Goal: Transaction & Acquisition: Book appointment/travel/reservation

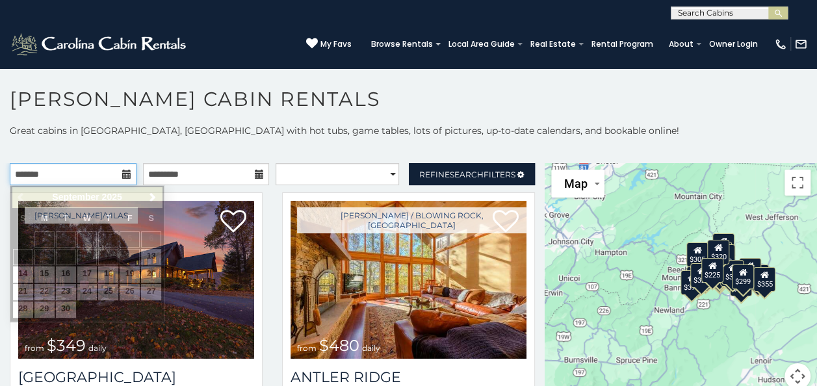
click at [119, 179] on input "text" at bounding box center [73, 174] width 127 height 22
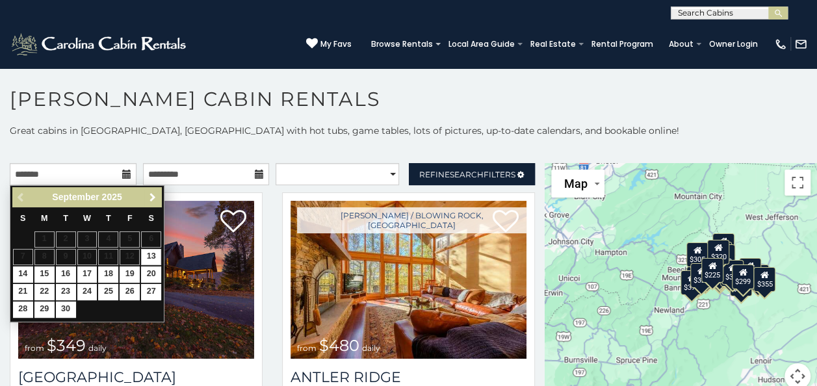
click at [159, 192] on link "Next" at bounding box center [152, 197] width 16 height 16
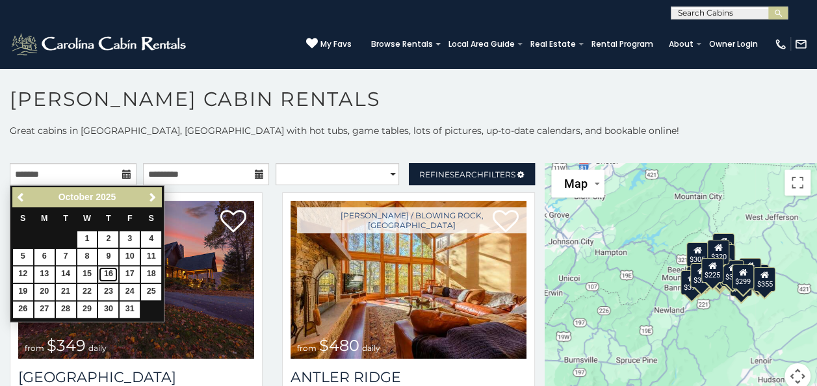
click at [108, 272] on link "16" at bounding box center [108, 274] width 20 height 16
type input "**********"
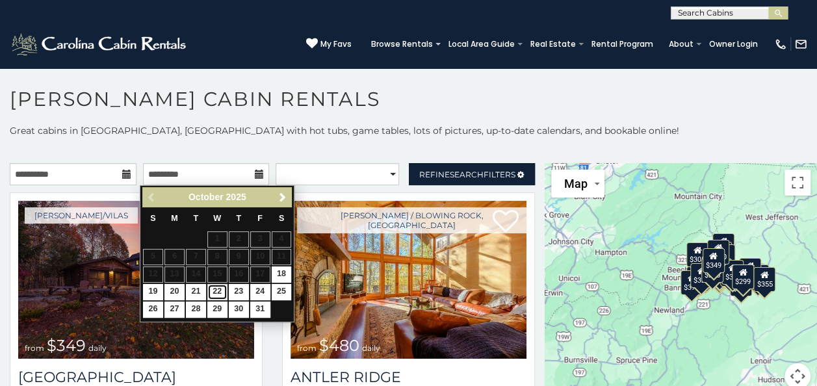
click at [214, 290] on link "22" at bounding box center [217, 292] width 20 height 16
type input "**********"
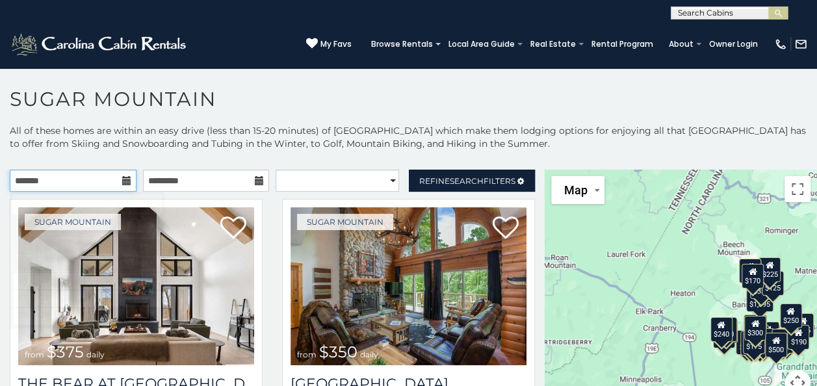
click at [81, 174] on input "text" at bounding box center [73, 181] width 127 height 22
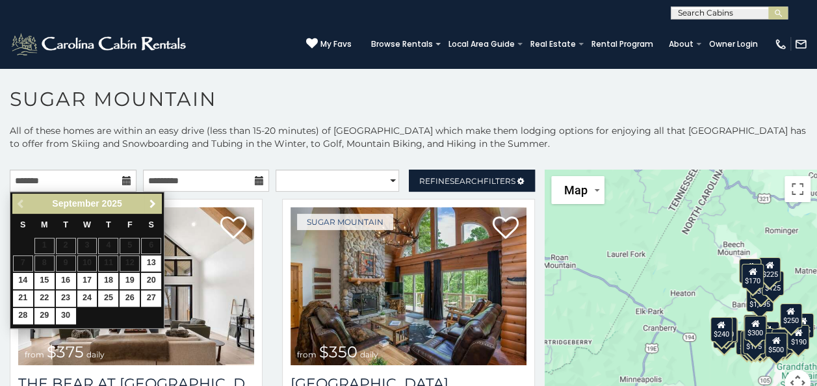
click at [153, 200] on span "Next" at bounding box center [152, 204] width 10 height 10
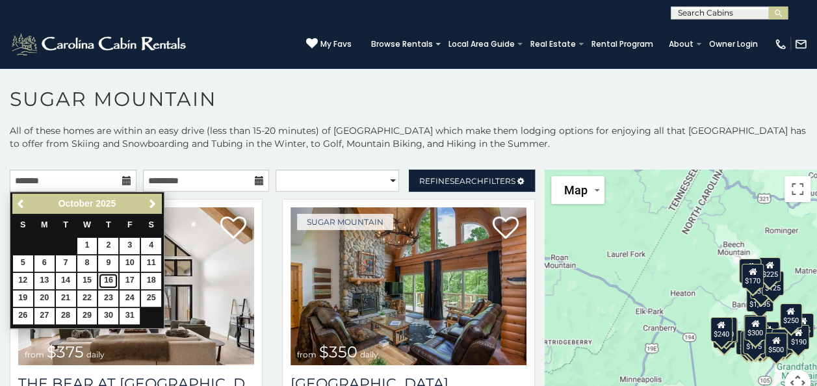
click at [115, 277] on link "16" at bounding box center [108, 281] width 20 height 16
type input "**********"
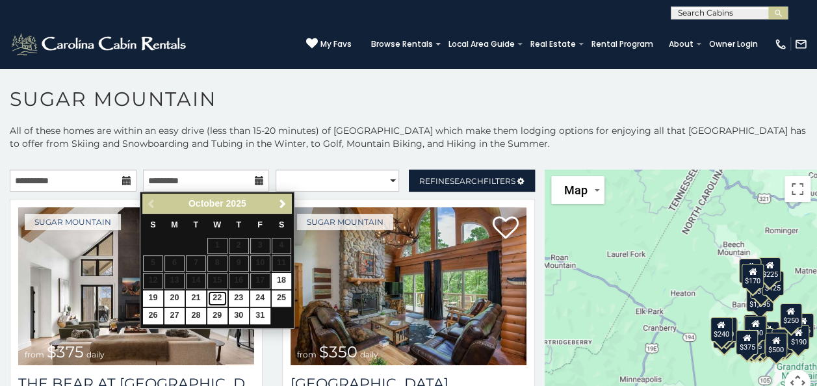
click at [218, 296] on link "22" at bounding box center [217, 298] width 20 height 16
type input "**********"
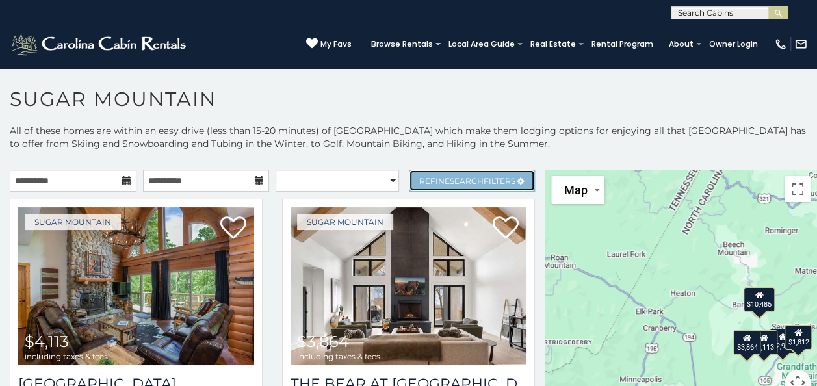
click at [431, 173] on link "Refine Search Filters" at bounding box center [472, 181] width 127 height 22
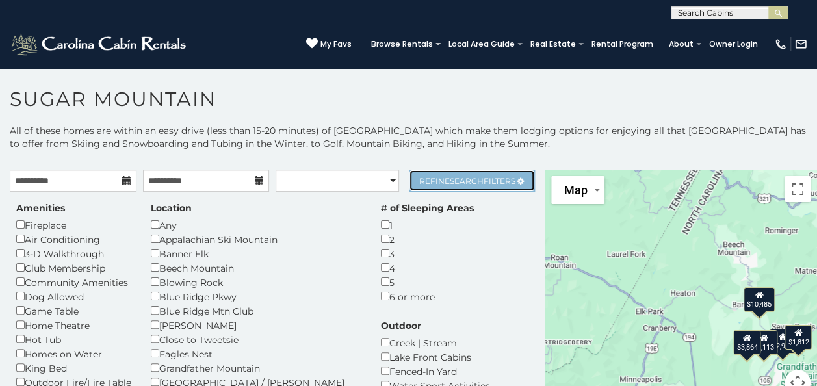
click at [431, 173] on link "Refine Search Filters" at bounding box center [472, 181] width 127 height 22
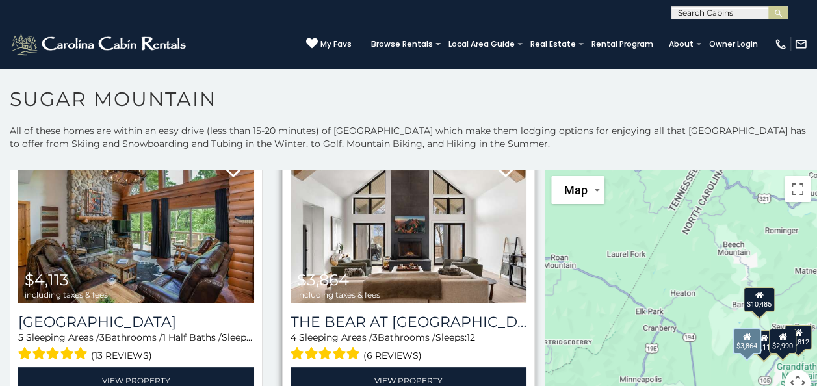
scroll to position [57, 0]
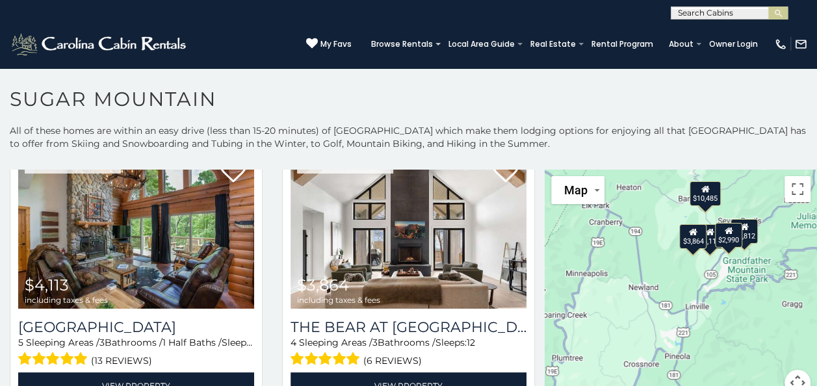
drag, startPoint x: 682, startPoint y: 311, endPoint x: 626, endPoint y: 203, distance: 120.9
click at [626, 203] on div "$4,113 $3,864 $10,485 $2,990 $1,812" at bounding box center [680, 291] width 272 height 242
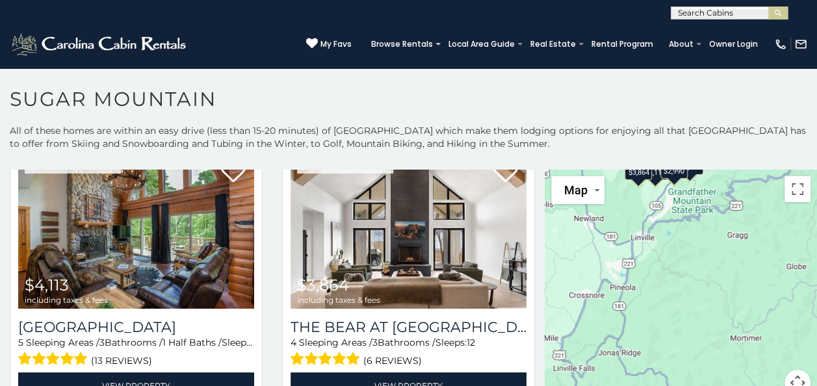
drag, startPoint x: 748, startPoint y: 292, endPoint x: 689, endPoint y: 220, distance: 93.7
click at [689, 220] on div "$4,113 $3,864 $10,485 $2,990 $1,812" at bounding box center [680, 291] width 272 height 242
click at [705, 288] on div "$4,113 $3,864 $10,485 $2,990 $1,812" at bounding box center [680, 291] width 272 height 242
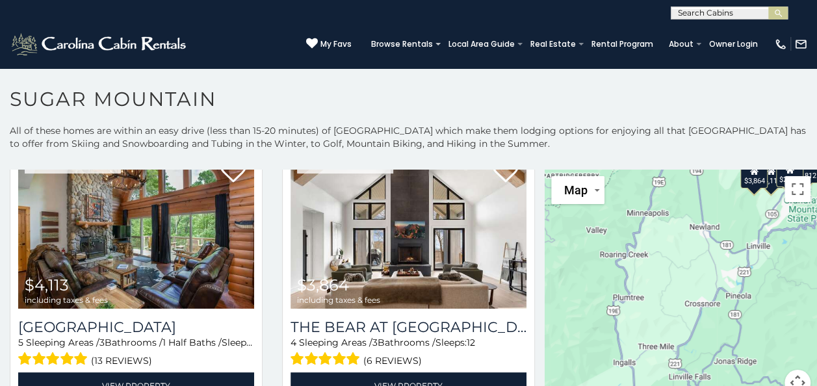
drag, startPoint x: 592, startPoint y: 314, endPoint x: 713, endPoint y: 322, distance: 120.4
click at [713, 322] on div "$4,113 $3,864 $10,485 $2,990 $1,812" at bounding box center [680, 291] width 272 height 242
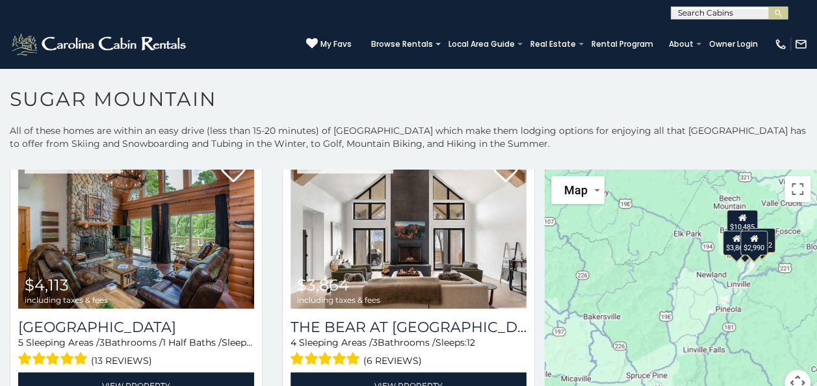
click at [743, 316] on div "$4,113 $3,864 $10,485 $2,990 $1,812" at bounding box center [680, 291] width 272 height 242
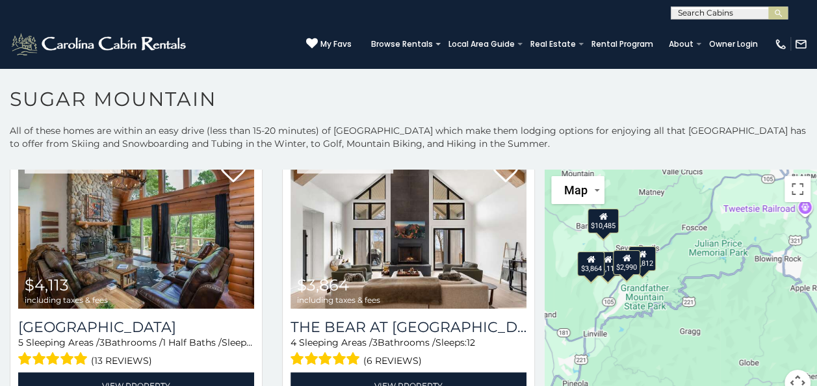
drag, startPoint x: 754, startPoint y: 229, endPoint x: 618, endPoint y: 312, distance: 158.3
click at [618, 312] on div "$4,113 $3,864 $10,485 $2,990 $1,812" at bounding box center [680, 291] width 272 height 242
click at [681, 227] on div "$4,113 $3,864 $10,485 $2,990 $1,812" at bounding box center [680, 291] width 272 height 242
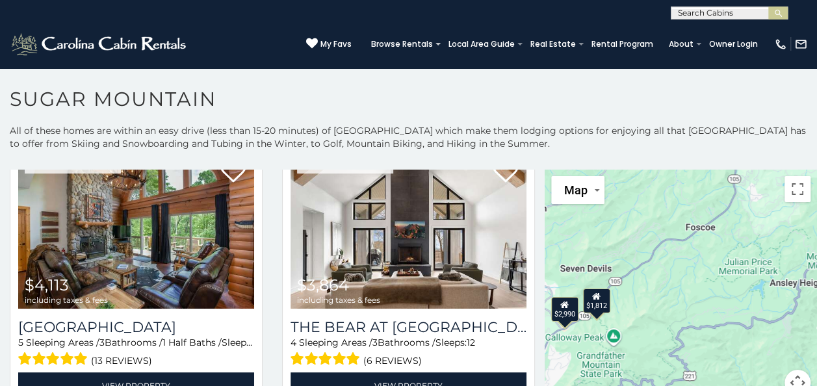
click at [696, 259] on div "$4,113 $3,864 $10,485 $2,990 $1,812" at bounding box center [680, 291] width 272 height 242
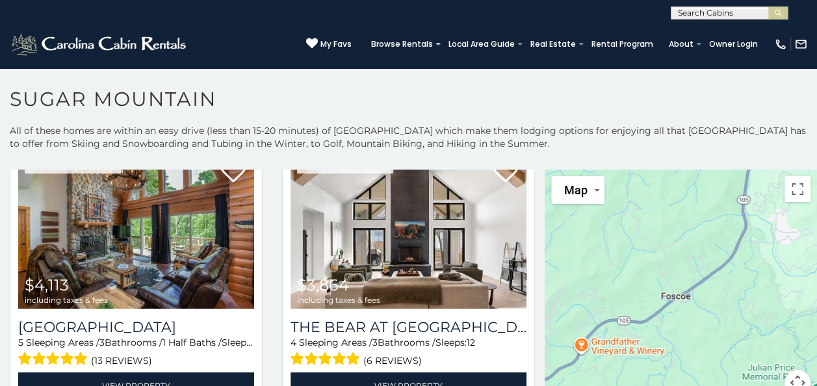
drag, startPoint x: 704, startPoint y: 222, endPoint x: 681, endPoint y: 325, distance: 105.8
click at [681, 325] on div "$4,113 $3,864 $10,485 $2,990 $1,812" at bounding box center [680, 291] width 272 height 242
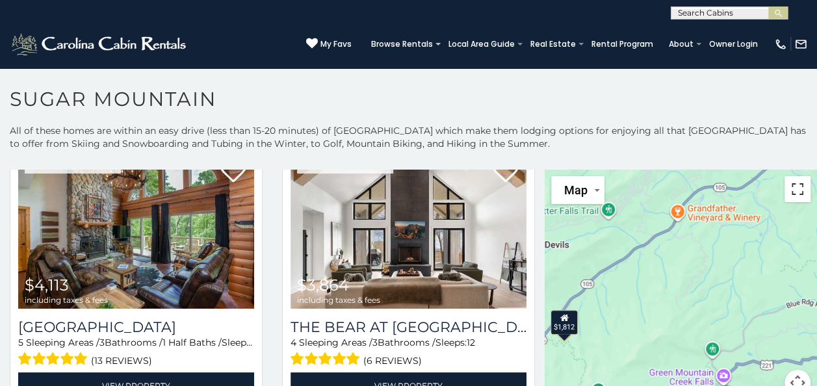
drag, startPoint x: 681, startPoint y: 325, endPoint x: 778, endPoint y: 190, distance: 166.6
click at [778, 190] on div "$4,113 $3,864 $10,485 $2,990 $1,812 Map Satellite Map Labels Keyboard shortcuts…" at bounding box center [680, 291] width 272 height 242
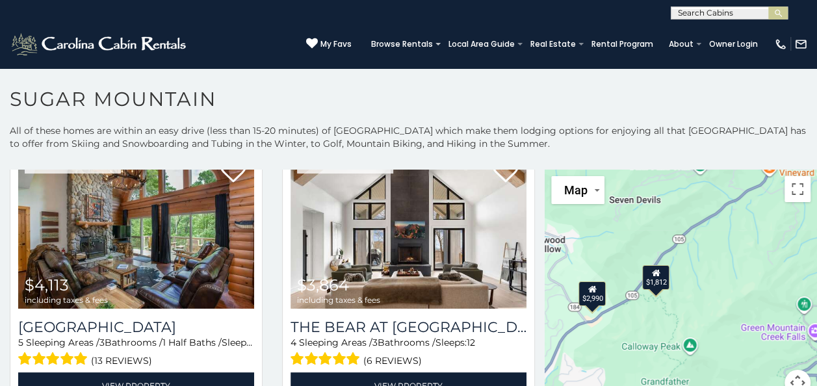
drag, startPoint x: 607, startPoint y: 370, endPoint x: 700, endPoint y: 325, distance: 103.4
click at [700, 325] on div "$4,113 $3,864 $10,485 $2,990 $1,812" at bounding box center [680, 291] width 272 height 242
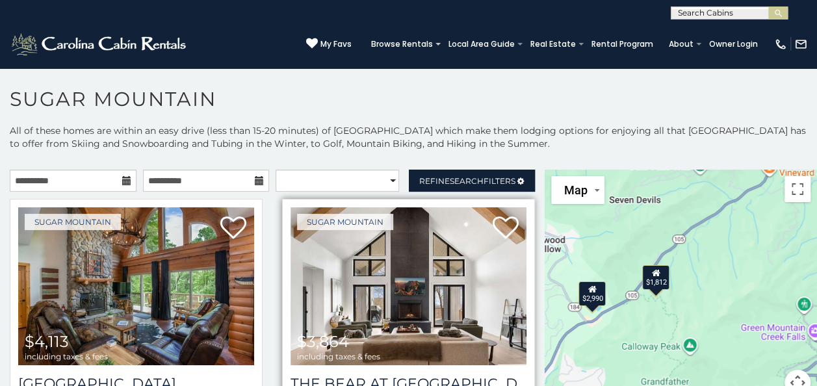
scroll to position [35, 0]
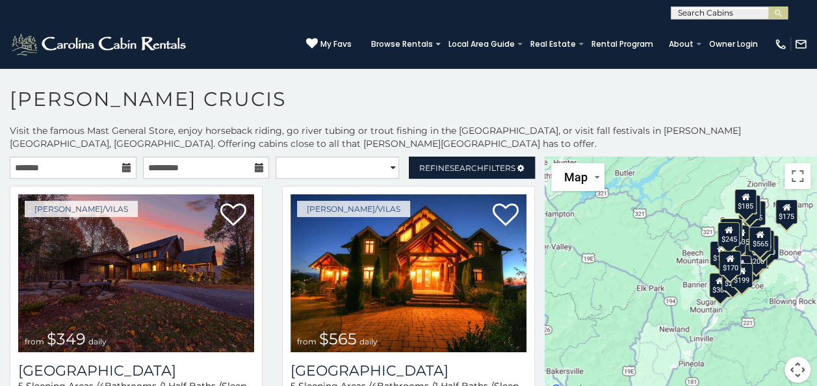
click at [122, 163] on icon at bounding box center [126, 167] width 9 height 9
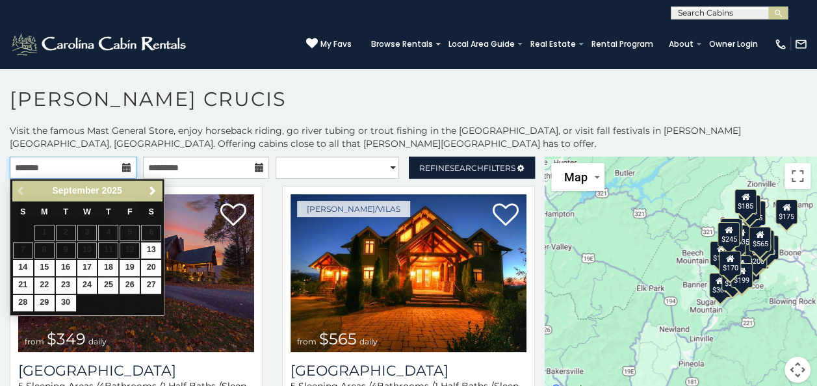
click at [87, 168] on input "text" at bounding box center [73, 168] width 127 height 22
click at [155, 188] on span "Next" at bounding box center [152, 191] width 10 height 10
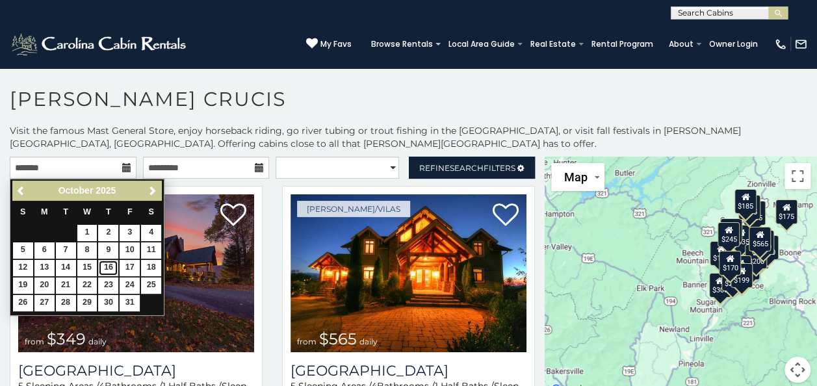
click at [112, 265] on link "16" at bounding box center [108, 268] width 20 height 16
type input "**********"
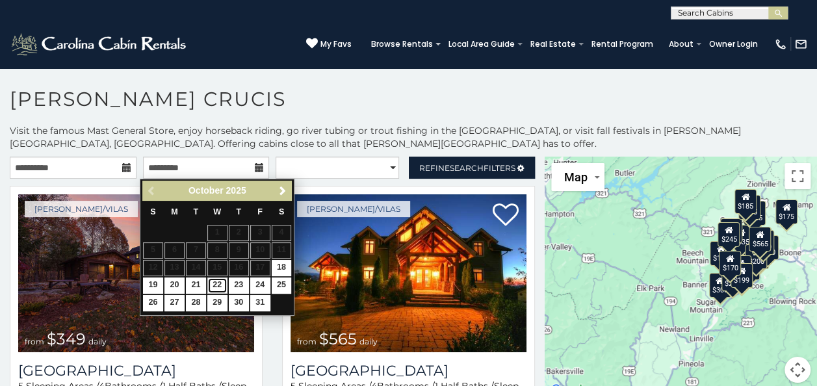
click at [216, 279] on link "22" at bounding box center [217, 285] width 20 height 16
type input "**********"
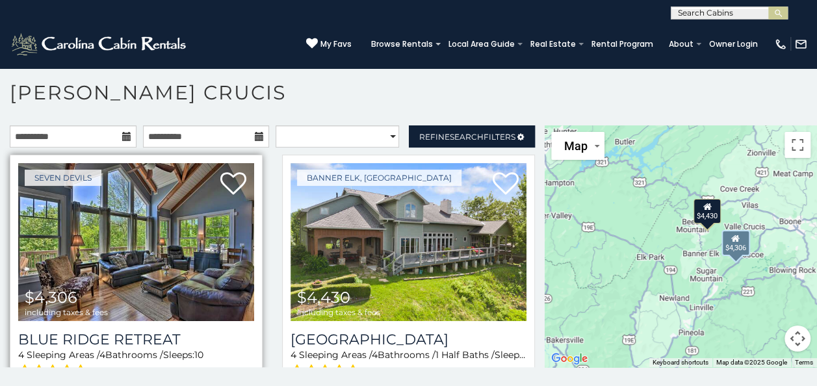
click at [149, 253] on img at bounding box center [136, 242] width 236 height 158
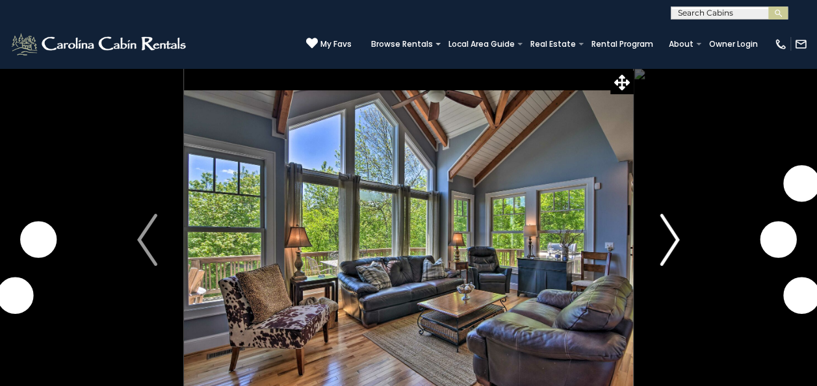
click at [663, 233] on img "Next" at bounding box center [668, 240] width 19 height 52
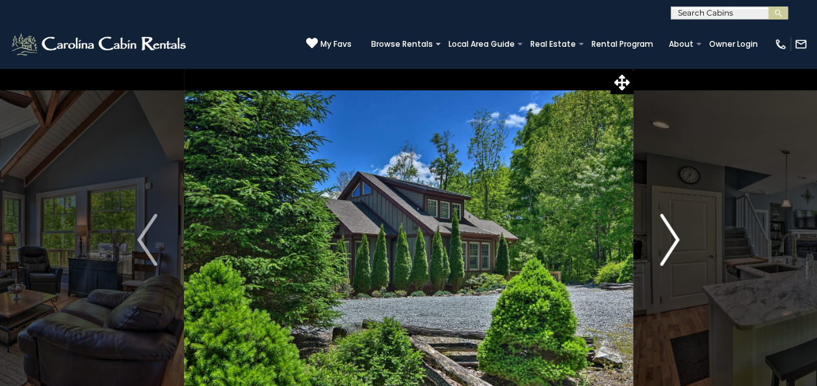
click at [663, 233] on img "Next" at bounding box center [668, 240] width 19 height 52
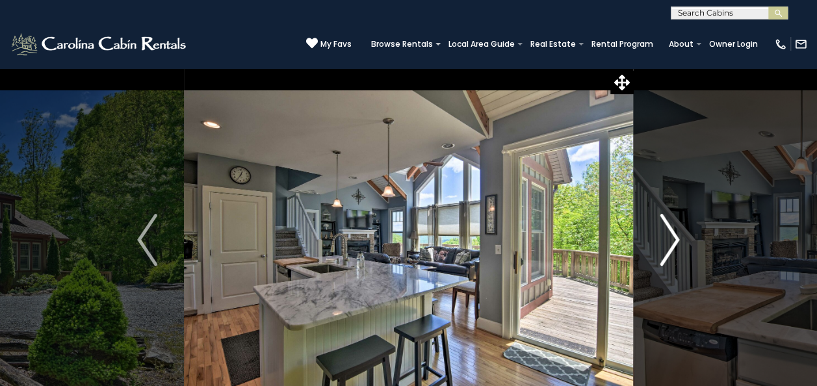
click at [663, 233] on img "Next" at bounding box center [668, 240] width 19 height 52
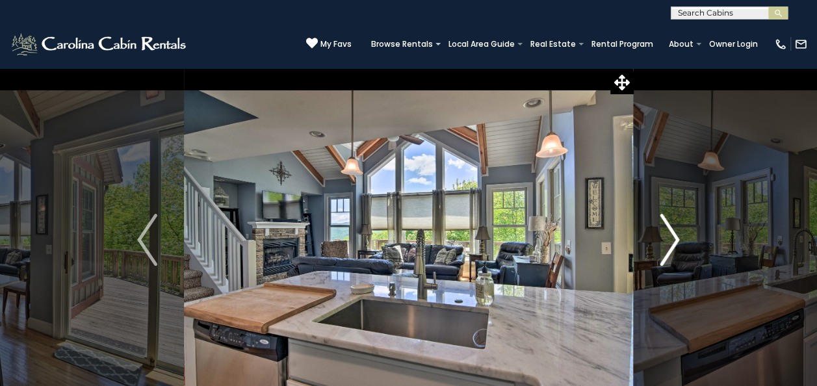
click at [663, 233] on img "Next" at bounding box center [668, 240] width 19 height 52
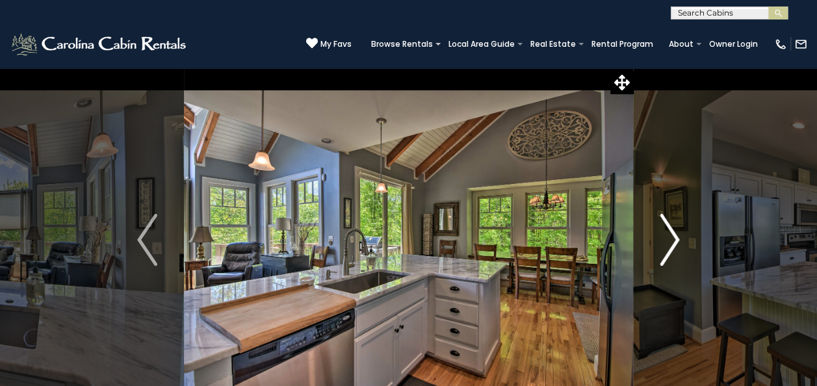
click at [663, 233] on img "Next" at bounding box center [668, 240] width 19 height 52
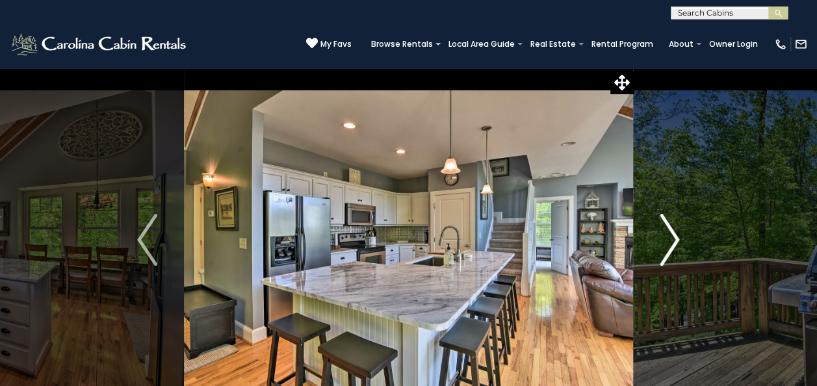
click at [663, 233] on img "Next" at bounding box center [668, 240] width 19 height 52
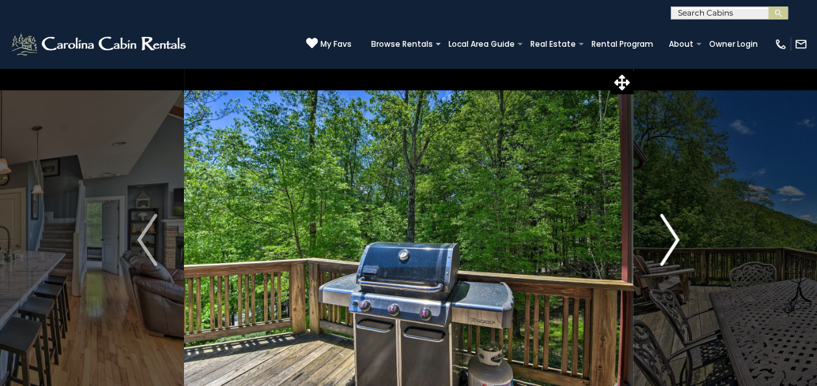
click at [663, 233] on img "Next" at bounding box center [668, 240] width 19 height 52
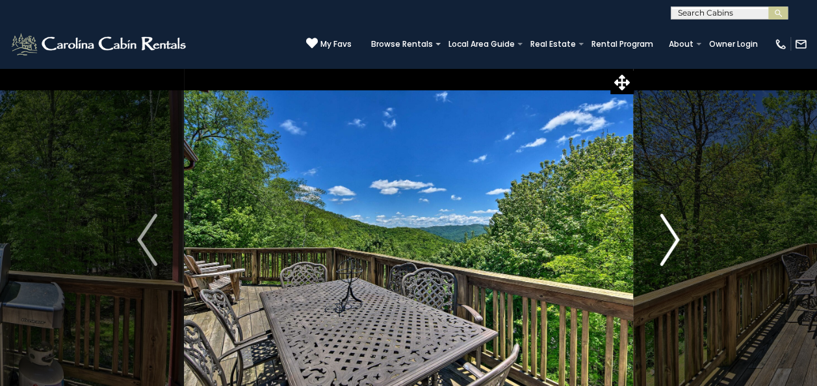
click at [663, 233] on img "Next" at bounding box center [668, 240] width 19 height 52
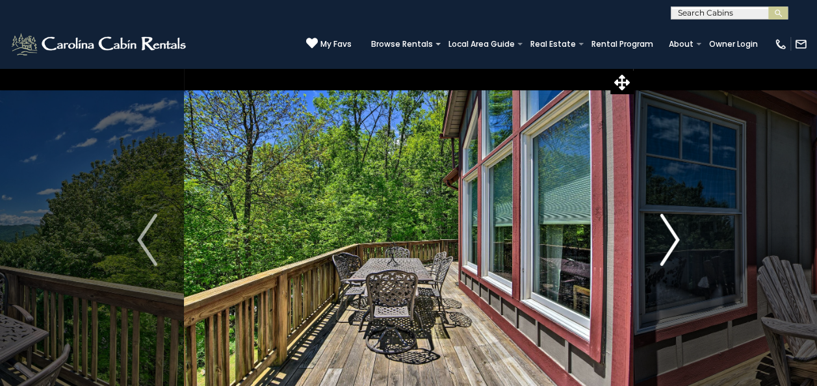
click at [663, 233] on img "Next" at bounding box center [668, 240] width 19 height 52
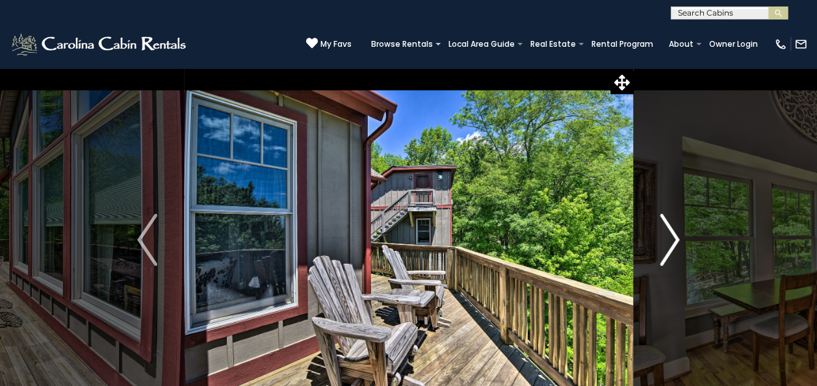
click at [663, 233] on img "Next" at bounding box center [668, 240] width 19 height 52
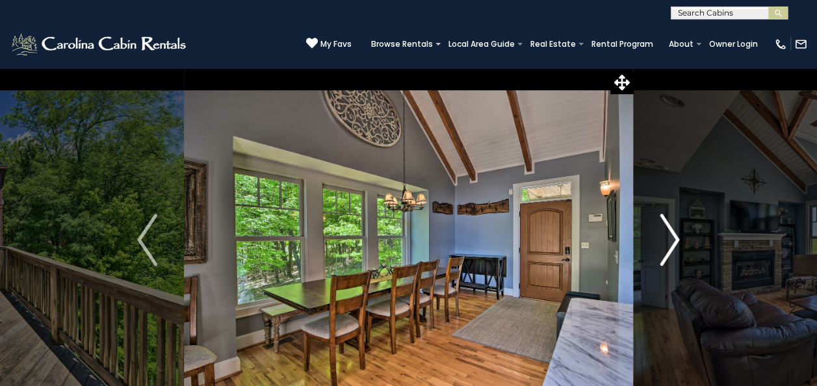
click at [663, 233] on img "Next" at bounding box center [668, 240] width 19 height 52
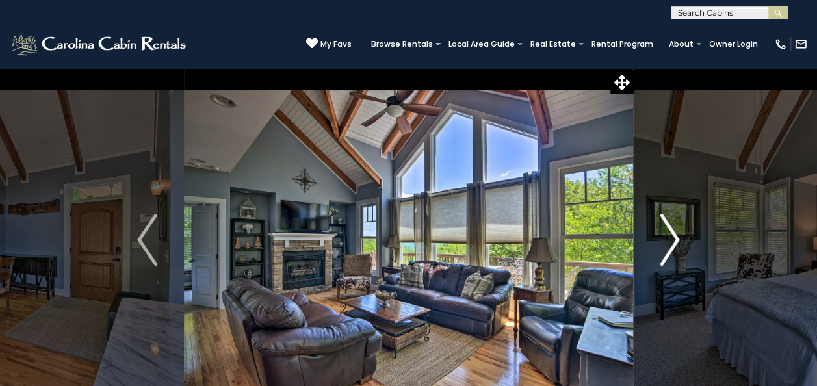
click at [663, 233] on img "Next" at bounding box center [668, 240] width 19 height 52
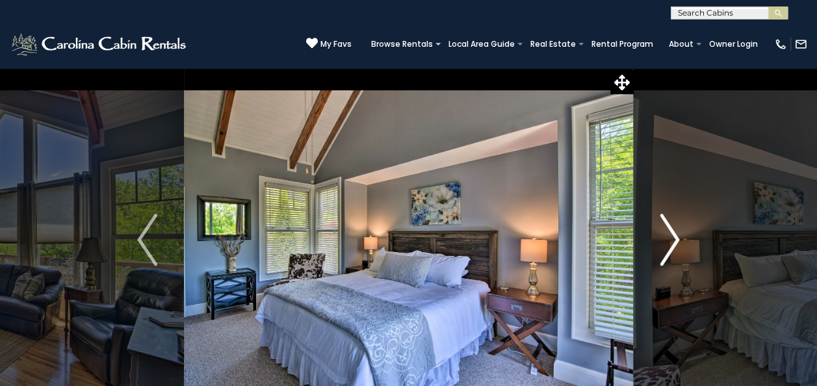
click at [663, 233] on img "Next" at bounding box center [668, 240] width 19 height 52
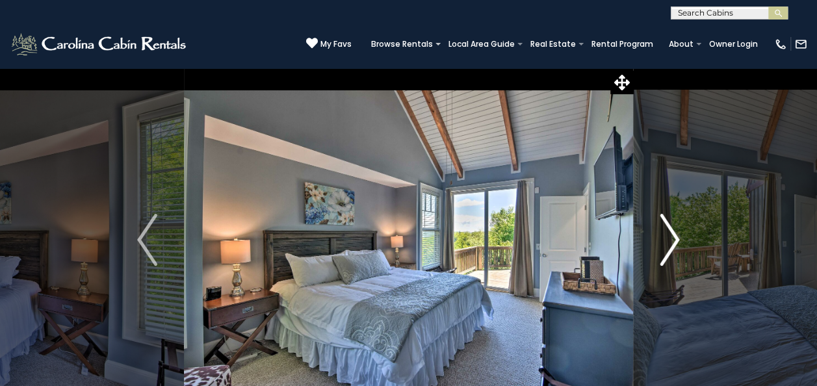
click at [663, 233] on img "Next" at bounding box center [668, 240] width 19 height 52
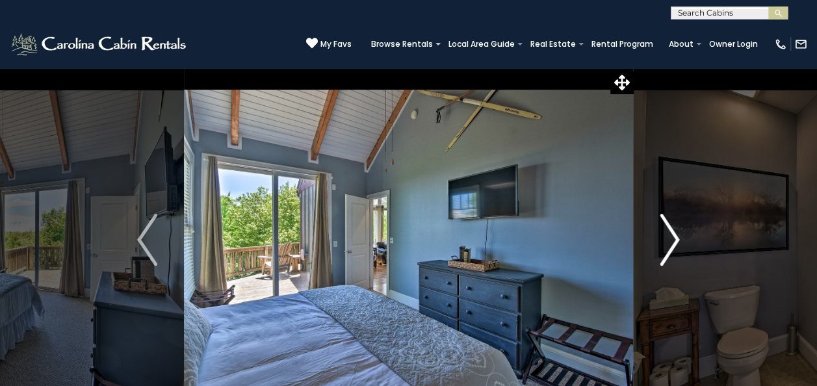
click at [663, 233] on img "Next" at bounding box center [668, 240] width 19 height 52
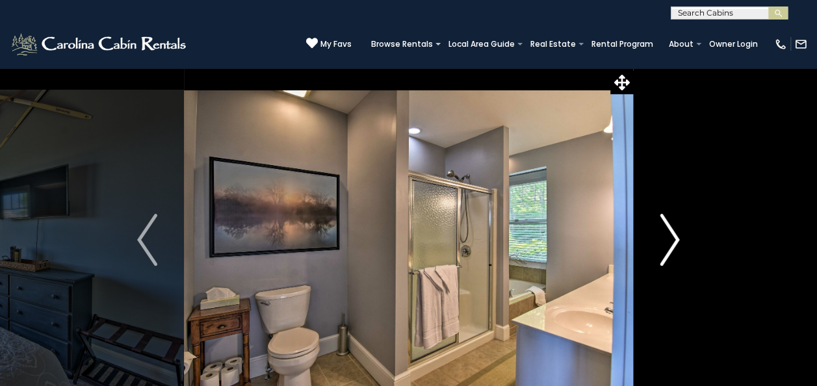
click at [663, 233] on img "Next" at bounding box center [668, 240] width 19 height 52
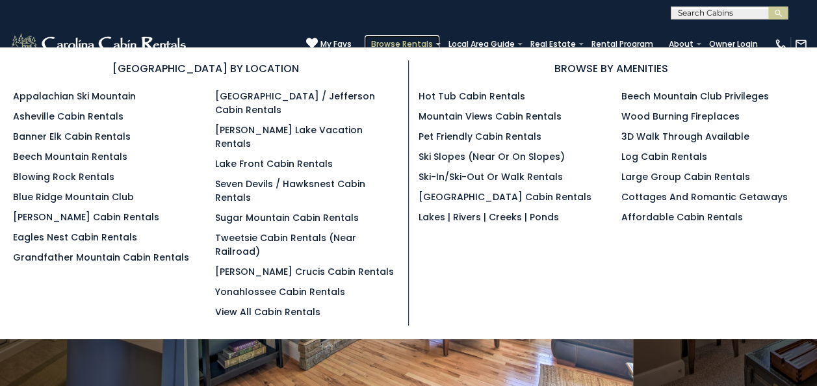
click at [419, 42] on link "Browse Rentals" at bounding box center [401, 44] width 75 height 18
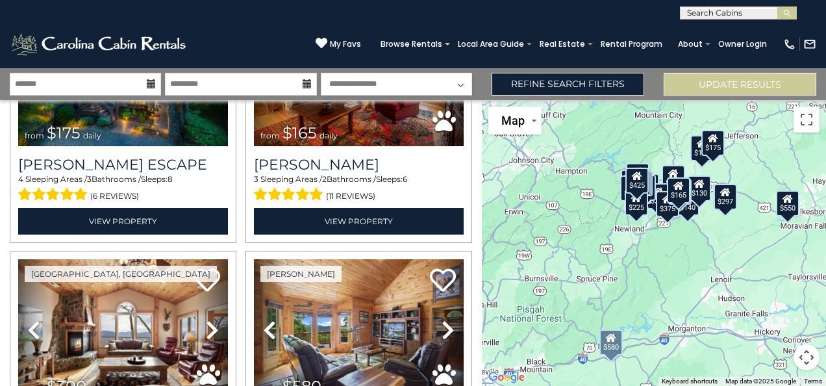
scroll to position [487, 0]
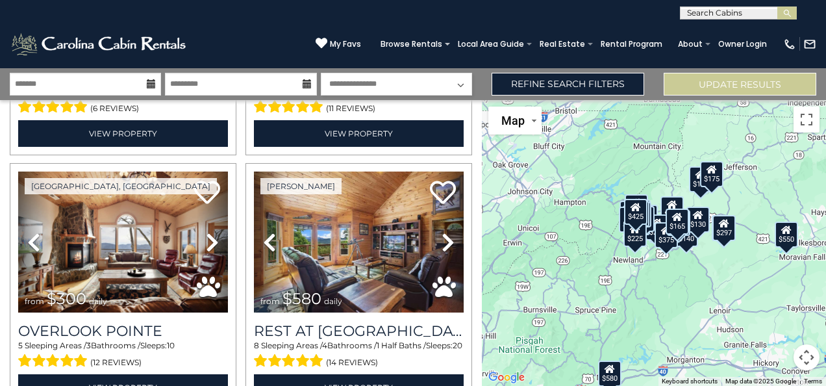
drag, startPoint x: 575, startPoint y: 244, endPoint x: 574, endPoint y: 280, distance: 36.4
click at [574, 280] on div "$625 $297 $175 $165 $300 $580 $290 $424 $395 $270 $185 $265 $230 $550 $349 $230…" at bounding box center [654, 243] width 344 height 286
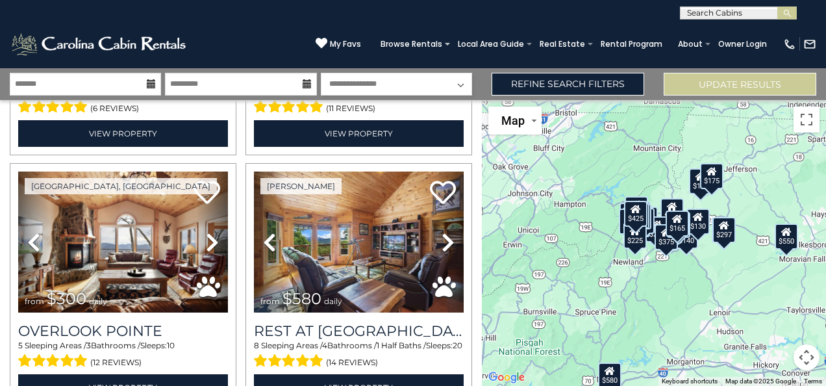
click at [629, 282] on div "$625 $297 $175 $165 $300 $580 $290 $424 $395 $270 $185 $265 $230 $550 $349 $230…" at bounding box center [654, 243] width 344 height 286
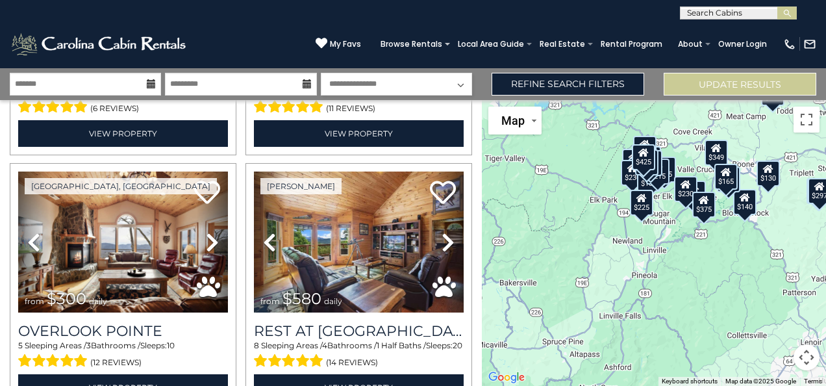
click at [685, 240] on div "$625 $297 $175 $165 $300 $580 $290 $424 $395 $270 $185 $265 $230 $550 $349 $230…" at bounding box center [654, 243] width 344 height 286
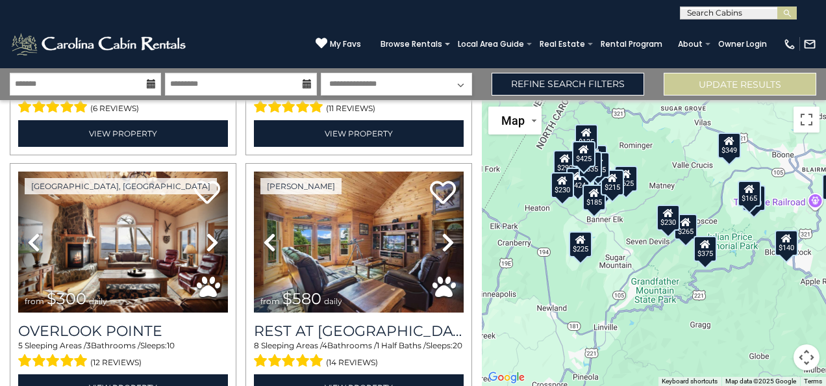
drag, startPoint x: 685, startPoint y: 240, endPoint x: 666, endPoint y: 309, distance: 70.8
click at [666, 309] on div "$625 $297 $175 $165 $300 $580 $290 $424 $395 $270 $185 $265 $230 $550 $349 $230…" at bounding box center [654, 243] width 344 height 286
click at [634, 226] on div "$625 $297 $175 $165 $300 $580 $290 $424 $395 $270 $185 $265 $230 $550 $349 $230…" at bounding box center [654, 243] width 344 height 286
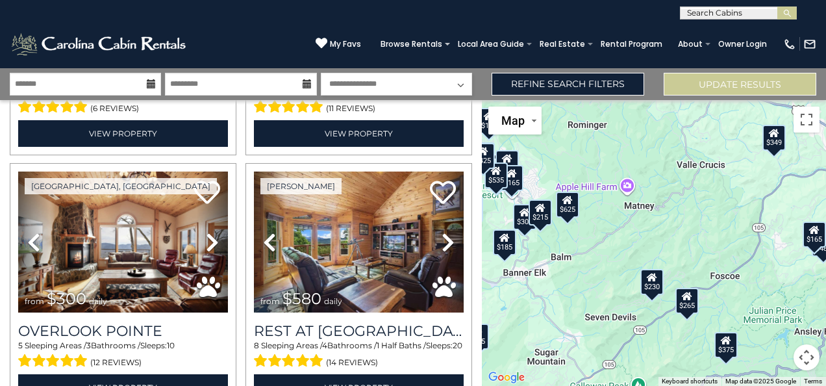
drag, startPoint x: 634, startPoint y: 226, endPoint x: 583, endPoint y: 287, distance: 79.4
click at [583, 287] on div "$625 $297 $175 $165 $300 $580 $290 $424 $395 $270 $185 $265 $230 $550 $349 $230…" at bounding box center [654, 243] width 344 height 286
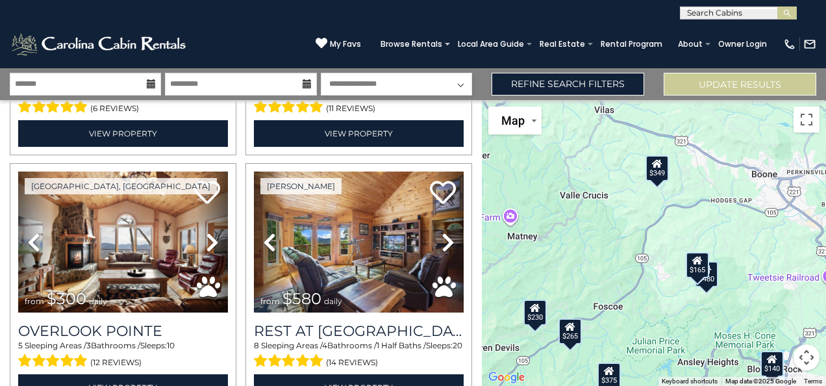
drag, startPoint x: 709, startPoint y: 219, endPoint x: 591, endPoint y: 250, distance: 122.3
click at [591, 250] on div "$625 $297 $175 $165 $300 $580 $290 $424 $395 $270 $185 $265 $230 $550 $349 $230…" at bounding box center [654, 243] width 344 height 286
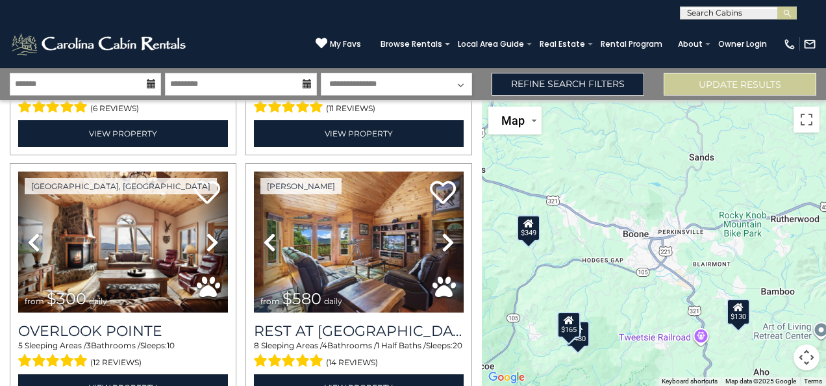
drag, startPoint x: 691, startPoint y: 204, endPoint x: 548, endPoint y: 266, distance: 155.9
click at [548, 266] on div "$625 $297 $175 $165 $300 $580 $290 $424 $395 $270 $185 $265 $230 $550 $349 $230…" at bounding box center [654, 243] width 344 height 286
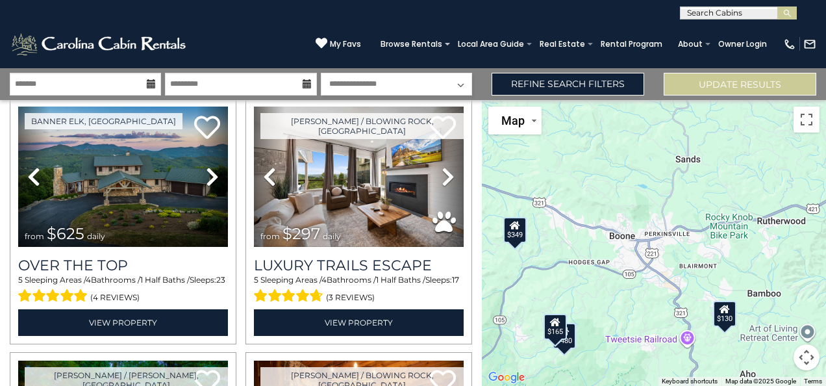
scroll to position [0, 0]
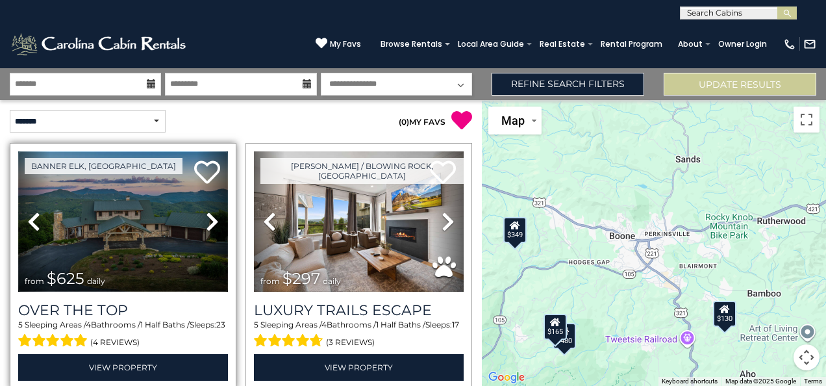
click at [117, 190] on img at bounding box center [123, 221] width 210 height 140
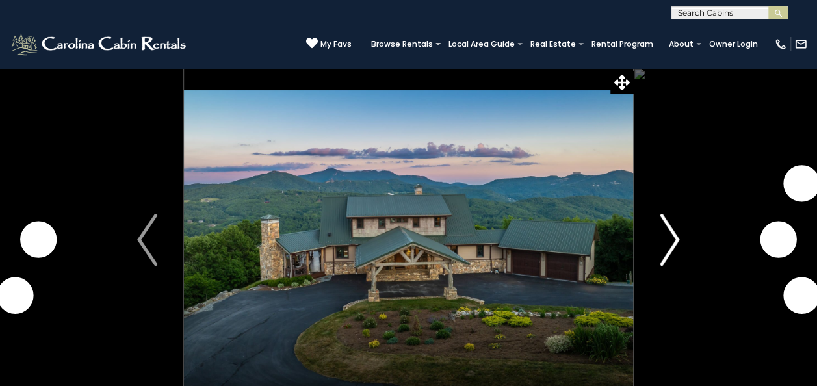
click at [663, 230] on img "Next" at bounding box center [668, 240] width 19 height 52
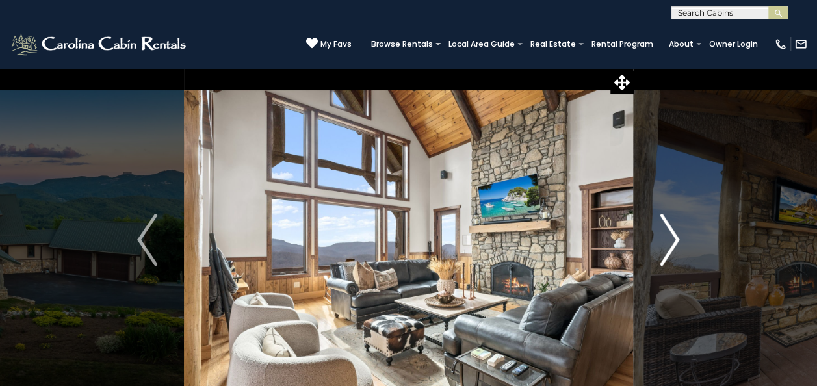
click at [663, 230] on img "Next" at bounding box center [668, 240] width 19 height 52
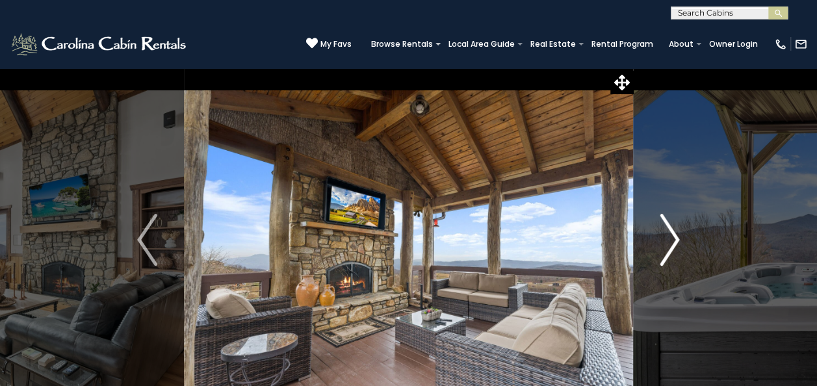
click at [663, 230] on img "Next" at bounding box center [668, 240] width 19 height 52
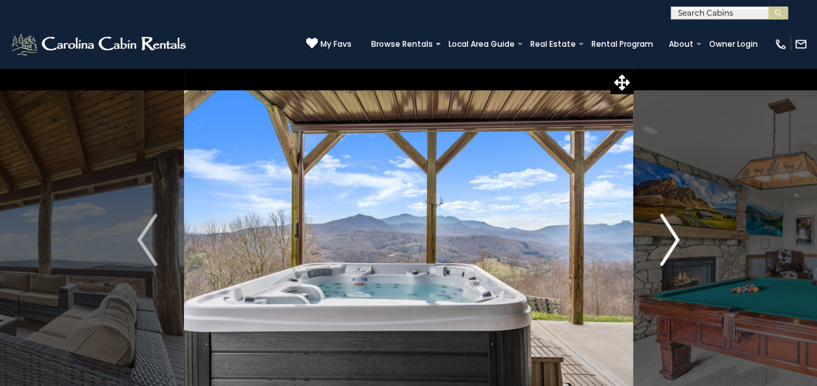
click at [663, 230] on img "Next" at bounding box center [668, 240] width 19 height 52
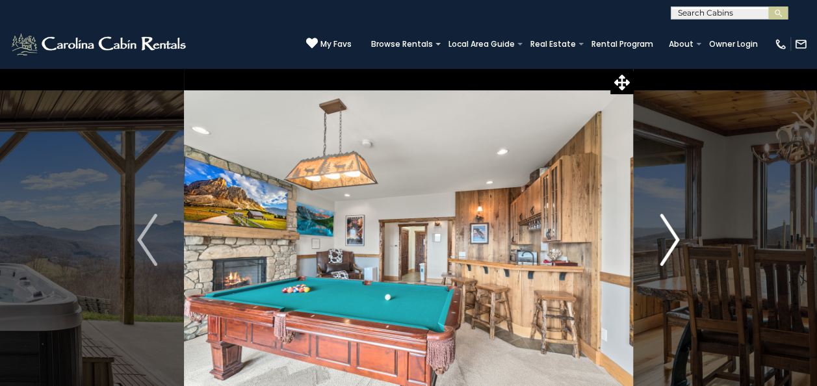
click at [663, 230] on img "Next" at bounding box center [668, 240] width 19 height 52
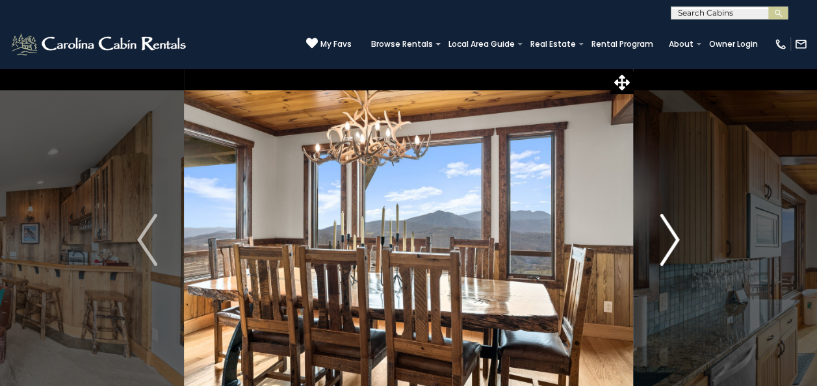
click at [665, 234] on img "Next" at bounding box center [668, 240] width 19 height 52
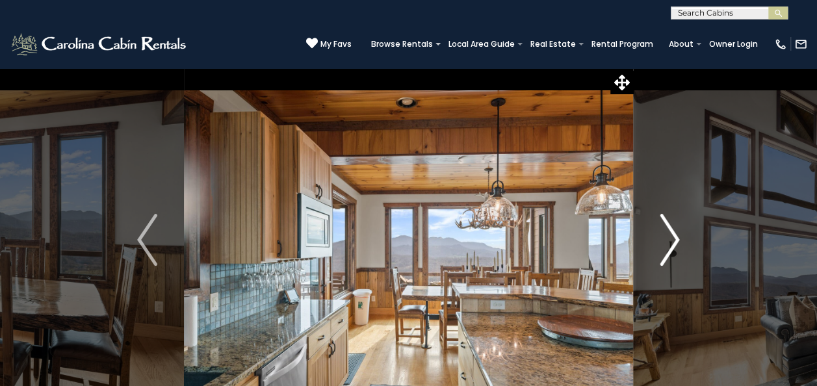
click at [665, 234] on img "Next" at bounding box center [668, 240] width 19 height 52
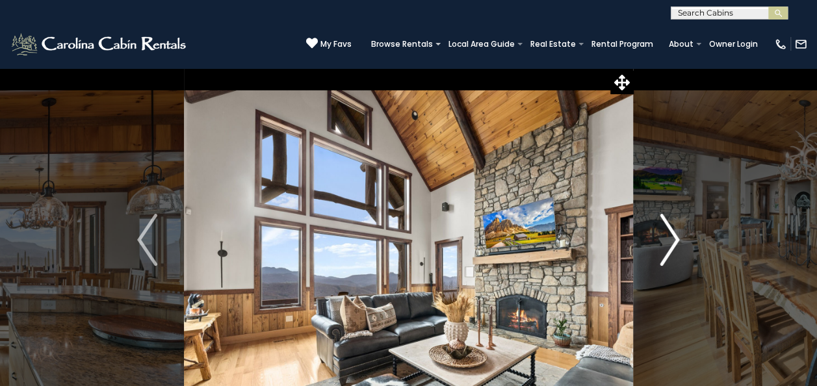
click at [665, 234] on img "Next" at bounding box center [668, 240] width 19 height 52
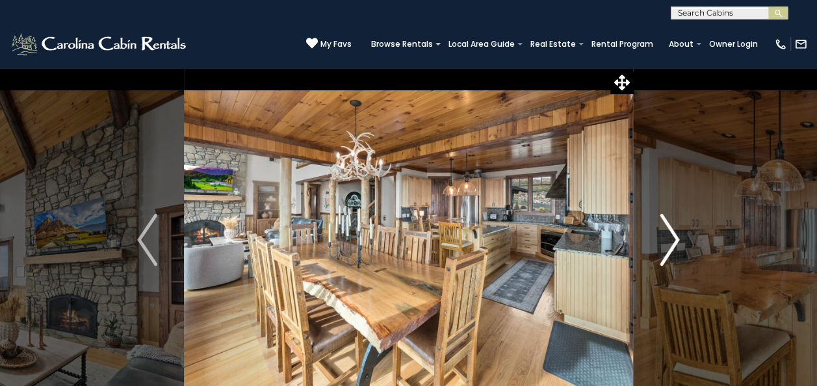
click at [665, 234] on img "Next" at bounding box center [668, 240] width 19 height 52
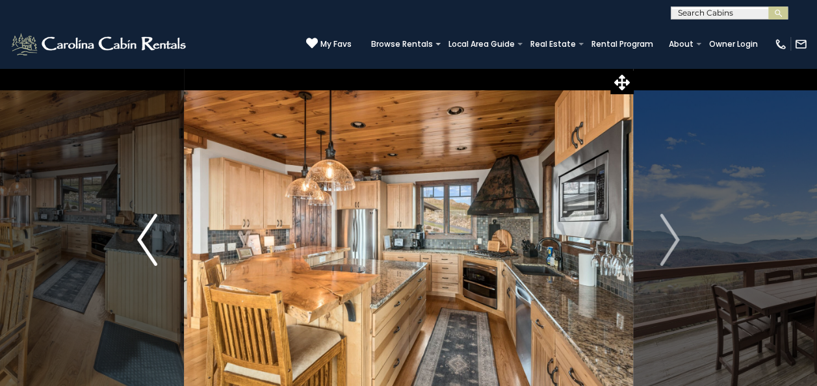
click at [143, 230] on img "Previous" at bounding box center [146, 240] width 19 height 52
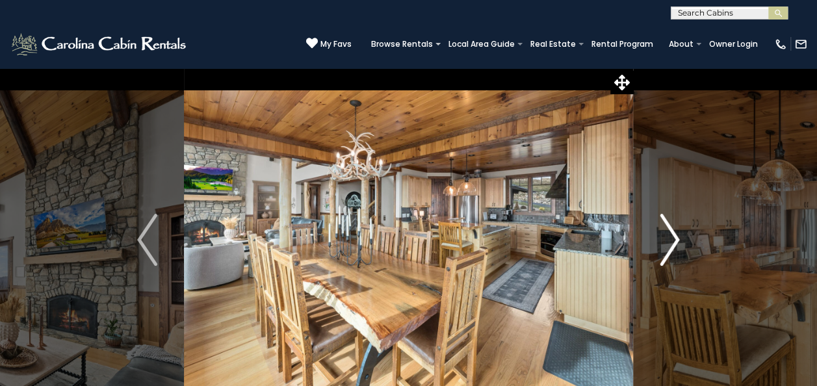
click at [674, 229] on img "Next" at bounding box center [668, 240] width 19 height 52
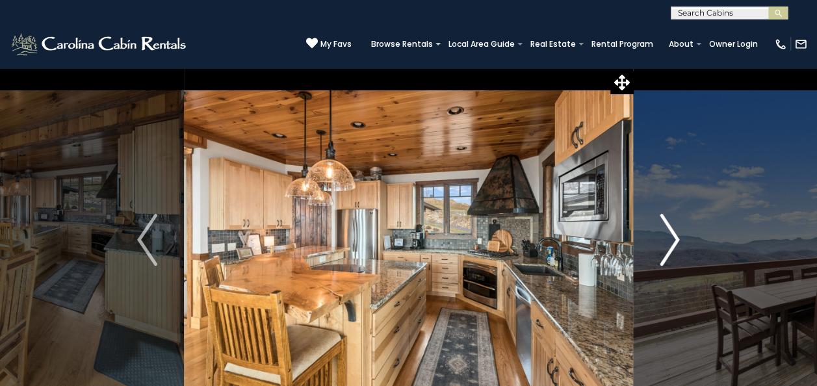
click at [674, 229] on img "Next" at bounding box center [668, 240] width 19 height 52
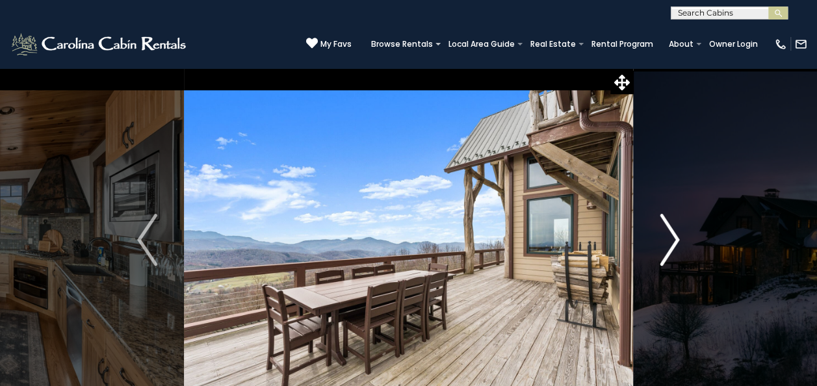
click at [674, 229] on img "Next" at bounding box center [668, 240] width 19 height 52
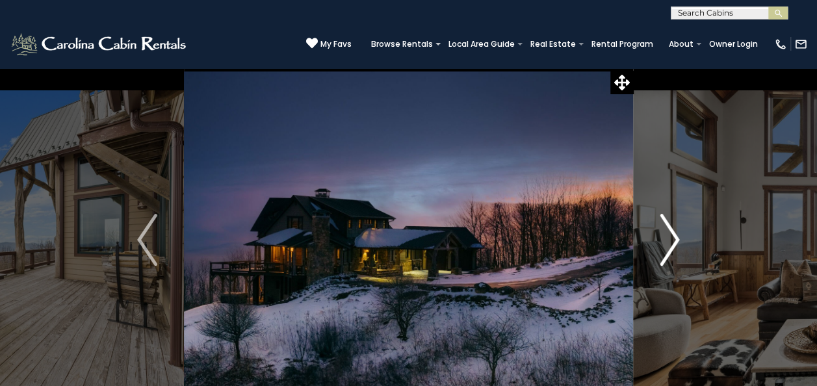
click at [674, 229] on img "Next" at bounding box center [668, 240] width 19 height 52
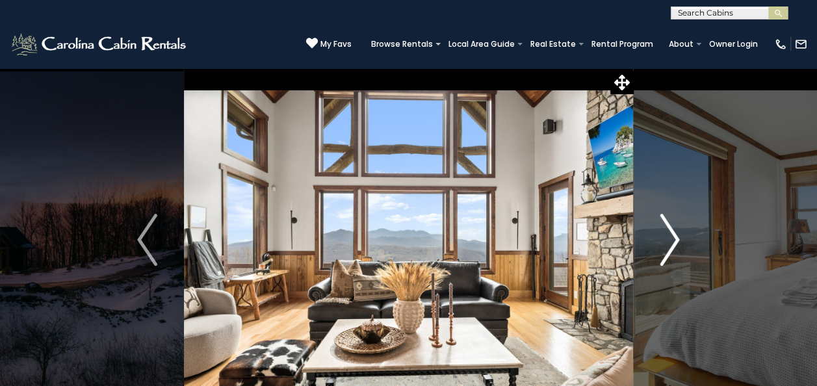
click at [674, 229] on img "Next" at bounding box center [668, 240] width 19 height 52
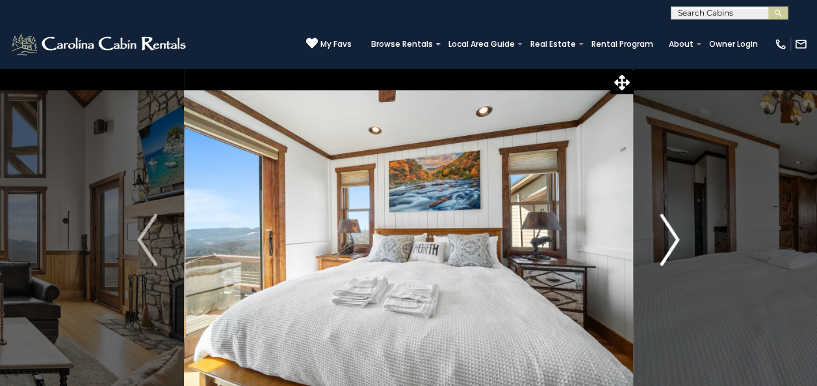
click at [674, 229] on img "Next" at bounding box center [668, 240] width 19 height 52
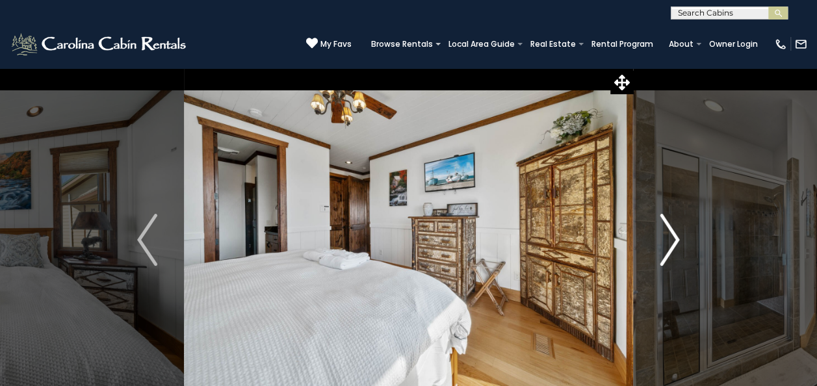
click at [674, 229] on img "Next" at bounding box center [668, 240] width 19 height 52
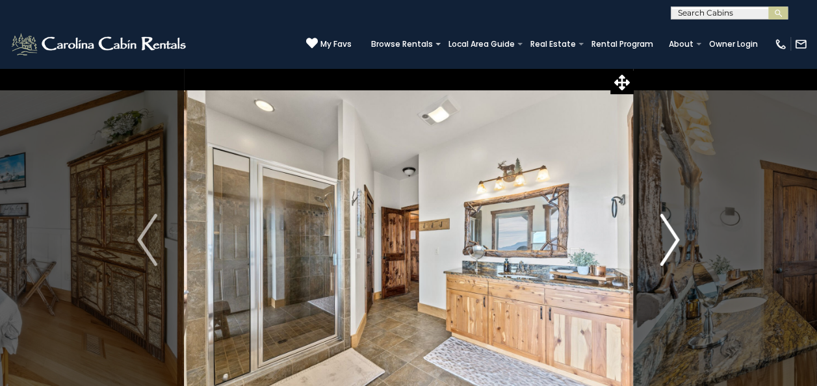
click at [663, 236] on img "Next" at bounding box center [668, 240] width 19 height 52
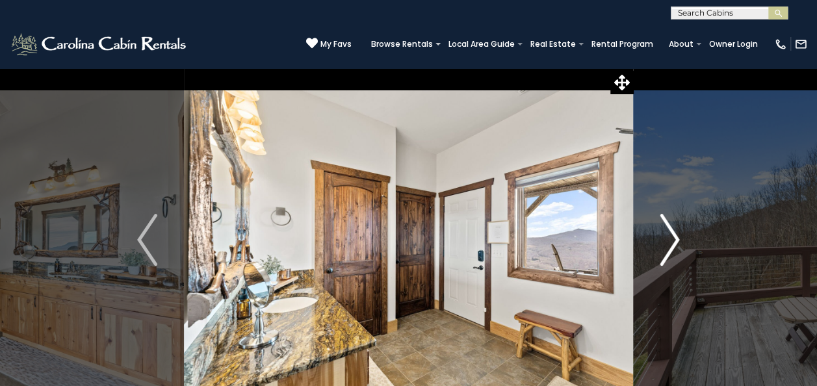
click at [663, 236] on img "Next" at bounding box center [668, 240] width 19 height 52
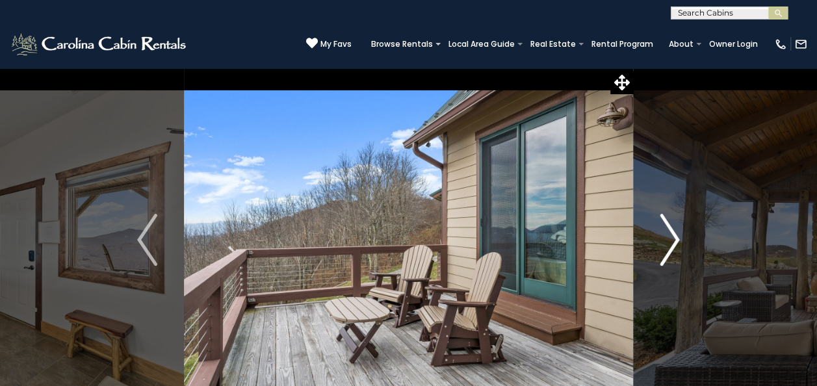
click at [668, 231] on img "Next" at bounding box center [668, 240] width 19 height 52
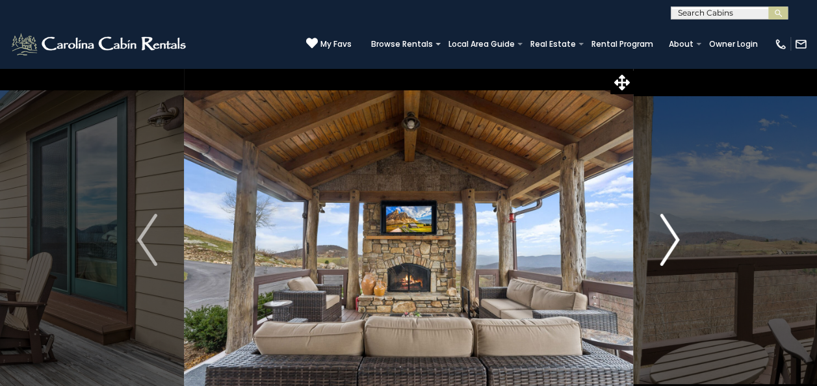
click at [668, 231] on img "Next" at bounding box center [668, 240] width 19 height 52
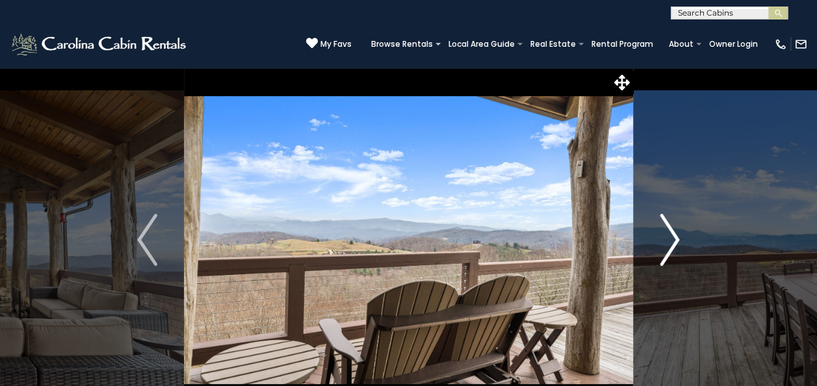
click at [668, 231] on img "Next" at bounding box center [668, 240] width 19 height 52
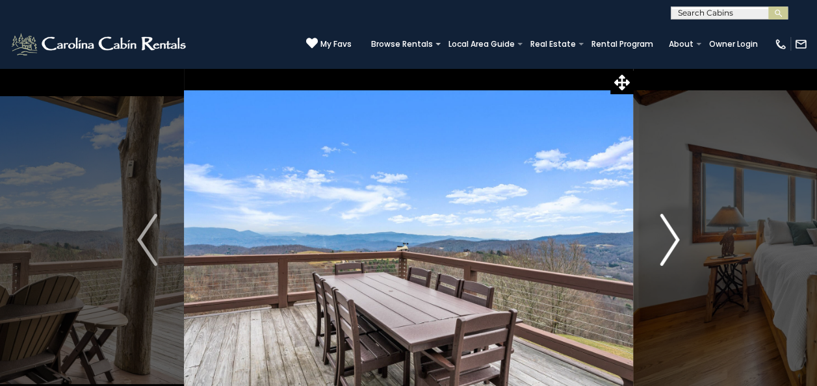
click at [668, 231] on img "Next" at bounding box center [668, 240] width 19 height 52
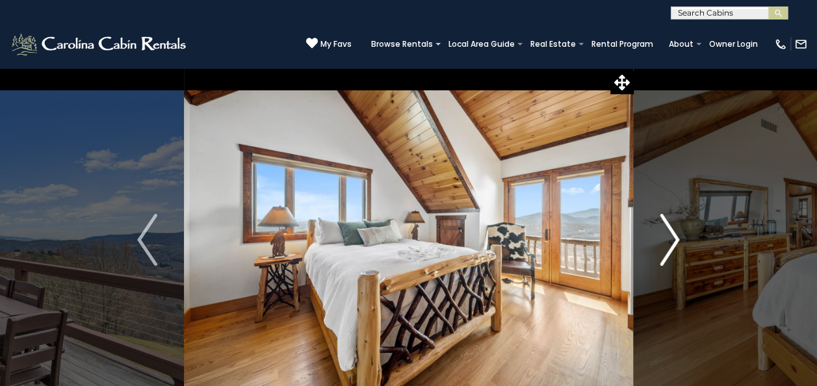
click at [668, 231] on img "Next" at bounding box center [668, 240] width 19 height 52
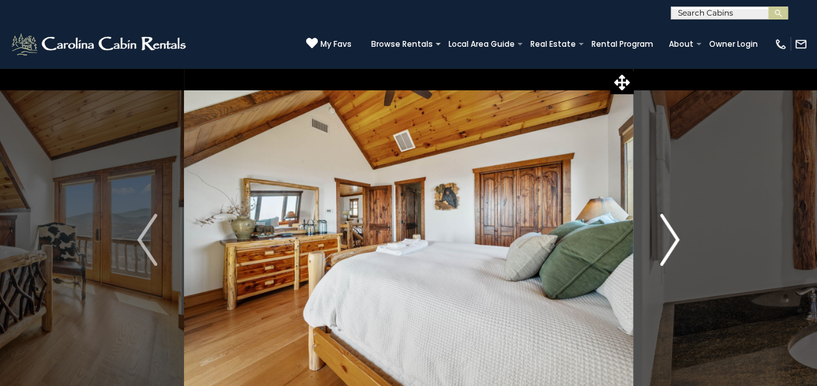
click at [668, 231] on img "Next" at bounding box center [668, 240] width 19 height 52
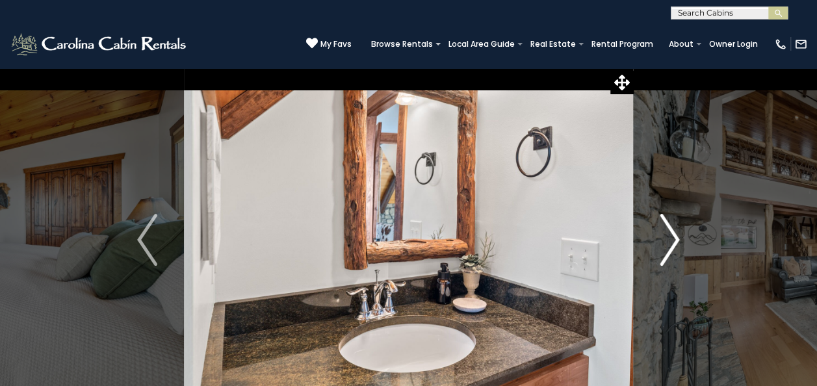
click at [668, 231] on img "Next" at bounding box center [668, 240] width 19 height 52
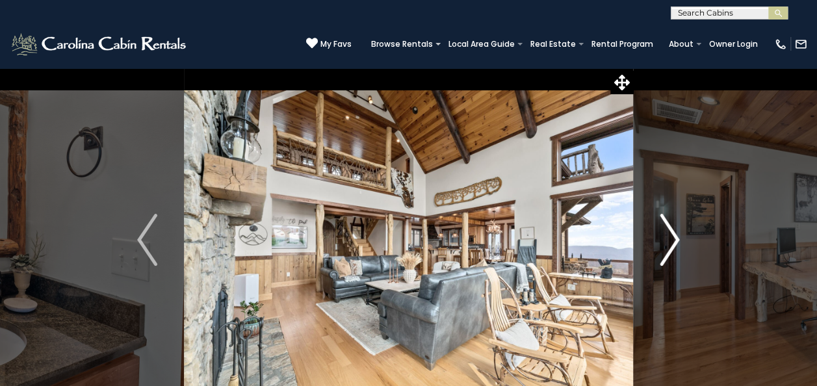
click at [668, 231] on img "Next" at bounding box center [668, 240] width 19 height 52
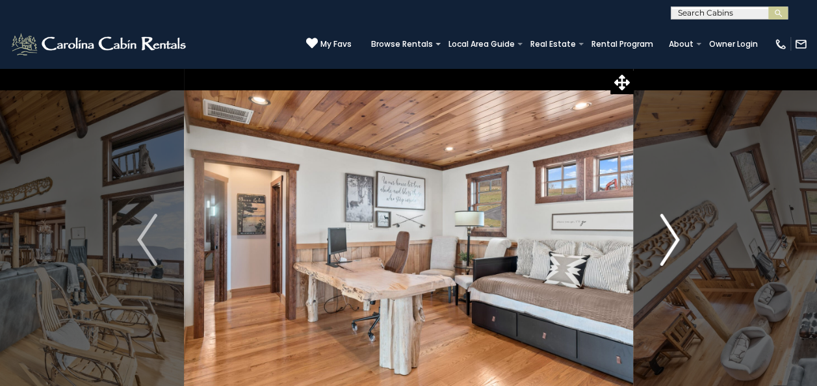
click at [668, 231] on img "Next" at bounding box center [668, 240] width 19 height 52
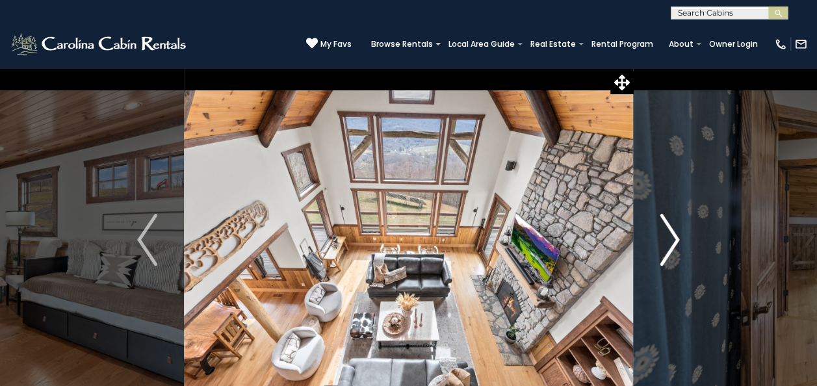
click at [668, 231] on img "Next" at bounding box center [668, 240] width 19 height 52
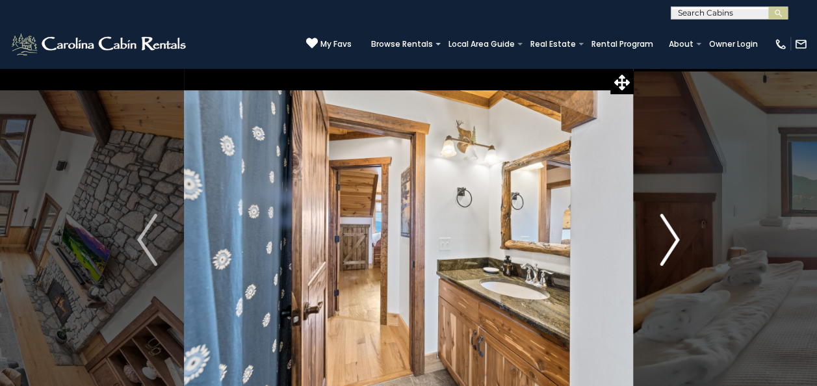
click at [668, 231] on img "Next" at bounding box center [668, 240] width 19 height 52
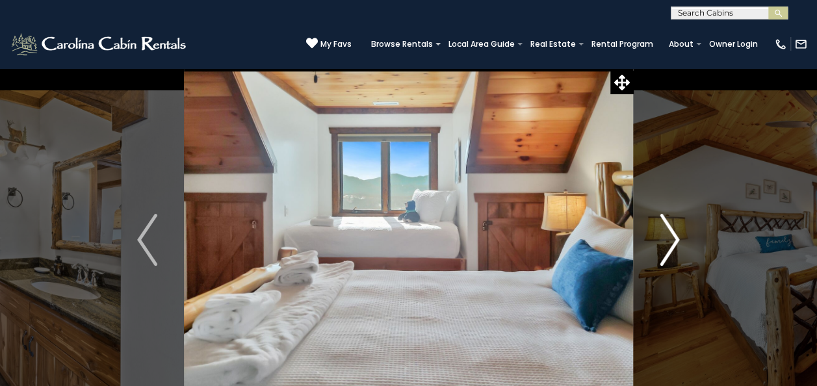
click at [668, 231] on img "Next" at bounding box center [668, 240] width 19 height 52
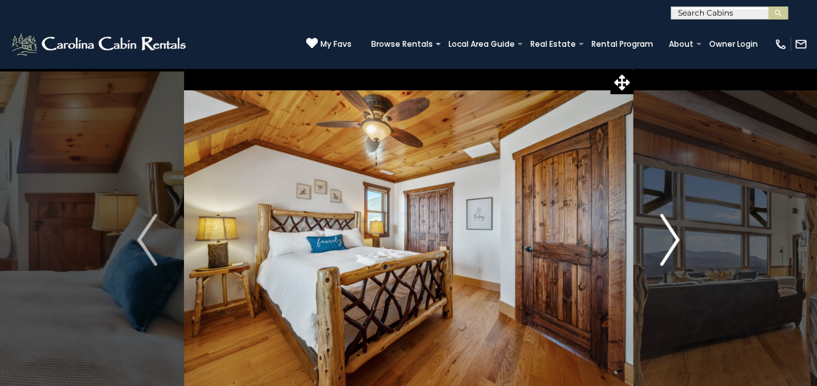
click at [668, 231] on img "Next" at bounding box center [668, 240] width 19 height 52
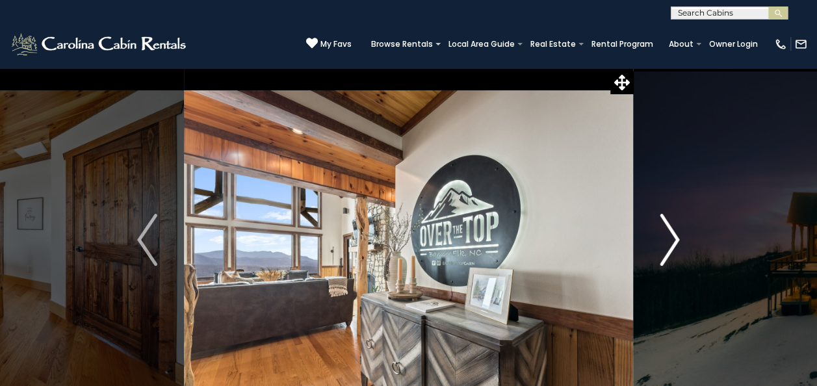
click at [668, 231] on img "Next" at bounding box center [668, 240] width 19 height 52
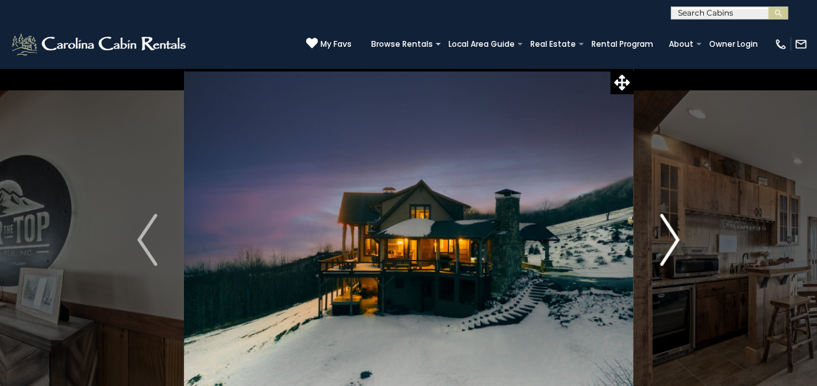
click at [668, 231] on img "Next" at bounding box center [668, 240] width 19 height 52
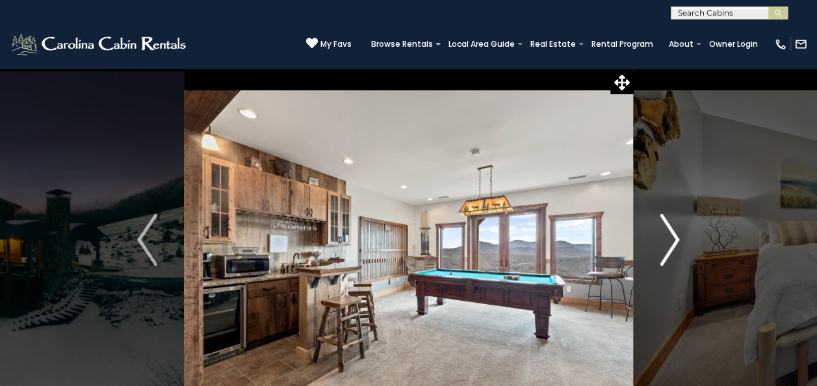
click at [668, 231] on img "Next" at bounding box center [668, 240] width 19 height 52
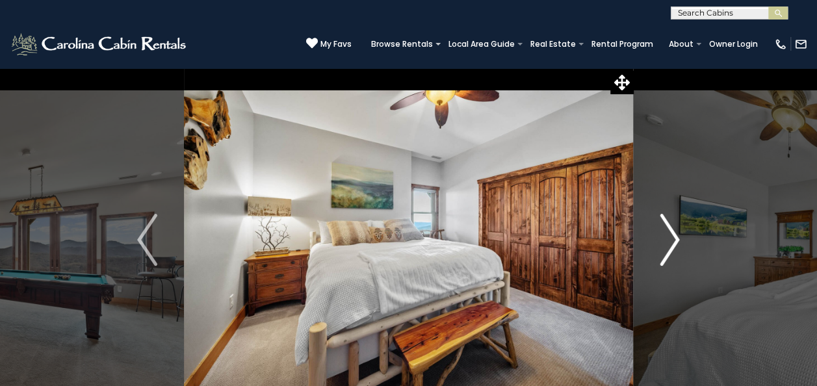
click at [668, 231] on img "Next" at bounding box center [668, 240] width 19 height 52
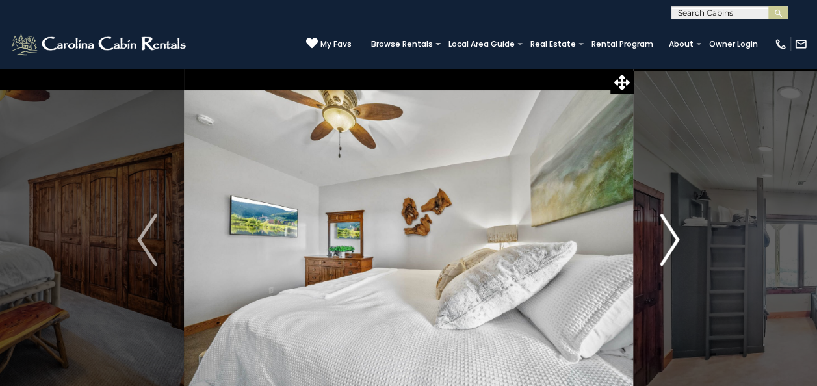
click at [668, 231] on img "Next" at bounding box center [668, 240] width 19 height 52
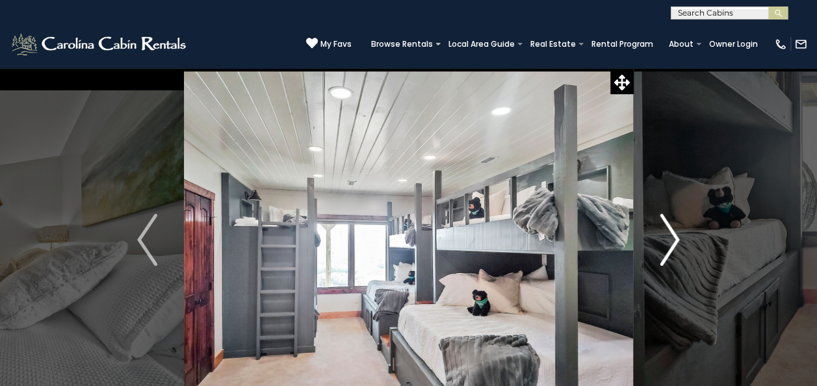
click at [668, 231] on img "Next" at bounding box center [668, 240] width 19 height 52
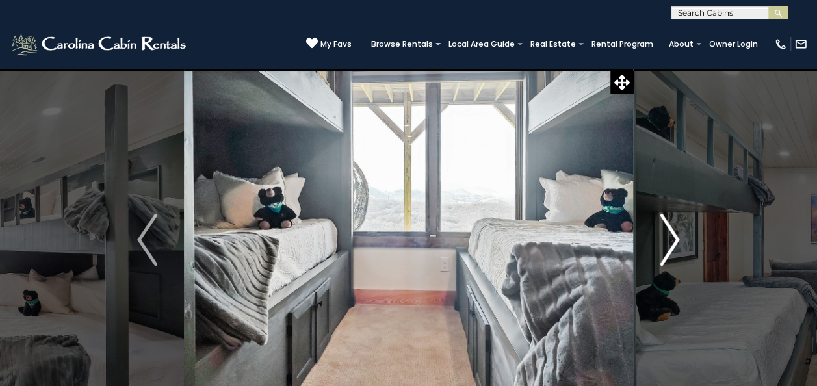
click at [668, 231] on img "Next" at bounding box center [668, 240] width 19 height 52
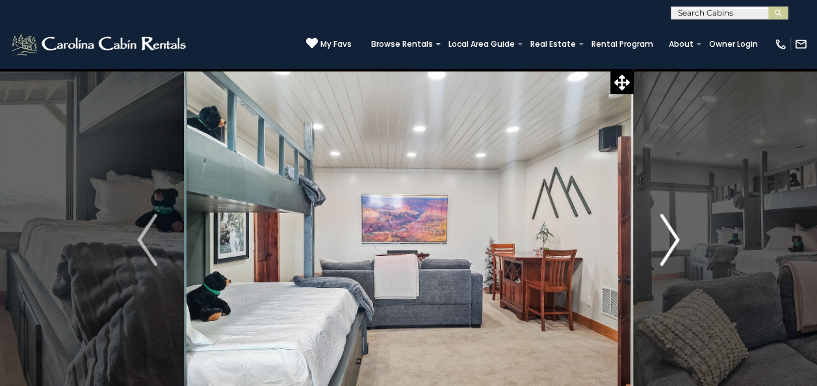
click at [668, 231] on img "Next" at bounding box center [668, 240] width 19 height 52
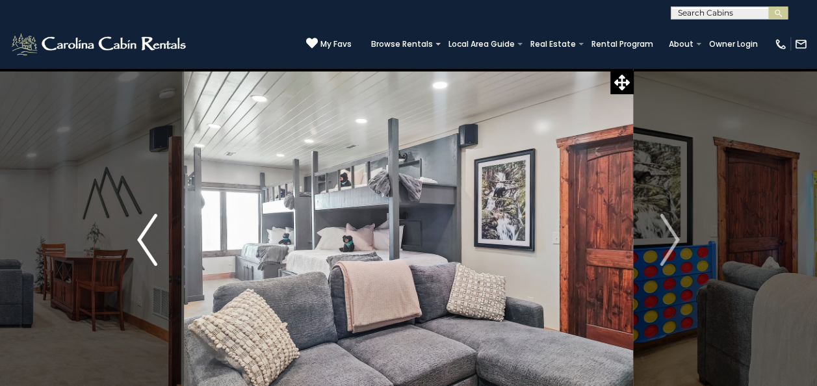
click at [143, 225] on img "Previous" at bounding box center [146, 240] width 19 height 52
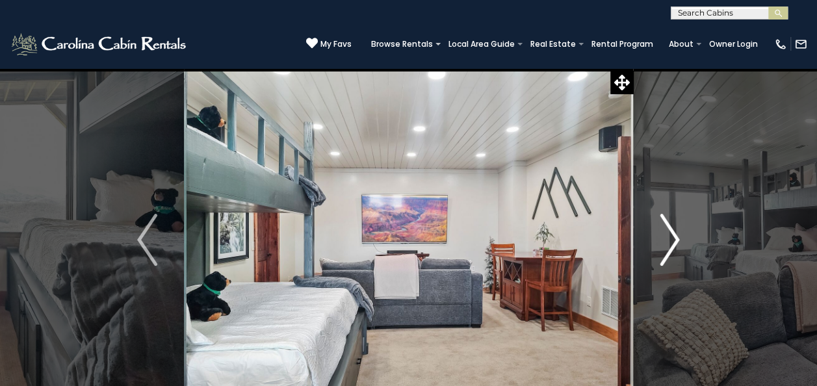
click at [661, 248] on img "Next" at bounding box center [668, 240] width 19 height 52
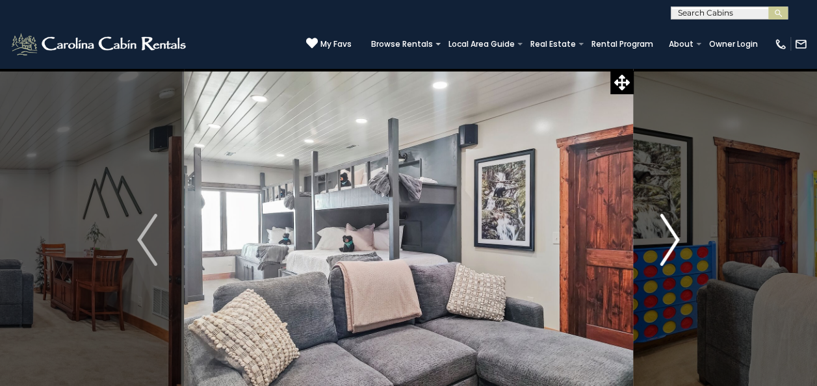
click at [661, 248] on img "Next" at bounding box center [668, 240] width 19 height 52
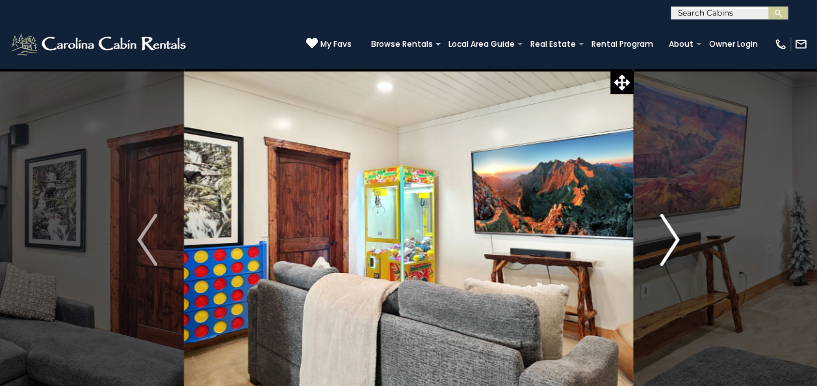
click at [667, 240] on img "Next" at bounding box center [668, 240] width 19 height 52
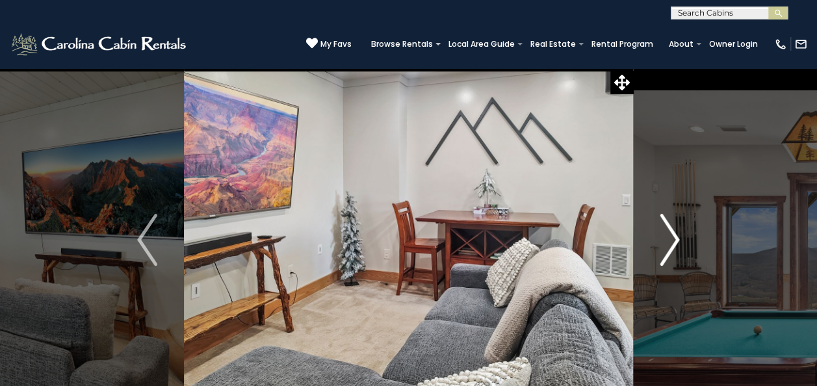
click at [667, 240] on img "Next" at bounding box center [668, 240] width 19 height 52
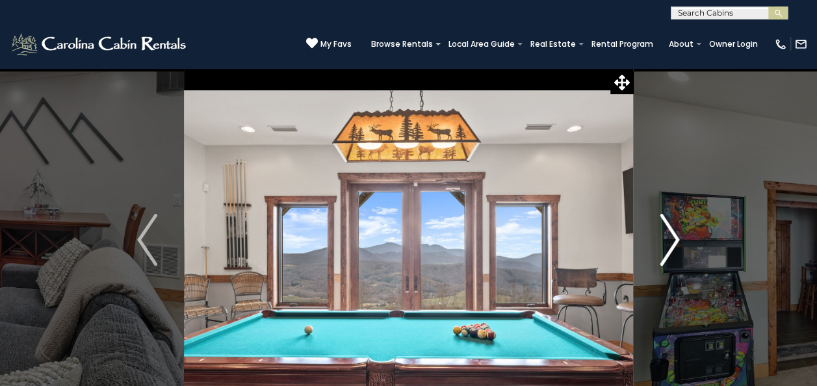
click at [667, 240] on img "Next" at bounding box center [668, 240] width 19 height 52
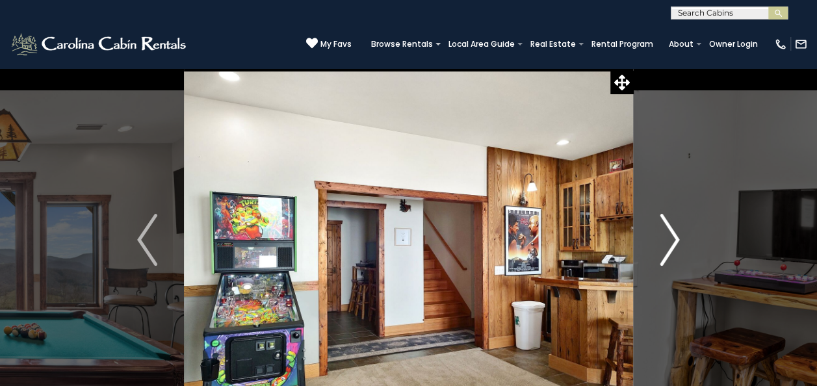
click at [667, 240] on img "Next" at bounding box center [668, 240] width 19 height 52
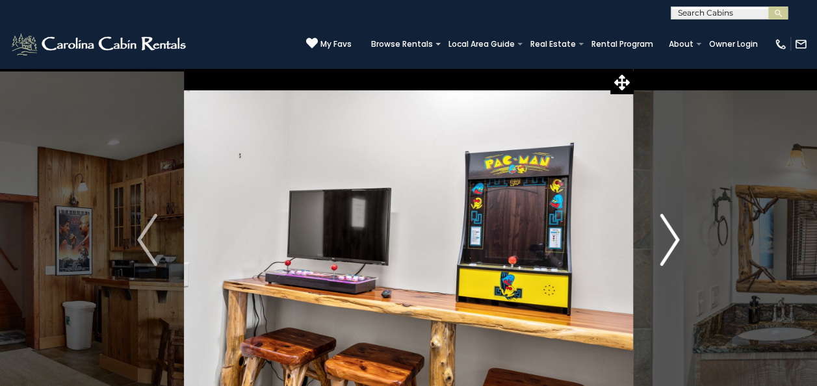
click at [667, 240] on img "Next" at bounding box center [668, 240] width 19 height 52
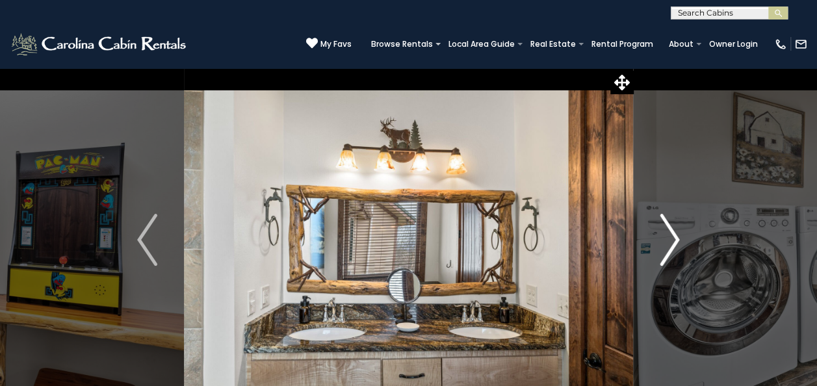
click at [667, 240] on img "Next" at bounding box center [668, 240] width 19 height 52
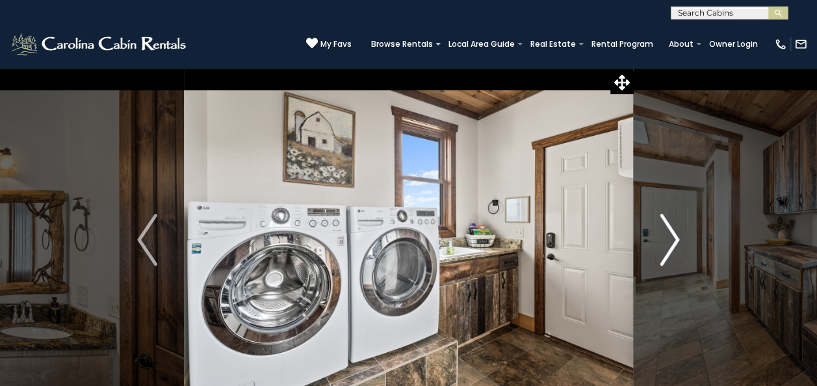
click at [667, 240] on img "Next" at bounding box center [668, 240] width 19 height 52
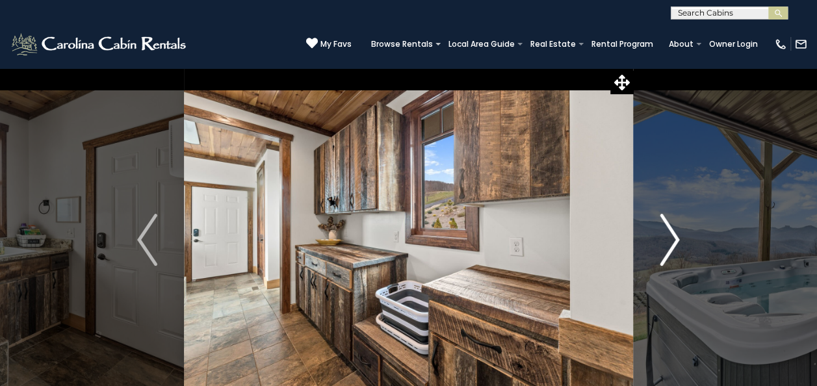
click at [667, 240] on img "Next" at bounding box center [668, 240] width 19 height 52
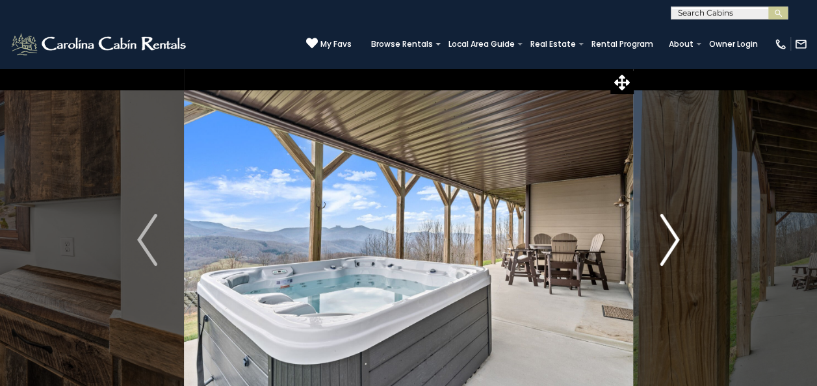
click at [667, 240] on img "Next" at bounding box center [668, 240] width 19 height 52
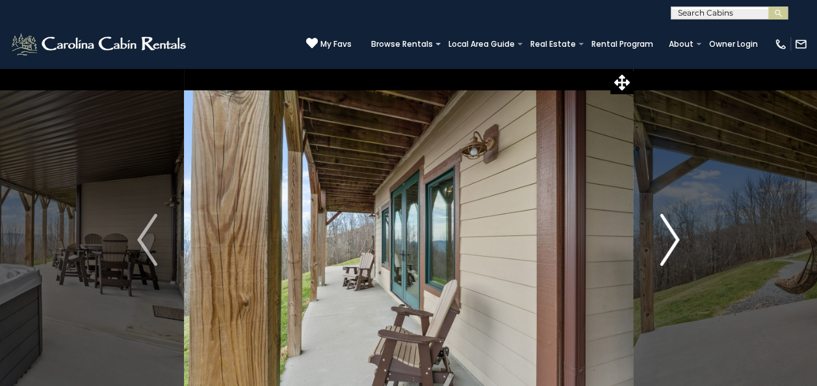
click at [667, 240] on img "Next" at bounding box center [668, 240] width 19 height 52
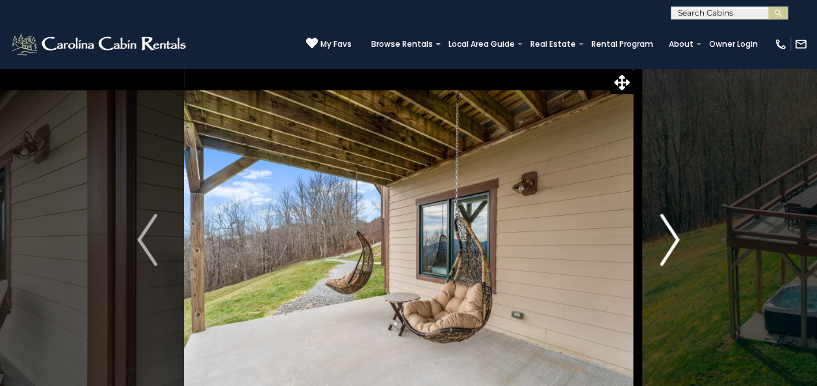
click at [667, 240] on img "Next" at bounding box center [668, 240] width 19 height 52
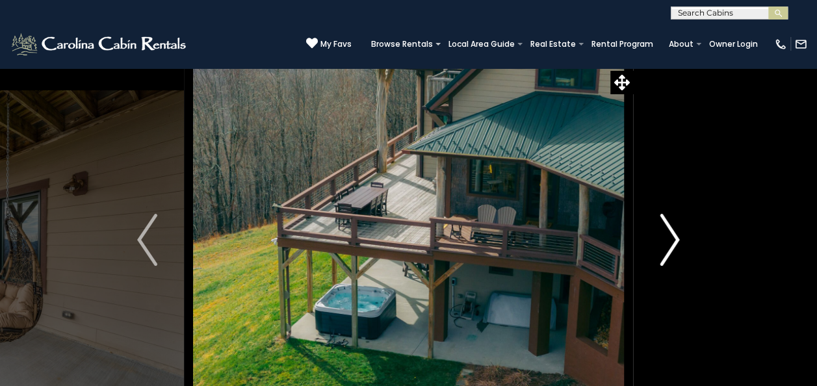
click at [667, 240] on img "Next" at bounding box center [668, 240] width 19 height 52
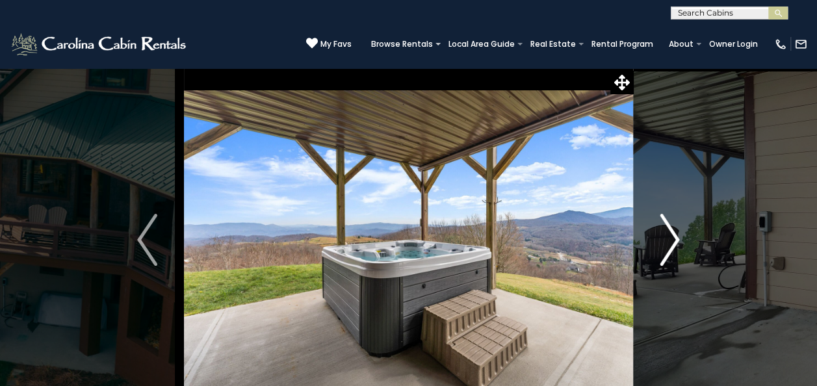
click at [667, 240] on img "Next" at bounding box center [668, 240] width 19 height 52
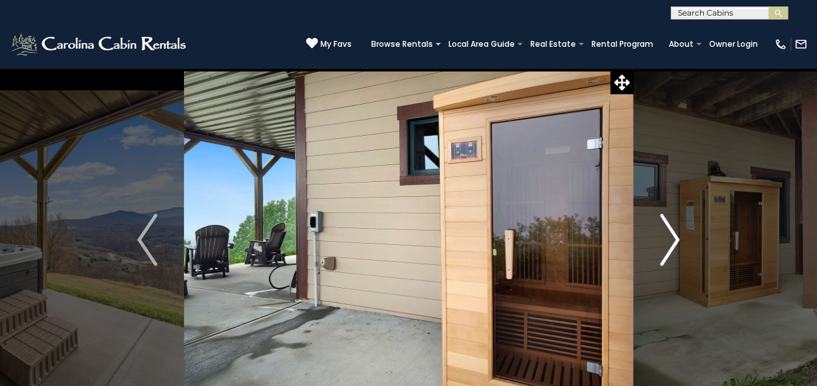
click at [667, 240] on img "Next" at bounding box center [668, 240] width 19 height 52
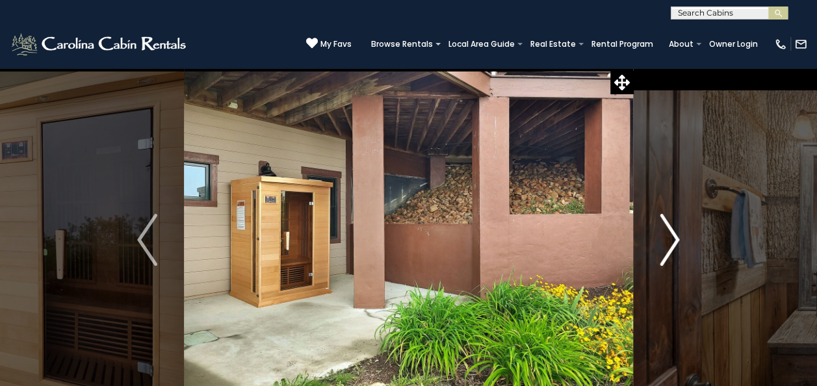
click at [667, 240] on img "Next" at bounding box center [668, 240] width 19 height 52
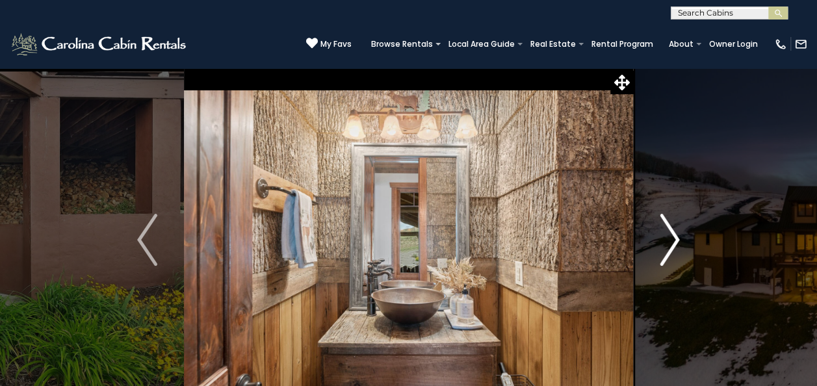
click at [667, 240] on img "Next" at bounding box center [668, 240] width 19 height 52
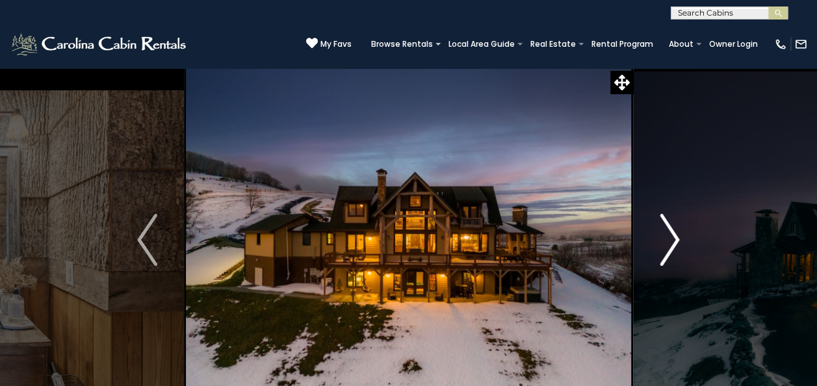
click at [667, 240] on img "Next" at bounding box center [668, 240] width 19 height 52
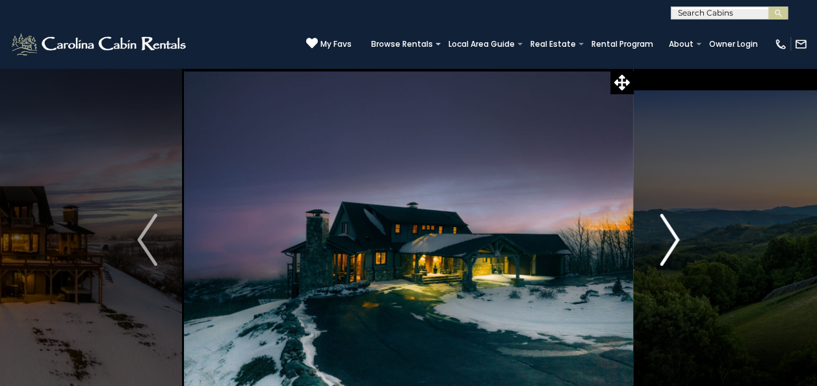
click at [667, 240] on img "Next" at bounding box center [668, 240] width 19 height 52
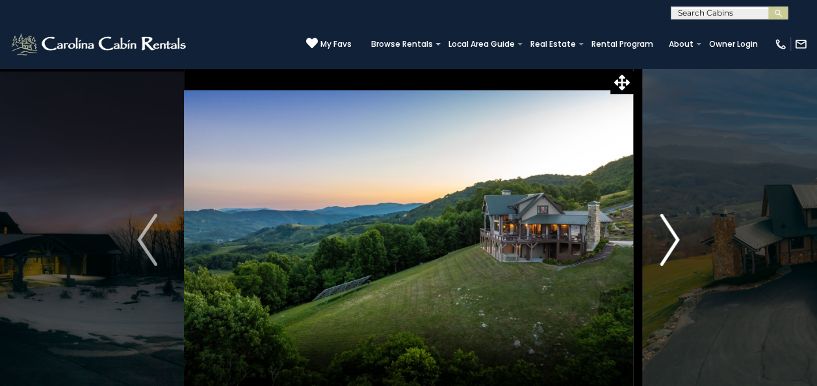
click at [667, 240] on img "Next" at bounding box center [668, 240] width 19 height 52
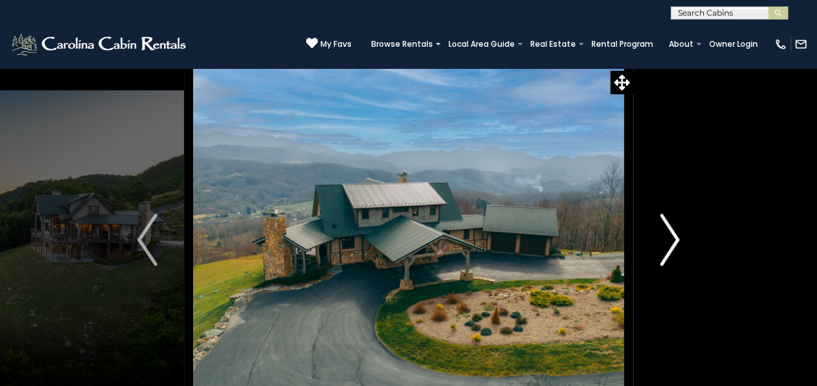
click at [667, 240] on img "Next" at bounding box center [668, 240] width 19 height 52
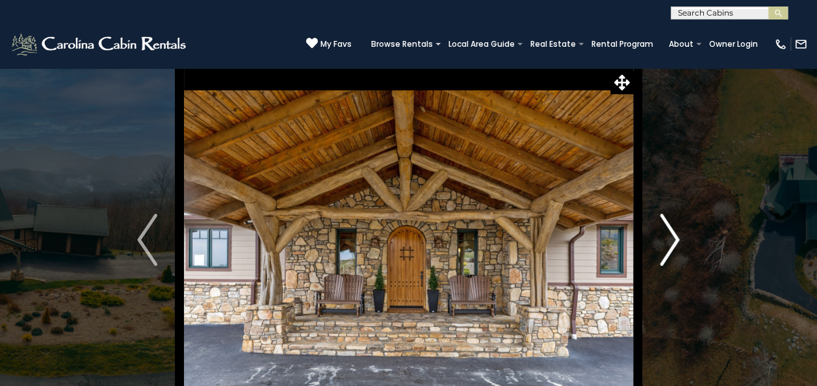
click at [667, 240] on img "Next" at bounding box center [668, 240] width 19 height 52
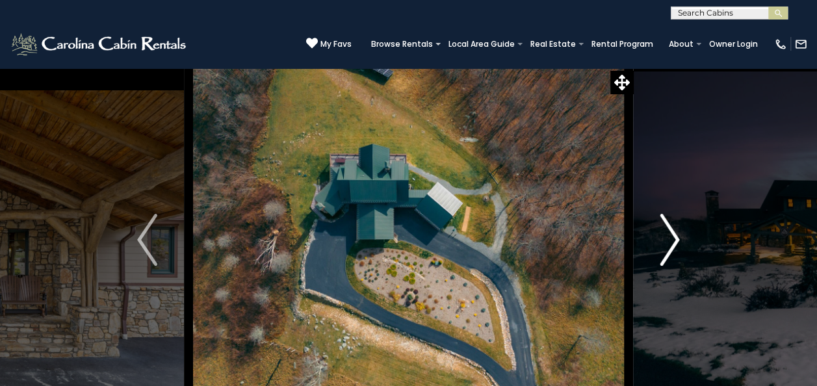
click at [667, 240] on img "Next" at bounding box center [668, 240] width 19 height 52
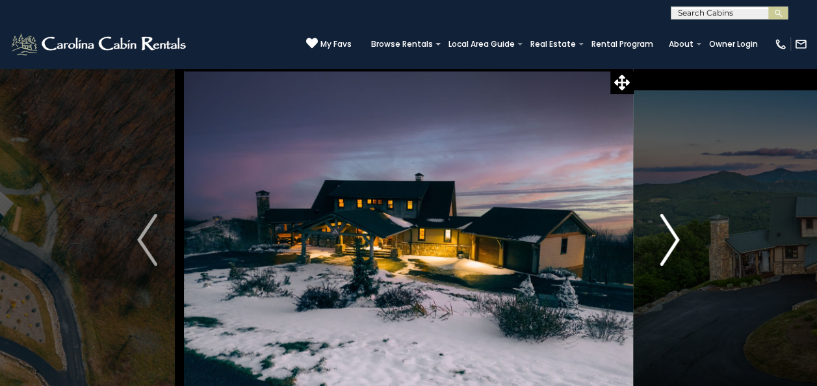
click at [667, 240] on img "Next" at bounding box center [668, 240] width 19 height 52
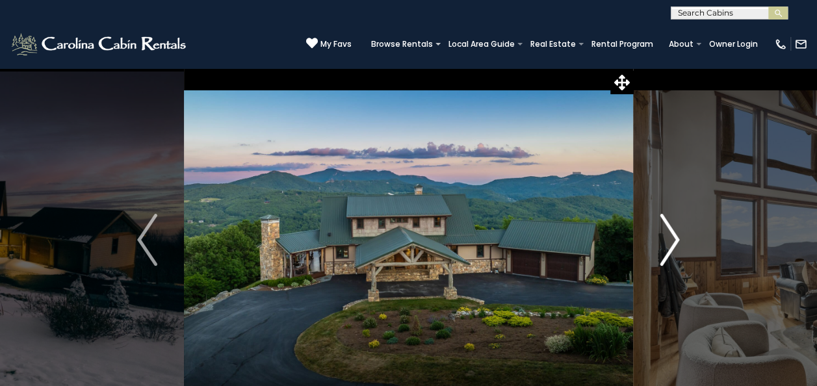
click at [667, 240] on img "Next" at bounding box center [668, 240] width 19 height 52
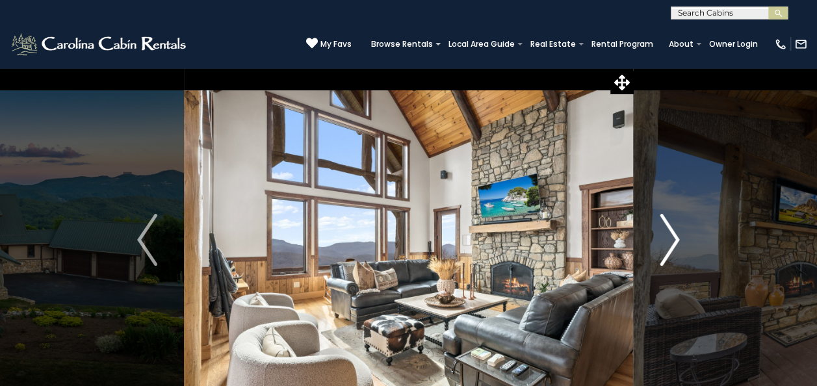
click at [667, 240] on img "Next" at bounding box center [668, 240] width 19 height 52
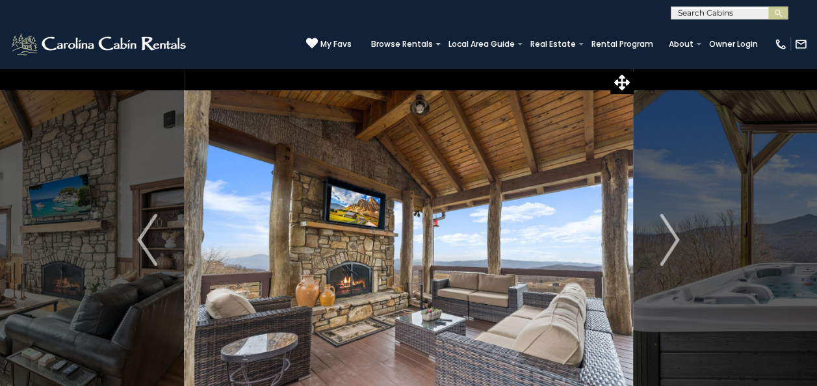
click at [91, 7] on div "**********" at bounding box center [408, 9] width 817 height 19
click at [656, 254] on button "Next" at bounding box center [669, 240] width 73 height 344
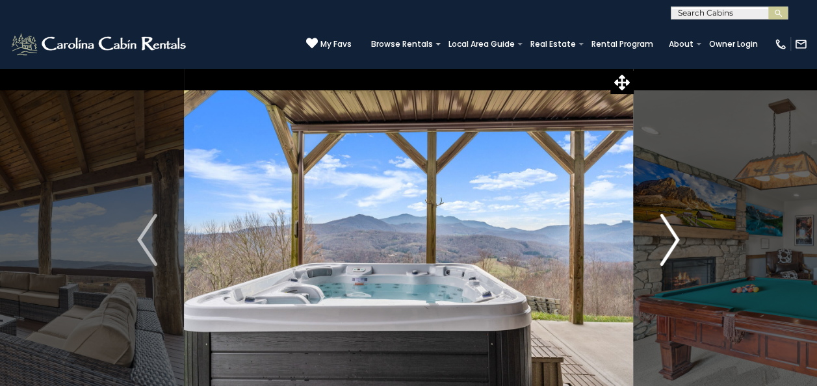
click at [656, 254] on button "Next" at bounding box center [669, 240] width 73 height 344
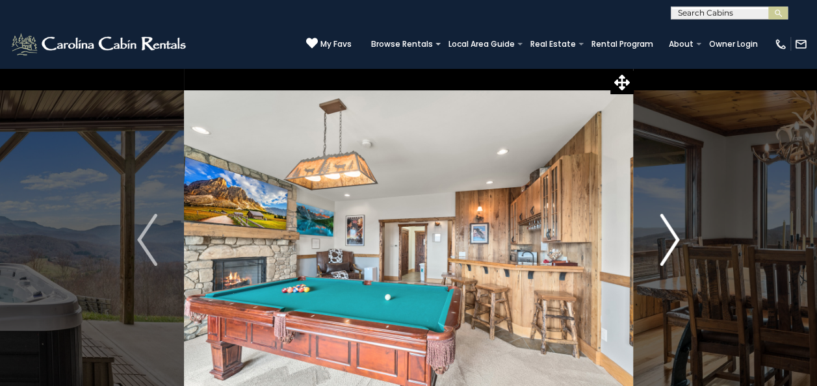
click at [656, 254] on button "Next" at bounding box center [669, 240] width 73 height 344
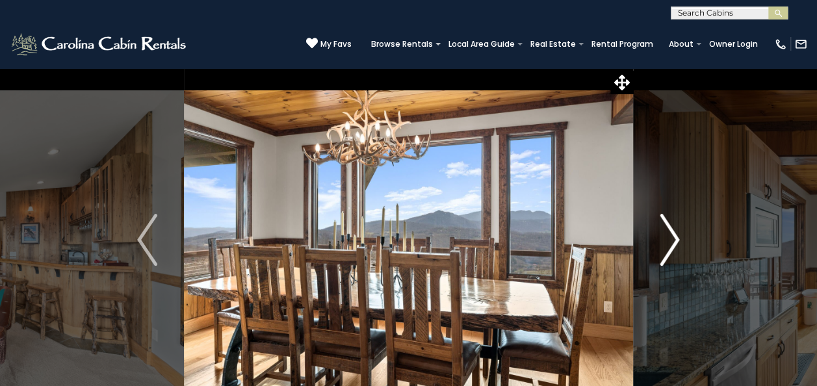
click at [656, 254] on button "Next" at bounding box center [669, 240] width 73 height 344
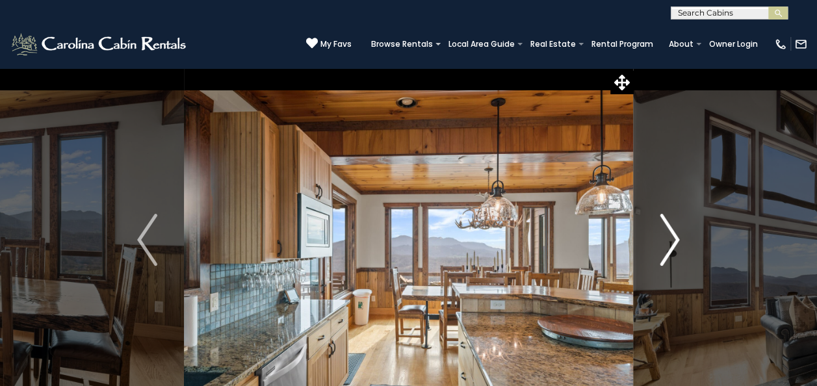
click at [656, 254] on button "Next" at bounding box center [669, 240] width 73 height 344
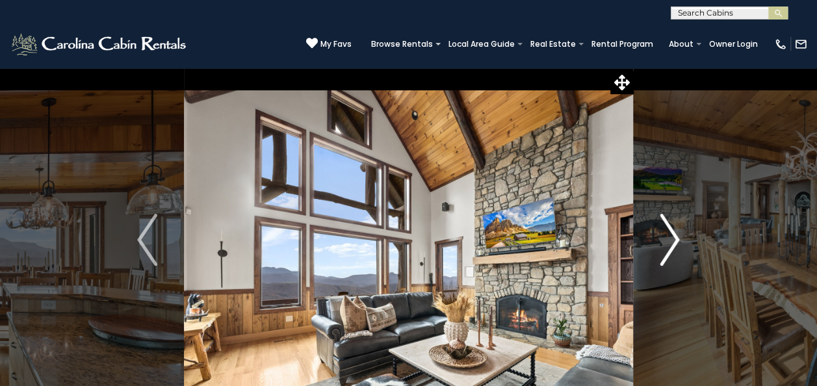
click at [656, 254] on button "Next" at bounding box center [669, 240] width 73 height 344
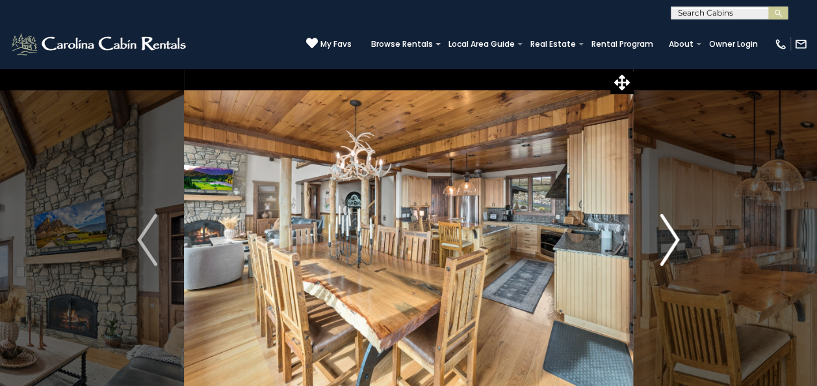
click at [656, 254] on button "Next" at bounding box center [669, 240] width 73 height 344
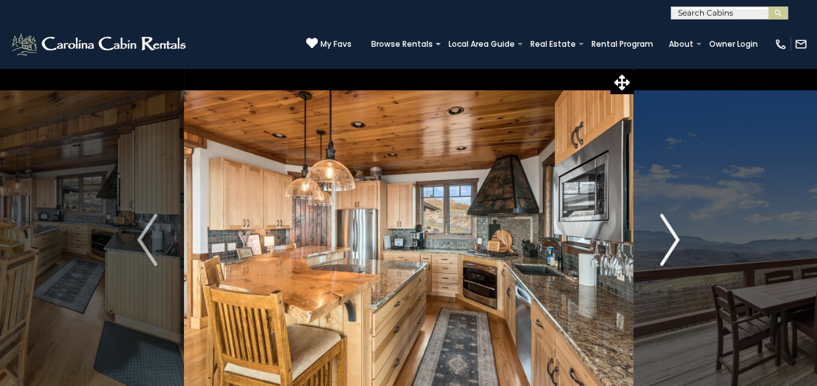
click at [656, 254] on button "Next" at bounding box center [669, 240] width 73 height 344
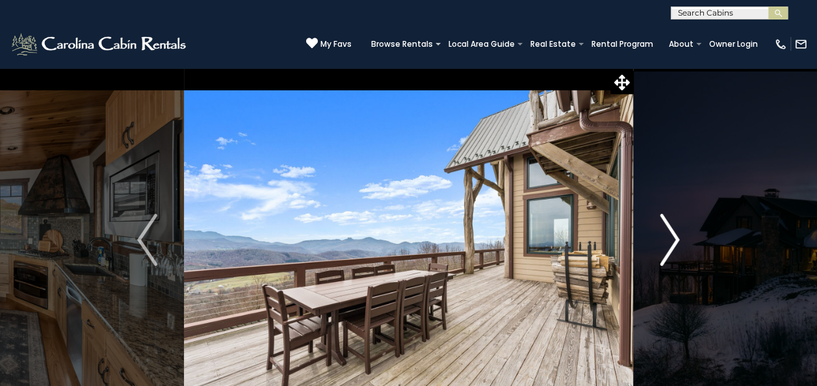
click at [656, 254] on button "Next" at bounding box center [669, 240] width 73 height 344
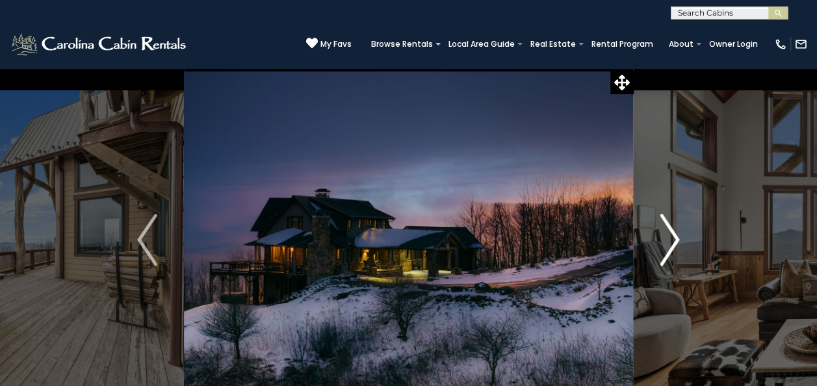
click at [656, 254] on button "Next" at bounding box center [669, 240] width 73 height 344
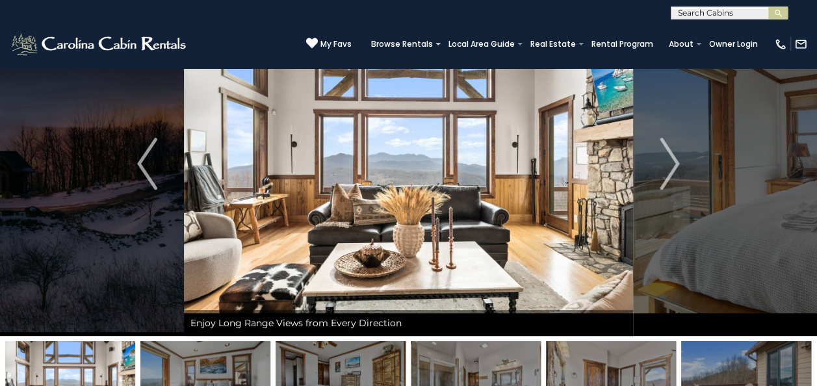
scroll to position [54, 0]
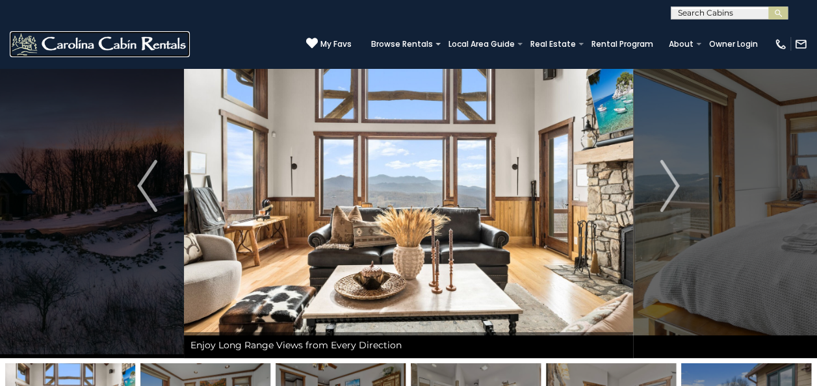
click at [120, 40] on img at bounding box center [100, 44] width 180 height 26
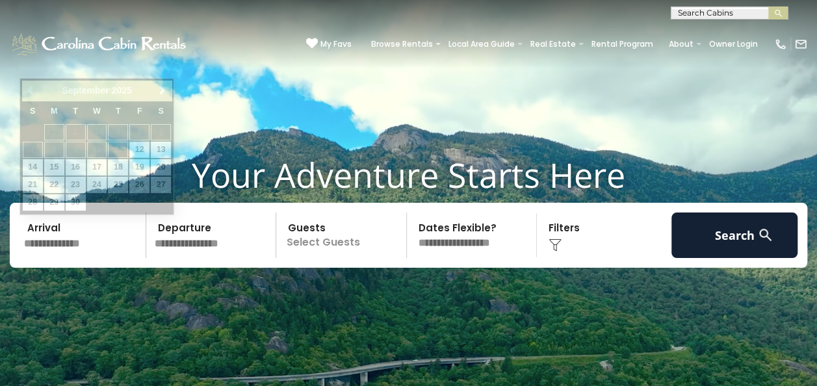
click at [69, 242] on input "text" at bounding box center [82, 234] width 127 height 45
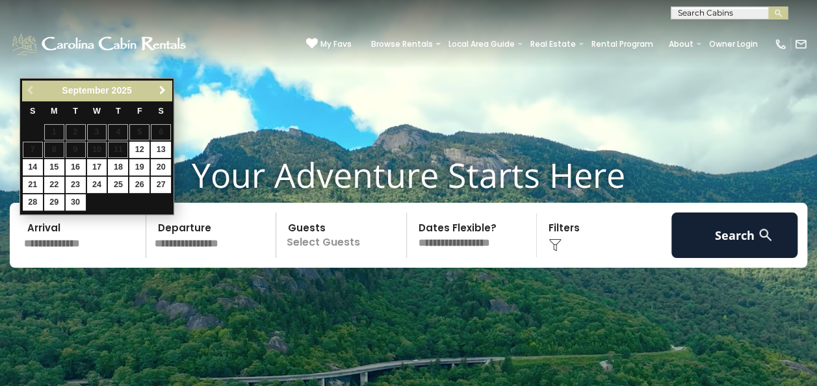
click at [162, 88] on span "Next" at bounding box center [162, 90] width 10 height 10
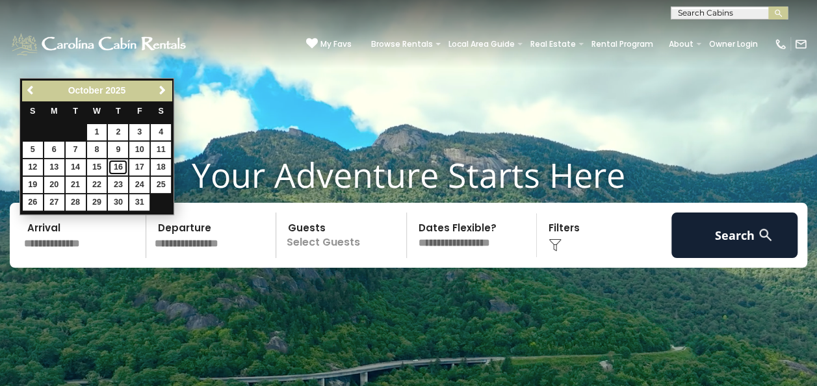
click at [113, 164] on link "16" at bounding box center [118, 167] width 20 height 16
type input "********"
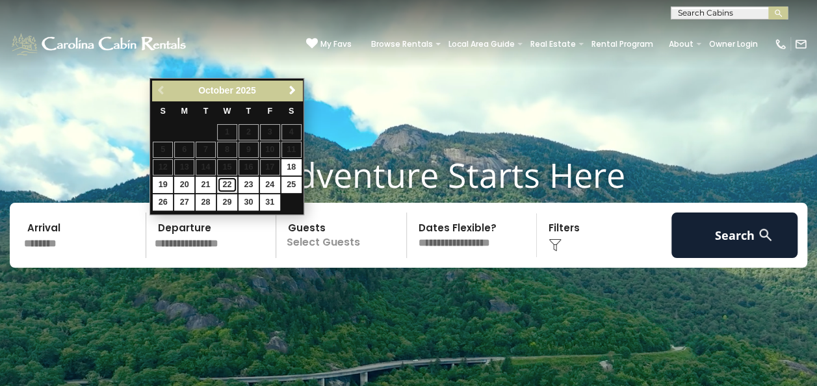
click at [233, 183] on link "22" at bounding box center [227, 185] width 20 height 16
type input "********"
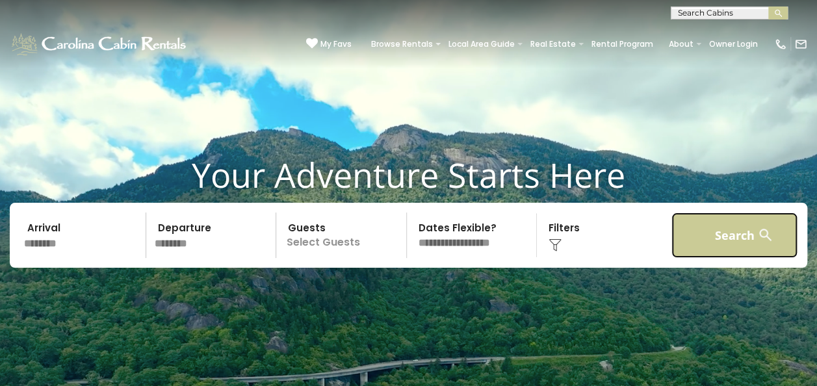
click at [726, 236] on button "Search" at bounding box center [734, 234] width 127 height 45
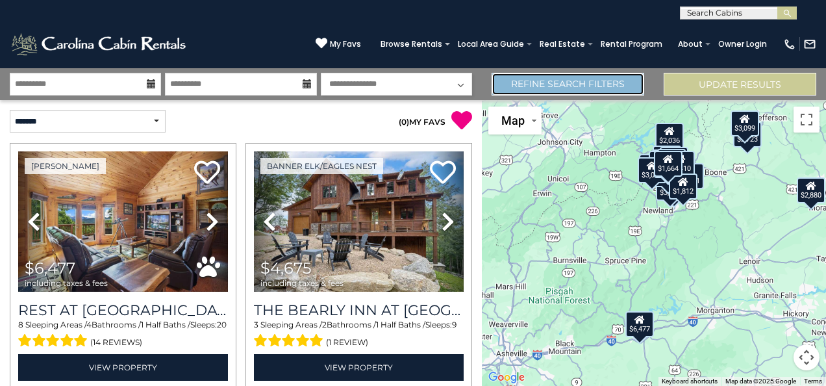
click at [541, 86] on link "Refine Search Filters" at bounding box center [568, 84] width 153 height 23
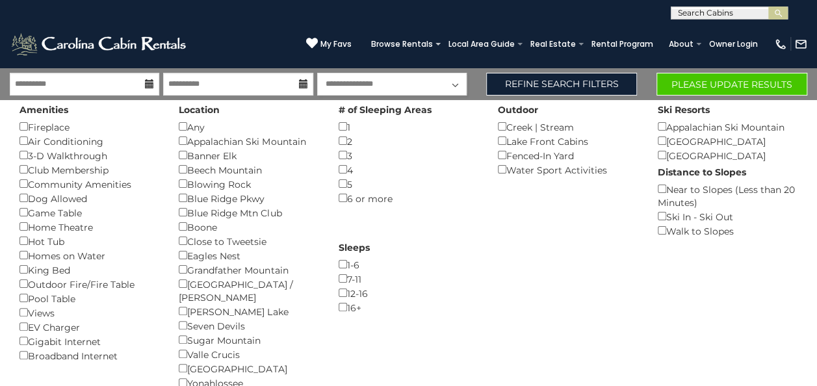
click at [177, 168] on div "Location Any () [GEOGRAPHIC_DATA] () Banner Elk () [GEOGRAPHIC_DATA] () Blowing…" at bounding box center [248, 286] width 159 height 373
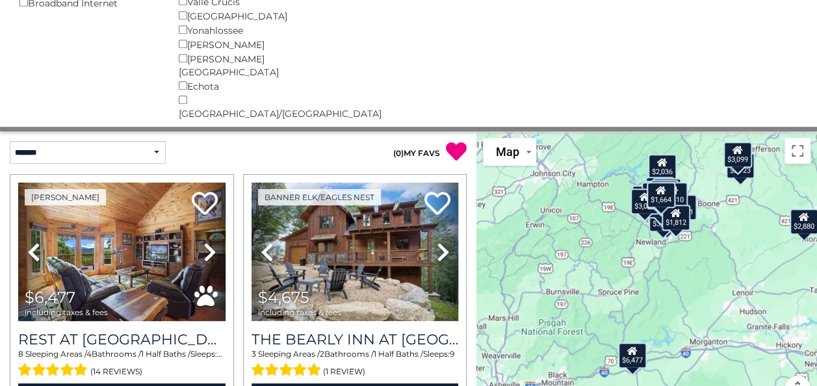
scroll to position [394, 0]
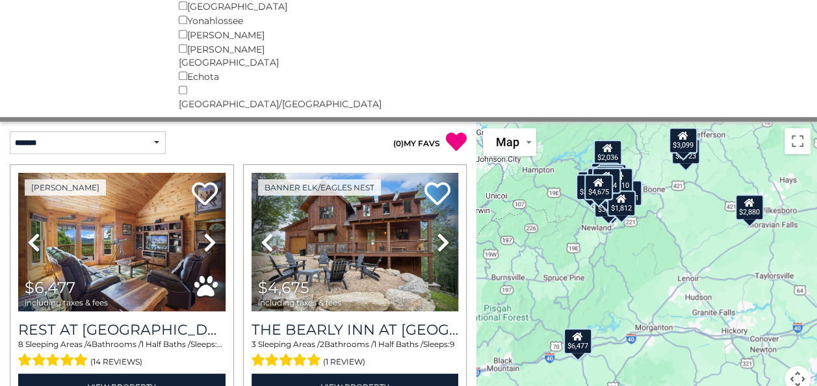
drag, startPoint x: 730, startPoint y: 235, endPoint x: 670, endPoint y: 234, distance: 60.4
click at [670, 234] on div "$6,477 $4,675 $5,493 $10,485 $2,059 $2,036 $3,583 $4,113 $2,723 $2,667 $2,237 $…" at bounding box center [646, 264] width 340 height 286
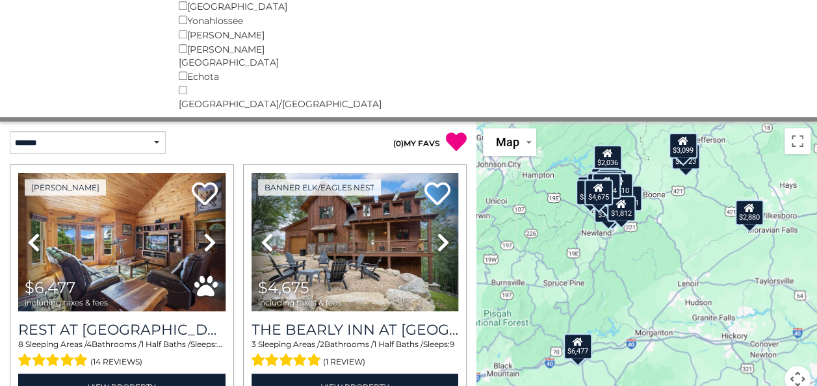
click at [636, 253] on div "$6,477 $4,675 $5,493 $10,485 $2,059 $2,036 $3,583 $4,113 $2,723 $2,667 $2,237 $…" at bounding box center [646, 264] width 340 height 286
click at [796, 128] on button "Toggle fullscreen view" at bounding box center [797, 141] width 26 height 26
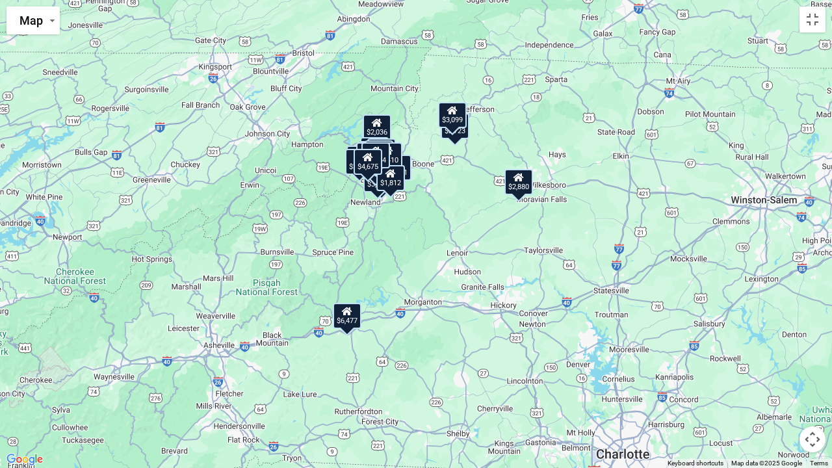
click at [359, 247] on div "$6,477 $4,675 $5,493 $10,485 $2,059 $2,036 $3,583 $4,113 $2,723 $2,667 $2,237 $…" at bounding box center [416, 234] width 832 height 468
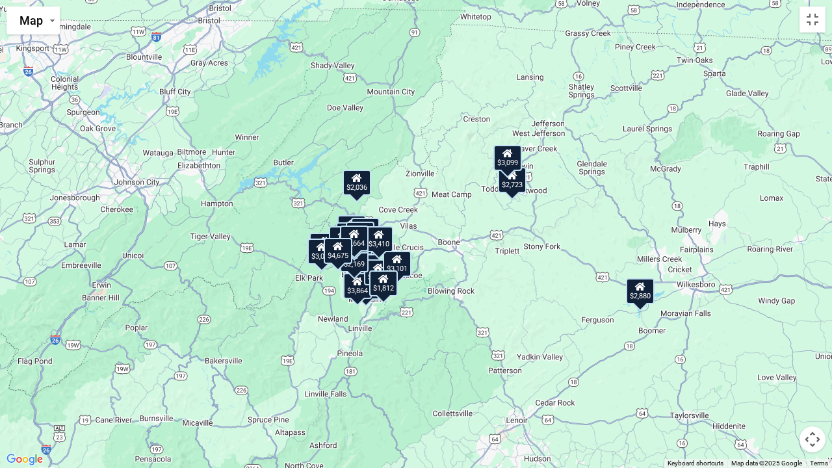
drag, startPoint x: 443, startPoint y: 194, endPoint x: 404, endPoint y: 357, distance: 168.3
click at [404, 357] on div "$6,477 $4,675 $5,493 $10,485 $2,059 $2,036 $3,583 $4,113 $2,723 $2,667 $2,237 $…" at bounding box center [416, 234] width 832 height 468
click at [461, 315] on div "$6,477 $4,675 $5,493 $10,485 $2,059 $2,036 $3,583 $4,113 $2,723 $2,667 $2,237 $…" at bounding box center [416, 234] width 832 height 468
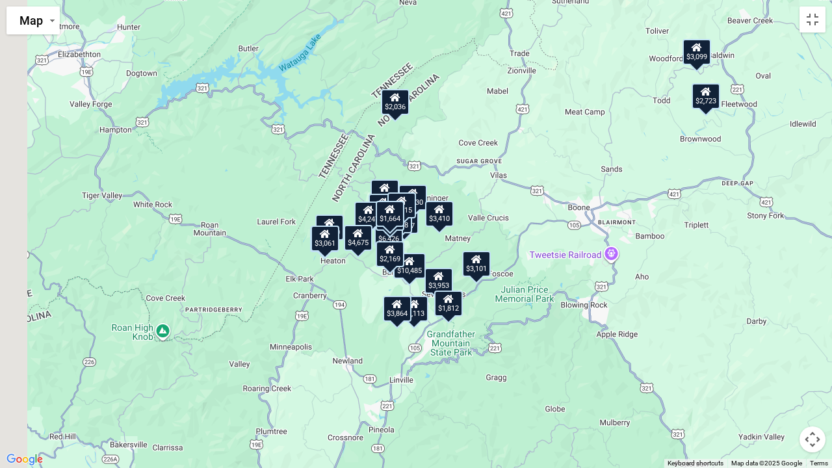
drag, startPoint x: 399, startPoint y: 255, endPoint x: 547, endPoint y: 294, distance: 153.2
click at [547, 294] on div "$6,477 $4,675 $5,493 $10,485 $2,059 $2,036 $3,583 $4,113 $2,723 $2,667 $2,237 $…" at bounding box center [416, 234] width 832 height 468
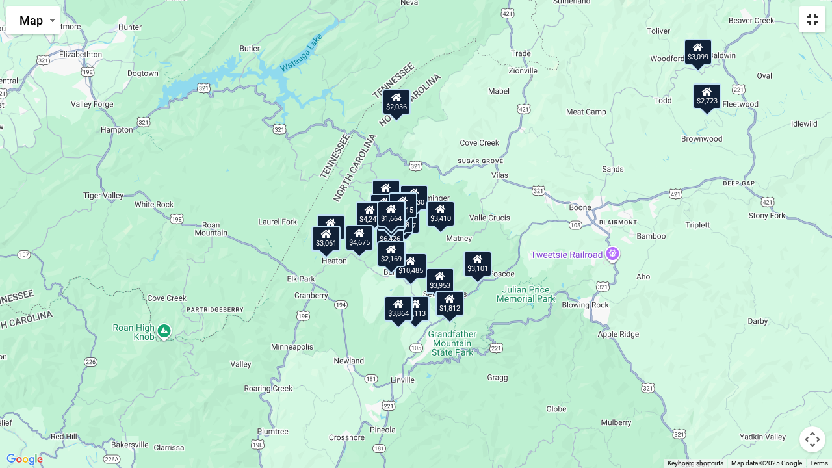
click at [811, 21] on button "Toggle fullscreen view" at bounding box center [812, 19] width 26 height 26
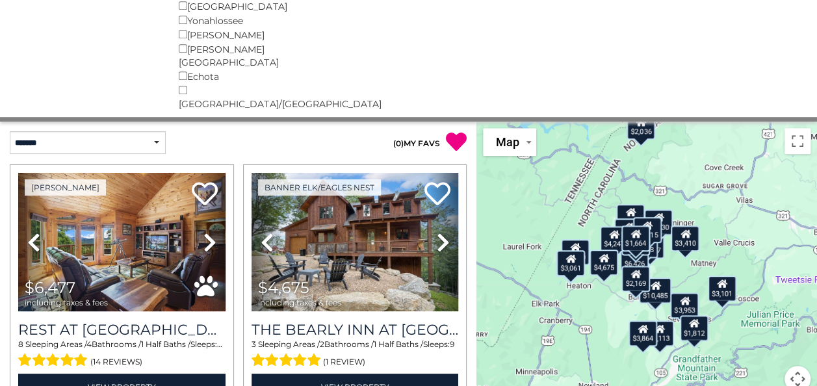
drag, startPoint x: 598, startPoint y: 197, endPoint x: 613, endPoint y: 190, distance: 16.3
click at [613, 190] on div "$6,477 $4,675 $5,493 $10,485 $2,059 $2,036 $3,583 $4,113 $2,723 $2,667 $2,237 $…" at bounding box center [646, 264] width 340 height 286
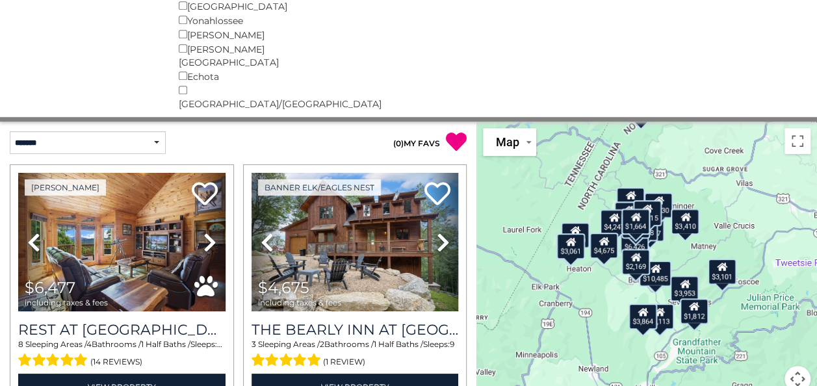
drag, startPoint x: 680, startPoint y: 171, endPoint x: 678, endPoint y: 151, distance: 20.2
click at [678, 151] on div "$6,477 $4,675 $5,493 $10,485 $2,059 $2,036 $3,583 $4,113 $2,723 $2,667 $2,237 $…" at bounding box center [646, 264] width 340 height 286
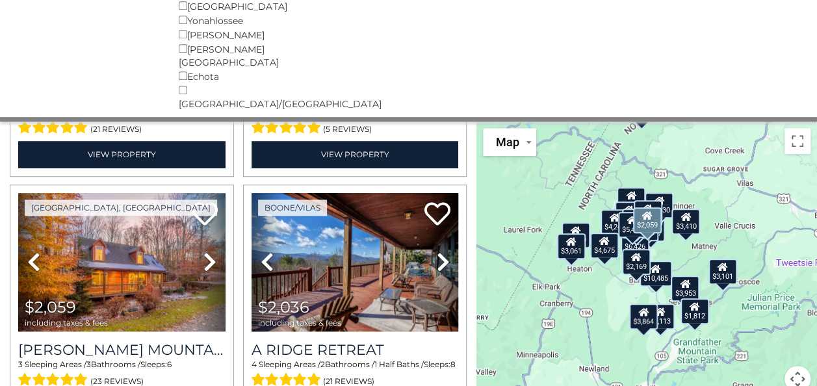
scroll to position [485, 0]
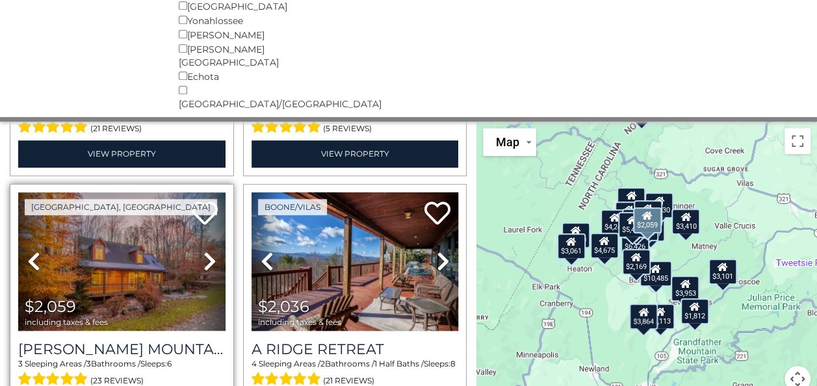
click at [203, 251] on icon at bounding box center [209, 261] width 13 height 21
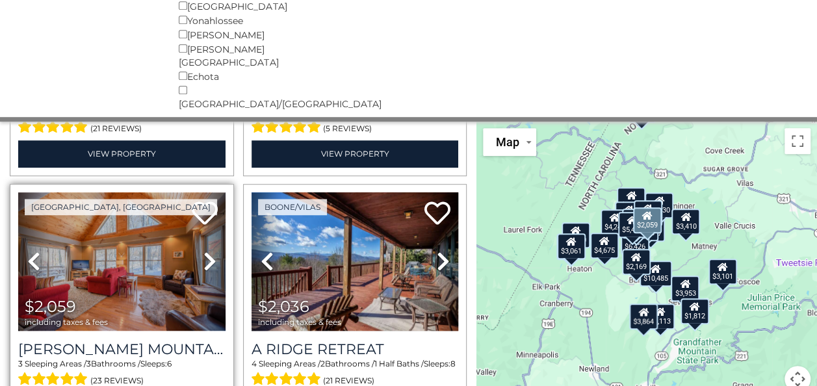
click at [208, 251] on icon at bounding box center [209, 261] width 13 height 21
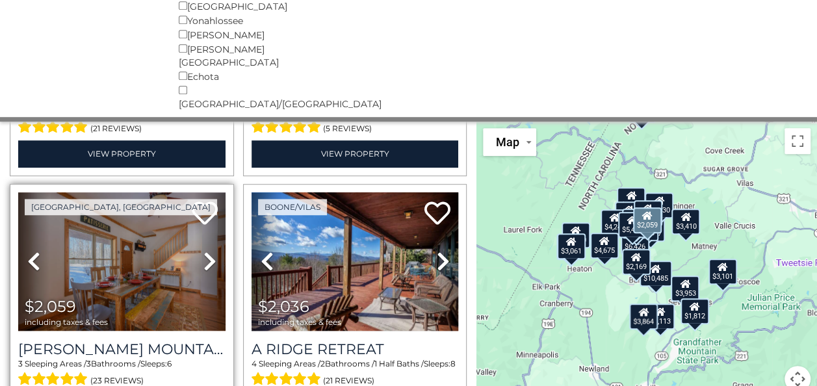
click at [208, 251] on icon at bounding box center [209, 261] width 13 height 21
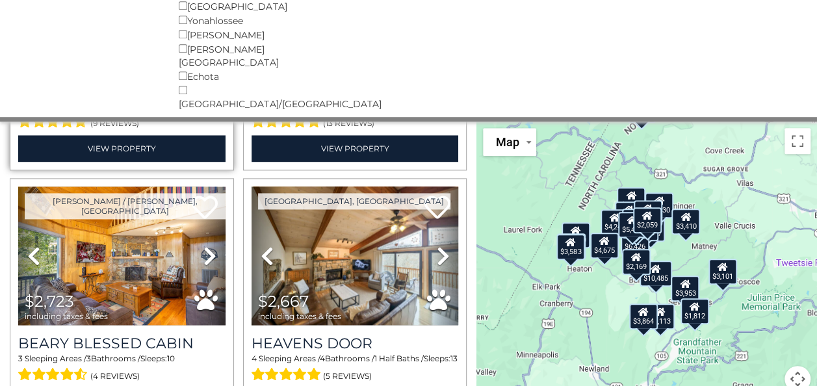
scroll to position [1006, 0]
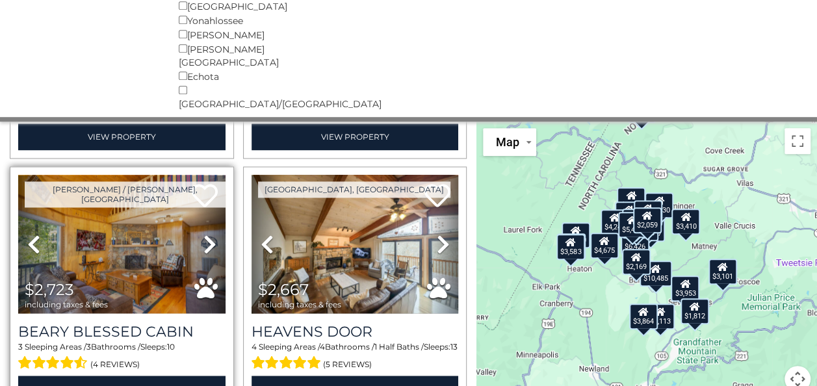
click at [207, 234] on icon at bounding box center [209, 244] width 13 height 21
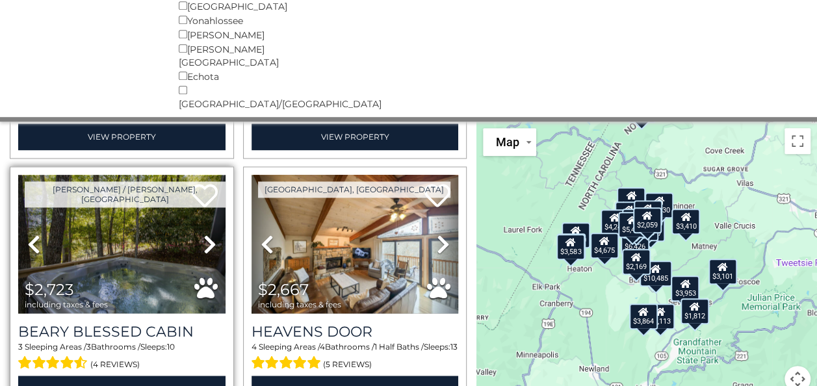
click at [207, 234] on icon at bounding box center [209, 244] width 13 height 21
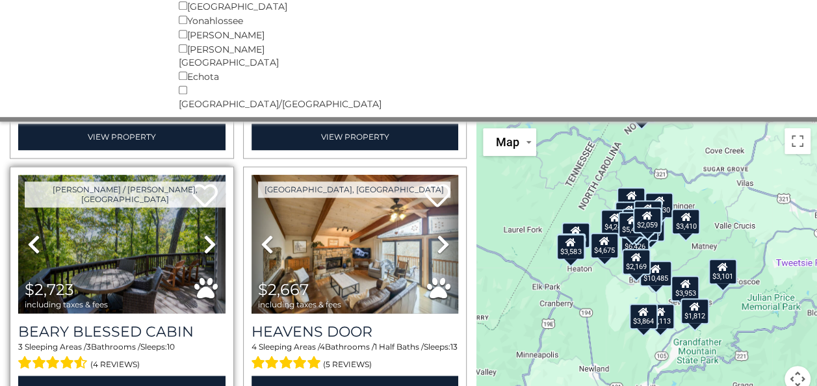
click at [207, 234] on icon at bounding box center [209, 244] width 13 height 21
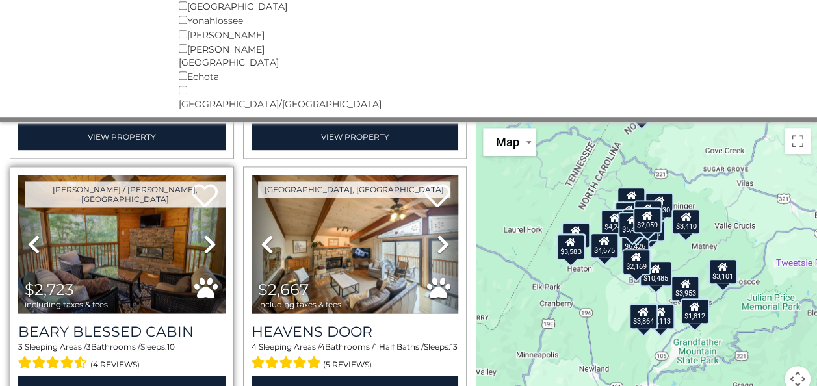
click at [207, 234] on icon at bounding box center [209, 244] width 13 height 21
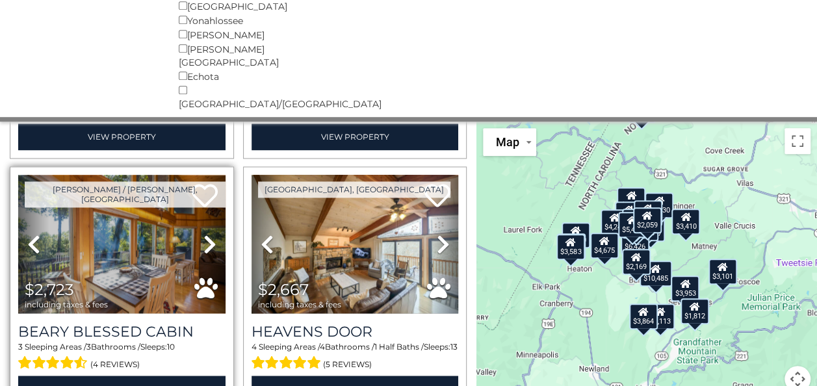
click at [207, 234] on icon at bounding box center [209, 244] width 13 height 21
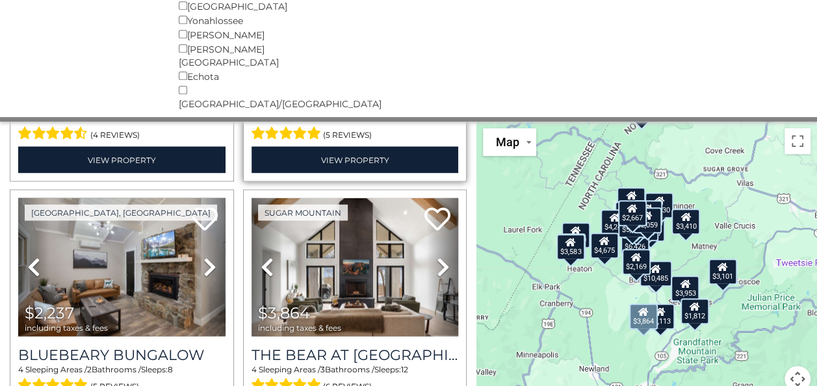
scroll to position [1245, 0]
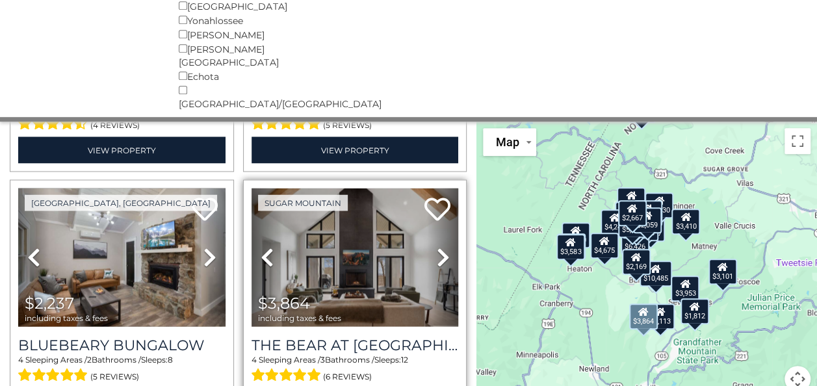
click at [439, 246] on icon at bounding box center [442, 256] width 13 height 21
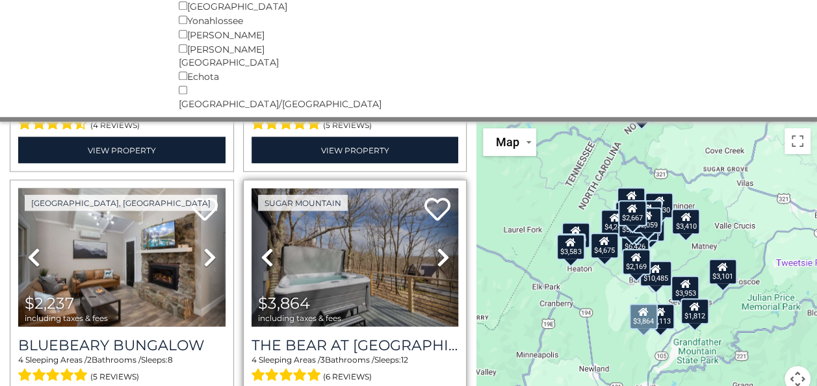
click at [439, 246] on icon at bounding box center [442, 256] width 13 height 21
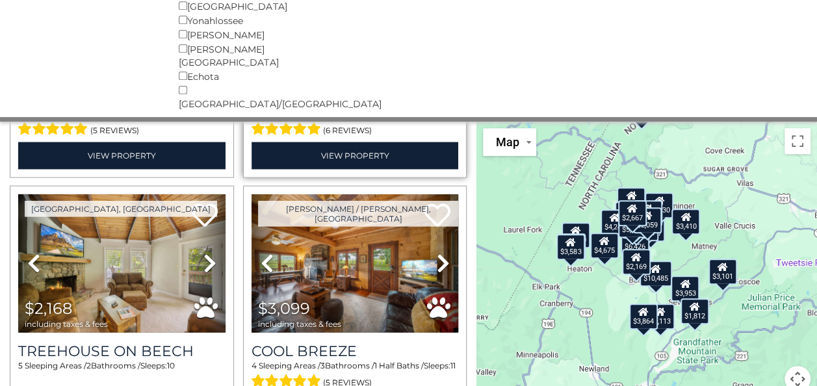
scroll to position [1492, 0]
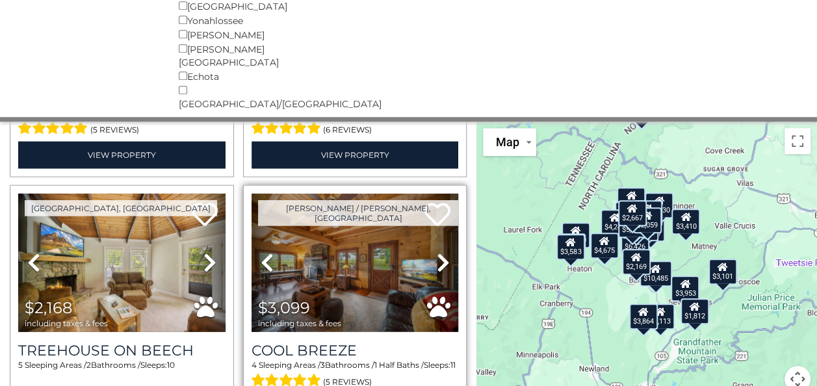
click at [436, 251] on icon at bounding box center [442, 261] width 13 height 21
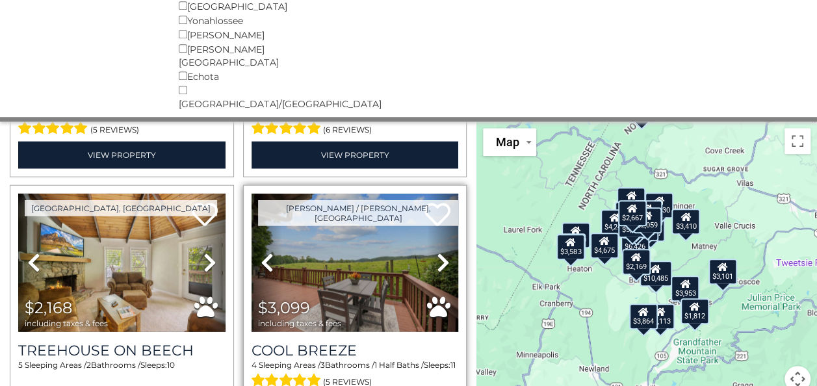
click at [436, 251] on icon at bounding box center [442, 261] width 13 height 21
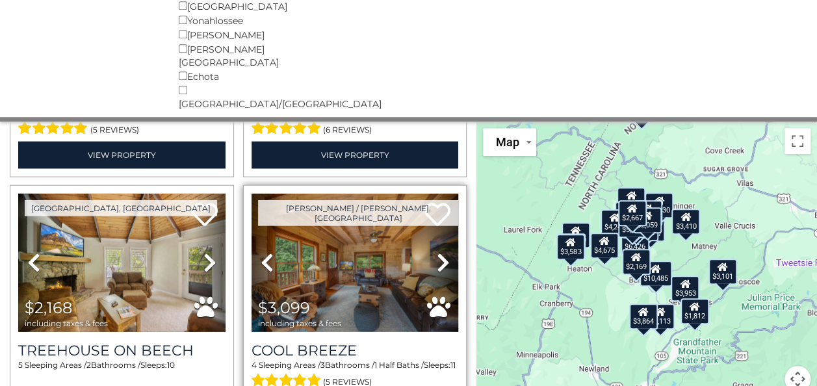
click at [436, 251] on icon at bounding box center [442, 261] width 13 height 21
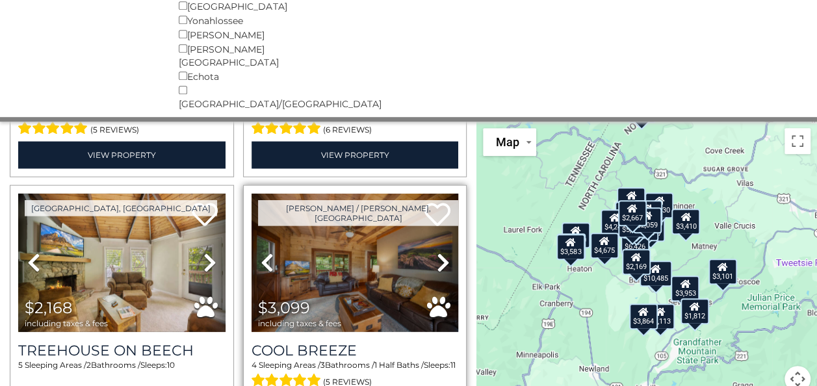
click at [436, 251] on icon at bounding box center [442, 261] width 13 height 21
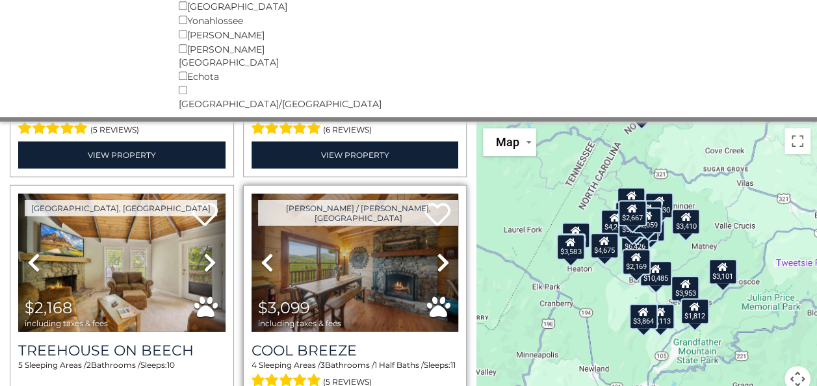
click at [436, 251] on icon at bounding box center [442, 261] width 13 height 21
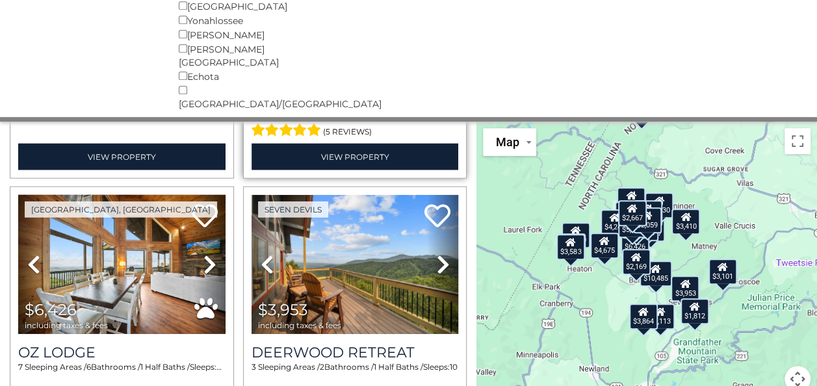
scroll to position [1742, 0]
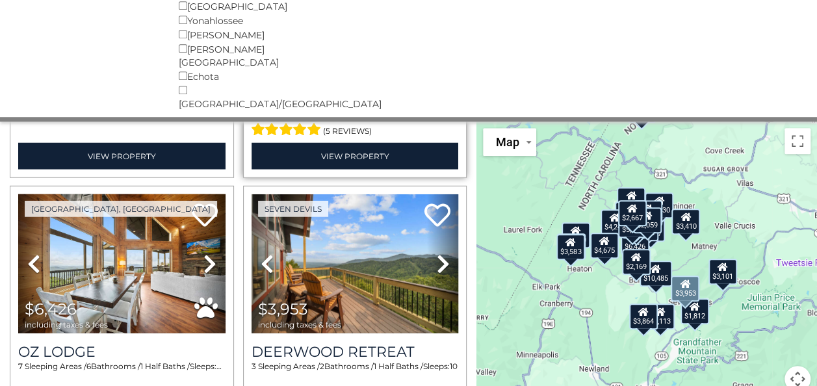
click at [436, 253] on icon at bounding box center [442, 263] width 13 height 21
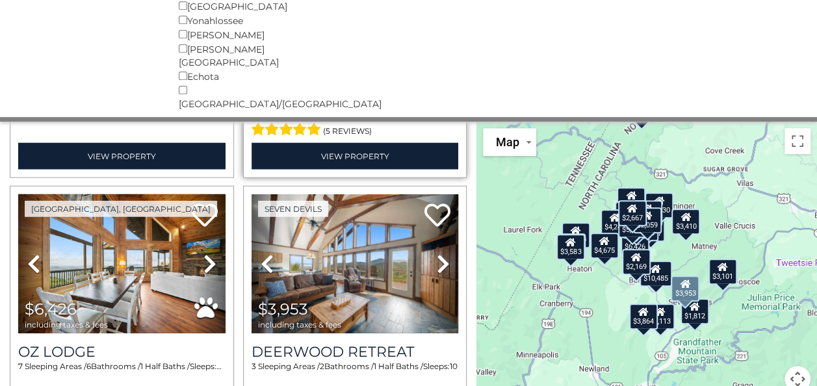
click at [436, 253] on icon at bounding box center [442, 263] width 13 height 21
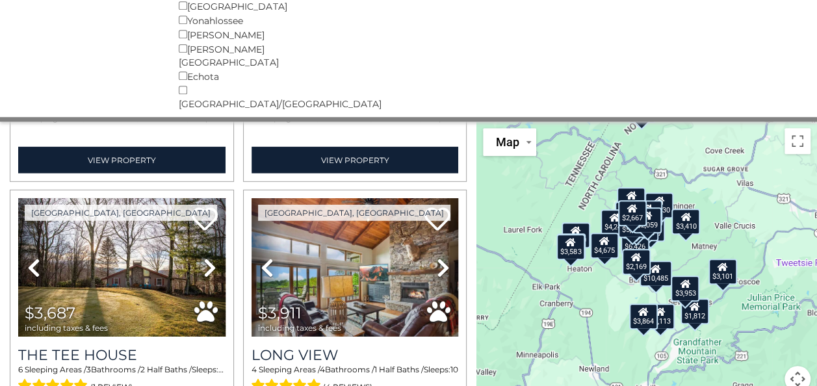
scroll to position [1990, 0]
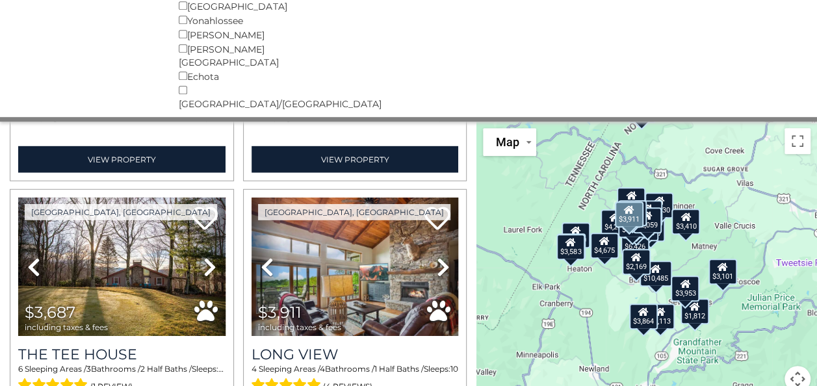
click at [436, 257] on icon at bounding box center [442, 267] width 13 height 21
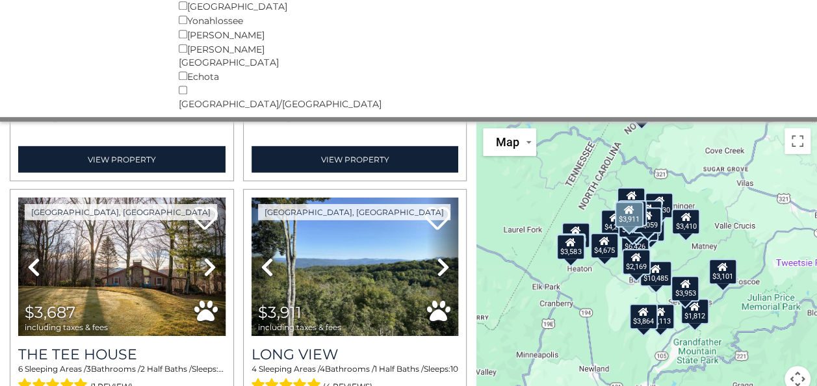
click at [436, 257] on icon at bounding box center [442, 267] width 13 height 21
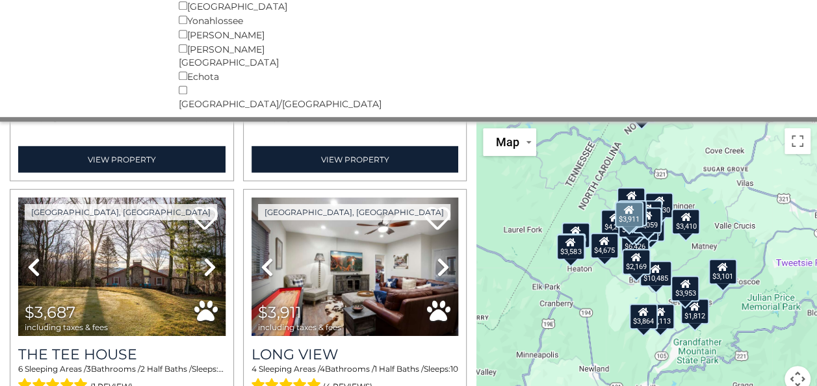
click at [436, 257] on icon at bounding box center [442, 267] width 13 height 21
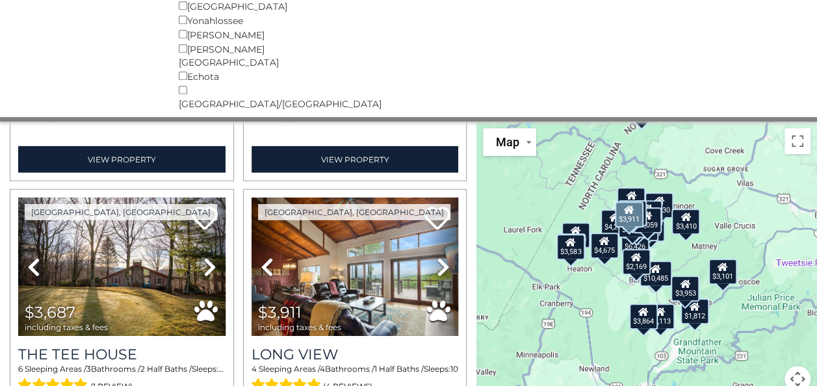
click at [436, 257] on icon at bounding box center [442, 267] width 13 height 21
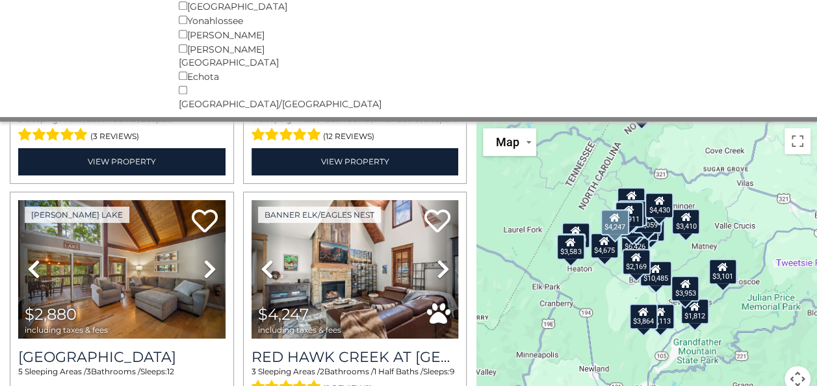
scroll to position [2493, 0]
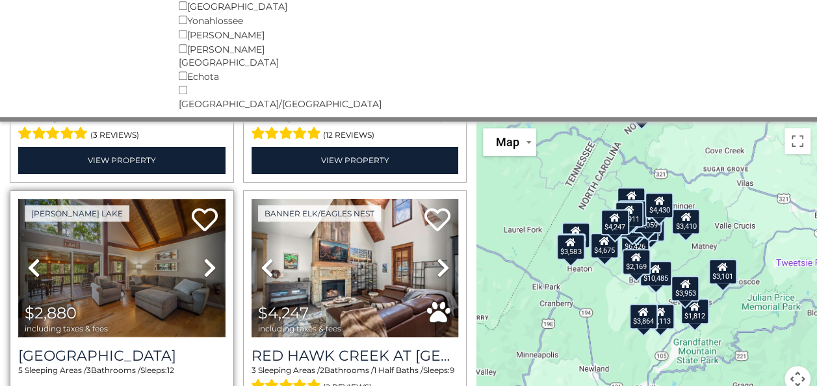
click at [101, 227] on img at bounding box center [121, 268] width 207 height 138
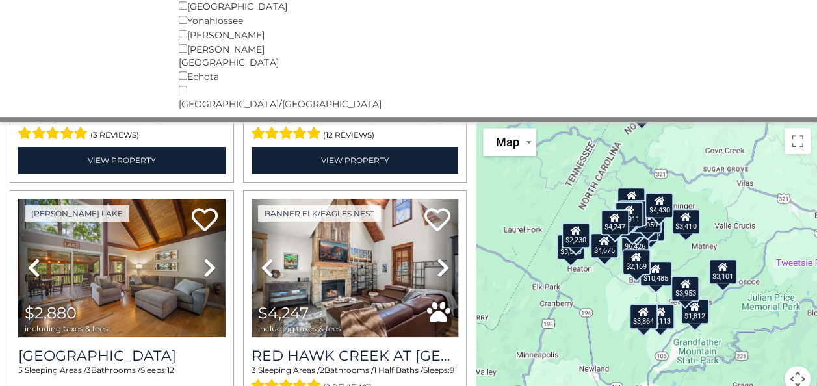
click at [729, 259] on div "$3,101" at bounding box center [722, 272] width 29 height 26
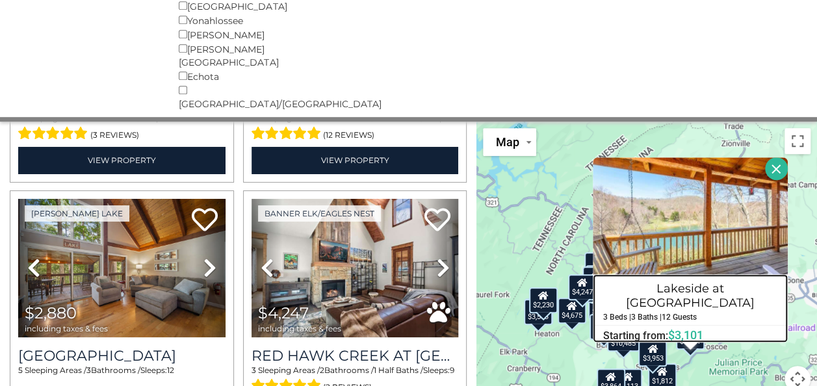
click at [676, 278] on h4 "Lakeside at [GEOGRAPHIC_DATA]" at bounding box center [690, 295] width 194 height 35
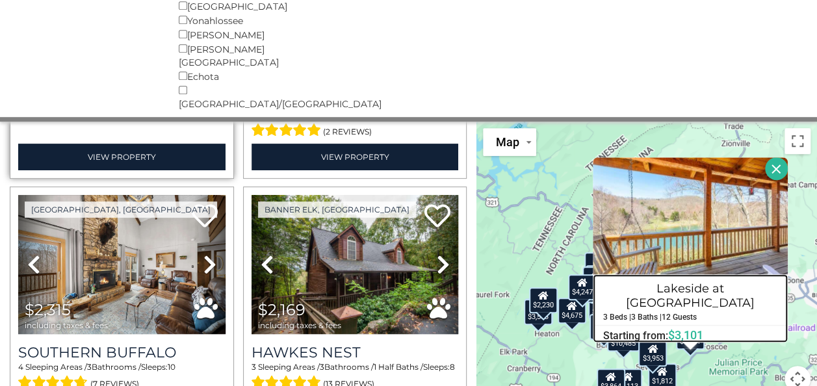
scroll to position [2758, 0]
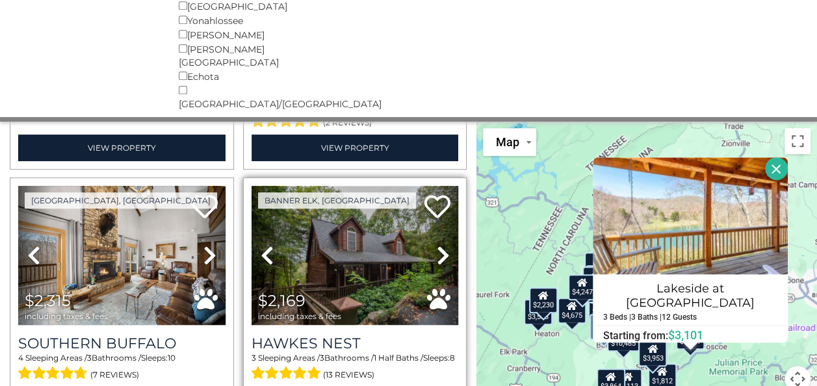
click at [436, 245] on icon at bounding box center [442, 255] width 13 height 21
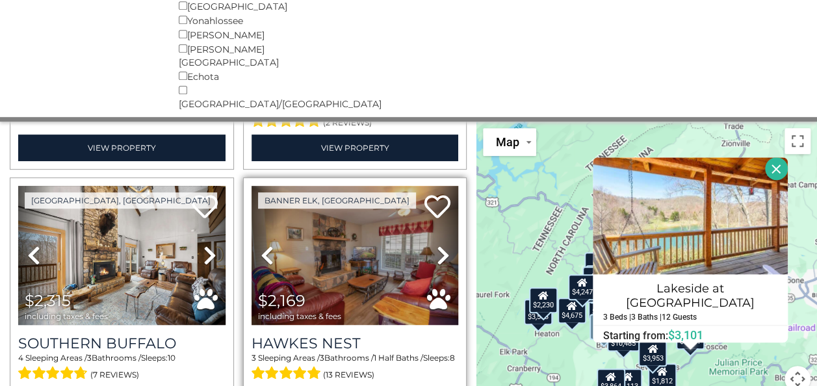
click at [436, 245] on icon at bounding box center [442, 255] width 13 height 21
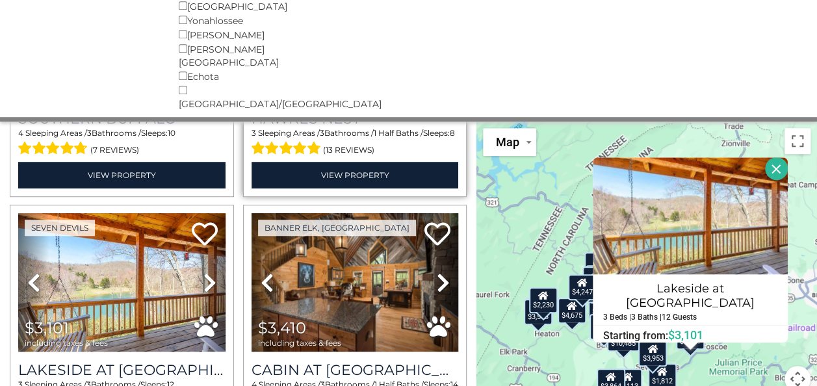
scroll to position [2982, 0]
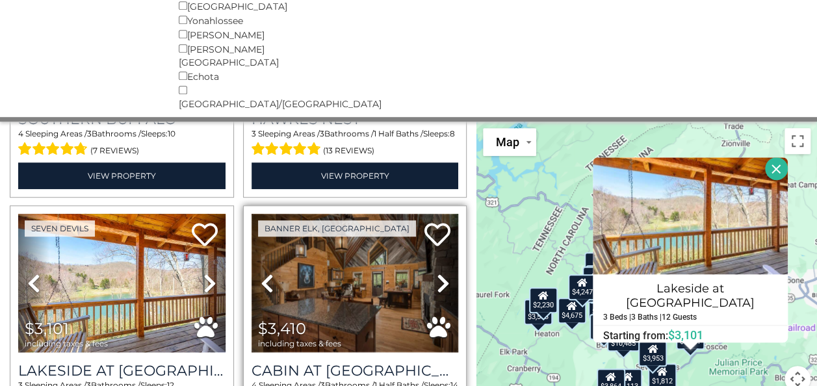
click at [381, 229] on img at bounding box center [354, 283] width 207 height 138
click at [342, 232] on img at bounding box center [354, 283] width 207 height 138
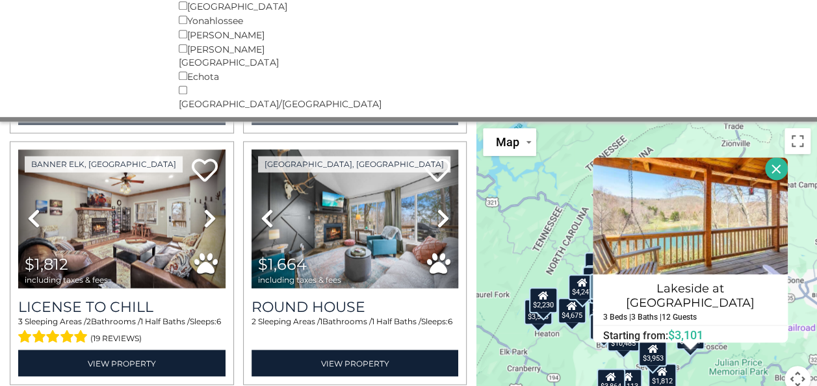
scroll to position [3568, 0]
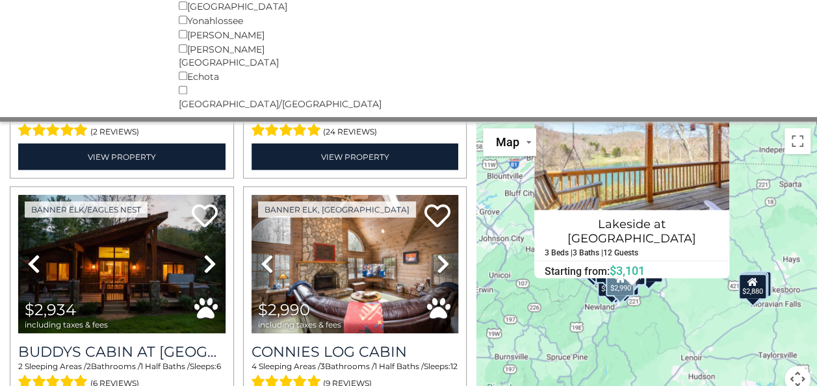
scroll to position [4260, 0]
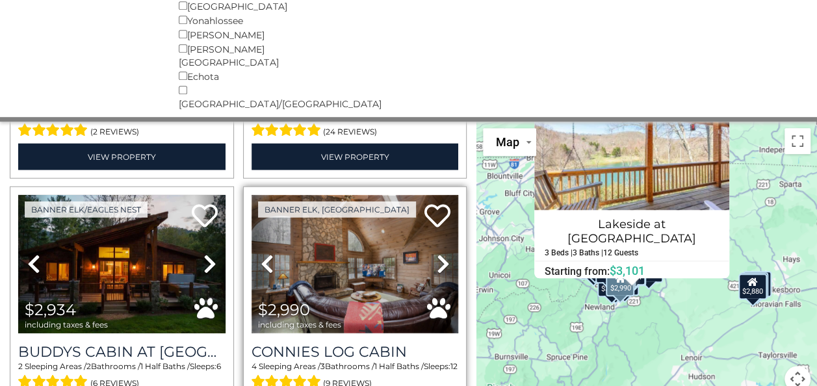
click at [334, 195] on img at bounding box center [354, 264] width 207 height 138
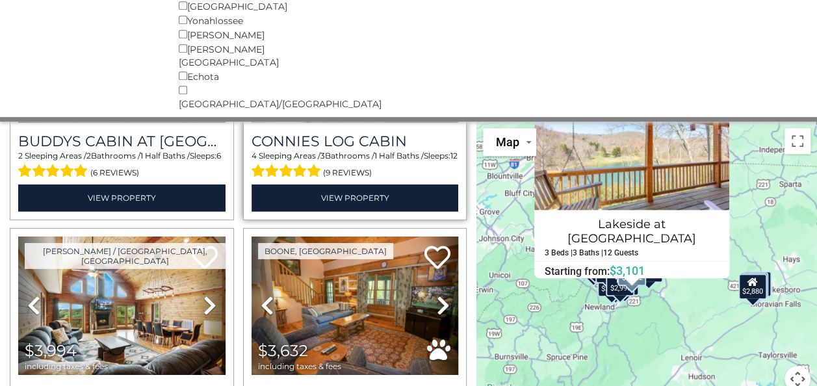
scroll to position [4472, 0]
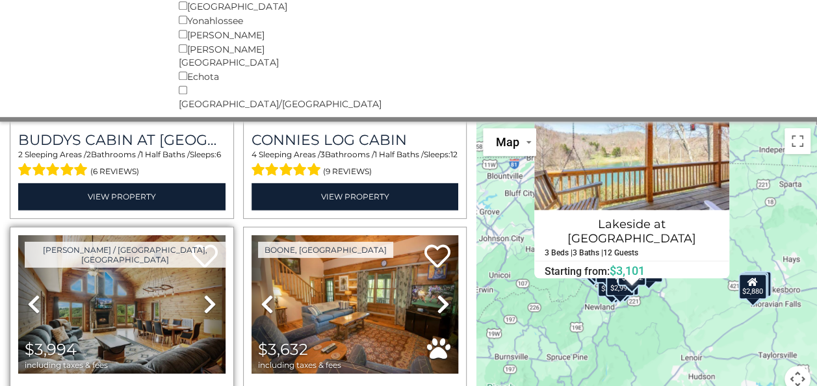
click at [208, 294] on icon at bounding box center [209, 304] width 13 height 21
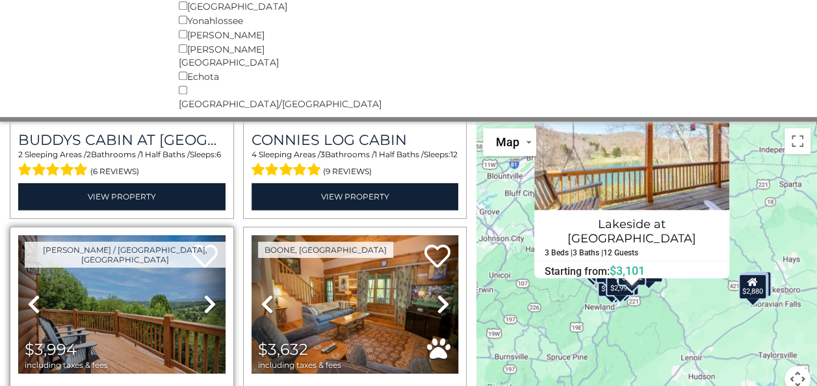
click at [208, 294] on icon at bounding box center [209, 304] width 13 height 21
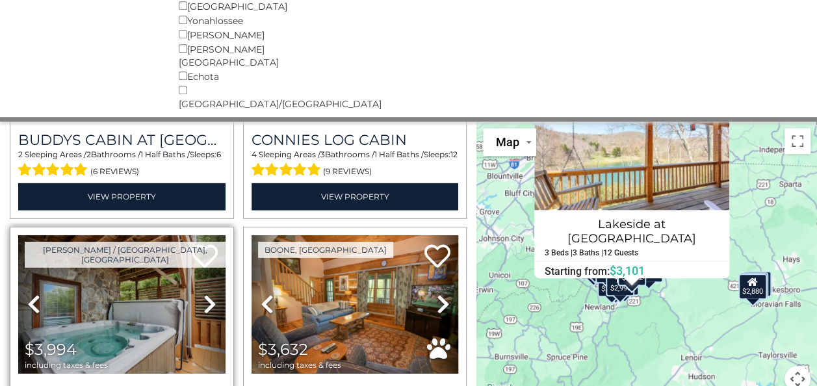
click at [208, 294] on icon at bounding box center [209, 304] width 13 height 21
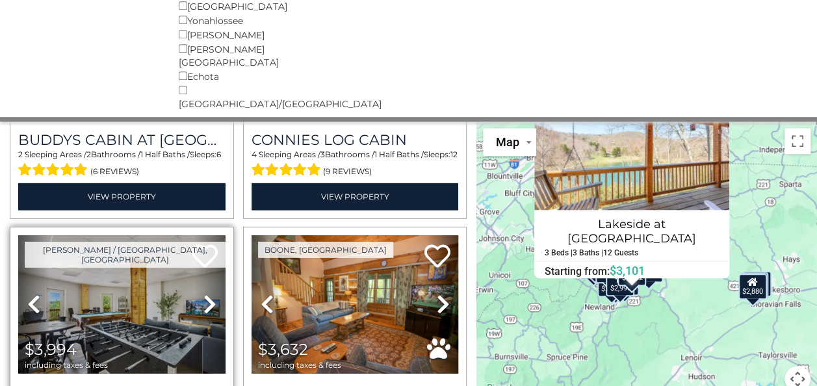
click at [208, 294] on icon at bounding box center [209, 304] width 13 height 21
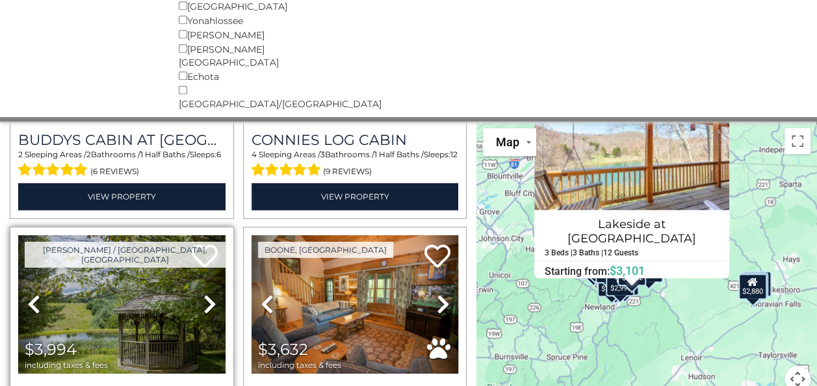
click at [208, 294] on icon at bounding box center [209, 304] width 13 height 21
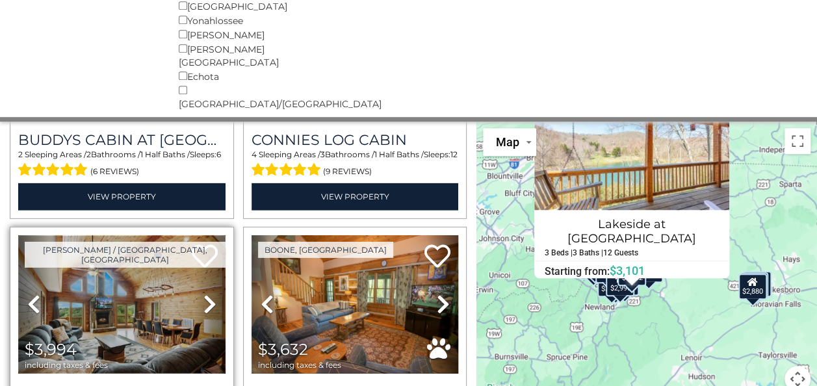
click at [126, 242] on img at bounding box center [121, 304] width 207 height 138
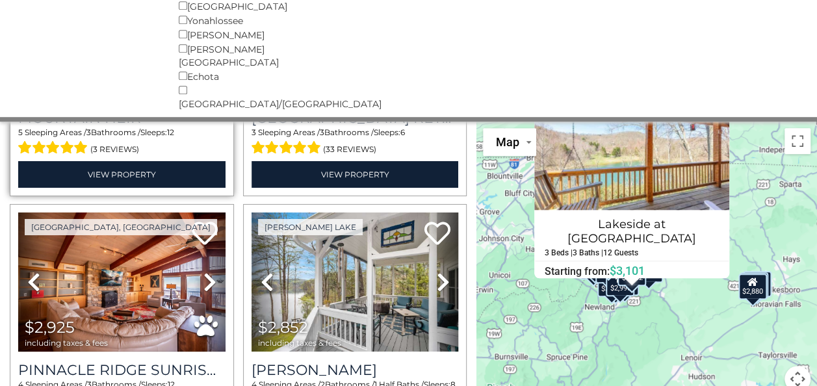
scroll to position [4746, 0]
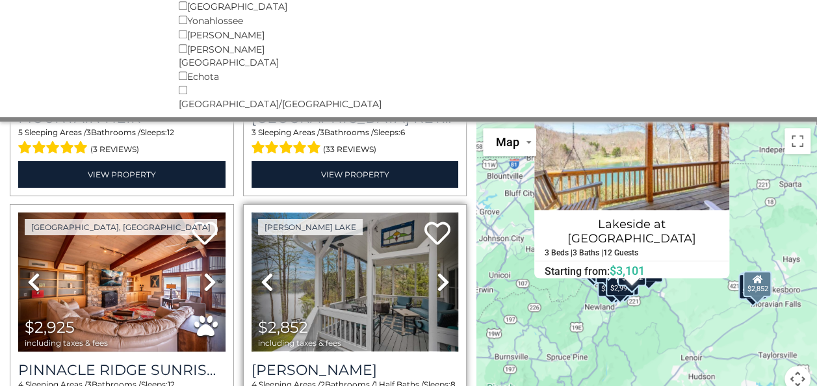
click at [337, 219] on img at bounding box center [354, 281] width 207 height 138
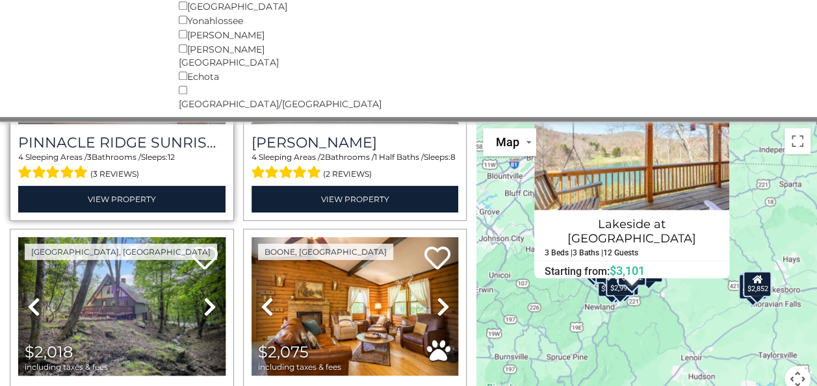
scroll to position [4975, 0]
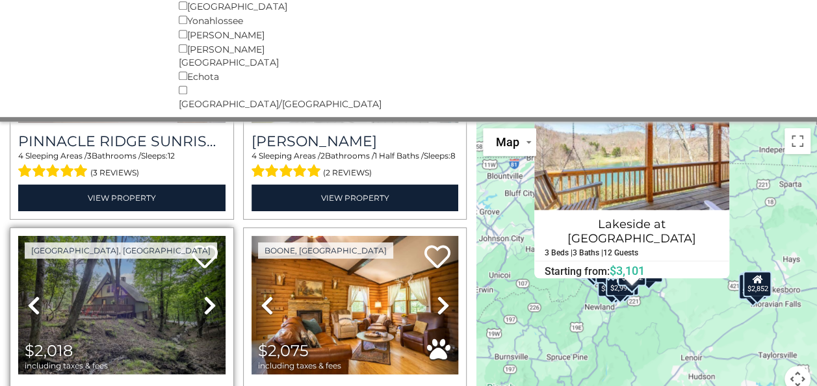
click at [209, 295] on icon at bounding box center [209, 305] width 13 height 21
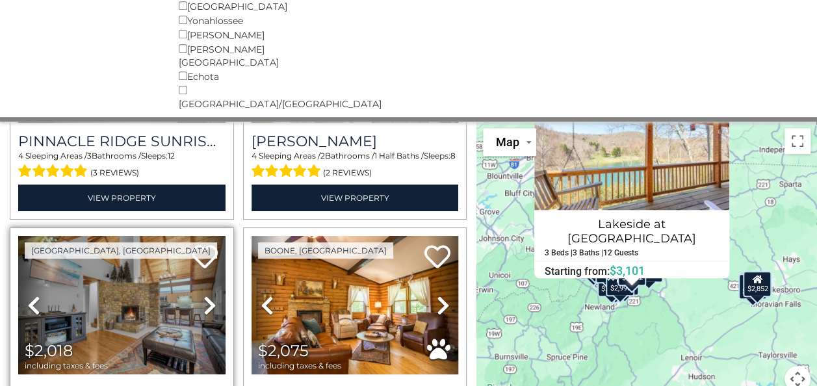
click at [209, 295] on icon at bounding box center [209, 305] width 13 height 21
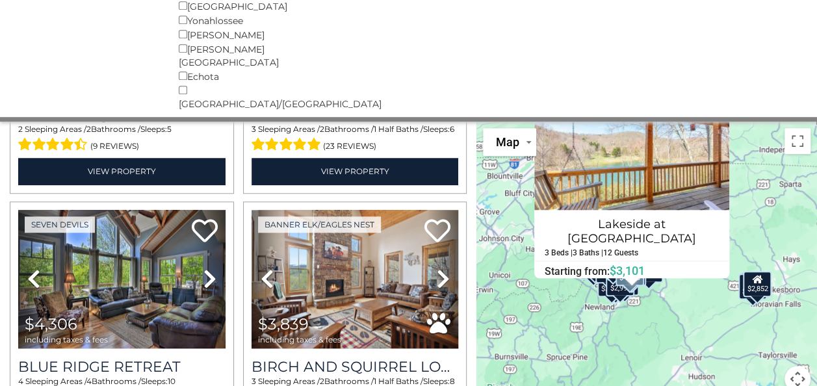
scroll to position [5505, 0]
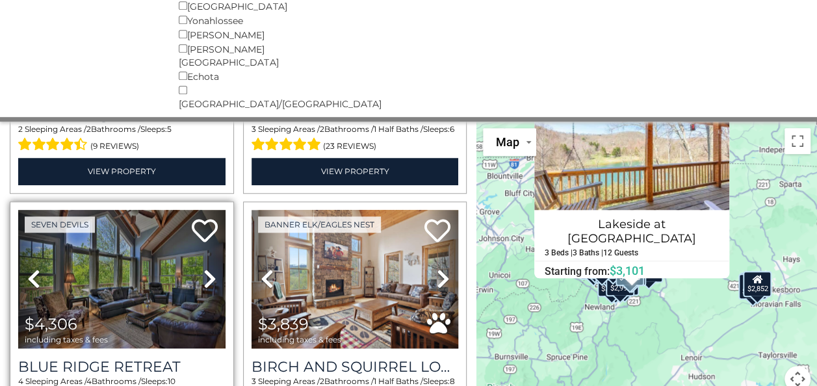
click at [208, 268] on icon at bounding box center [209, 278] width 13 height 21
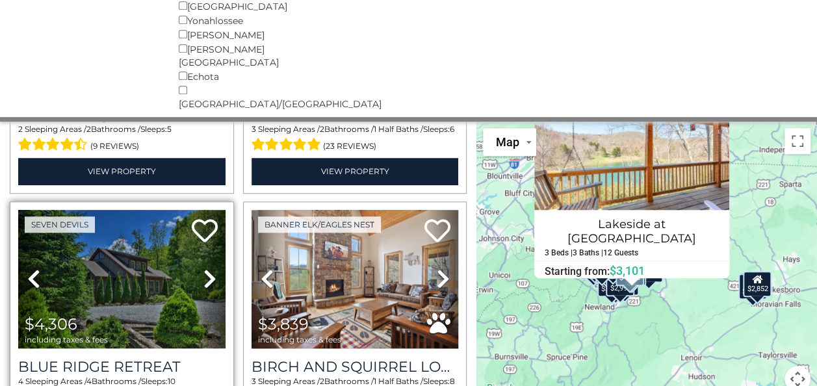
click at [208, 268] on icon at bounding box center [209, 278] width 13 height 21
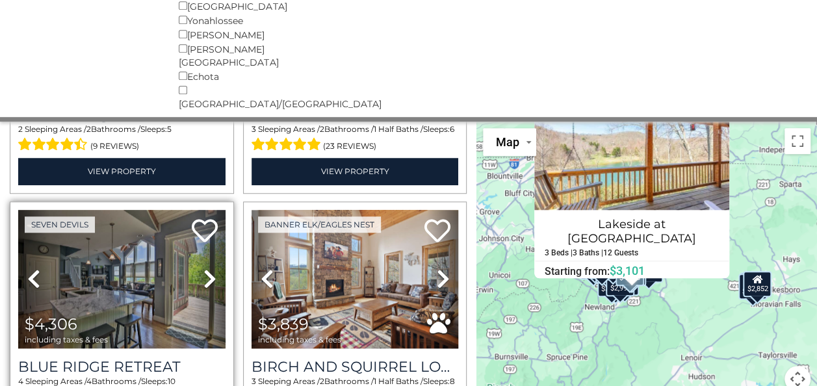
click at [208, 268] on icon at bounding box center [209, 278] width 13 height 21
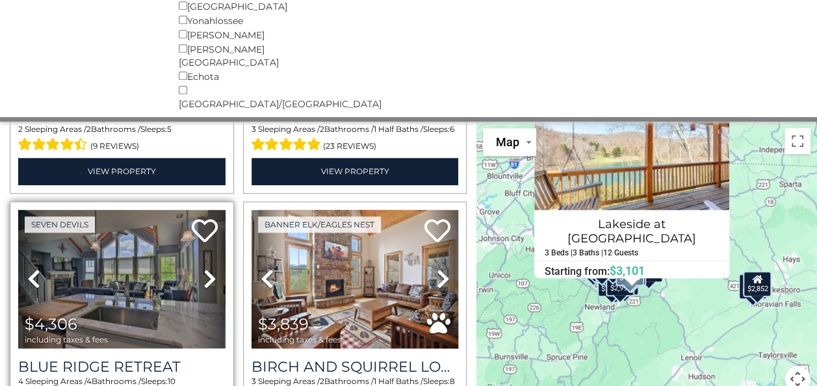
click at [208, 268] on icon at bounding box center [209, 278] width 13 height 21
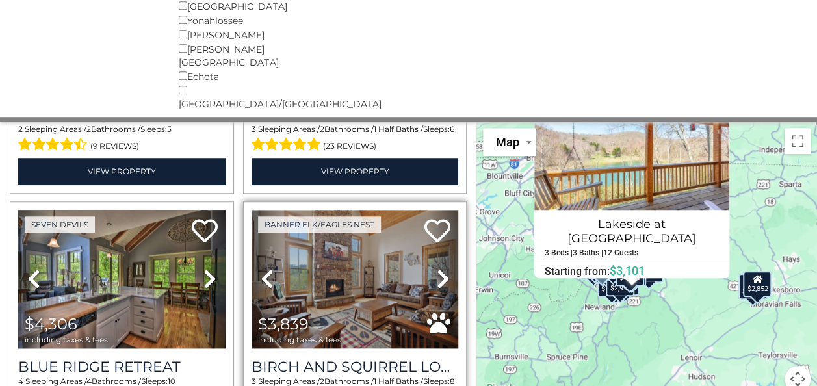
click at [349, 210] on img at bounding box center [354, 279] width 207 height 138
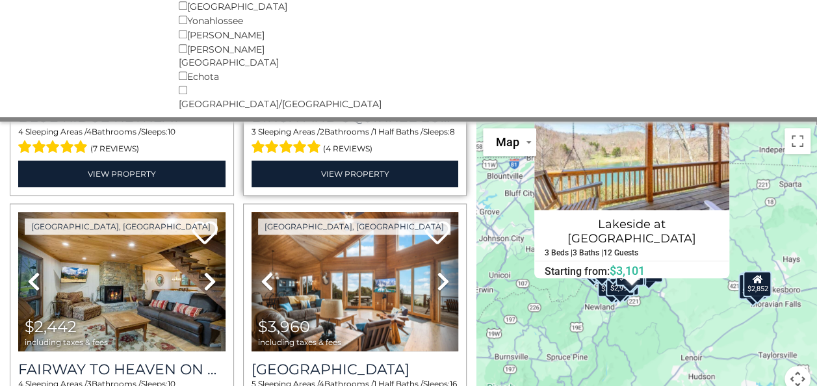
scroll to position [5754, 0]
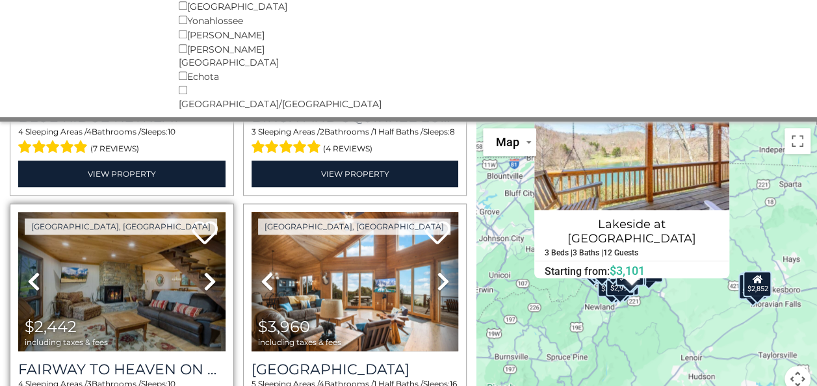
click at [205, 271] on icon at bounding box center [209, 281] width 13 height 21
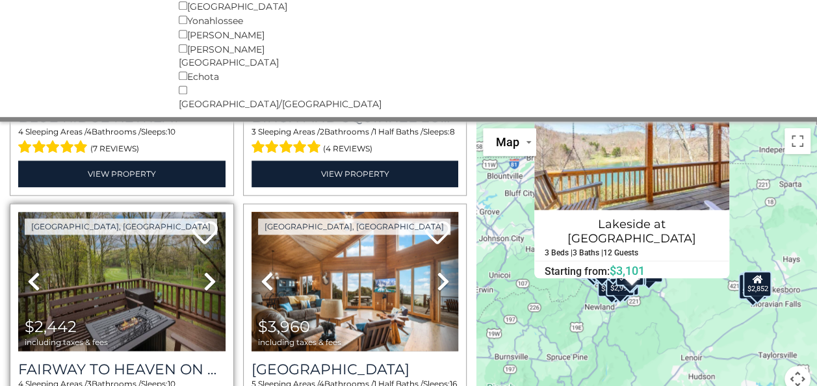
click at [205, 271] on icon at bounding box center [209, 281] width 13 height 21
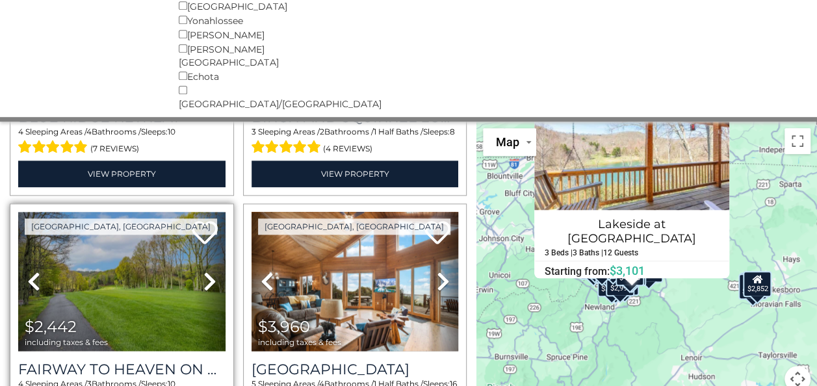
click at [205, 271] on icon at bounding box center [209, 281] width 13 height 21
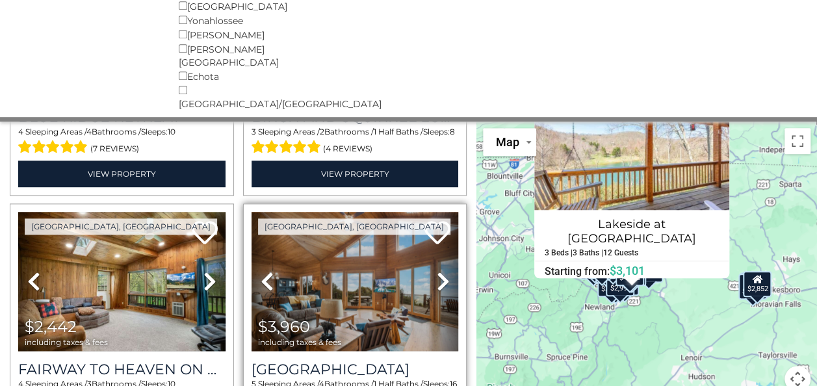
click at [440, 271] on icon at bounding box center [442, 281] width 13 height 21
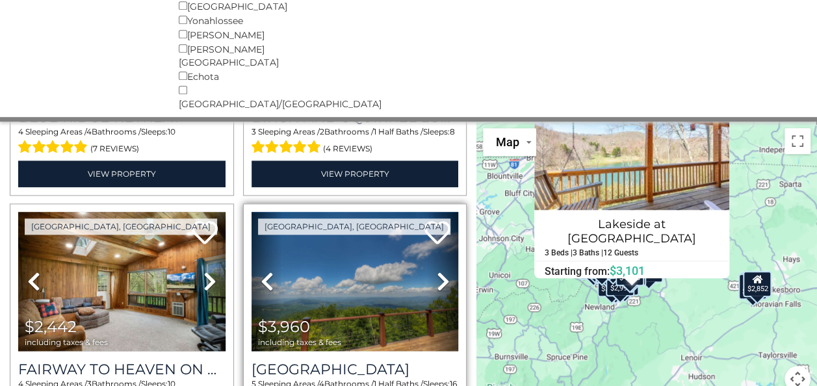
click at [440, 271] on icon at bounding box center [442, 281] width 13 height 21
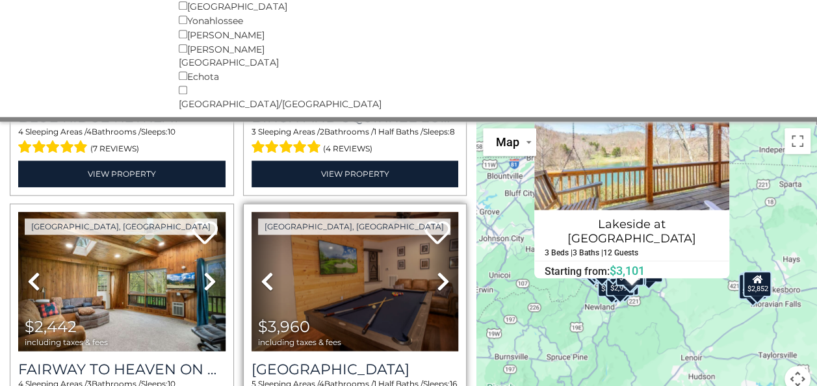
click at [440, 271] on icon at bounding box center [442, 281] width 13 height 21
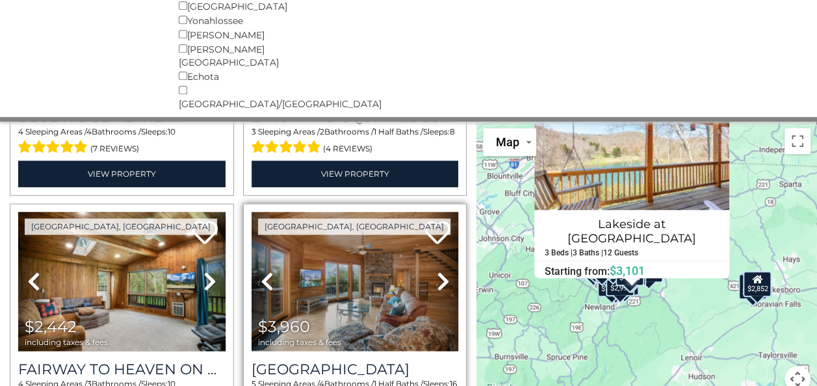
click at [440, 271] on icon at bounding box center [442, 281] width 13 height 21
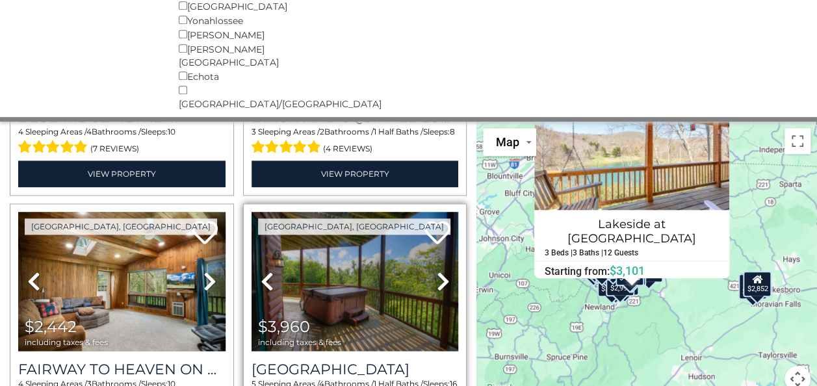
click at [440, 271] on icon at bounding box center [442, 281] width 13 height 21
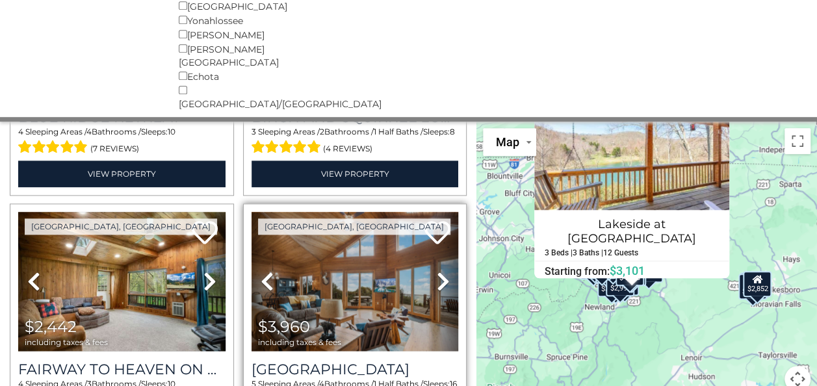
click at [440, 271] on icon at bounding box center [442, 281] width 13 height 21
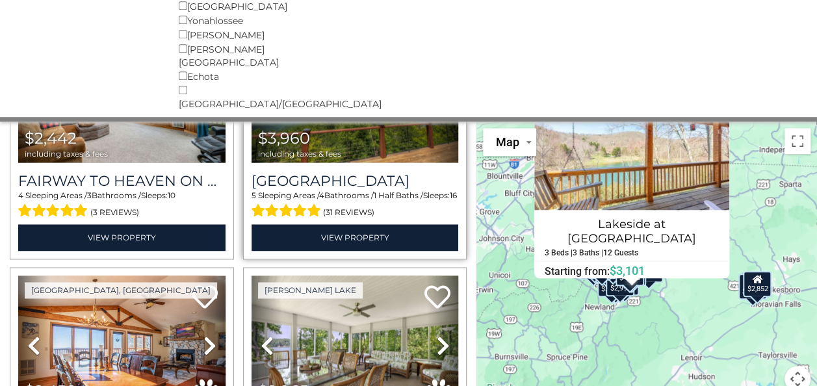
scroll to position [5944, 0]
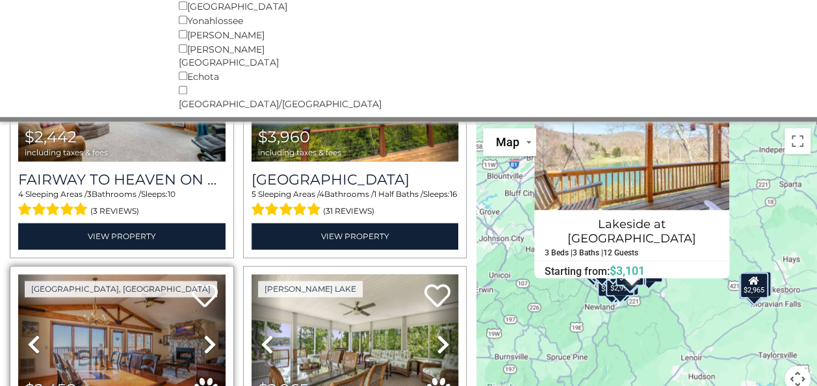
click at [211, 333] on icon at bounding box center [209, 343] width 13 height 21
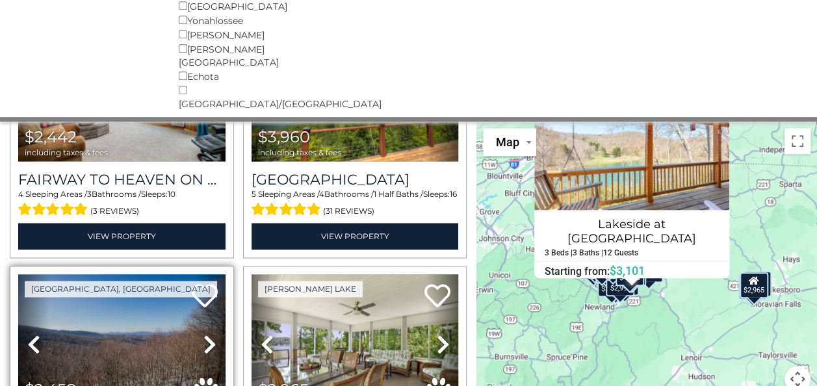
click at [209, 333] on icon at bounding box center [209, 343] width 13 height 21
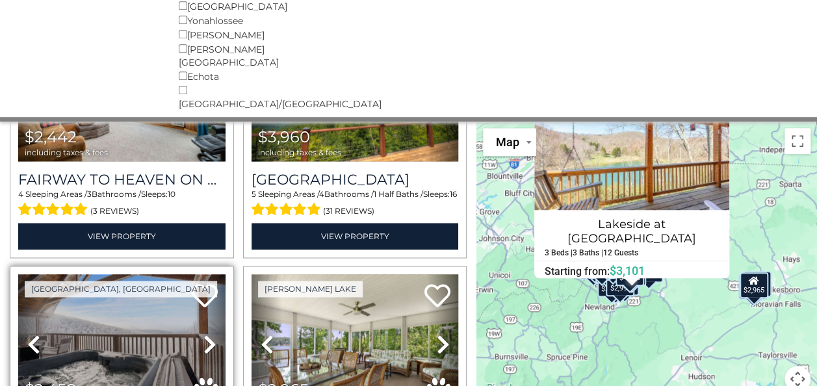
click at [209, 333] on icon at bounding box center [209, 343] width 13 height 21
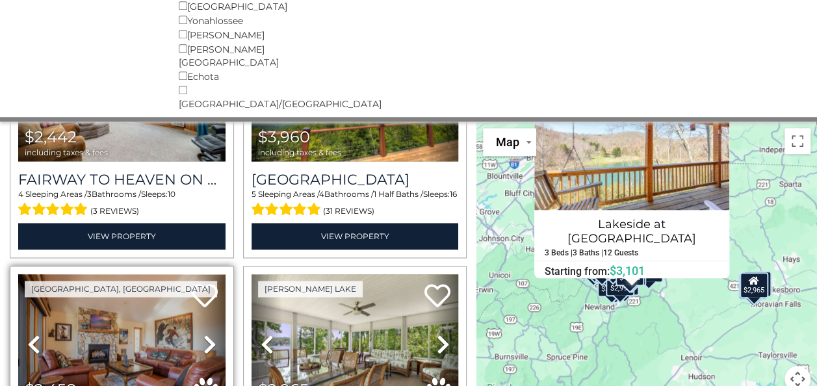
click at [209, 333] on icon at bounding box center [209, 343] width 13 height 21
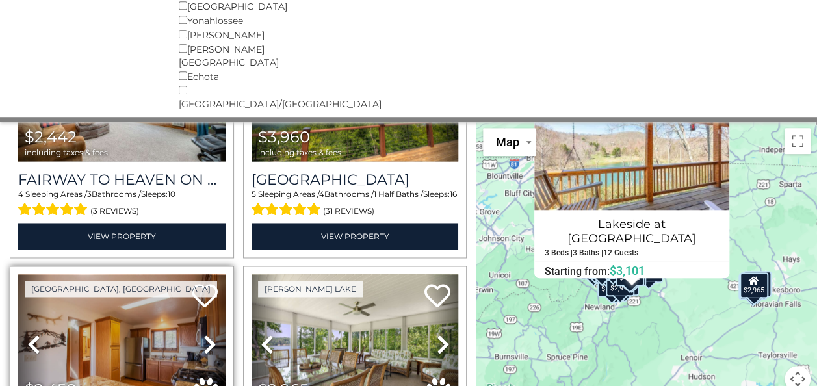
click at [209, 333] on icon at bounding box center [209, 343] width 13 height 21
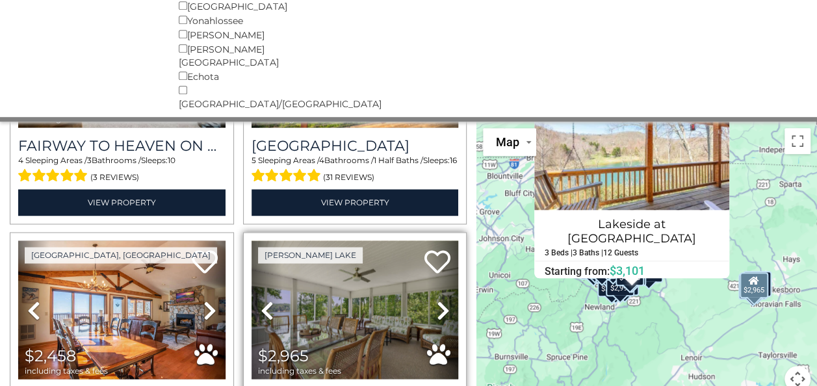
scroll to position [5979, 0]
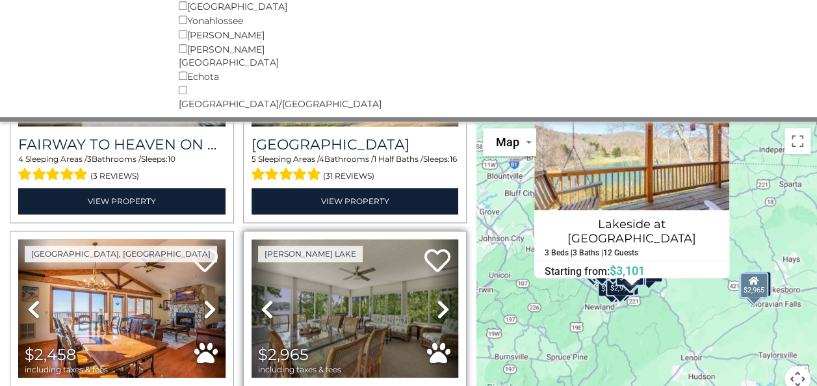
click at [436, 298] on icon at bounding box center [442, 308] width 13 height 21
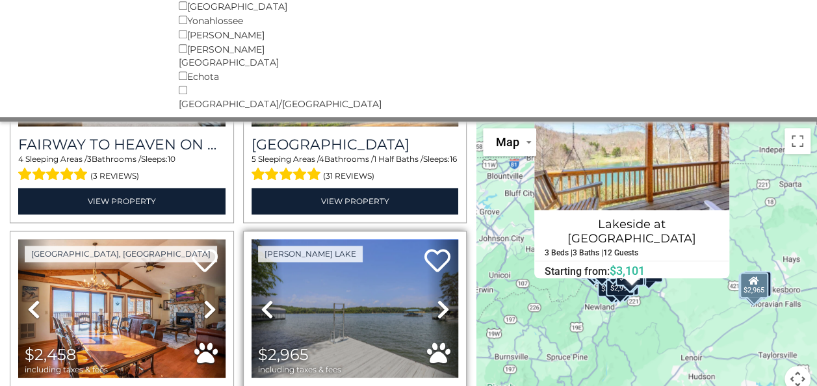
click at [436, 298] on icon at bounding box center [442, 308] width 13 height 21
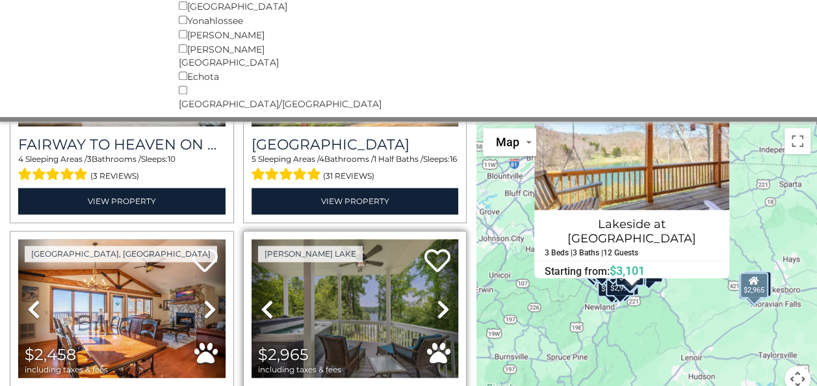
click at [436, 298] on icon at bounding box center [442, 308] width 13 height 21
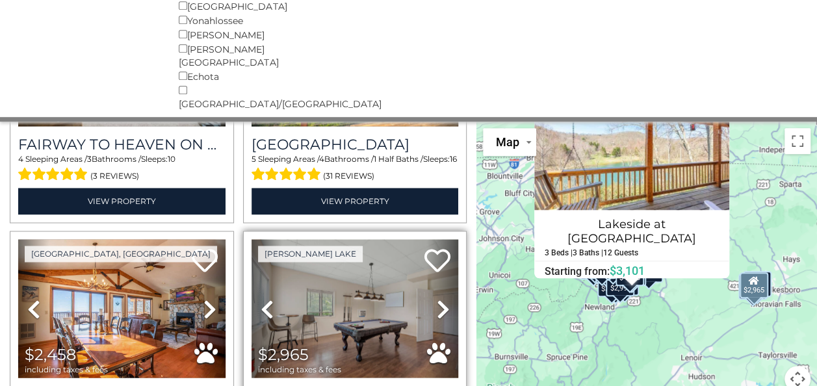
click at [436, 298] on icon at bounding box center [442, 308] width 13 height 21
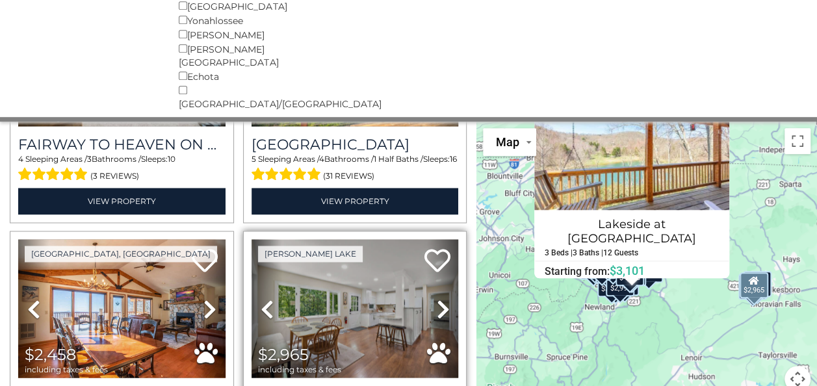
click at [436, 298] on icon at bounding box center [442, 308] width 13 height 21
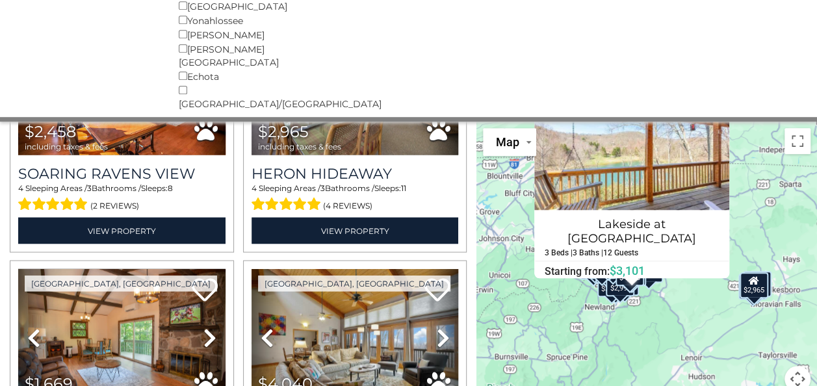
scroll to position [6199, 0]
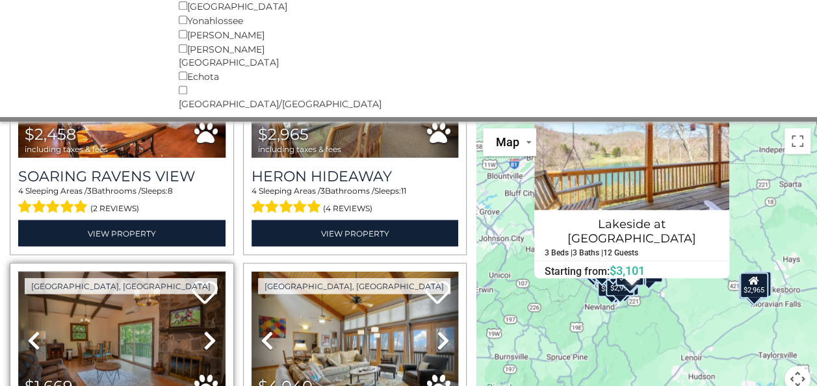
click at [112, 271] on img at bounding box center [121, 340] width 207 height 138
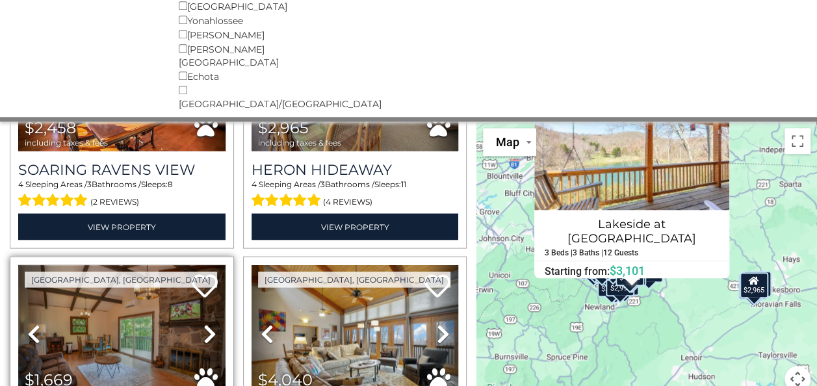
scroll to position [6207, 0]
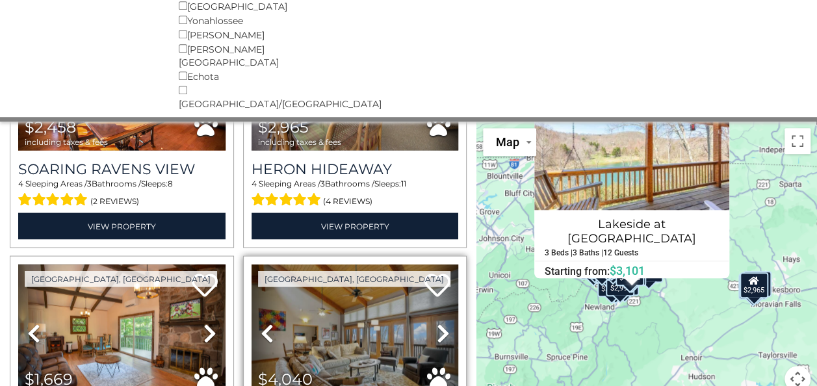
click at [437, 322] on icon at bounding box center [442, 332] width 13 height 21
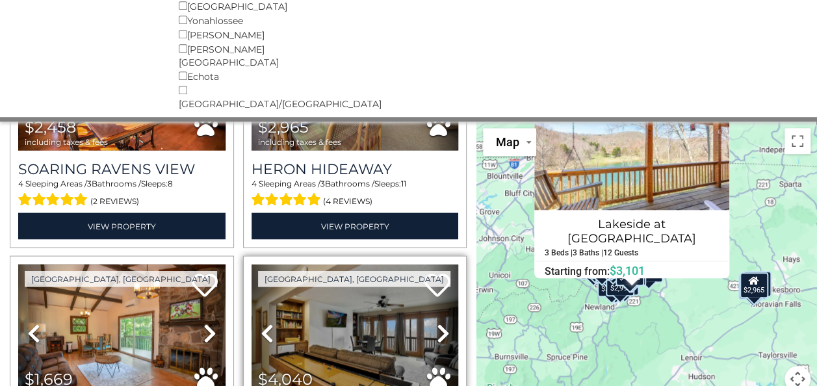
click at [437, 322] on icon at bounding box center [442, 332] width 13 height 21
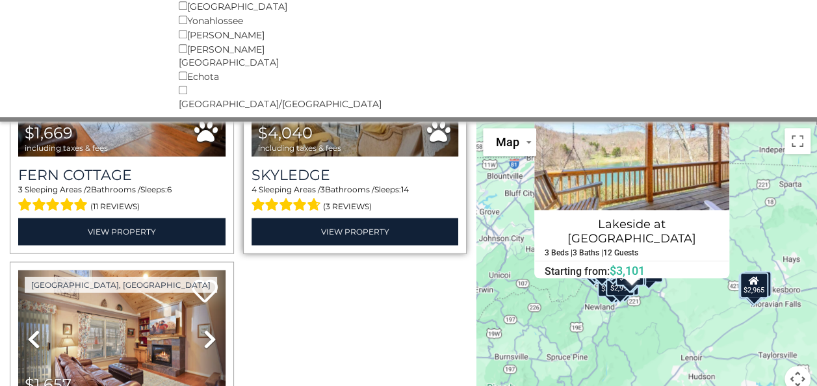
scroll to position [6453, 0]
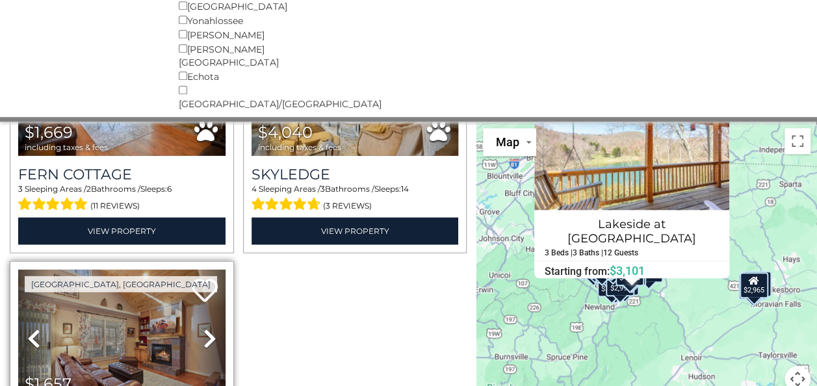
click at [209, 327] on icon at bounding box center [209, 337] width 13 height 21
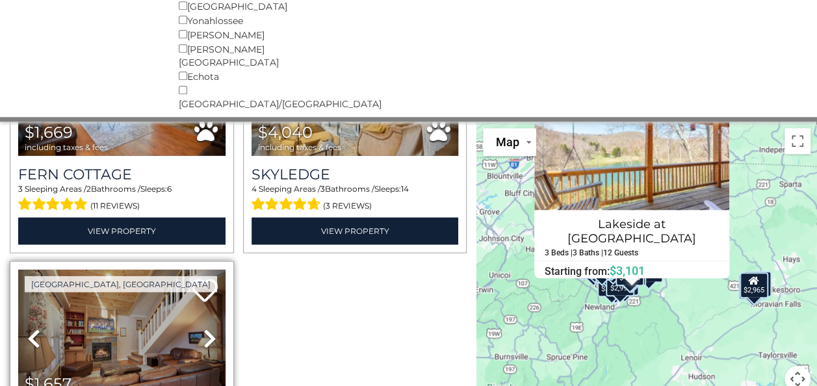
click at [209, 327] on icon at bounding box center [209, 337] width 13 height 21
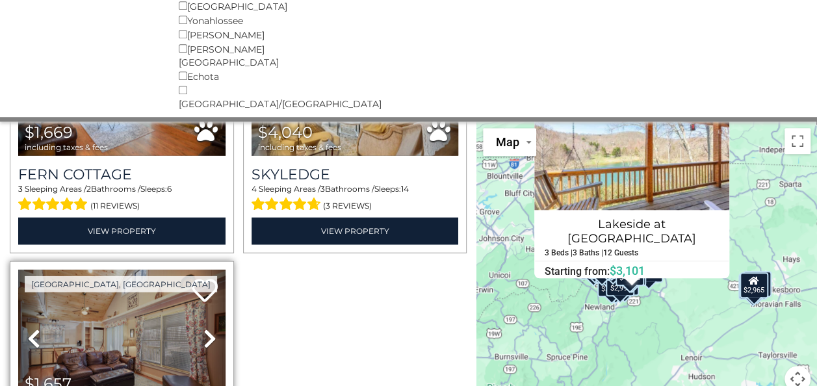
click at [209, 327] on icon at bounding box center [209, 337] width 13 height 21
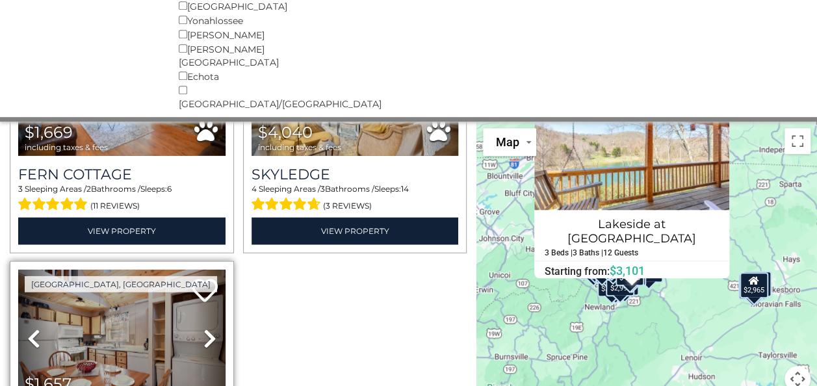
click at [209, 327] on icon at bounding box center [209, 337] width 13 height 21
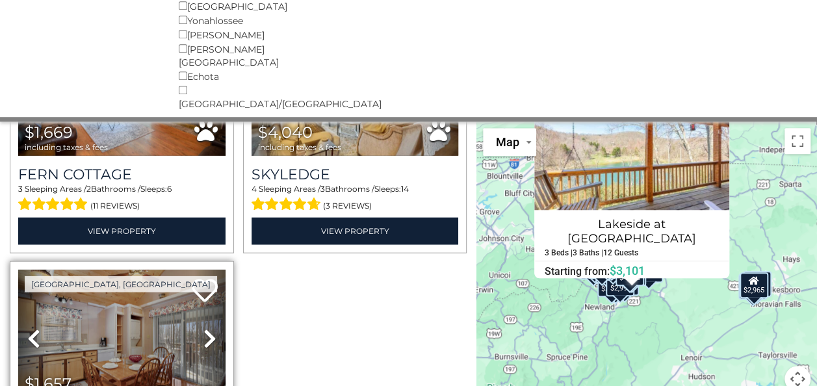
click at [209, 327] on icon at bounding box center [209, 337] width 13 height 21
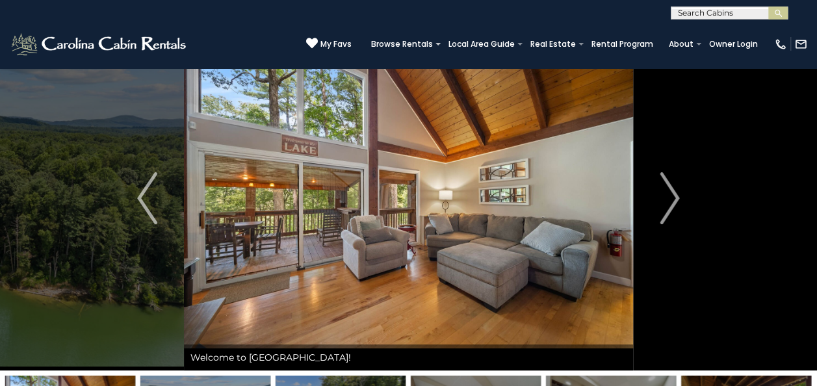
scroll to position [38, 0]
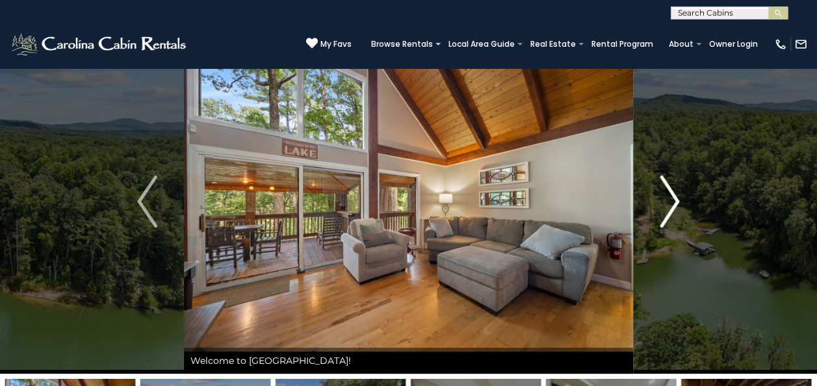
click at [670, 186] on img "Next" at bounding box center [668, 201] width 19 height 52
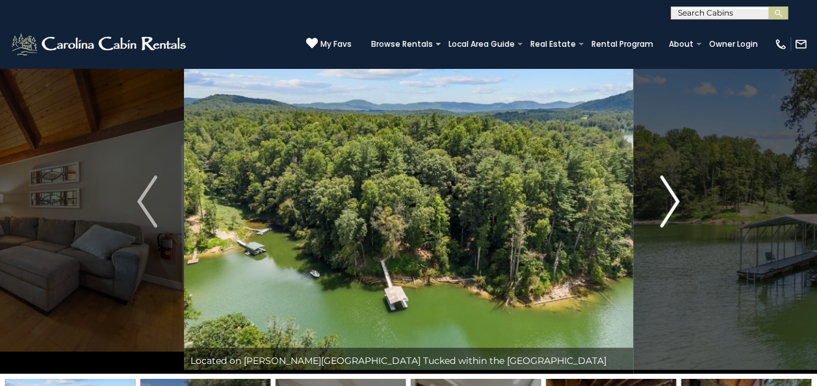
click at [668, 198] on img "Next" at bounding box center [668, 201] width 19 height 52
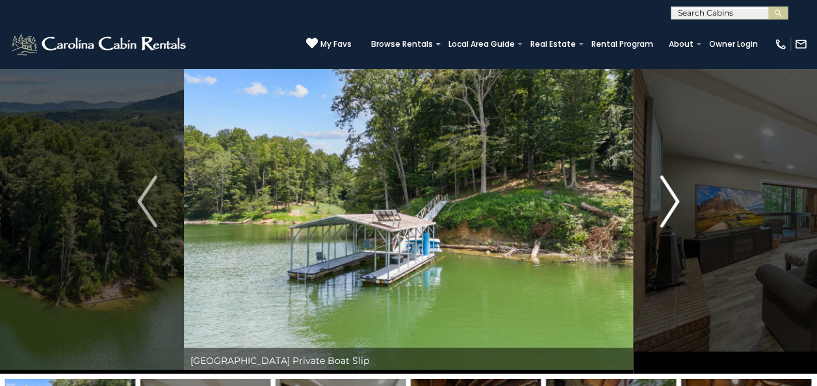
click at [668, 198] on img "Next" at bounding box center [668, 201] width 19 height 52
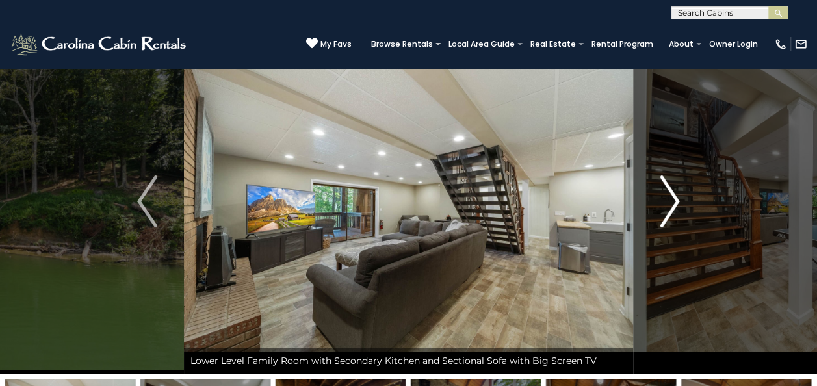
click at [668, 198] on img "Next" at bounding box center [668, 201] width 19 height 52
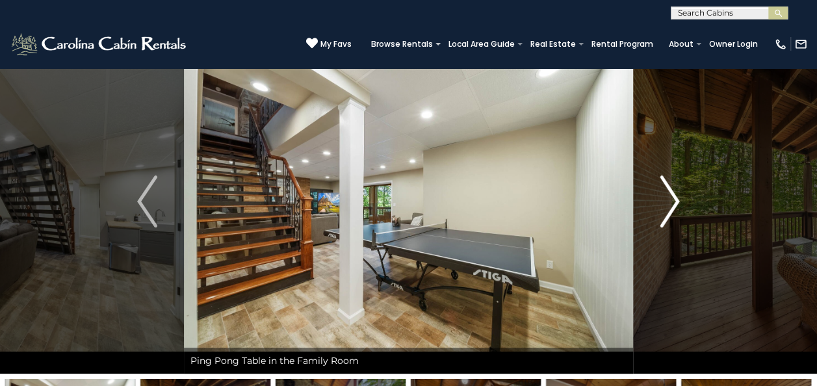
click at [668, 198] on img "Next" at bounding box center [668, 201] width 19 height 52
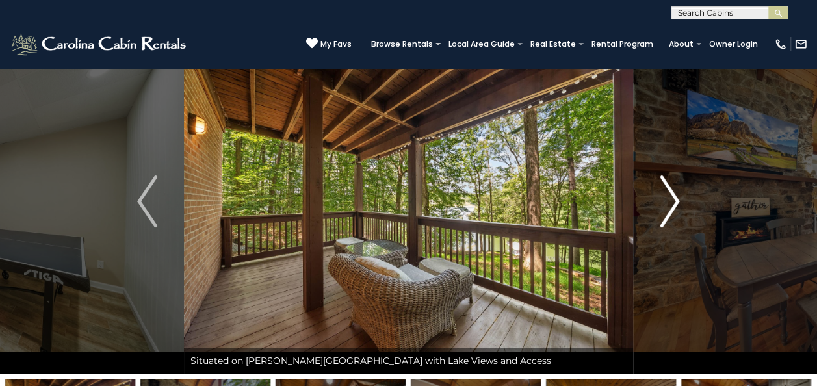
click at [668, 198] on img "Next" at bounding box center [668, 201] width 19 height 52
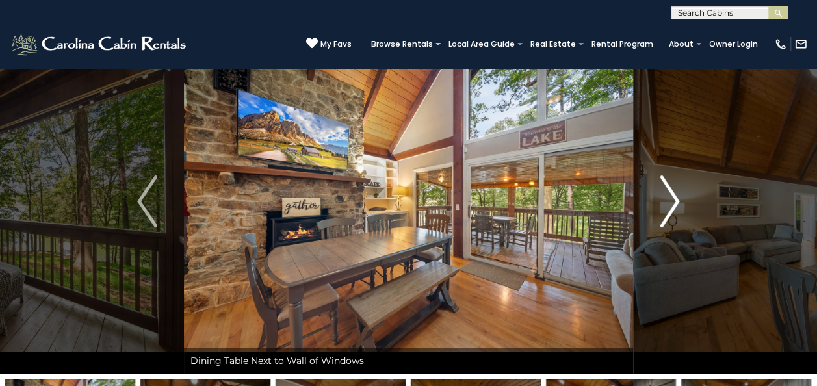
click at [668, 198] on img "Next" at bounding box center [668, 201] width 19 height 52
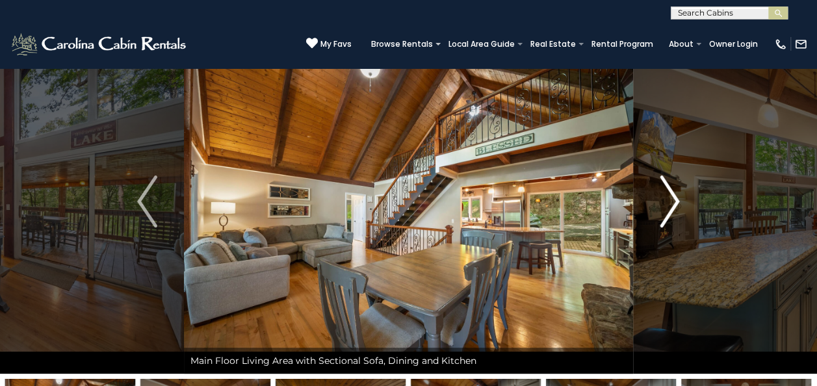
click at [668, 198] on img "Next" at bounding box center [668, 201] width 19 height 52
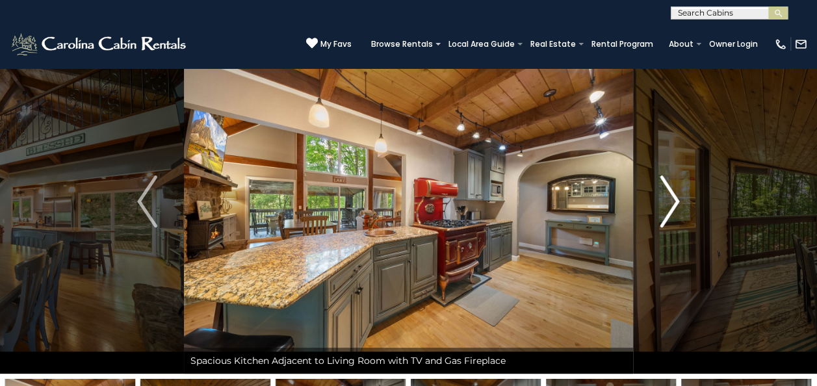
click at [668, 198] on img "Next" at bounding box center [668, 201] width 19 height 52
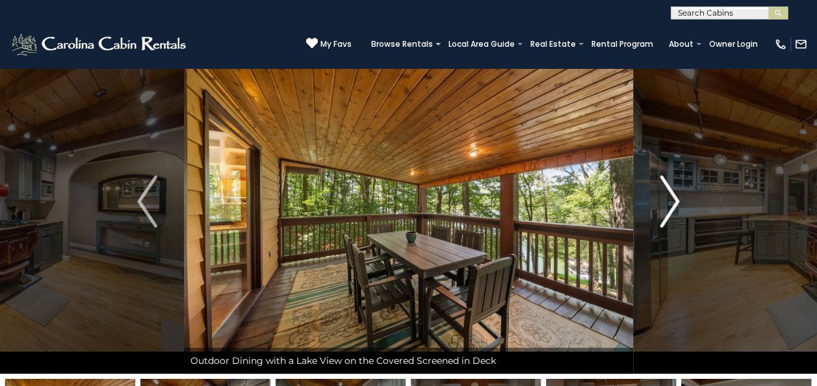
click at [668, 198] on img "Next" at bounding box center [668, 201] width 19 height 52
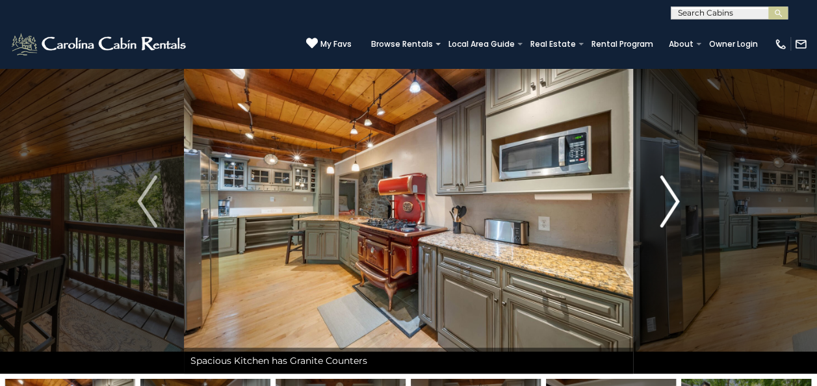
click at [668, 198] on img "Next" at bounding box center [668, 201] width 19 height 52
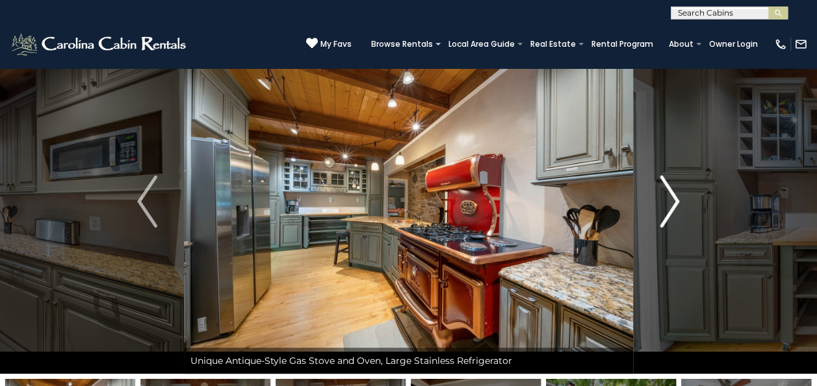
click at [668, 198] on img "Next" at bounding box center [668, 201] width 19 height 52
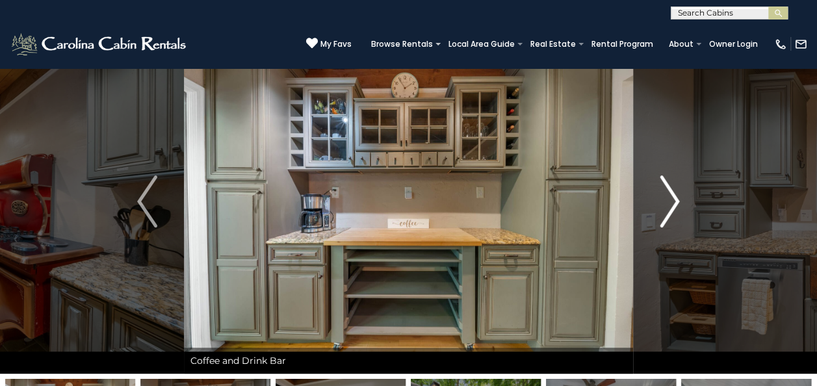
click at [668, 198] on img "Next" at bounding box center [668, 201] width 19 height 52
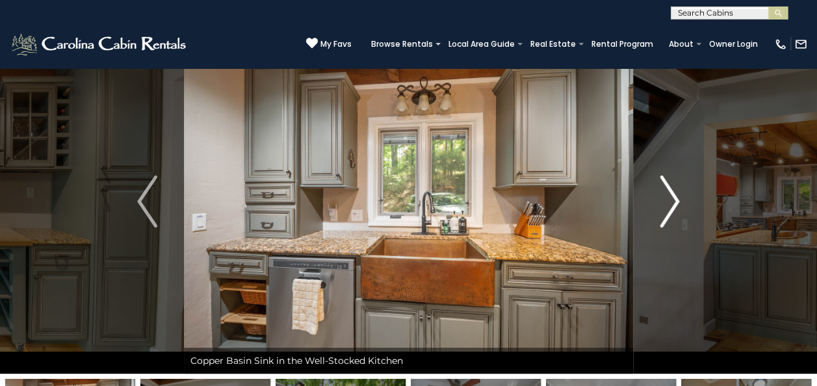
click at [668, 198] on img "Next" at bounding box center [668, 201] width 19 height 52
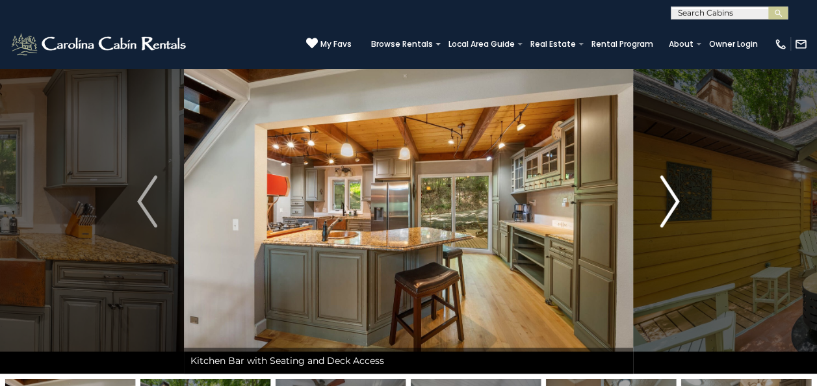
click at [668, 198] on img "Next" at bounding box center [668, 201] width 19 height 52
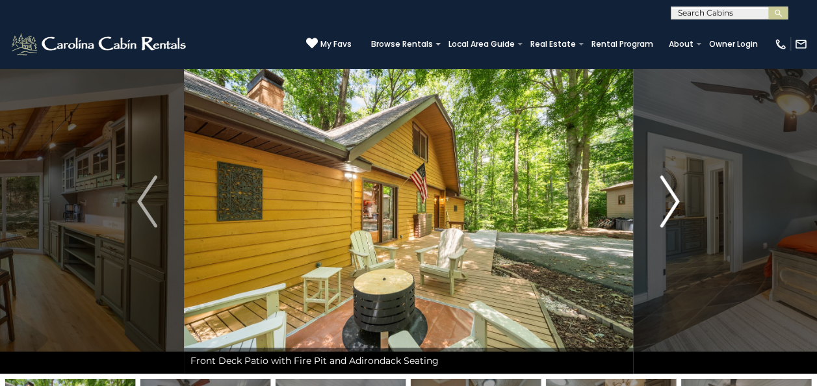
click at [668, 198] on img "Next" at bounding box center [668, 201] width 19 height 52
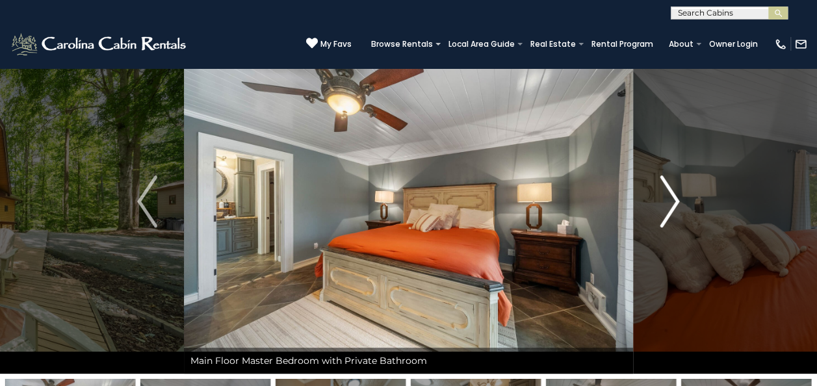
click at [668, 198] on img "Next" at bounding box center [668, 201] width 19 height 52
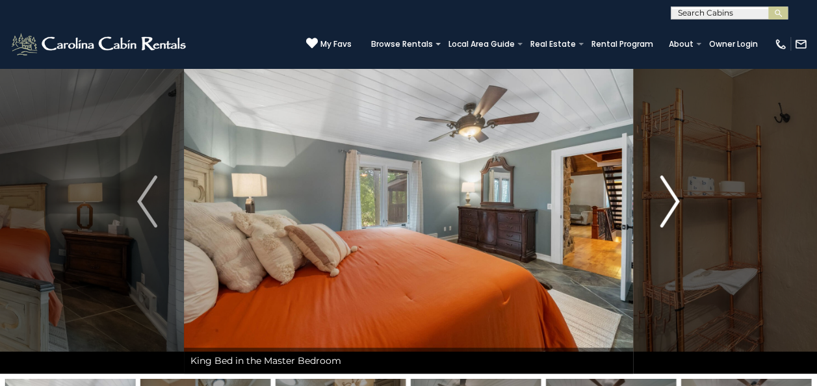
click at [668, 198] on img "Next" at bounding box center [668, 201] width 19 height 52
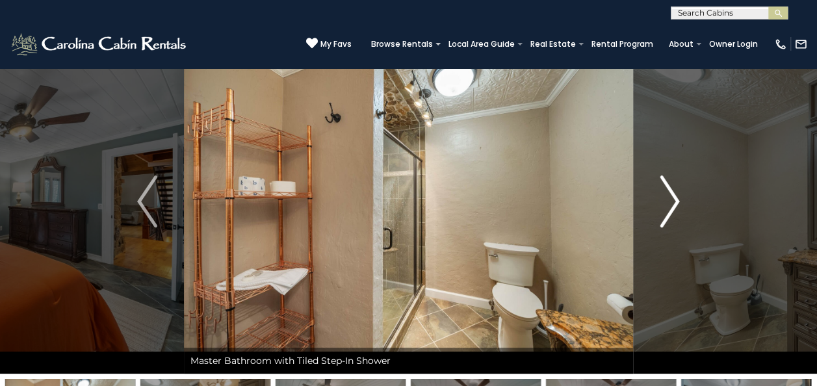
click at [668, 198] on img "Next" at bounding box center [668, 201] width 19 height 52
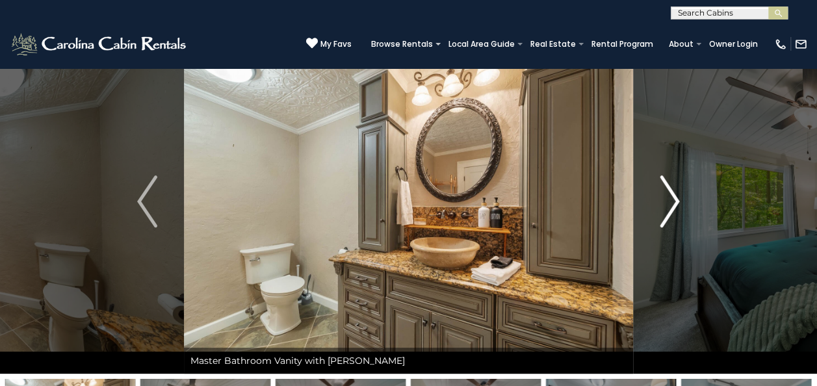
click at [668, 198] on img "Next" at bounding box center [668, 201] width 19 height 52
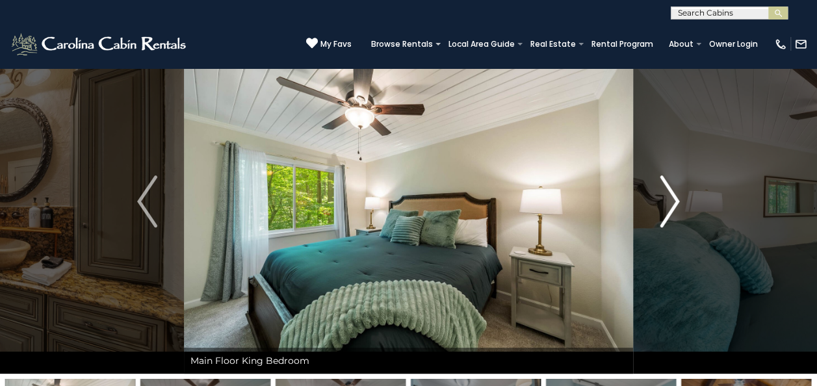
click at [668, 198] on img "Next" at bounding box center [668, 201] width 19 height 52
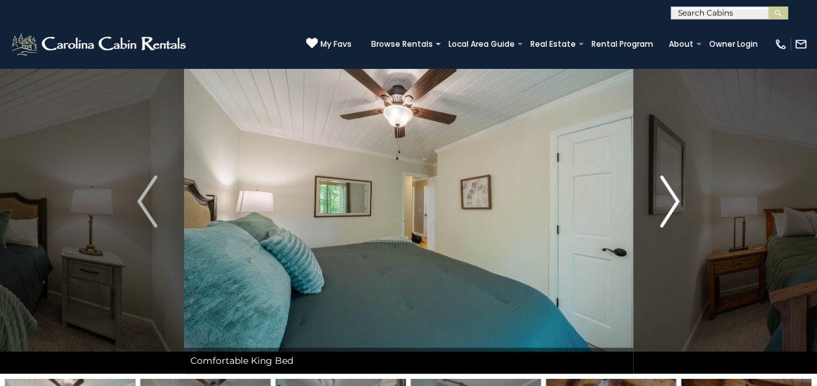
click at [668, 198] on img "Next" at bounding box center [668, 201] width 19 height 52
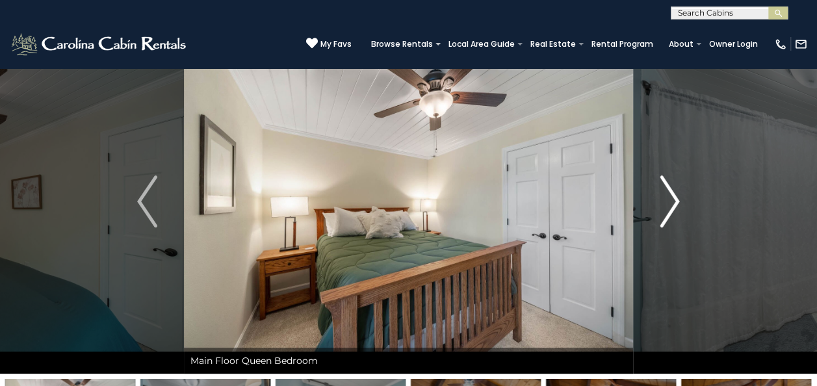
click at [668, 198] on img "Next" at bounding box center [668, 201] width 19 height 52
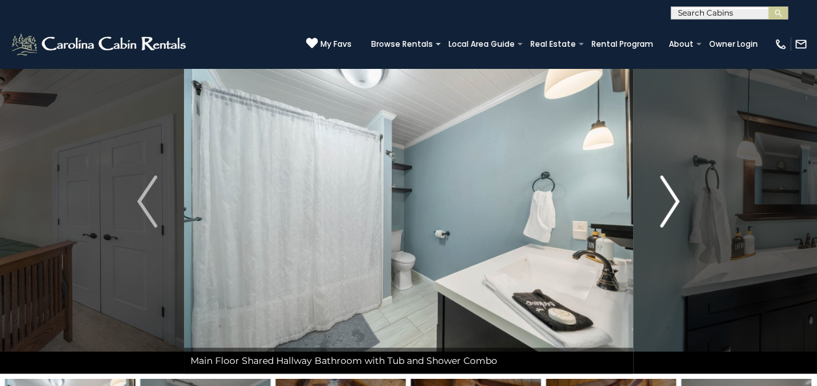
click at [668, 198] on img "Next" at bounding box center [668, 201] width 19 height 52
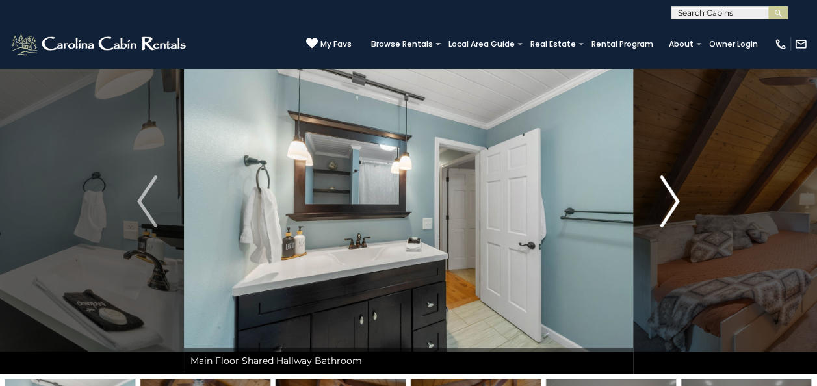
click at [668, 198] on img "Next" at bounding box center [668, 201] width 19 height 52
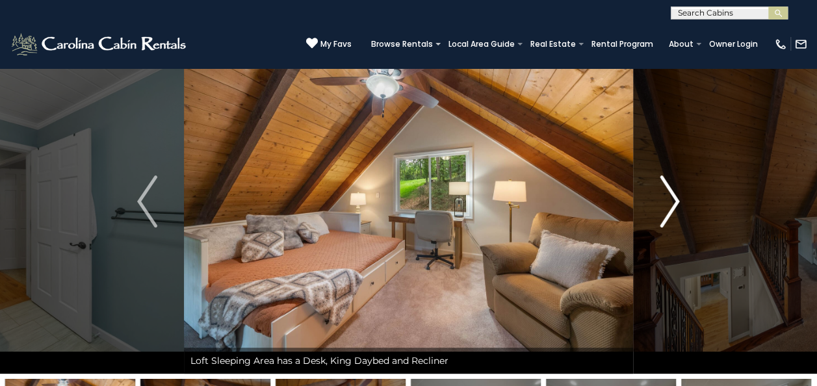
click at [668, 198] on img "Next" at bounding box center [668, 201] width 19 height 52
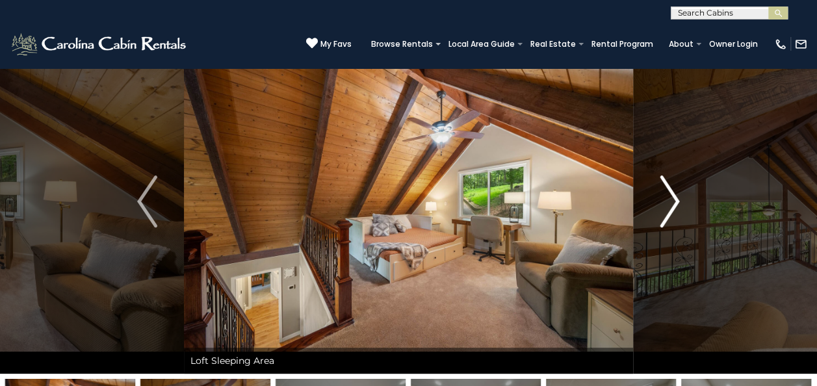
click at [668, 198] on img "Next" at bounding box center [668, 201] width 19 height 52
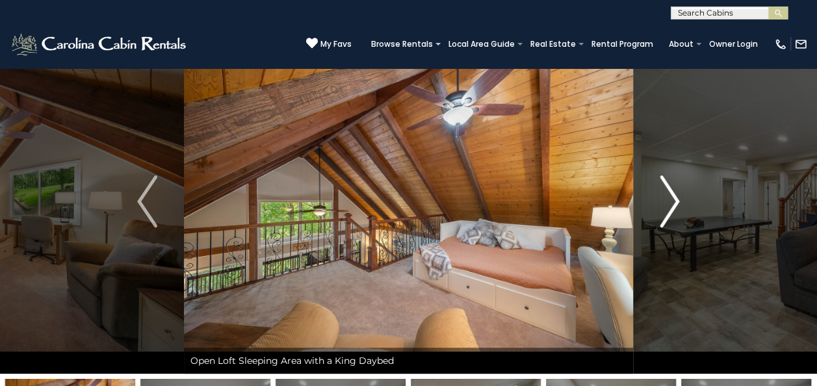
click at [668, 198] on img "Next" at bounding box center [668, 201] width 19 height 52
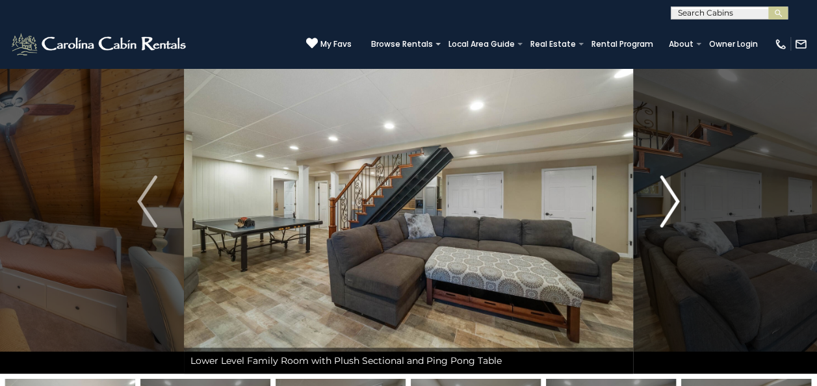
click at [668, 198] on img "Next" at bounding box center [668, 201] width 19 height 52
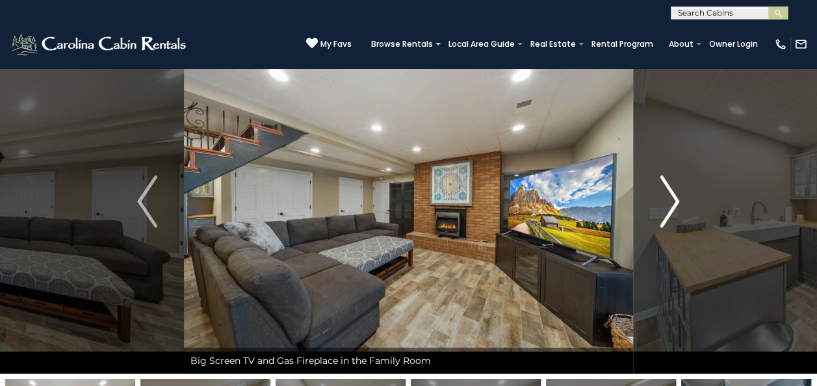
click at [668, 198] on img "Next" at bounding box center [668, 201] width 19 height 52
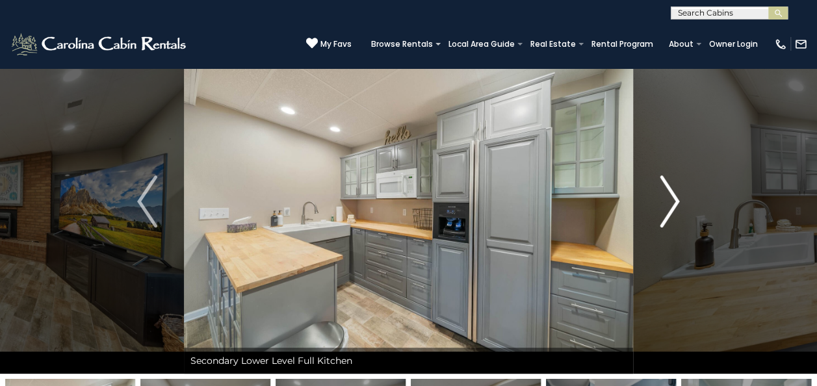
click at [668, 198] on img "Next" at bounding box center [668, 201] width 19 height 52
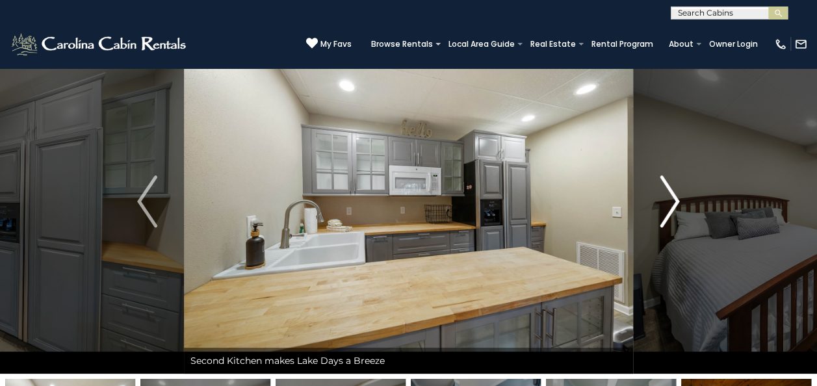
click at [668, 198] on img "Next" at bounding box center [668, 201] width 19 height 52
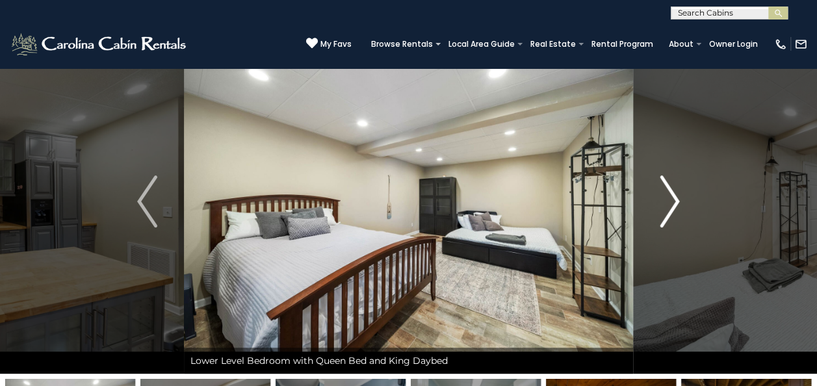
click at [668, 198] on img "Next" at bounding box center [668, 201] width 19 height 52
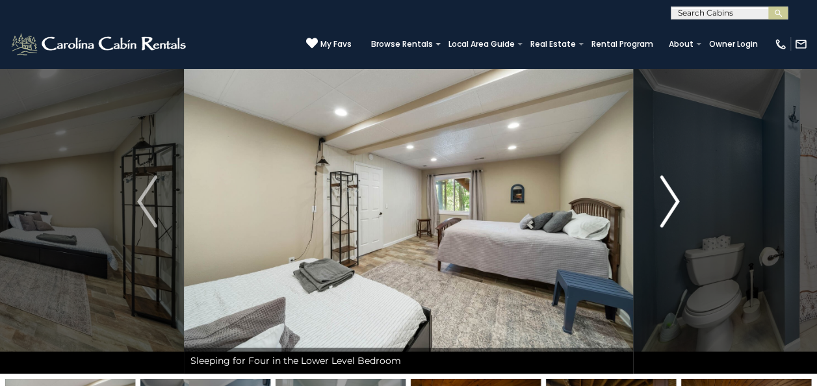
click at [668, 198] on img "Next" at bounding box center [668, 201] width 19 height 52
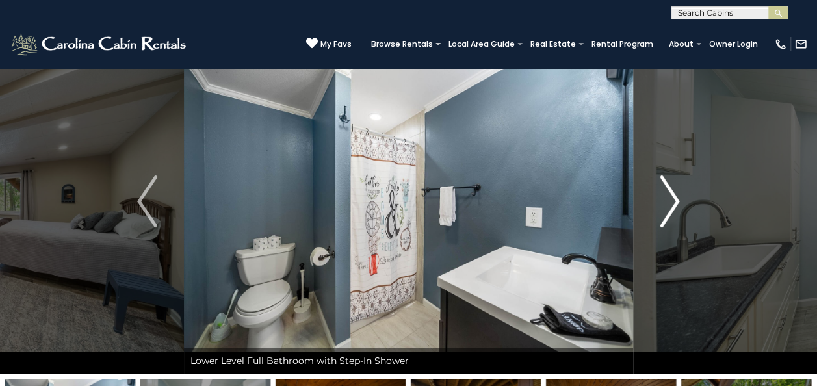
click at [668, 198] on img "Next" at bounding box center [668, 201] width 19 height 52
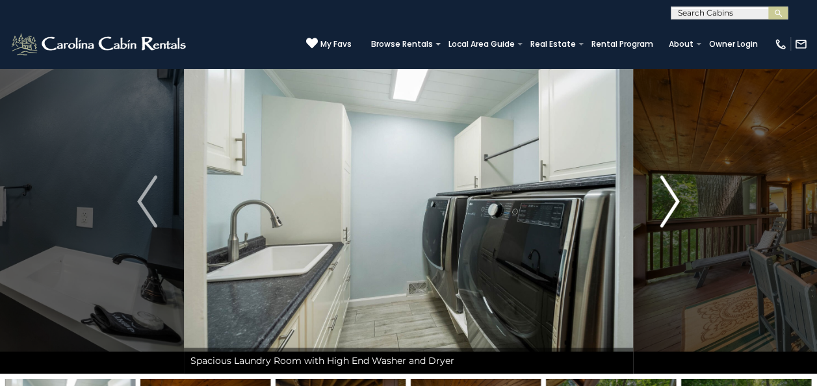
click at [668, 198] on img "Next" at bounding box center [668, 201] width 19 height 52
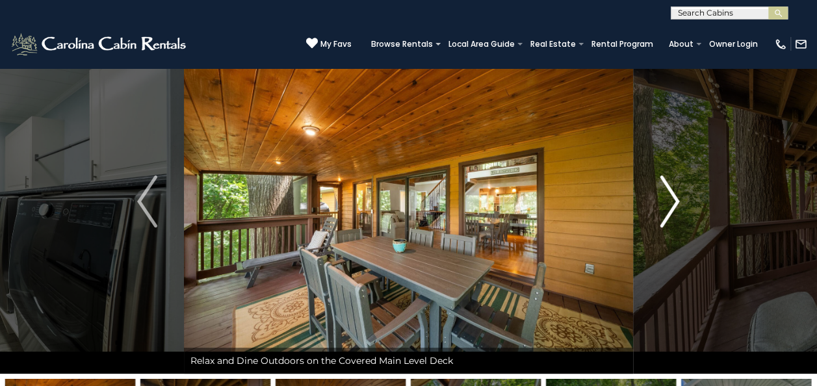
click at [668, 198] on img "Next" at bounding box center [668, 201] width 19 height 52
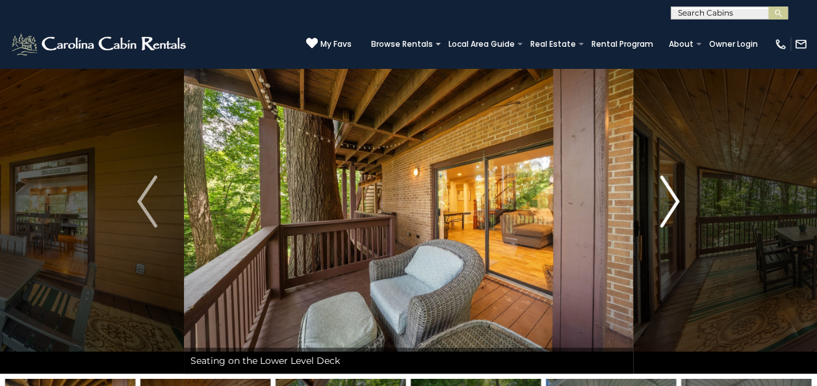
click at [668, 198] on img "Next" at bounding box center [668, 201] width 19 height 52
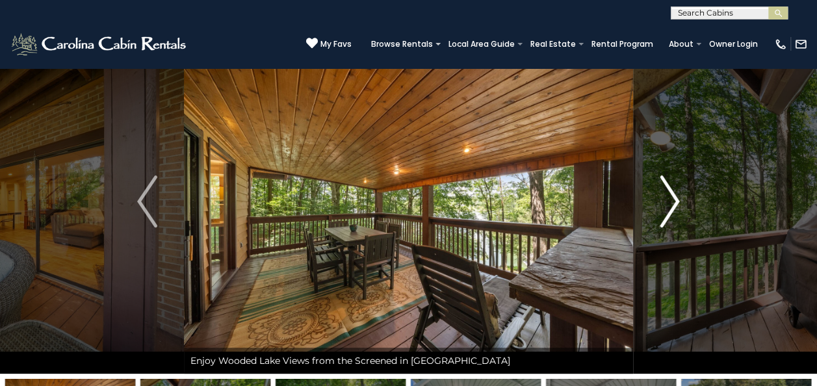
click at [668, 198] on img "Next" at bounding box center [668, 201] width 19 height 52
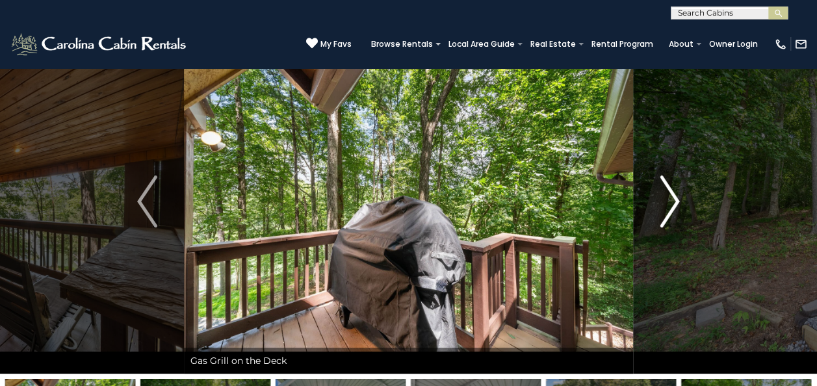
click at [668, 198] on img "Next" at bounding box center [668, 201] width 19 height 52
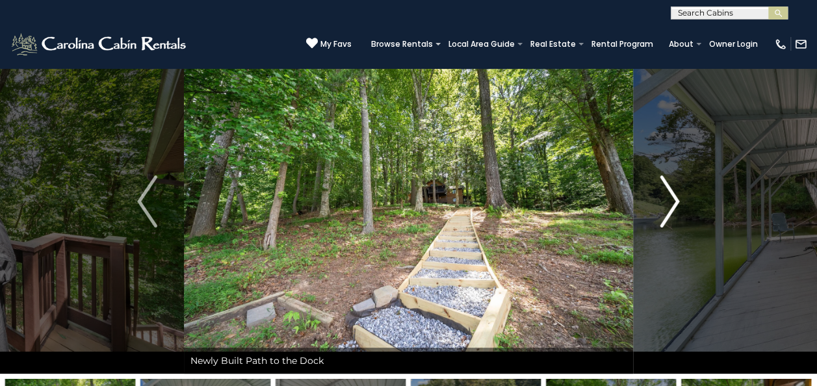
click at [668, 198] on img "Next" at bounding box center [668, 201] width 19 height 52
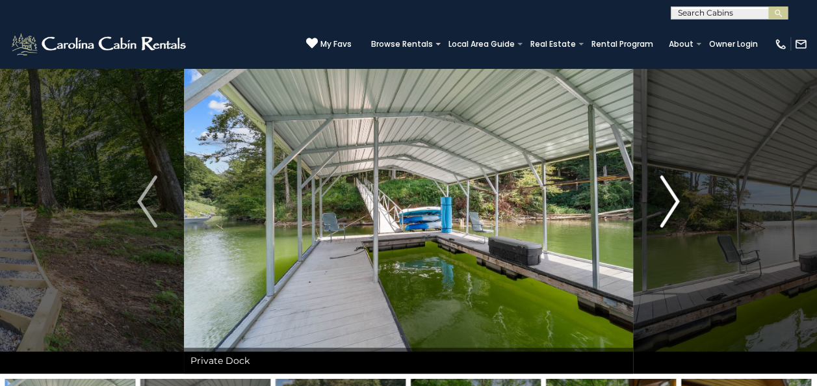
click at [668, 198] on img "Next" at bounding box center [668, 201] width 19 height 52
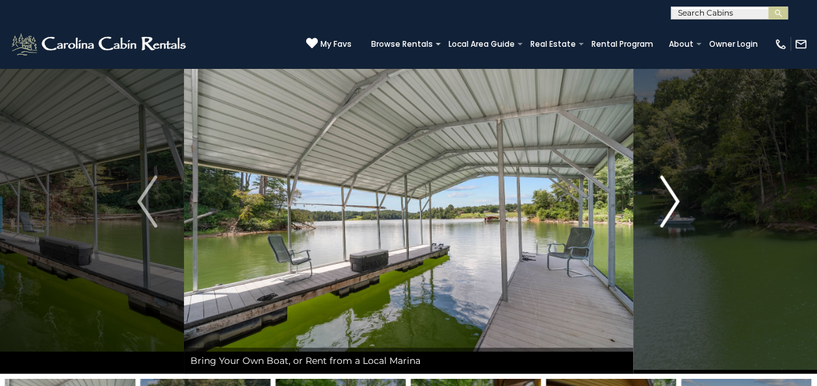
click at [668, 198] on img "Next" at bounding box center [668, 201] width 19 height 52
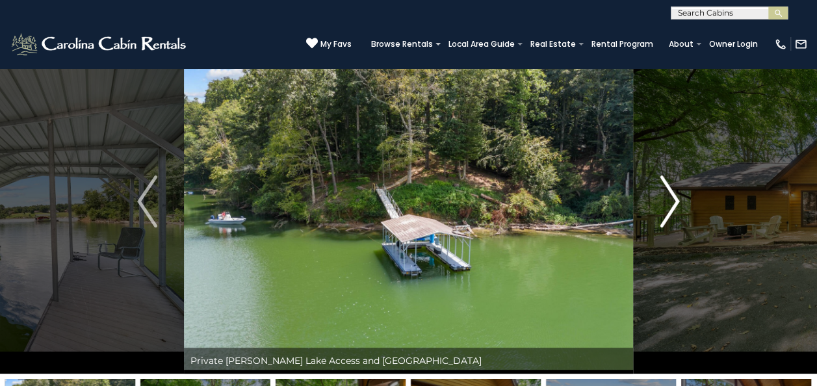
click at [668, 198] on img "Next" at bounding box center [668, 201] width 19 height 52
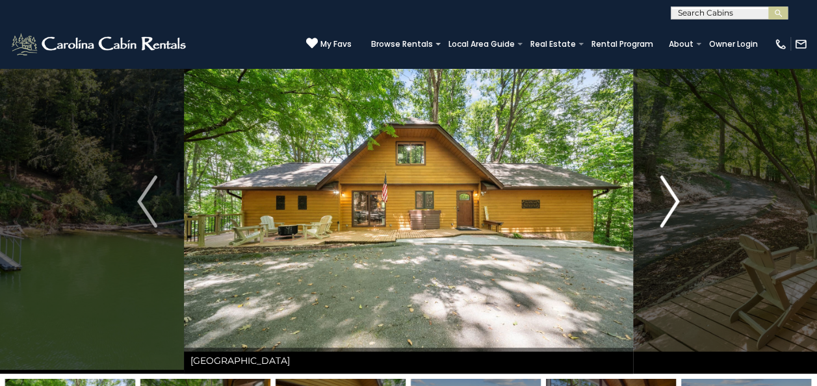
click at [668, 198] on img "Next" at bounding box center [668, 201] width 19 height 52
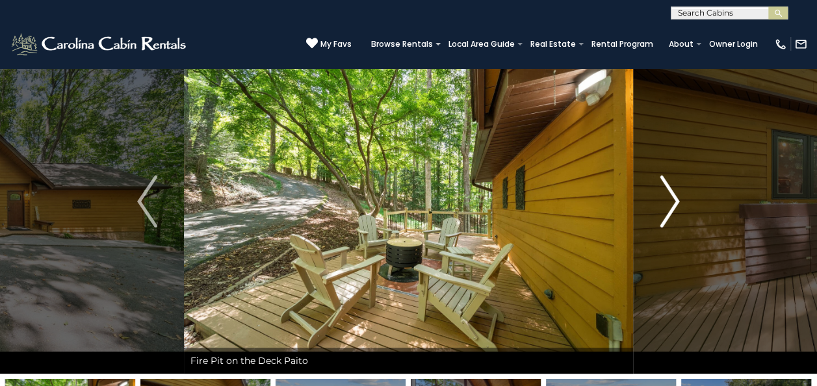
click at [668, 198] on img "Next" at bounding box center [668, 201] width 19 height 52
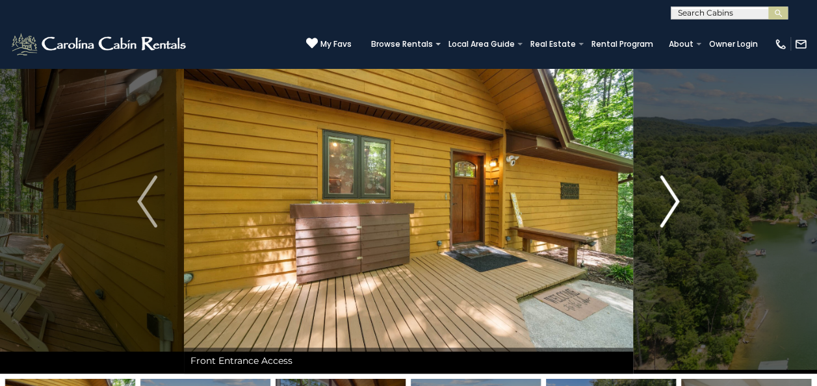
click at [668, 198] on img "Next" at bounding box center [668, 201] width 19 height 52
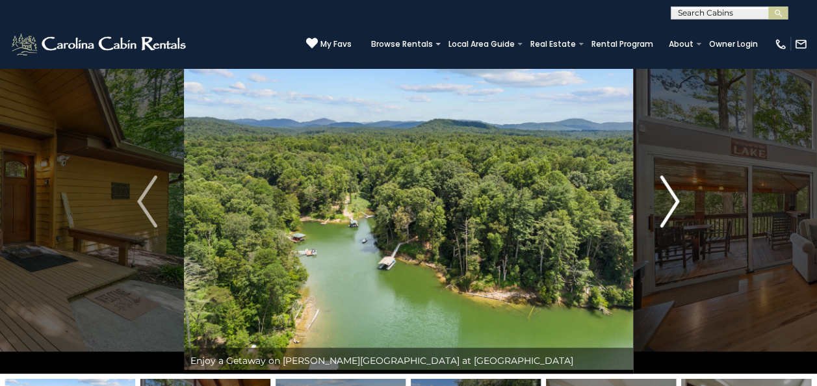
click at [665, 218] on img "Next" at bounding box center [668, 201] width 19 height 52
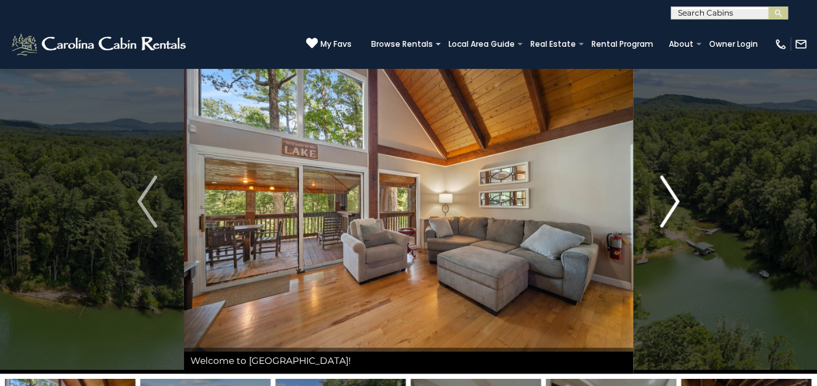
click at [665, 218] on img "Next" at bounding box center [668, 201] width 19 height 52
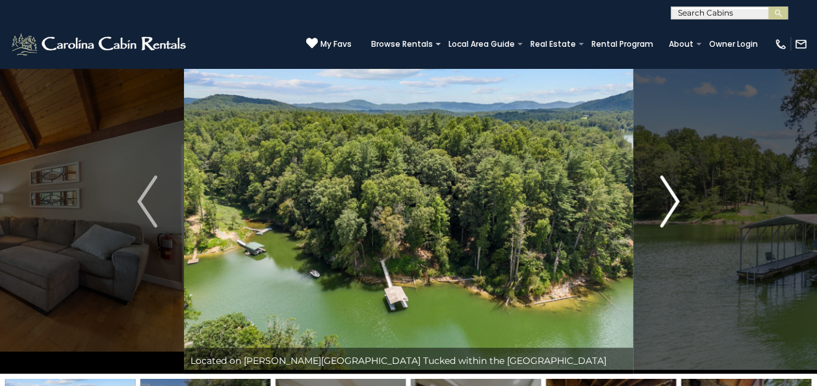
click at [665, 218] on img "Next" at bounding box center [668, 201] width 19 height 52
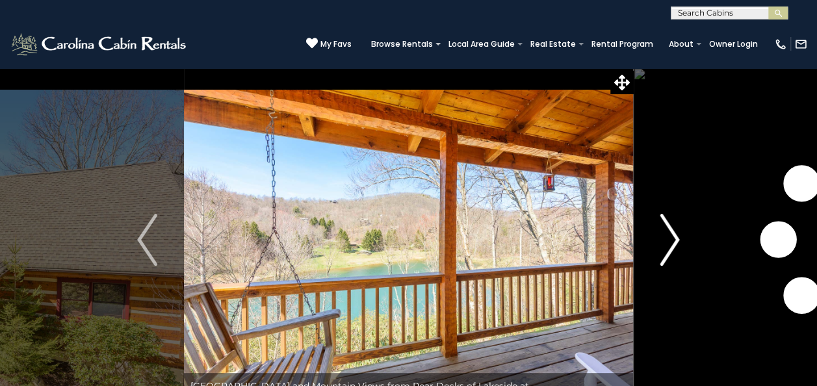
click at [665, 242] on img "Next" at bounding box center [668, 240] width 19 height 52
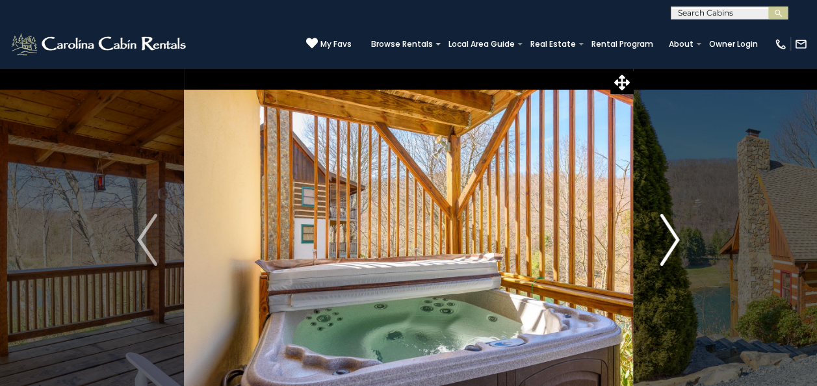
click at [665, 242] on img "Next" at bounding box center [668, 240] width 19 height 52
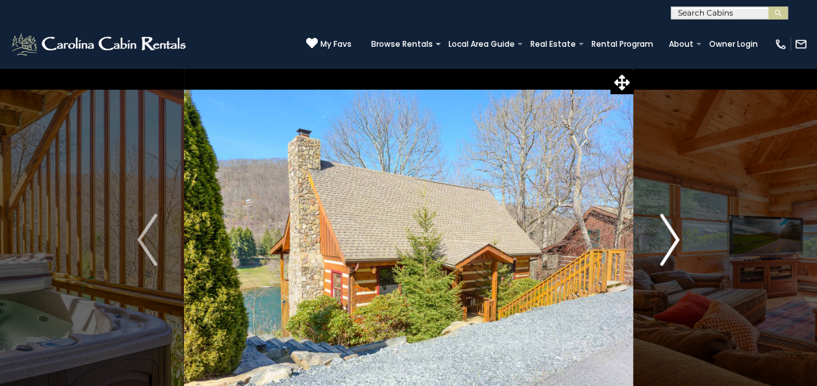
click at [665, 242] on img "Next" at bounding box center [668, 240] width 19 height 52
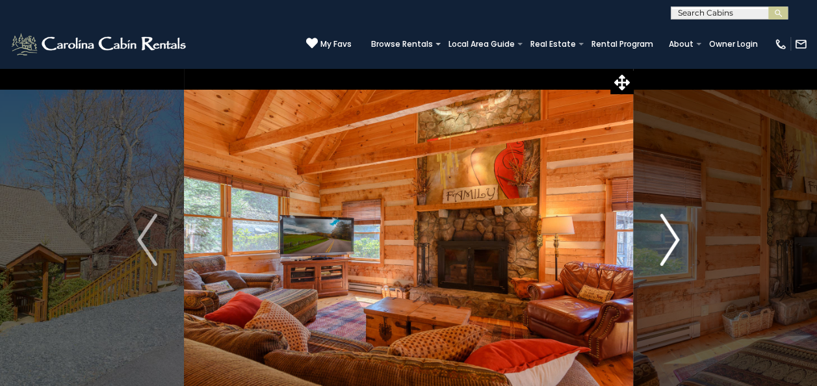
click at [665, 242] on img "Next" at bounding box center [668, 240] width 19 height 52
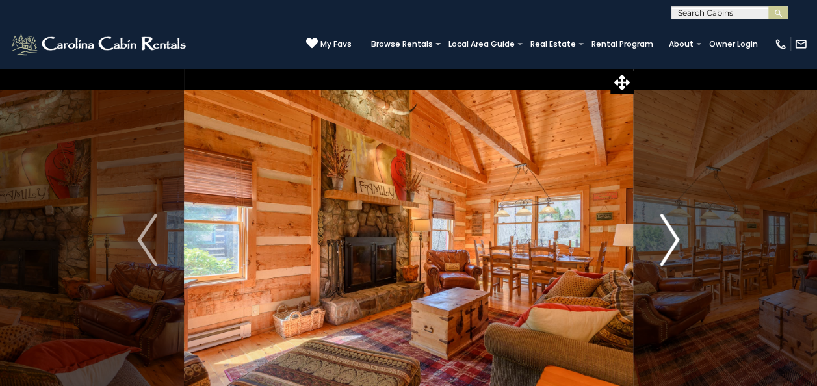
click at [665, 242] on img "Next" at bounding box center [668, 240] width 19 height 52
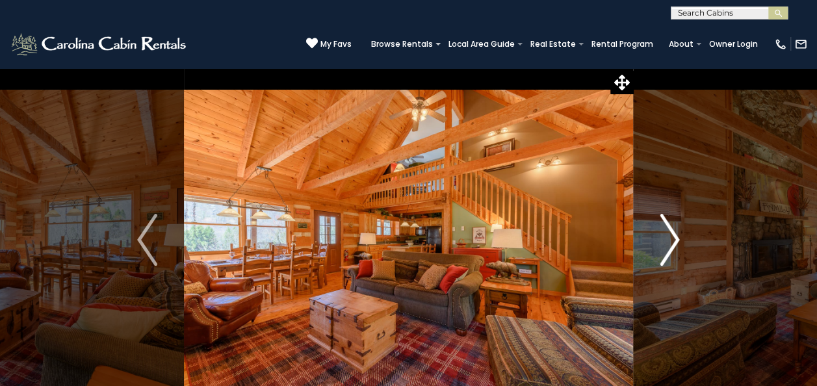
click at [665, 242] on img "Next" at bounding box center [668, 240] width 19 height 52
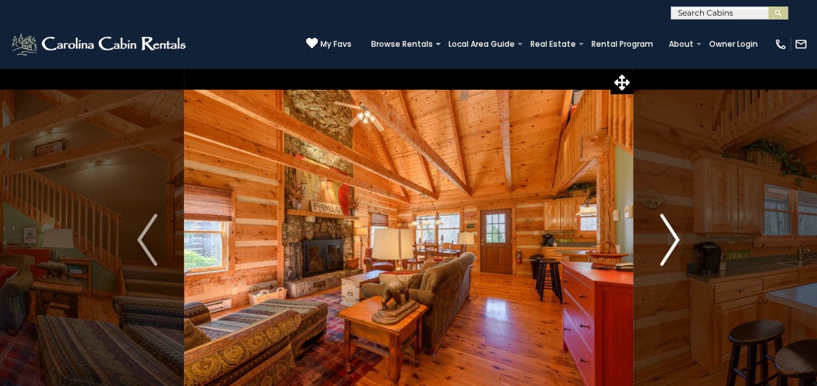
click at [665, 242] on img "Next" at bounding box center [668, 240] width 19 height 52
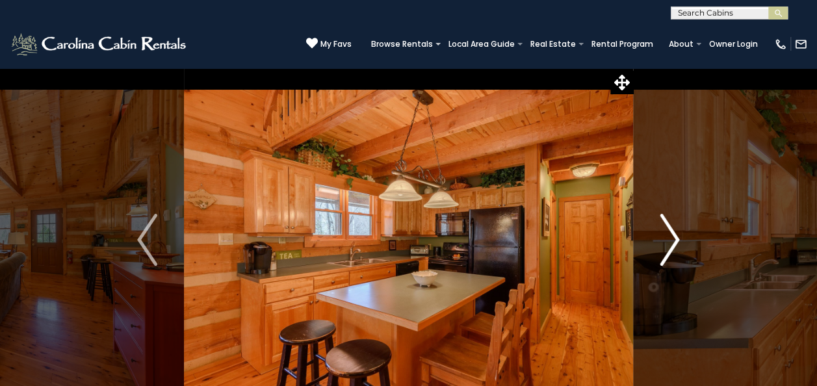
click at [665, 242] on img "Next" at bounding box center [668, 240] width 19 height 52
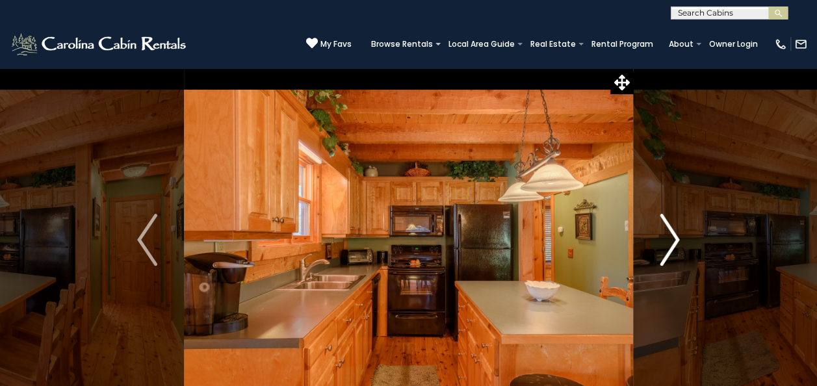
click at [665, 242] on img "Next" at bounding box center [668, 240] width 19 height 52
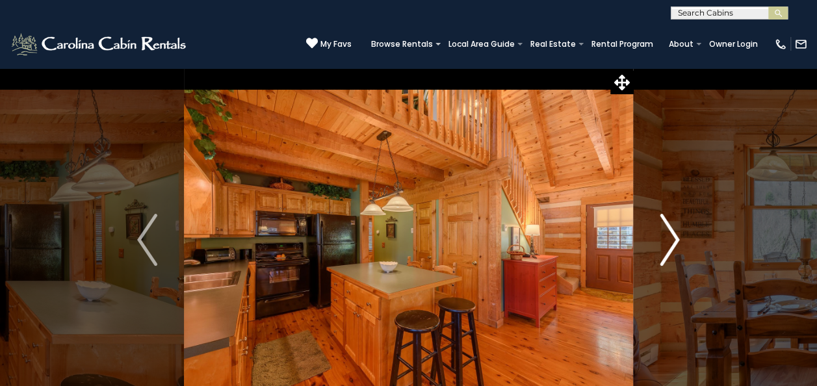
click at [665, 242] on img "Next" at bounding box center [668, 240] width 19 height 52
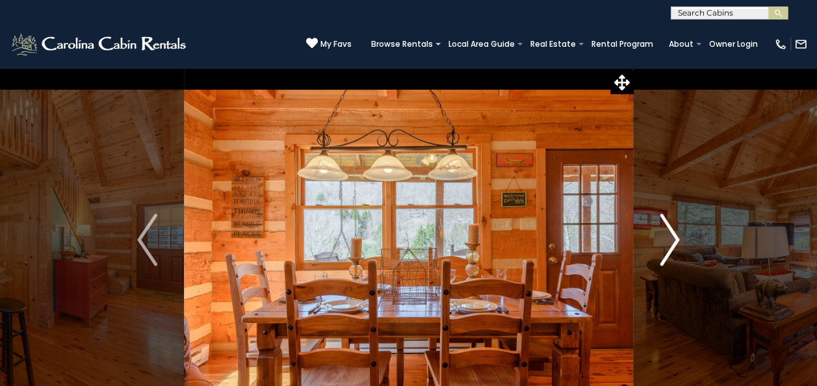
click at [665, 242] on img "Next" at bounding box center [668, 240] width 19 height 52
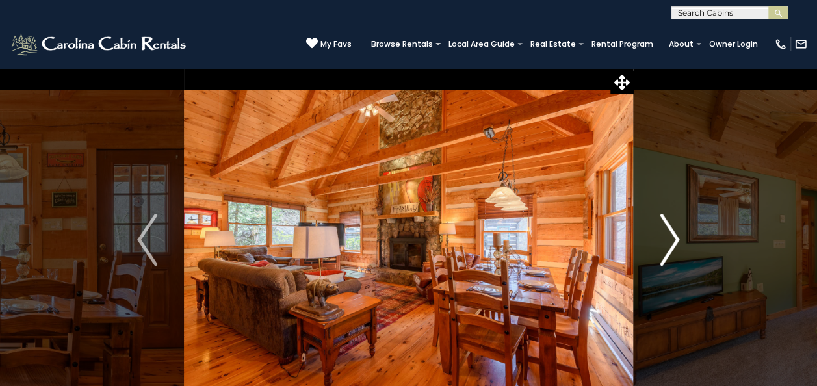
click at [665, 242] on img "Next" at bounding box center [668, 240] width 19 height 52
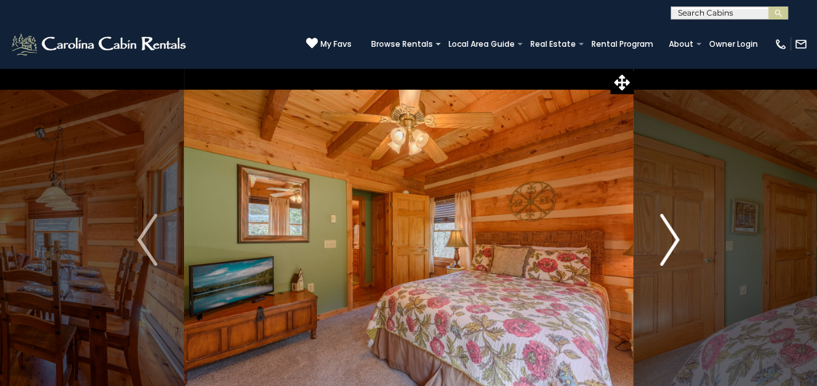
click at [665, 242] on img "Next" at bounding box center [668, 240] width 19 height 52
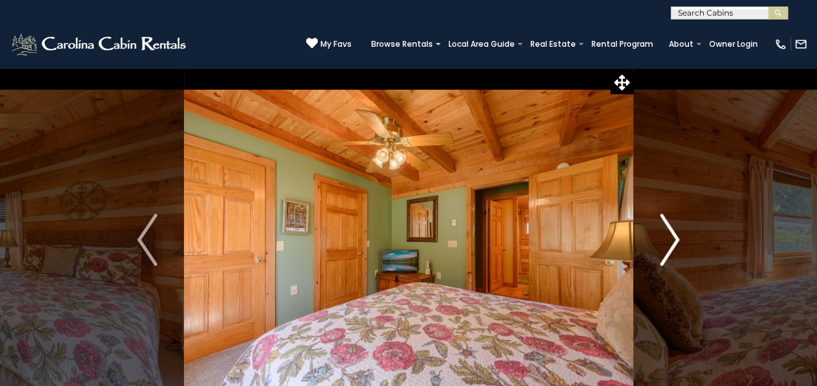
click at [665, 242] on img "Next" at bounding box center [668, 240] width 19 height 52
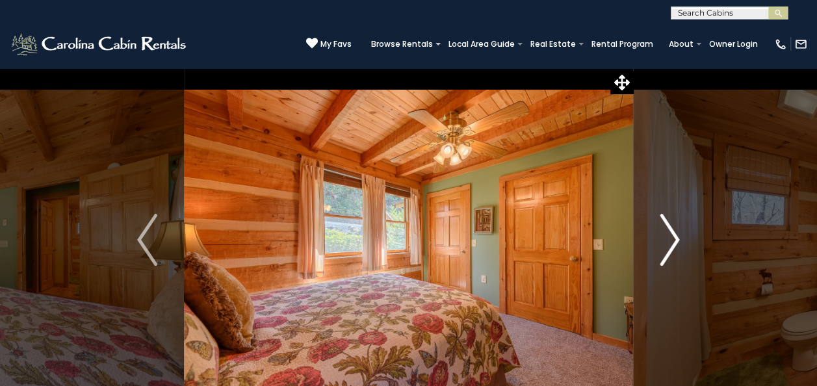
click at [665, 242] on img "Next" at bounding box center [668, 240] width 19 height 52
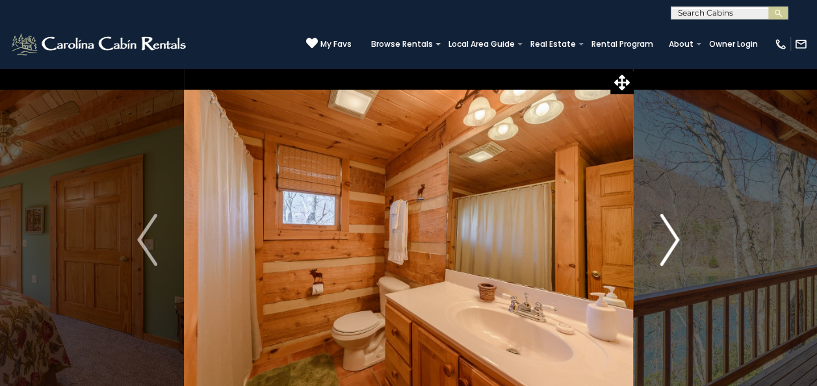
click at [665, 242] on img "Next" at bounding box center [668, 240] width 19 height 52
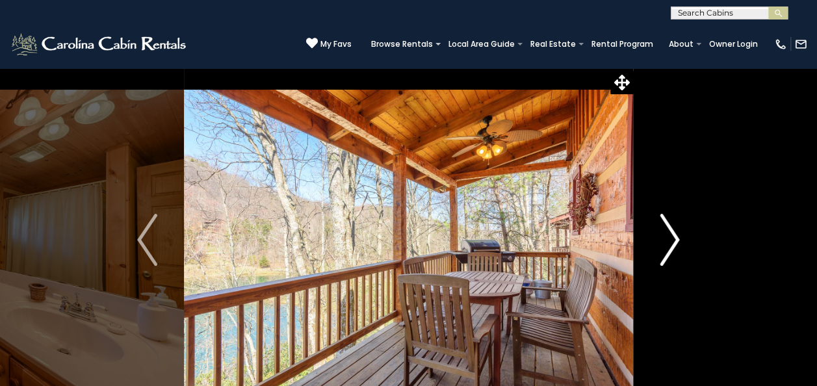
click at [665, 242] on img "Next" at bounding box center [668, 240] width 19 height 52
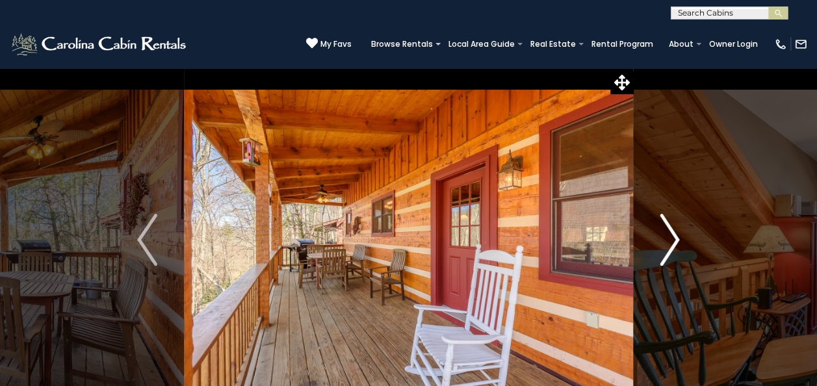
click at [665, 242] on img "Next" at bounding box center [668, 240] width 19 height 52
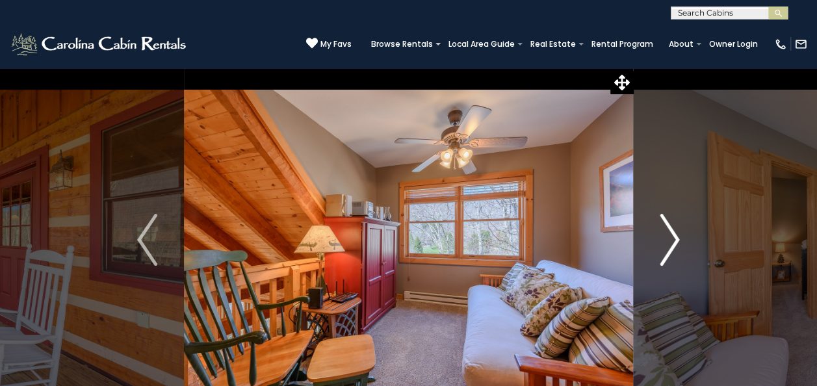
click at [665, 242] on img "Next" at bounding box center [668, 240] width 19 height 52
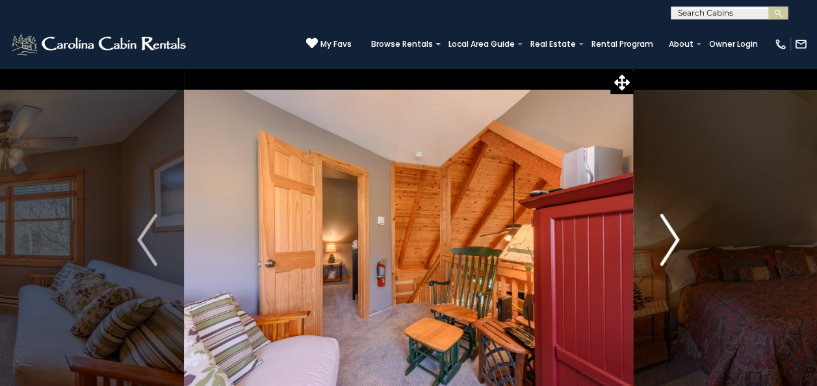
click at [665, 242] on img "Next" at bounding box center [668, 240] width 19 height 52
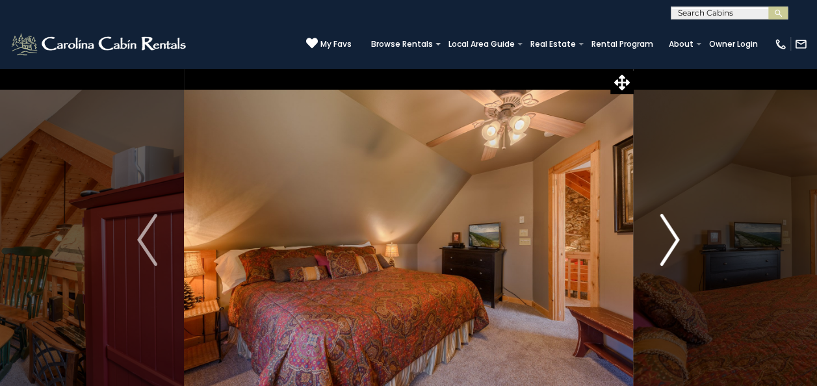
click at [665, 242] on img "Next" at bounding box center [668, 240] width 19 height 52
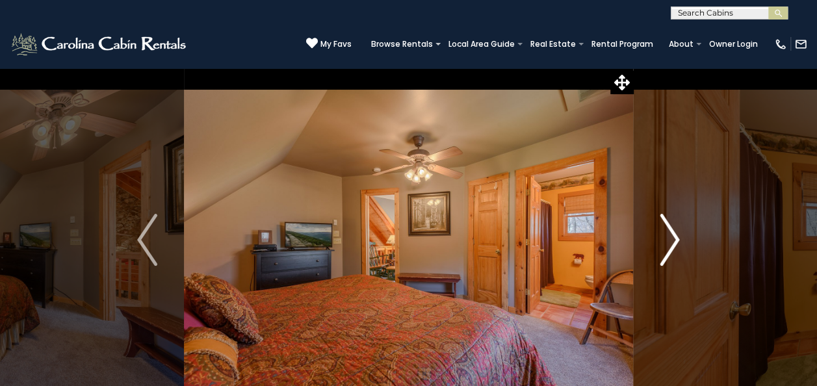
click at [665, 242] on img "Next" at bounding box center [668, 240] width 19 height 52
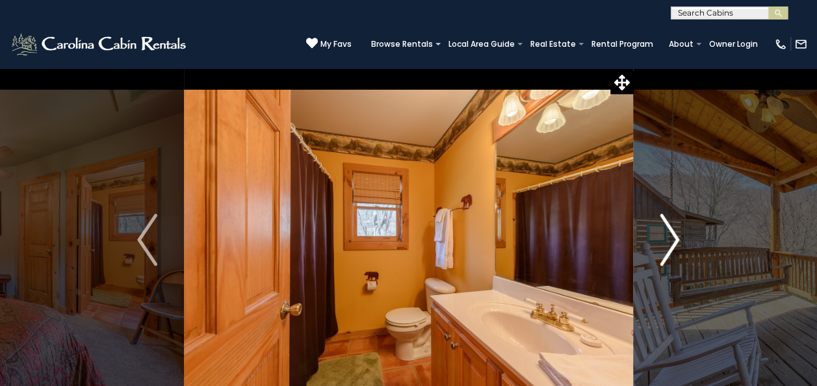
click at [665, 242] on img "Next" at bounding box center [668, 240] width 19 height 52
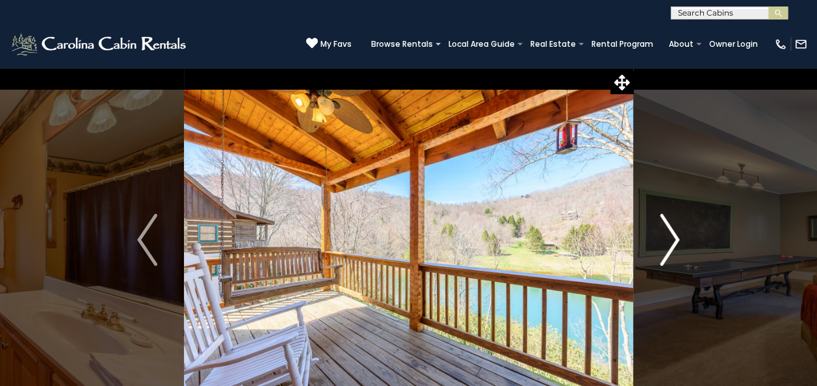
click at [665, 242] on img "Next" at bounding box center [668, 240] width 19 height 52
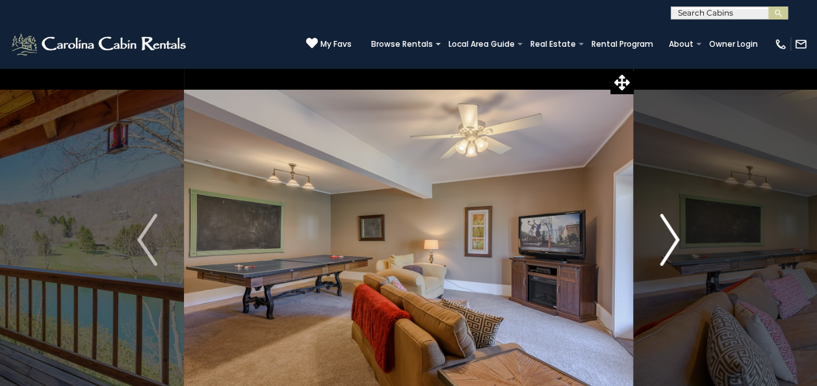
click at [665, 242] on img "Next" at bounding box center [668, 240] width 19 height 52
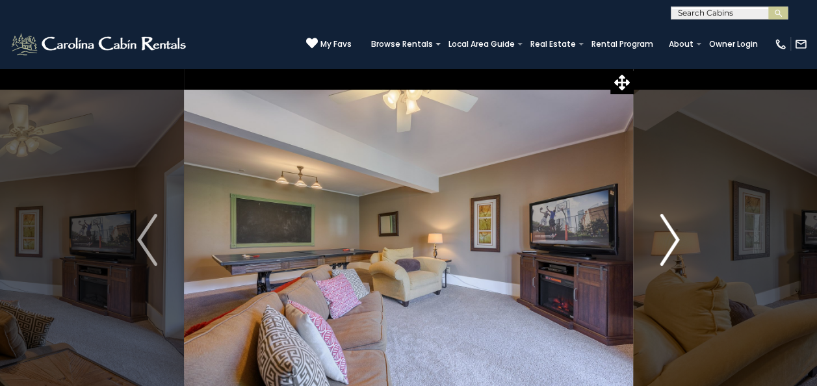
click at [665, 242] on img "Next" at bounding box center [668, 240] width 19 height 52
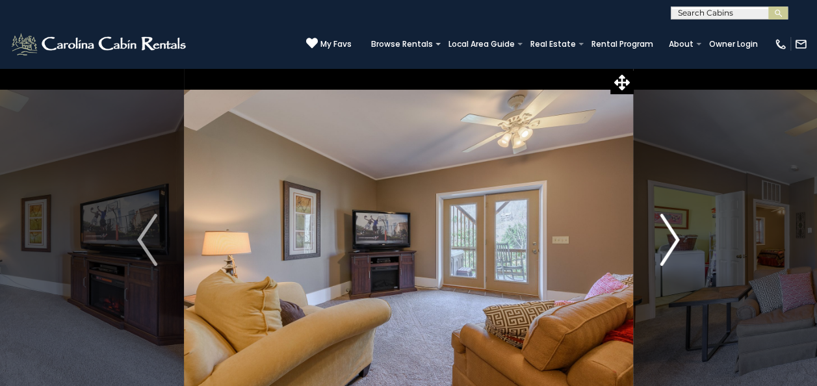
click at [665, 242] on img "Next" at bounding box center [668, 240] width 19 height 52
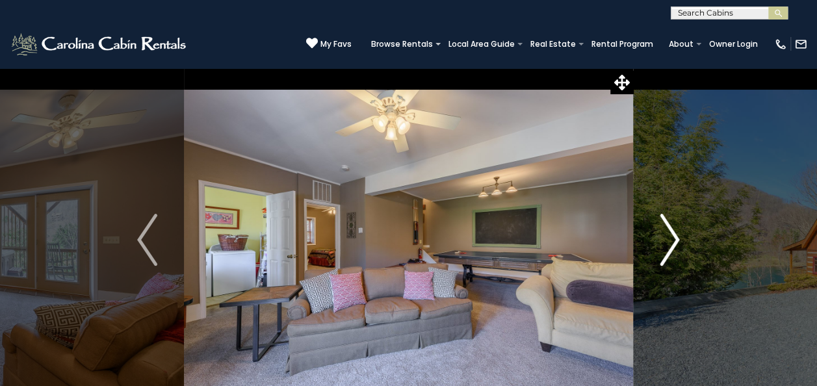
click at [665, 242] on img "Next" at bounding box center [668, 240] width 19 height 52
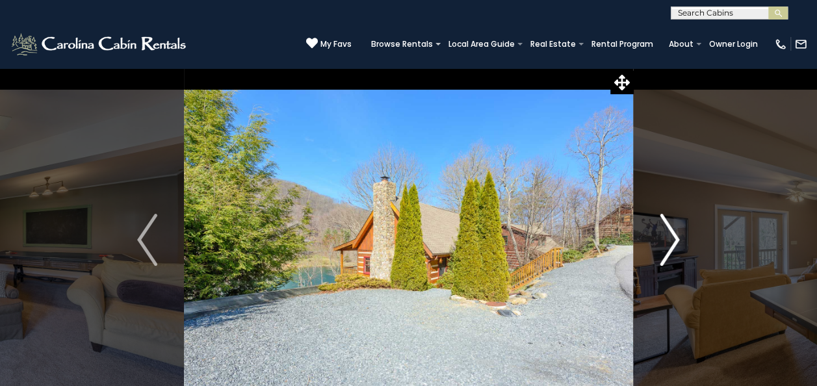
click at [665, 242] on img "Next" at bounding box center [668, 240] width 19 height 52
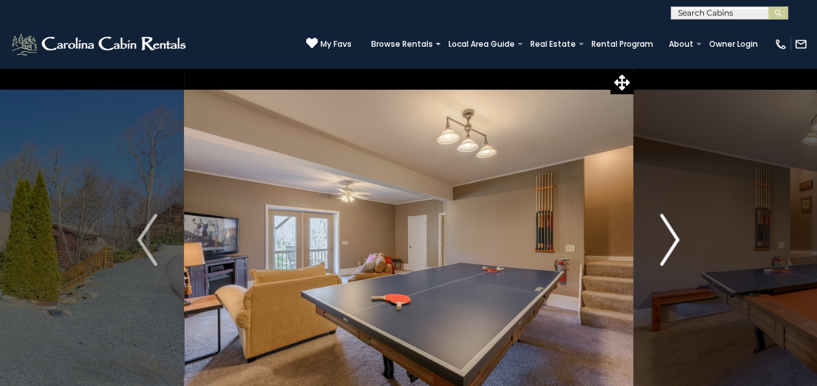
click at [665, 242] on img "Next" at bounding box center [668, 240] width 19 height 52
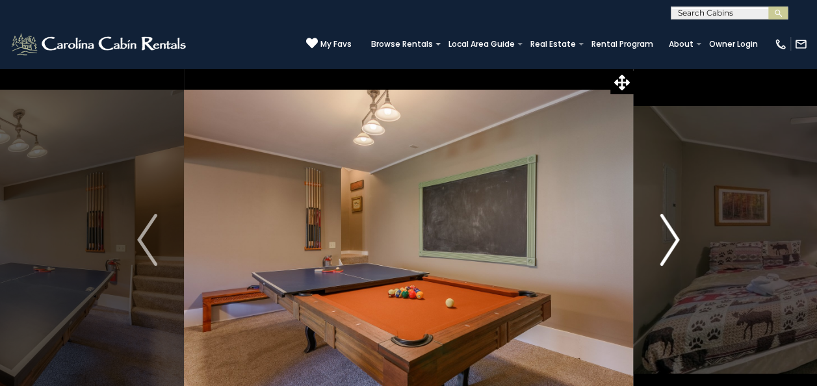
click at [665, 242] on img "Next" at bounding box center [668, 240] width 19 height 52
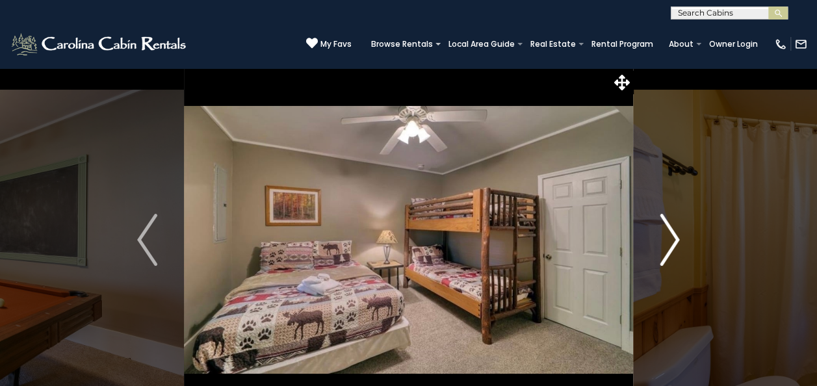
click at [665, 242] on img "Next" at bounding box center [668, 240] width 19 height 52
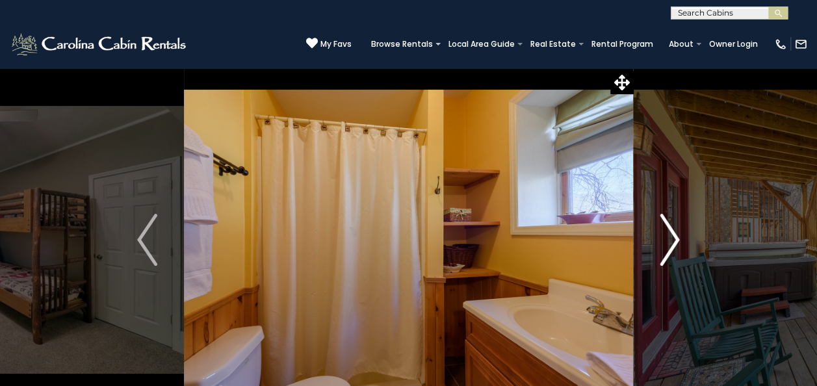
click at [665, 242] on img "Next" at bounding box center [668, 240] width 19 height 52
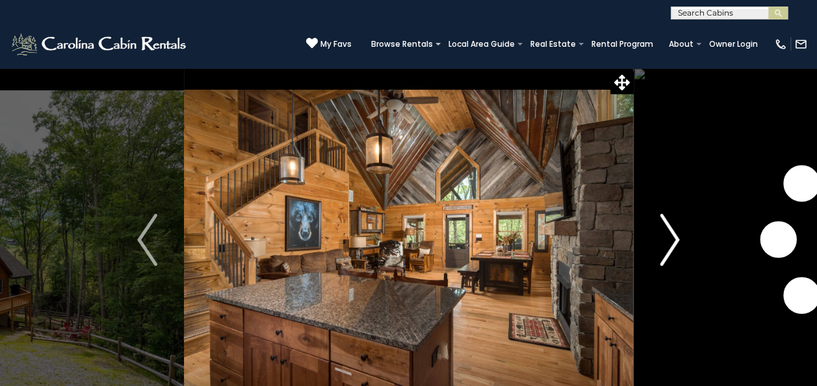
click at [666, 244] on img "Next" at bounding box center [668, 240] width 19 height 52
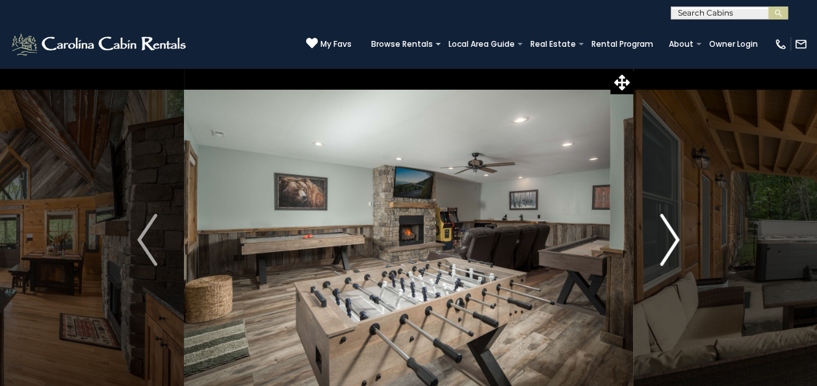
click at [666, 244] on img "Next" at bounding box center [668, 240] width 19 height 52
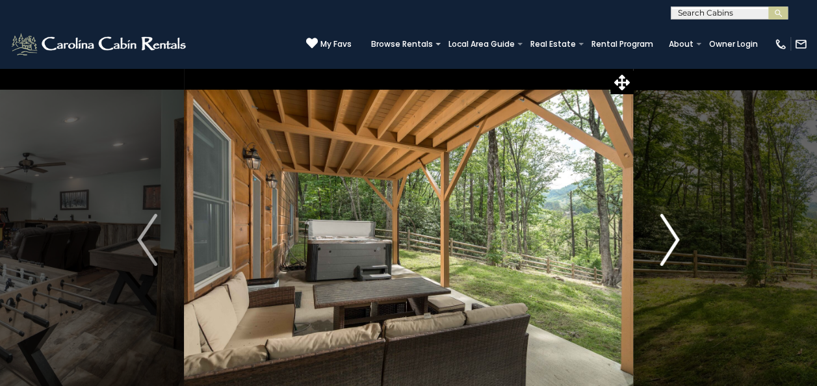
click at [666, 244] on img "Next" at bounding box center [668, 240] width 19 height 52
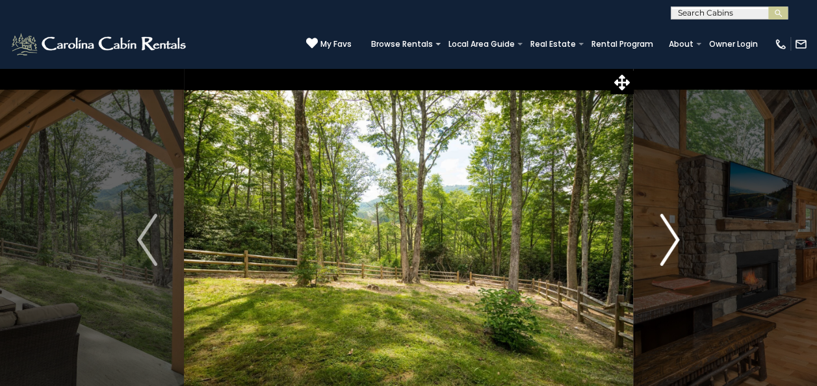
click at [666, 244] on img "Next" at bounding box center [668, 240] width 19 height 52
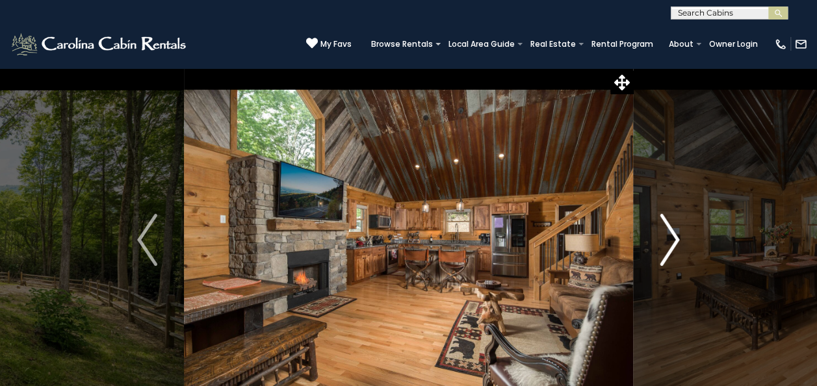
click at [666, 244] on img "Next" at bounding box center [668, 240] width 19 height 52
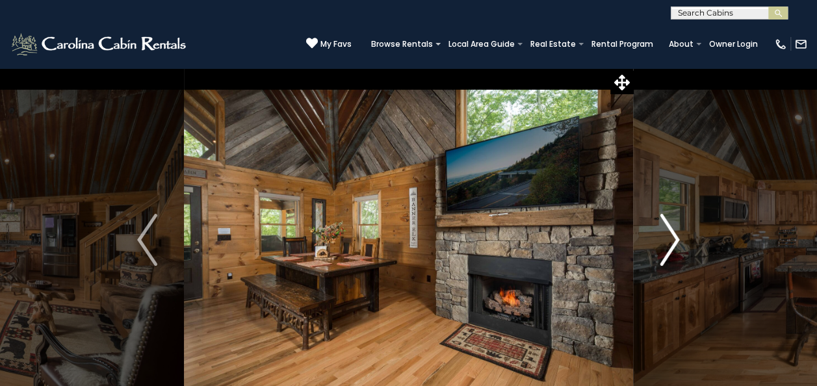
click at [666, 244] on img "Next" at bounding box center [668, 240] width 19 height 52
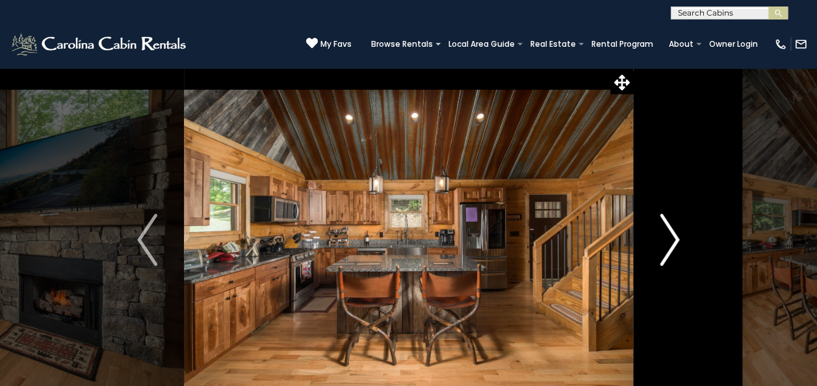
click at [666, 244] on img "Next" at bounding box center [668, 240] width 19 height 52
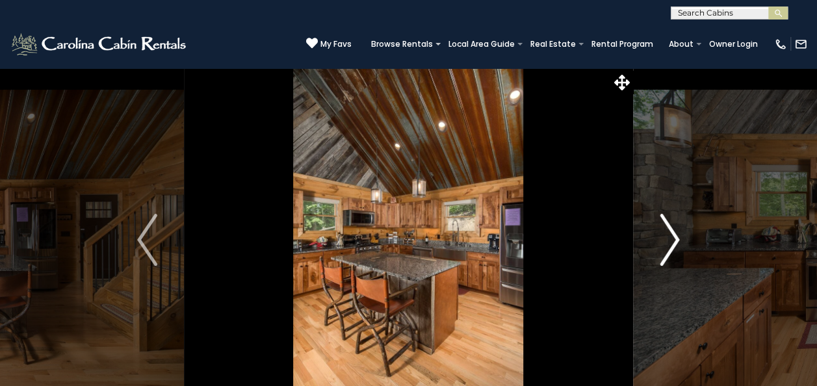
click at [666, 244] on img "Next" at bounding box center [668, 240] width 19 height 52
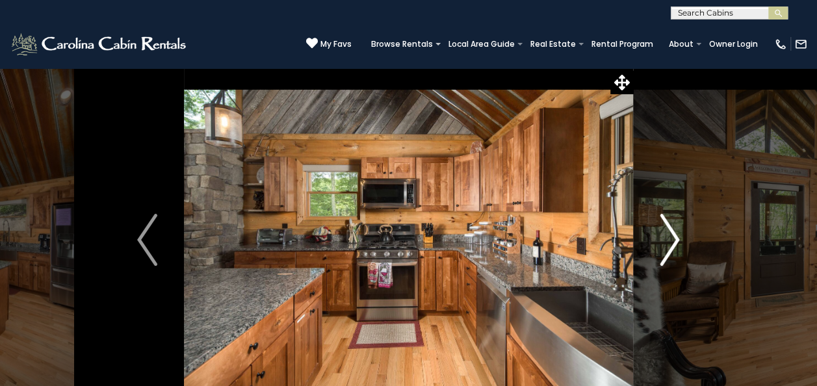
click at [666, 244] on img "Next" at bounding box center [668, 240] width 19 height 52
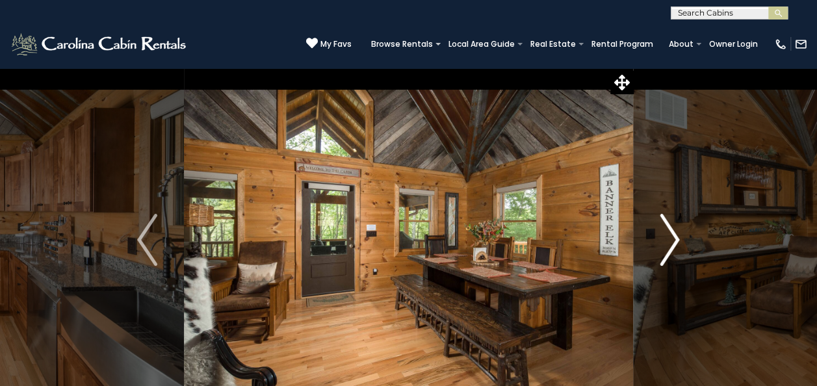
click at [666, 244] on img "Next" at bounding box center [668, 240] width 19 height 52
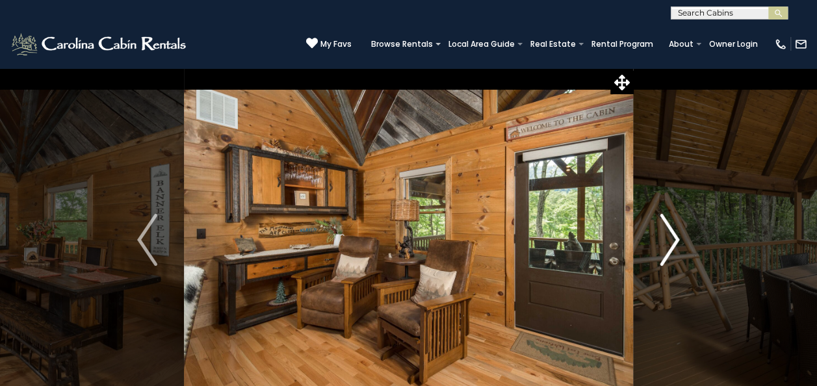
click at [666, 244] on img "Next" at bounding box center [668, 240] width 19 height 52
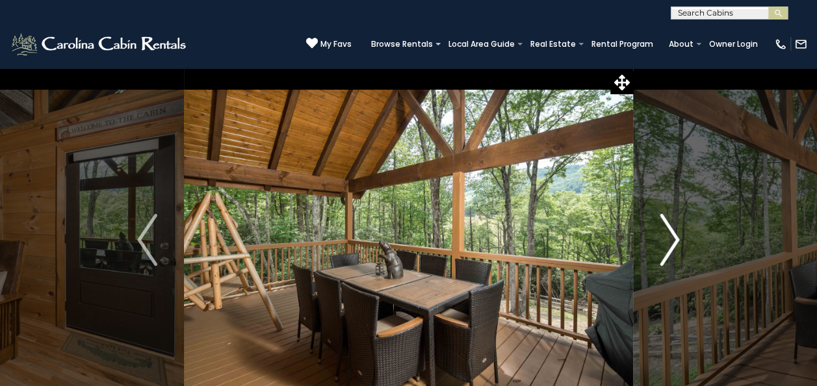
click at [666, 244] on img "Next" at bounding box center [668, 240] width 19 height 52
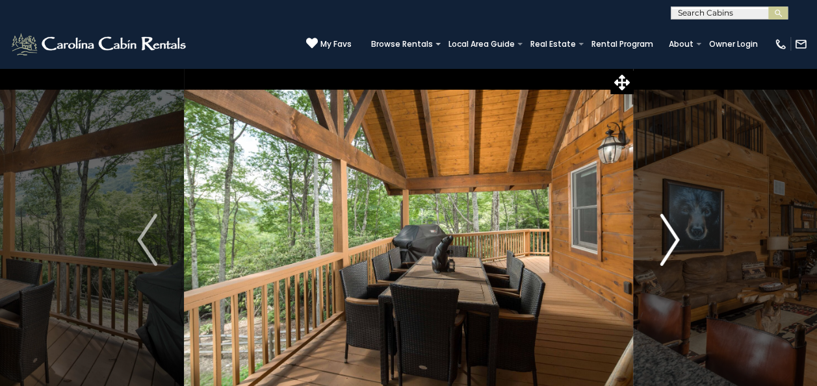
click at [666, 244] on img "Next" at bounding box center [668, 240] width 19 height 52
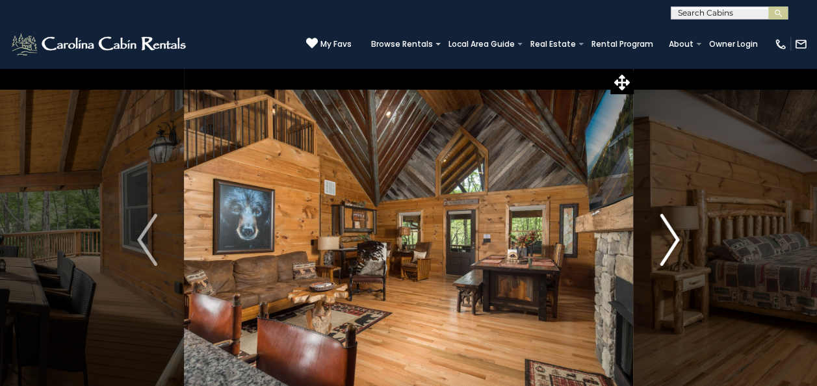
click at [666, 244] on img "Next" at bounding box center [668, 240] width 19 height 52
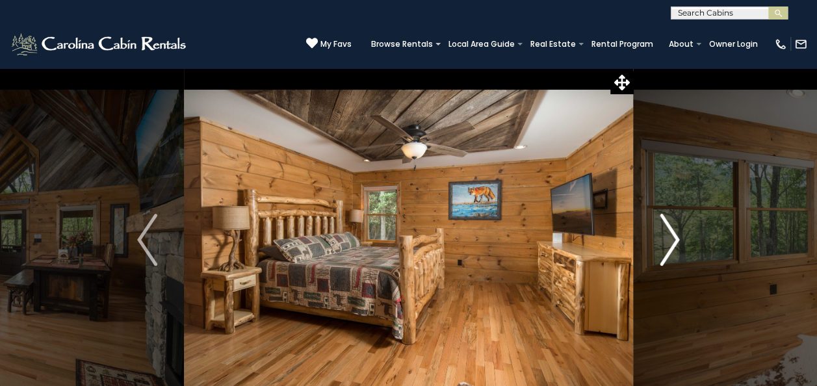
click at [666, 244] on img "Next" at bounding box center [668, 240] width 19 height 52
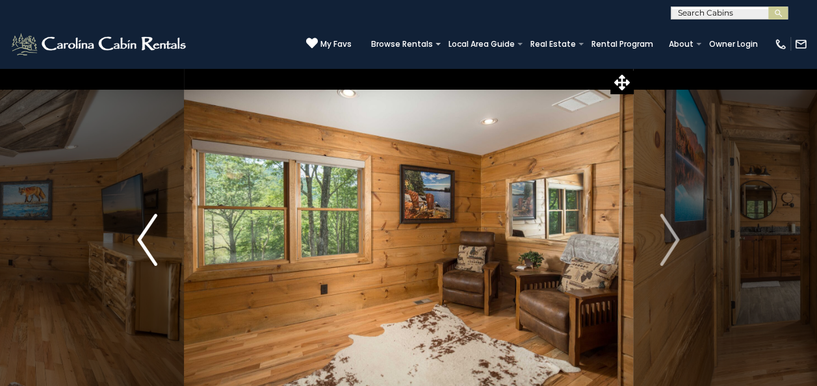
click at [145, 240] on img "Previous" at bounding box center [146, 240] width 19 height 52
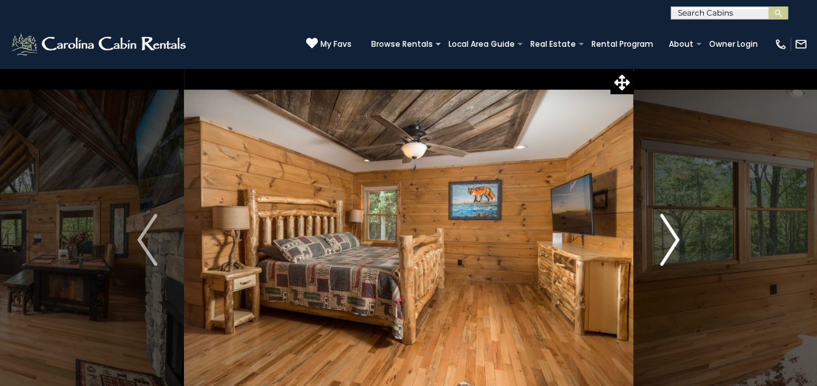
click at [668, 248] on img "Next" at bounding box center [668, 240] width 19 height 52
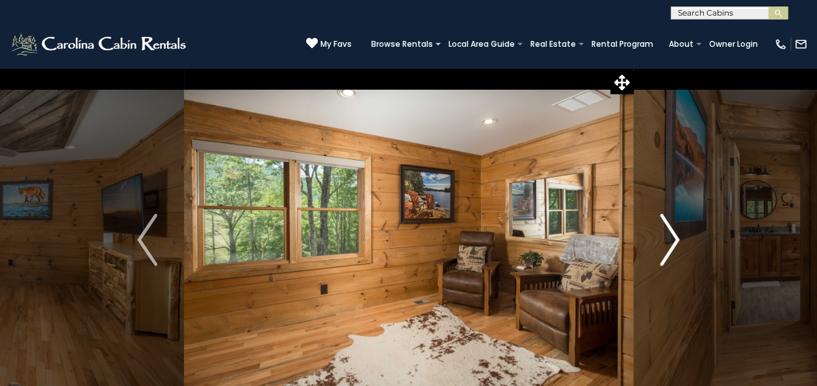
click at [668, 248] on img "Next" at bounding box center [668, 240] width 19 height 52
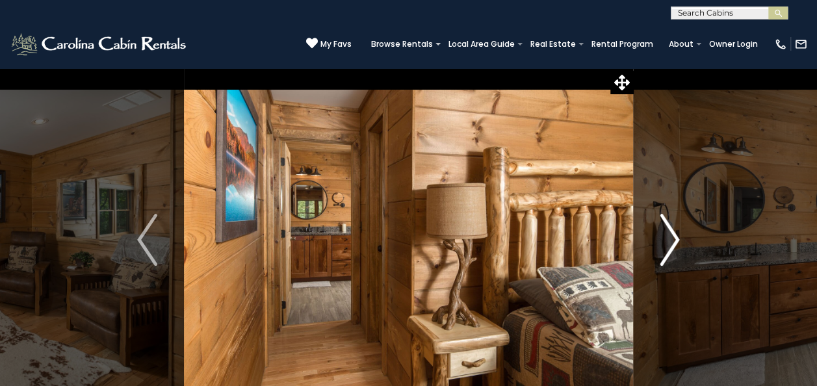
click at [668, 248] on img "Next" at bounding box center [668, 240] width 19 height 52
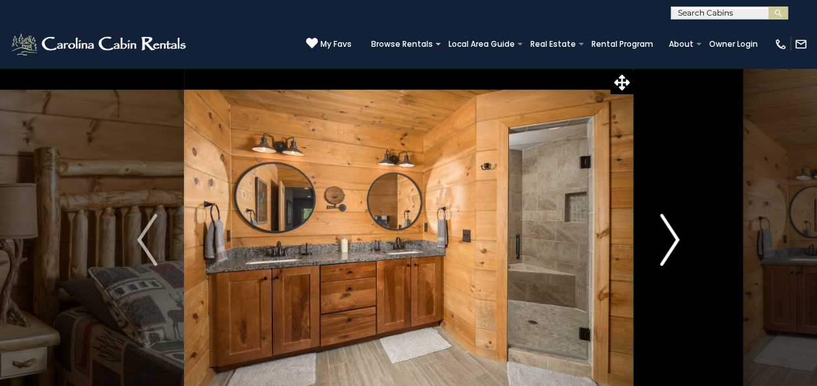
click at [668, 248] on img "Next" at bounding box center [668, 240] width 19 height 52
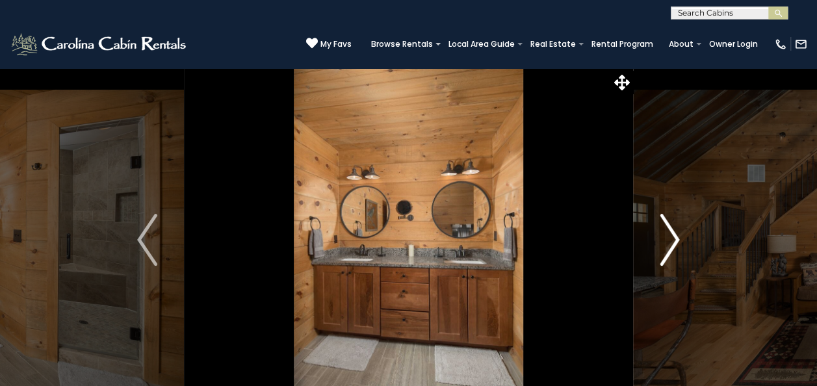
click at [668, 248] on img "Next" at bounding box center [668, 240] width 19 height 52
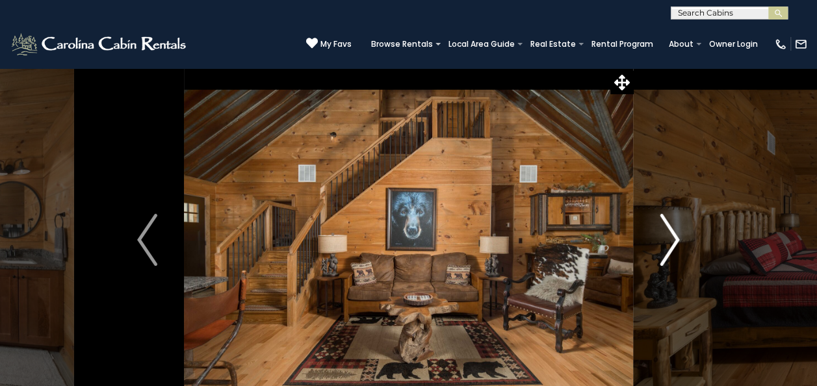
click at [668, 248] on img "Next" at bounding box center [668, 240] width 19 height 52
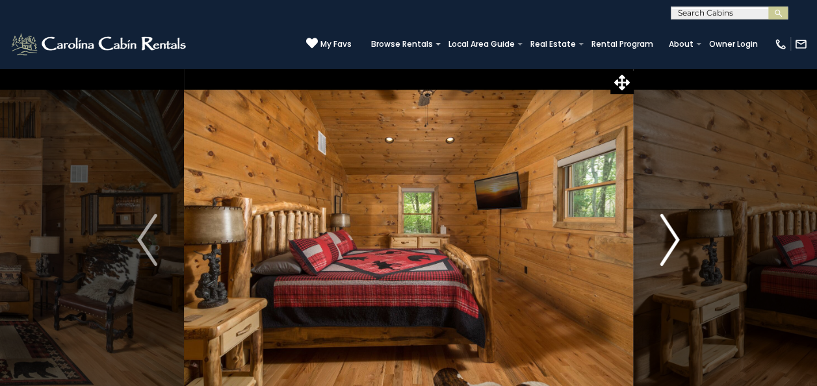
click at [668, 248] on img "Next" at bounding box center [668, 240] width 19 height 52
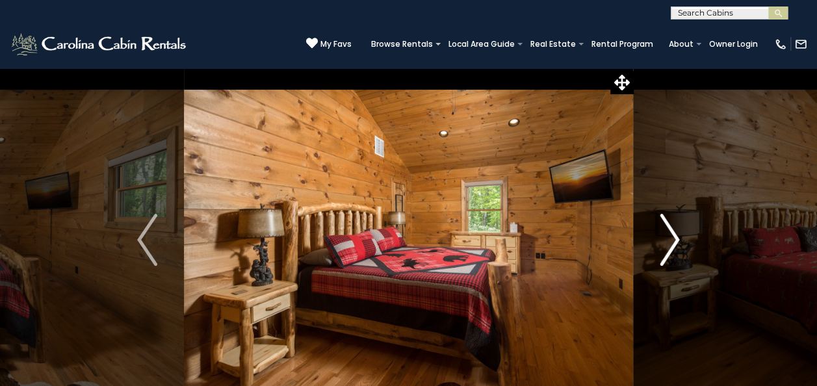
click at [668, 248] on img "Next" at bounding box center [668, 240] width 19 height 52
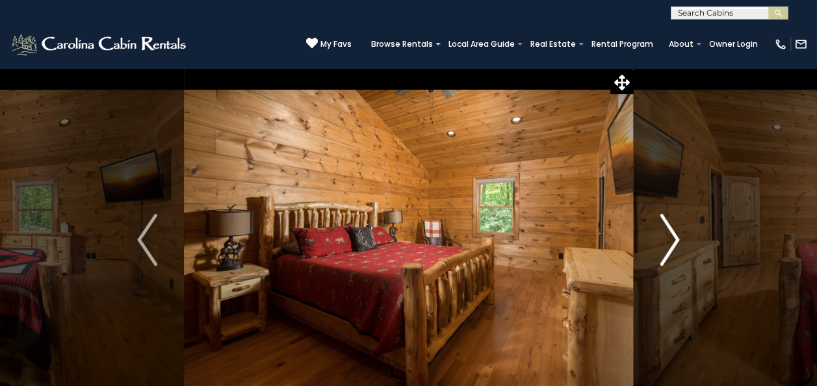
click at [668, 248] on img "Next" at bounding box center [668, 240] width 19 height 52
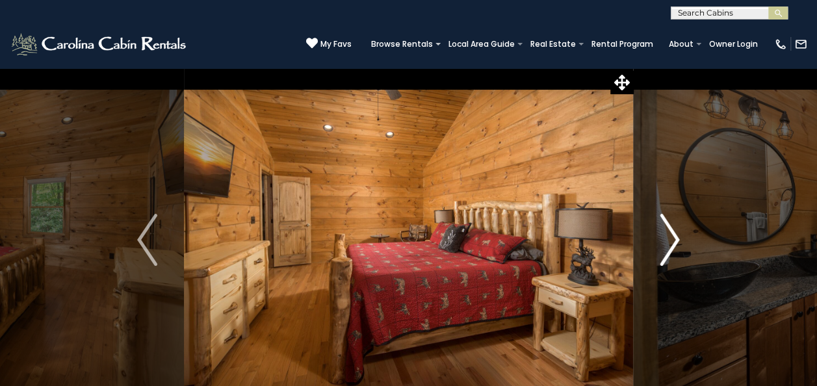
click at [668, 248] on img "Next" at bounding box center [668, 240] width 19 height 52
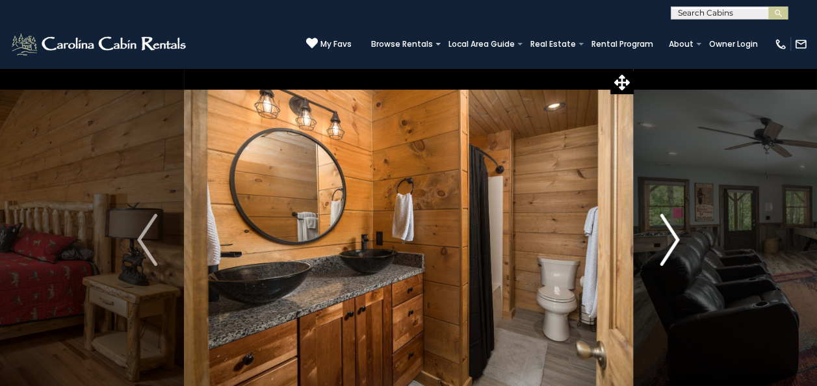
click at [668, 248] on img "Next" at bounding box center [668, 240] width 19 height 52
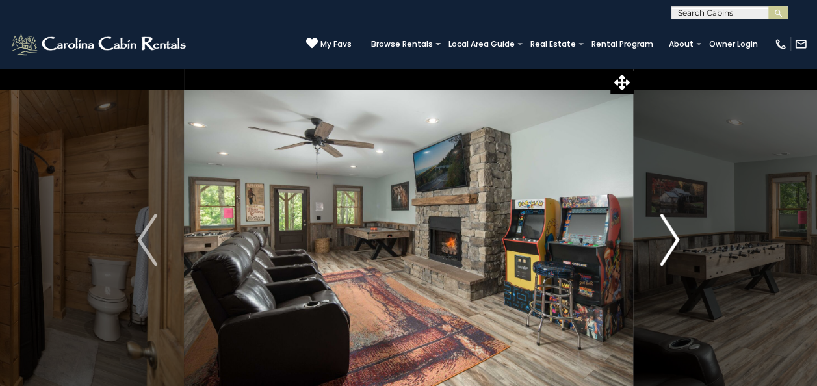
click at [668, 248] on img "Next" at bounding box center [668, 240] width 19 height 52
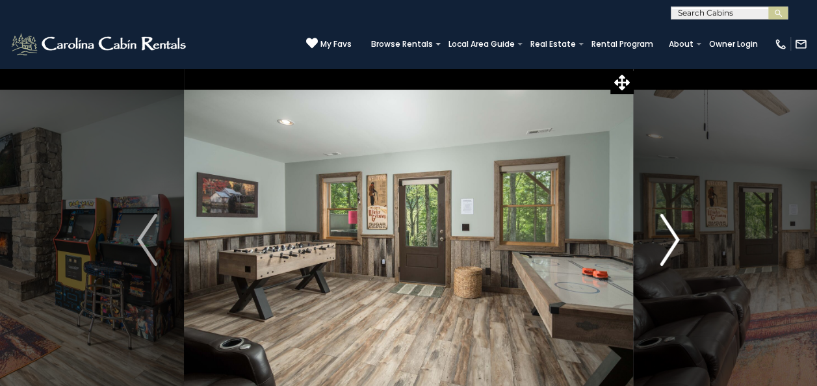
click at [668, 248] on img "Next" at bounding box center [668, 240] width 19 height 52
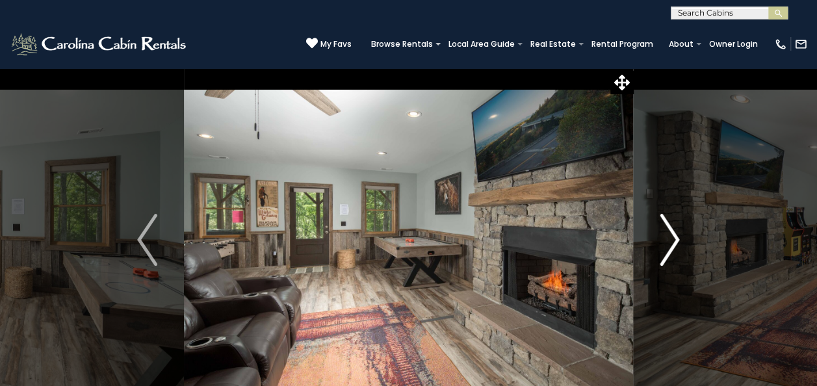
click at [668, 248] on img "Next" at bounding box center [668, 240] width 19 height 52
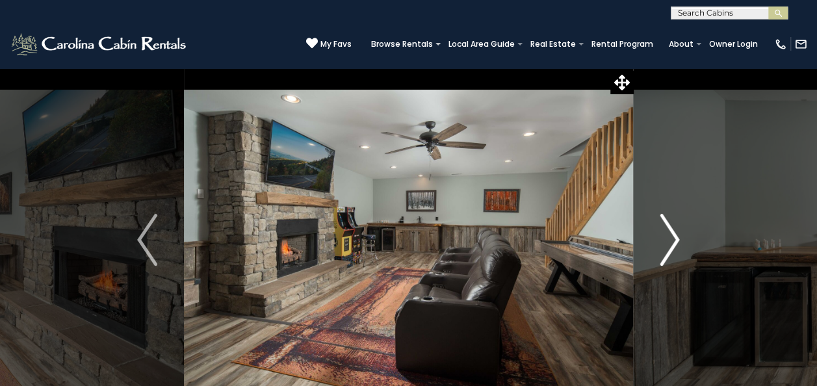
click at [668, 248] on img "Next" at bounding box center [668, 240] width 19 height 52
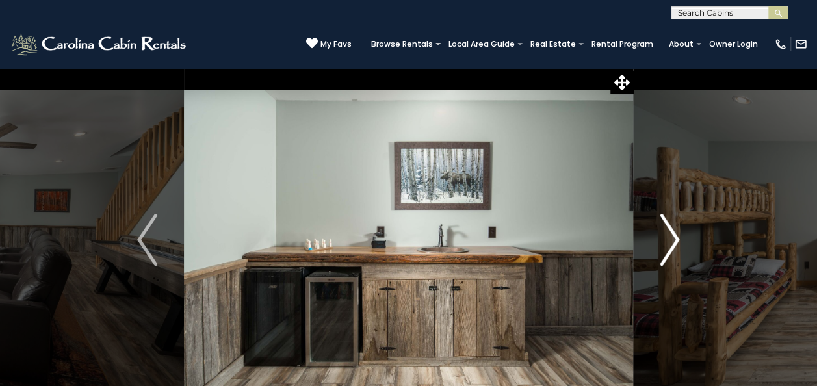
click at [668, 248] on img "Next" at bounding box center [668, 240] width 19 height 52
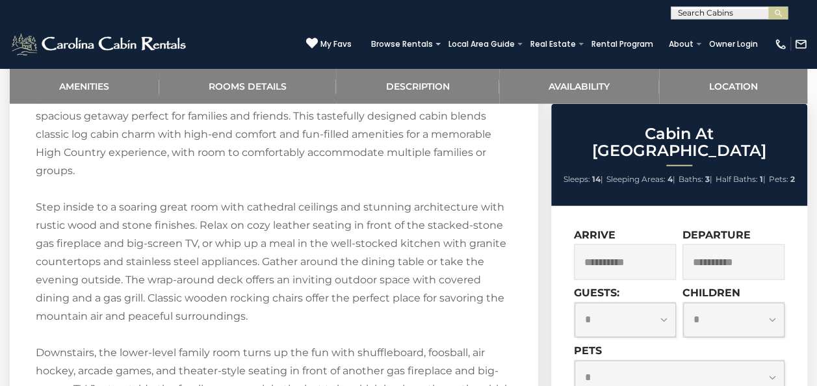
scroll to position [1480, 0]
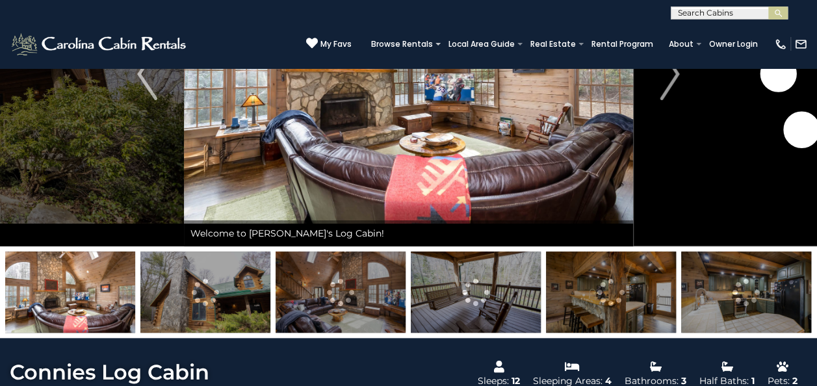
scroll to position [120, 0]
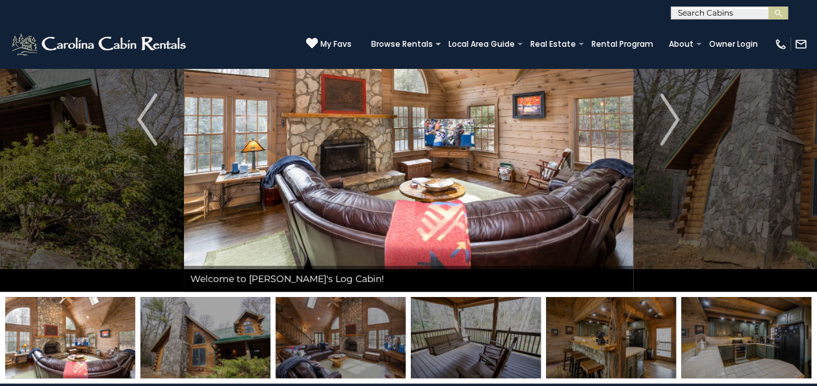
click at [408, 183] on img at bounding box center [408, 119] width 449 height 344
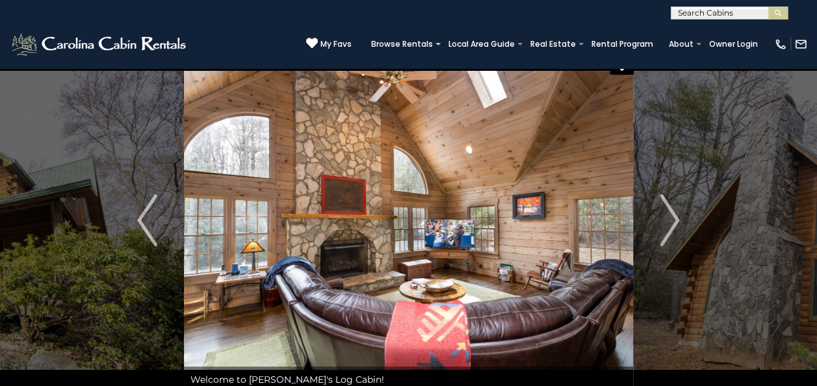
scroll to position [21, 0]
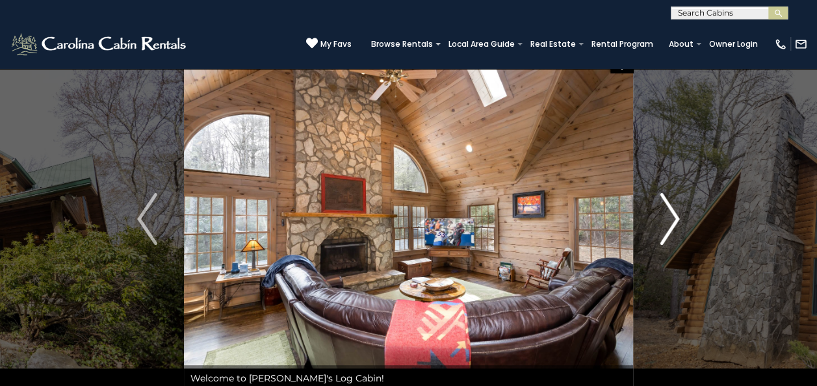
click at [666, 226] on img "Next" at bounding box center [668, 219] width 19 height 52
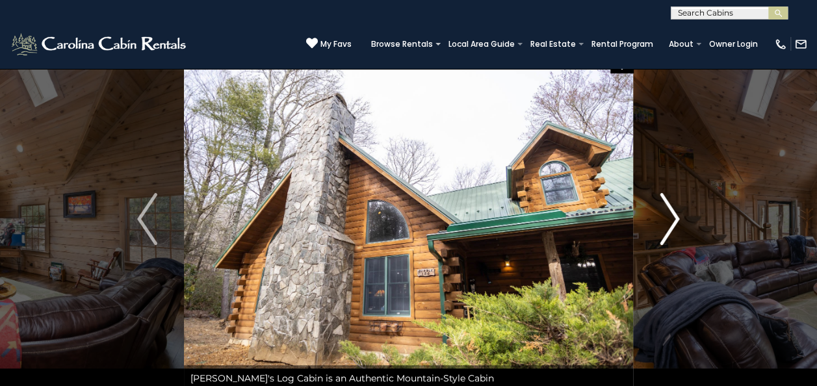
click at [666, 226] on img "Next" at bounding box center [668, 219] width 19 height 52
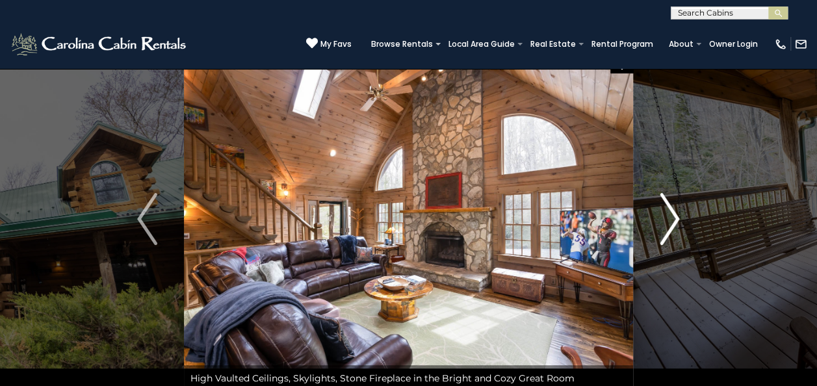
click at [666, 226] on img "Next" at bounding box center [668, 219] width 19 height 52
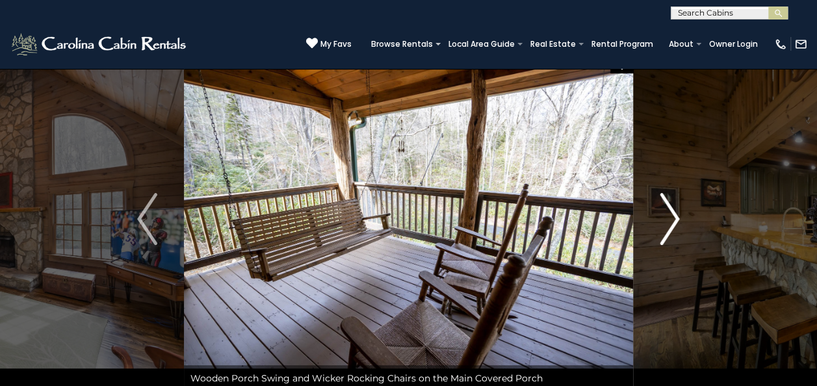
click at [666, 226] on img "Next" at bounding box center [668, 219] width 19 height 52
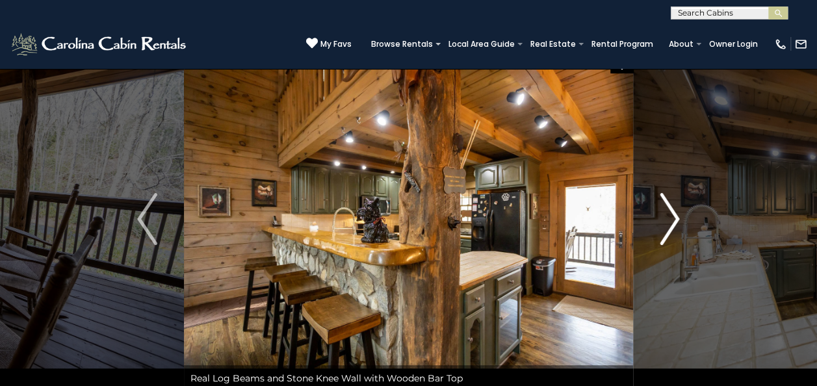
click at [666, 226] on img "Next" at bounding box center [668, 219] width 19 height 52
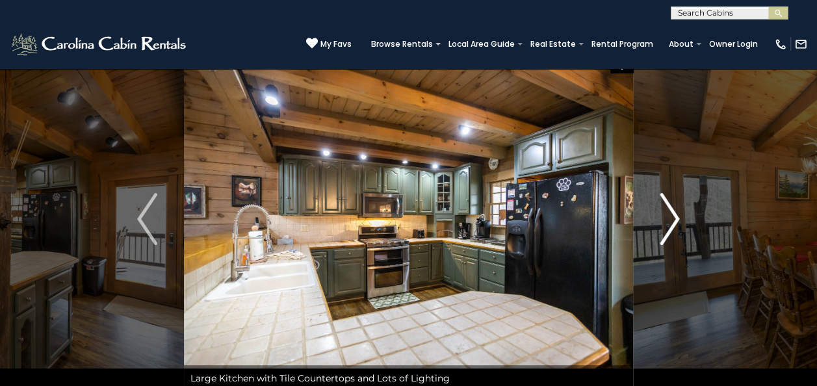
click at [666, 226] on img "Next" at bounding box center [668, 219] width 19 height 52
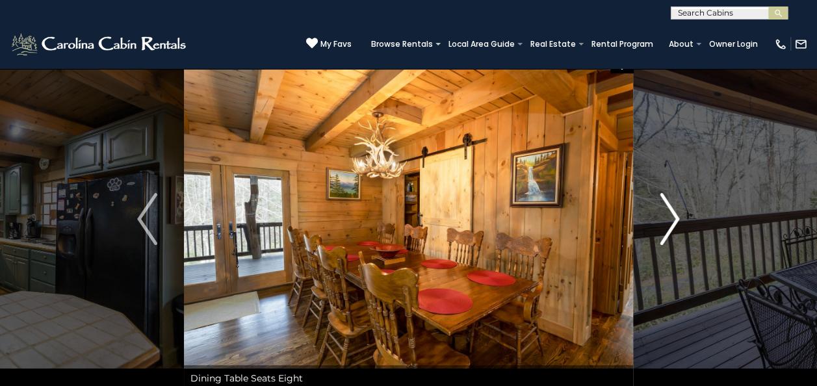
click at [666, 226] on img "Next" at bounding box center [668, 219] width 19 height 52
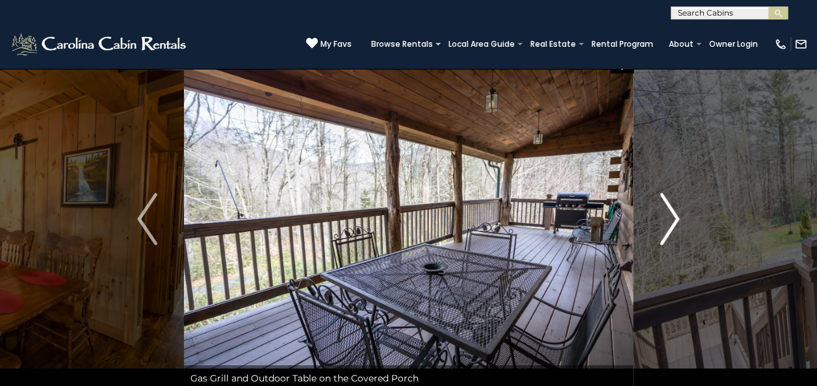
click at [666, 226] on img "Next" at bounding box center [668, 219] width 19 height 52
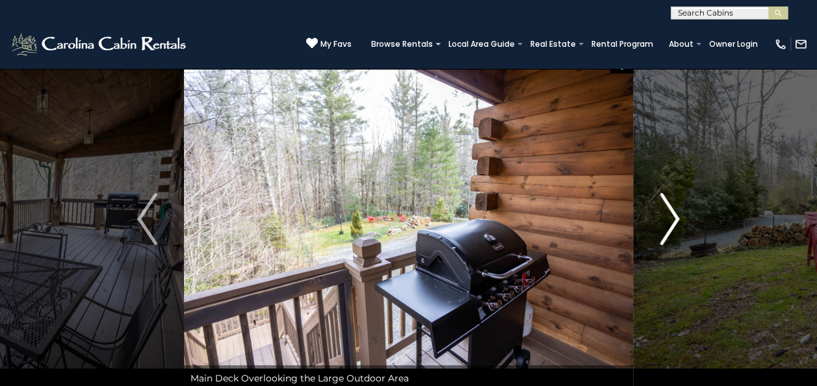
click at [666, 226] on img "Next" at bounding box center [668, 219] width 19 height 52
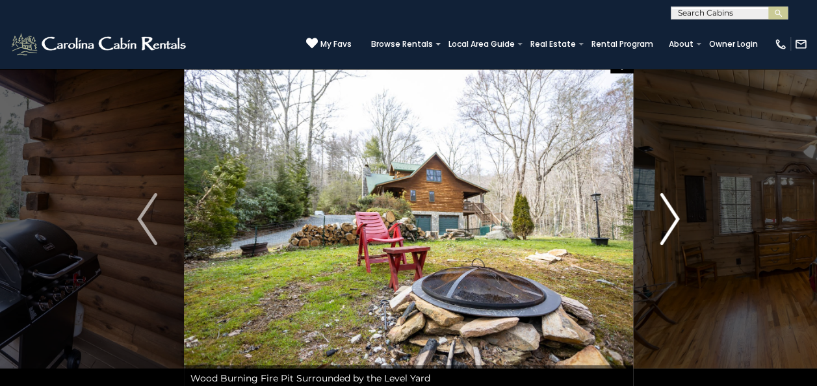
click at [666, 226] on img "Next" at bounding box center [668, 219] width 19 height 52
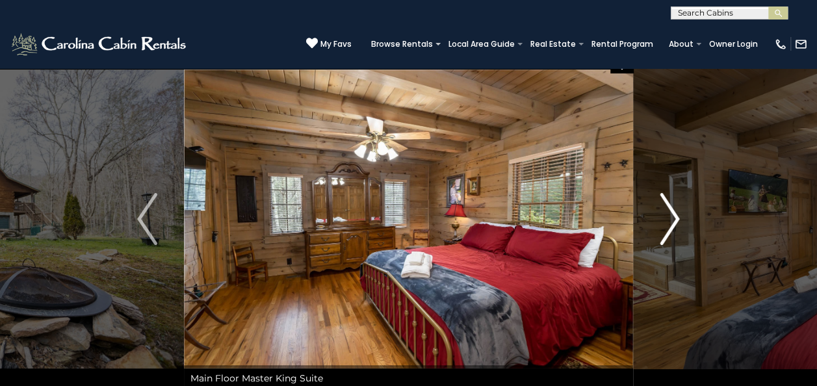
click at [666, 226] on img "Next" at bounding box center [668, 219] width 19 height 52
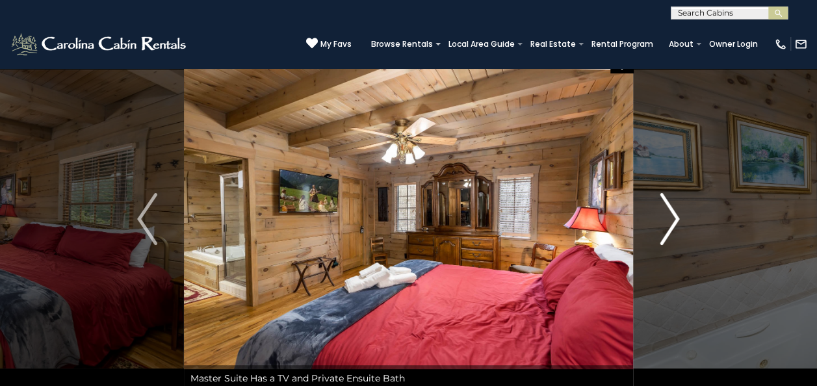
click at [666, 226] on img "Next" at bounding box center [668, 219] width 19 height 52
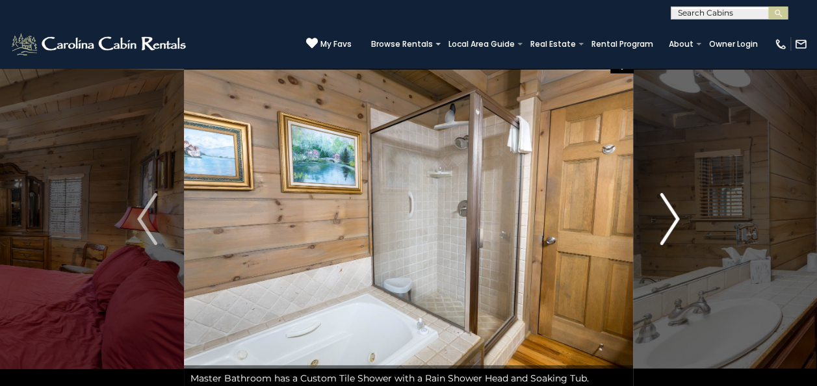
click at [666, 226] on img "Next" at bounding box center [668, 219] width 19 height 52
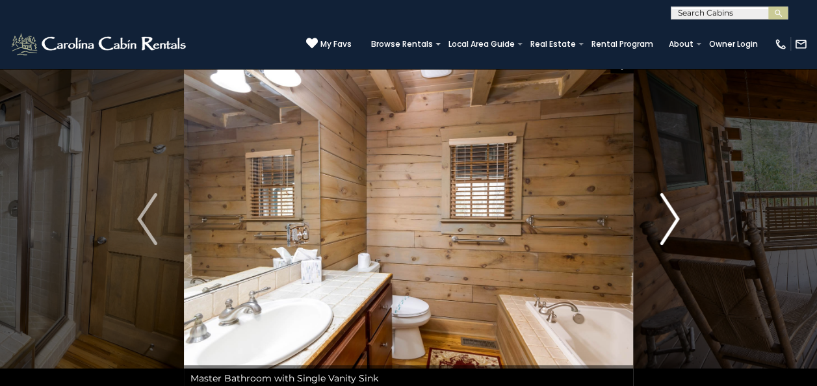
click at [666, 226] on img "Next" at bounding box center [668, 219] width 19 height 52
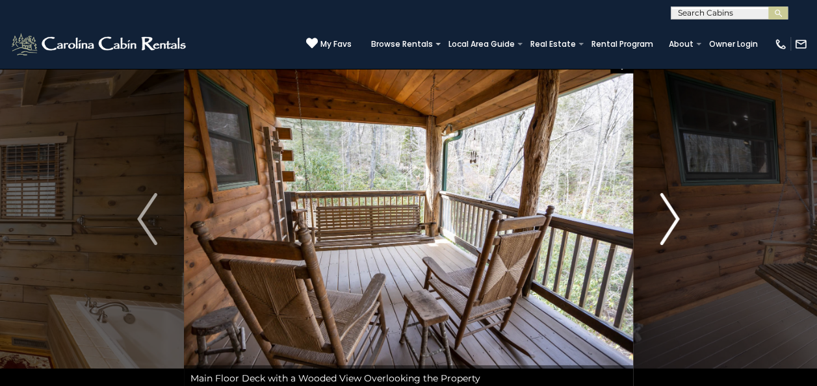
click at [666, 226] on img "Next" at bounding box center [668, 219] width 19 height 52
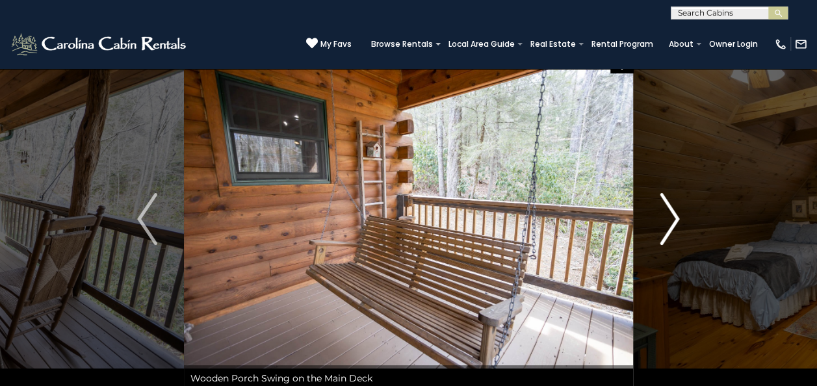
click at [666, 226] on img "Next" at bounding box center [668, 219] width 19 height 52
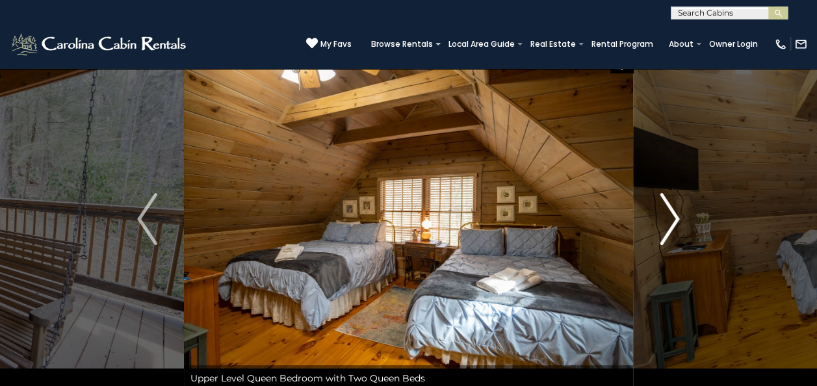
click at [666, 226] on img "Next" at bounding box center [668, 219] width 19 height 52
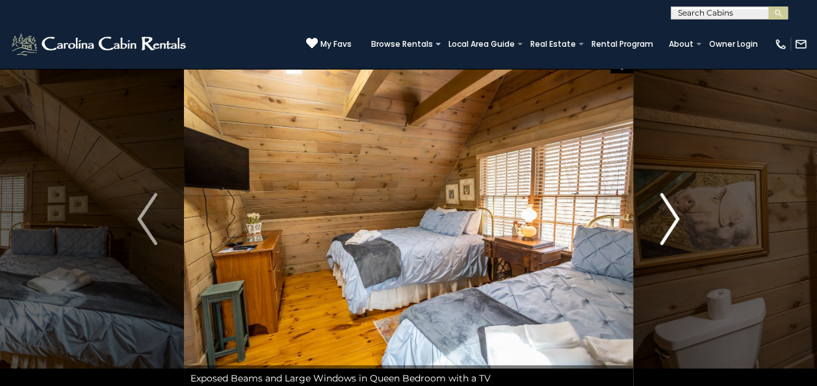
click at [666, 226] on img "Next" at bounding box center [668, 219] width 19 height 52
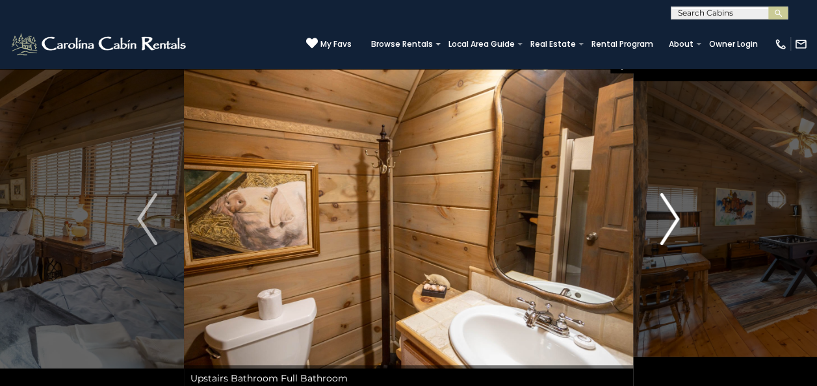
click at [666, 226] on img "Next" at bounding box center [668, 219] width 19 height 52
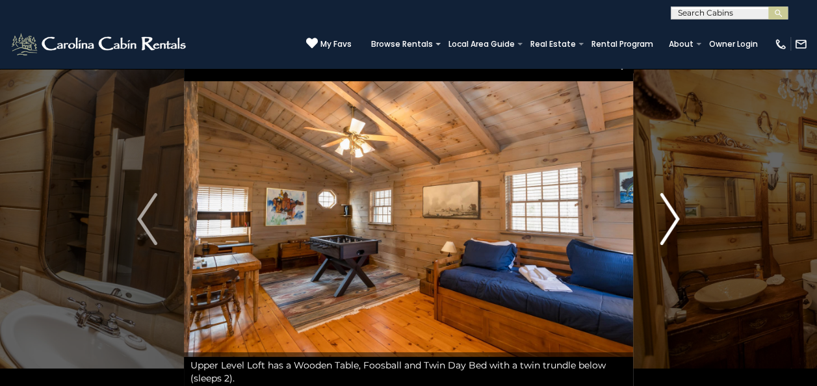
click at [666, 226] on img "Next" at bounding box center [668, 219] width 19 height 52
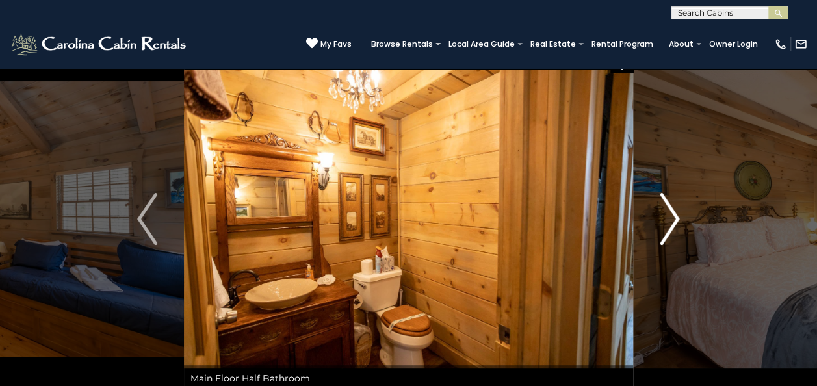
click at [666, 226] on img "Next" at bounding box center [668, 219] width 19 height 52
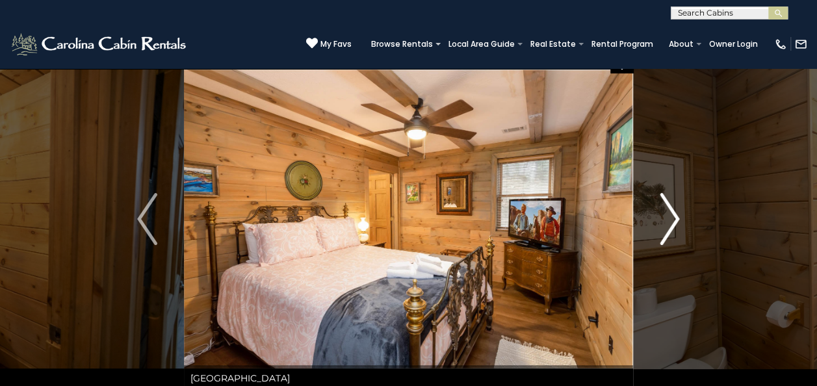
click at [666, 226] on img "Next" at bounding box center [668, 219] width 19 height 52
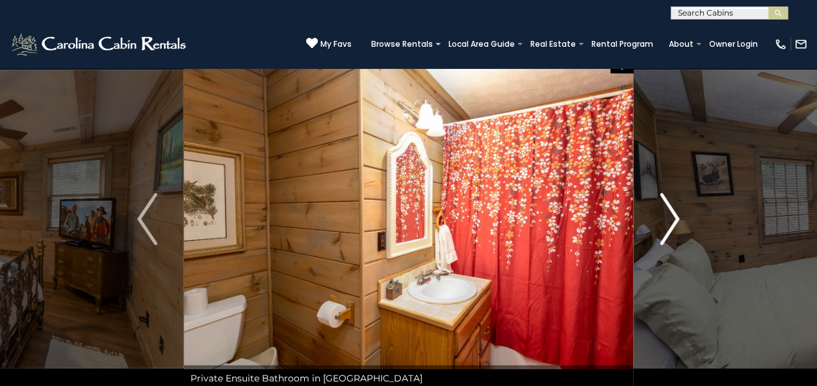
click at [666, 226] on img "Next" at bounding box center [668, 219] width 19 height 52
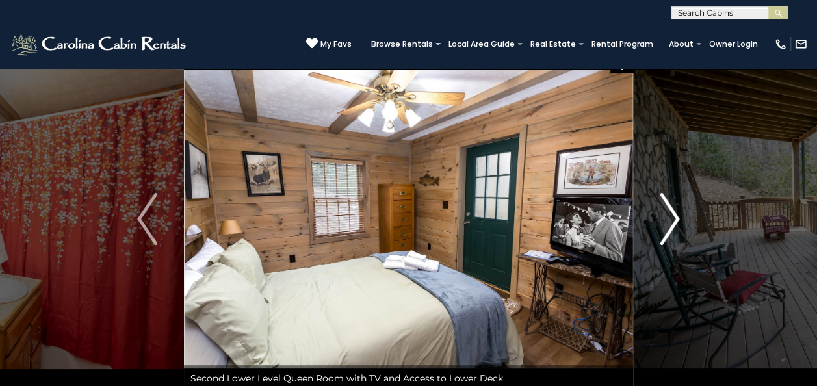
scroll to position [0, 0]
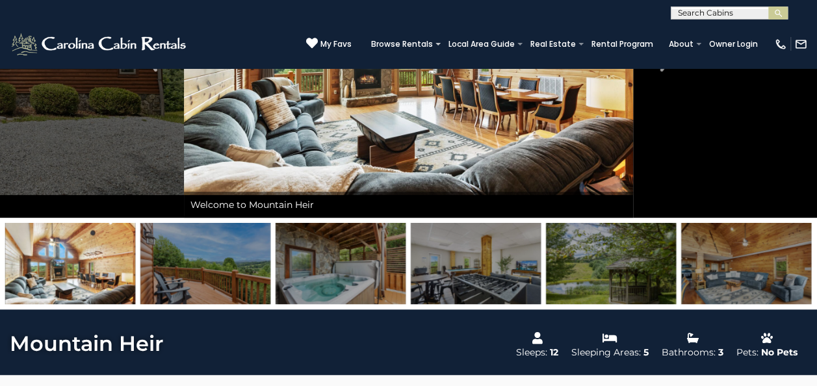
scroll to position [195, 0]
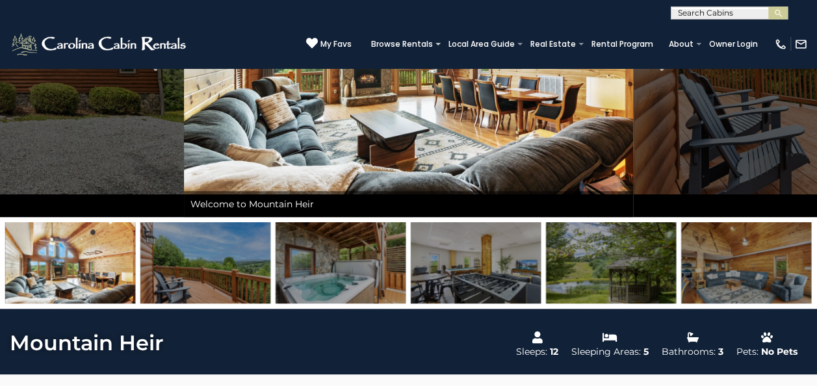
click at [600, 272] on img at bounding box center [611, 262] width 130 height 81
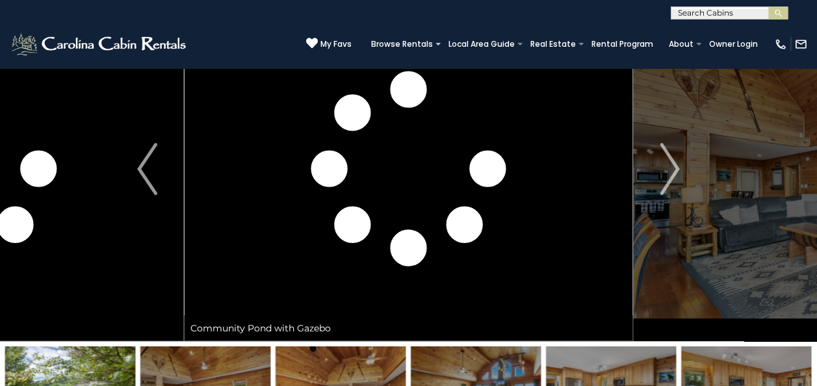
scroll to position [70, 0]
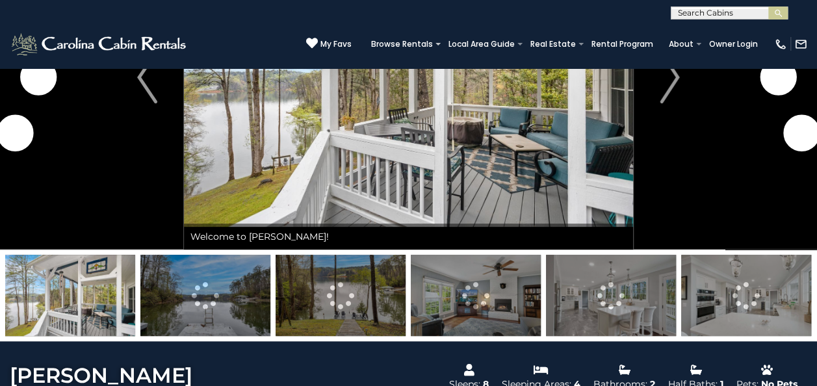
click at [239, 308] on img at bounding box center [205, 295] width 130 height 81
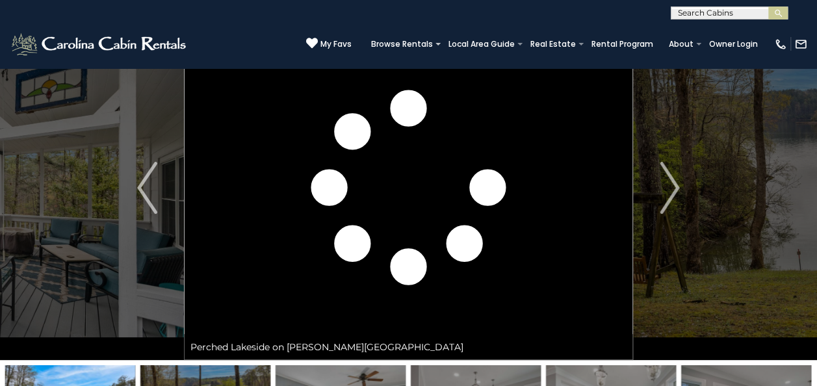
scroll to position [50, 0]
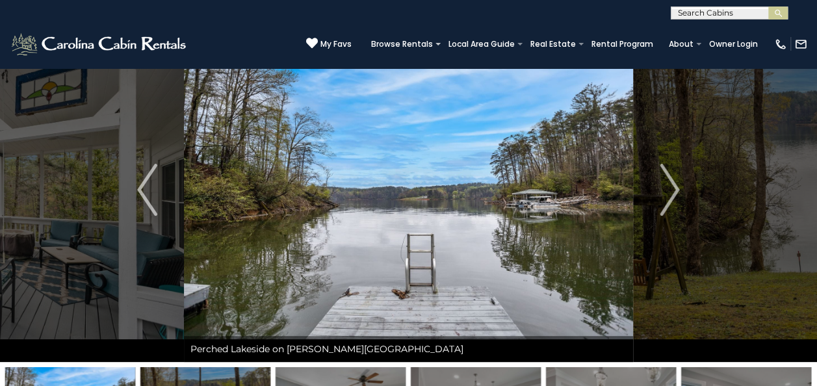
click at [403, 206] on img at bounding box center [408, 190] width 449 height 344
click at [671, 200] on img "Next" at bounding box center [668, 190] width 19 height 52
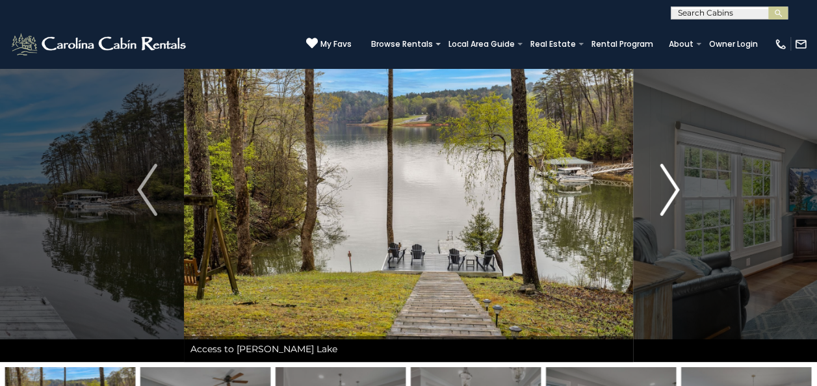
click at [671, 200] on img "Next" at bounding box center [668, 190] width 19 height 52
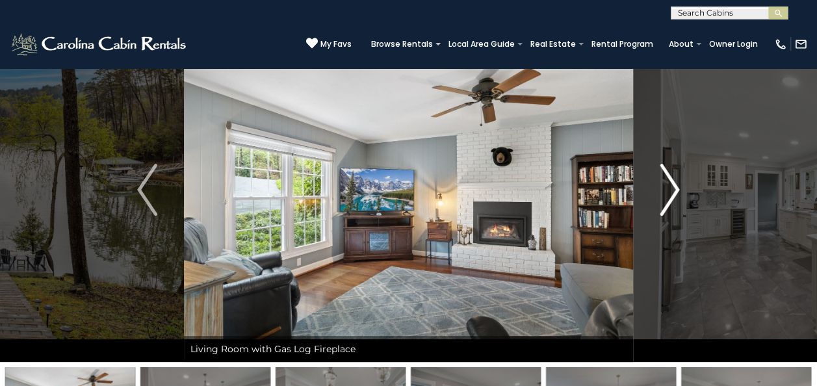
click at [671, 200] on img "Next" at bounding box center [668, 190] width 19 height 52
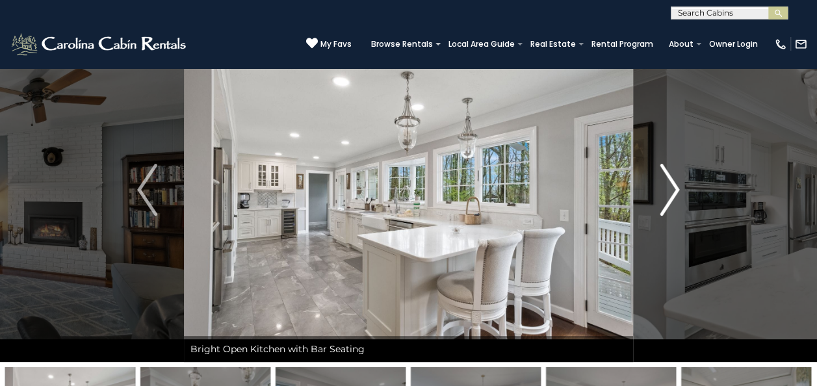
click at [671, 200] on img "Next" at bounding box center [668, 190] width 19 height 52
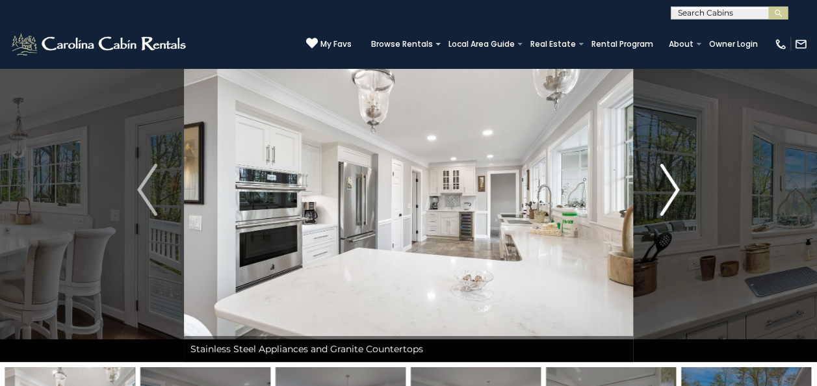
click at [671, 200] on img "Next" at bounding box center [668, 190] width 19 height 52
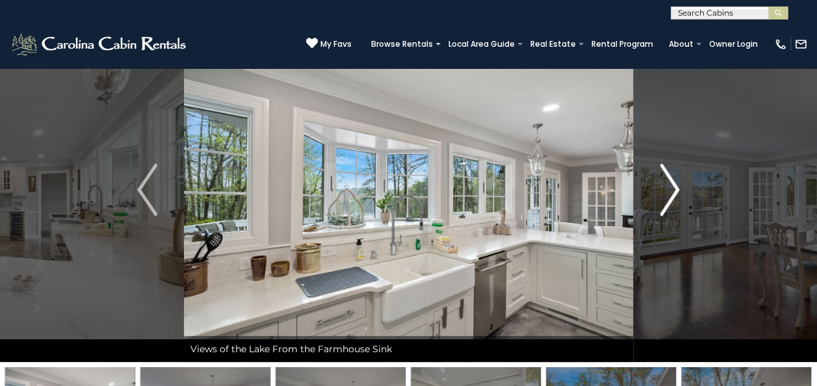
click at [671, 200] on img "Next" at bounding box center [668, 190] width 19 height 52
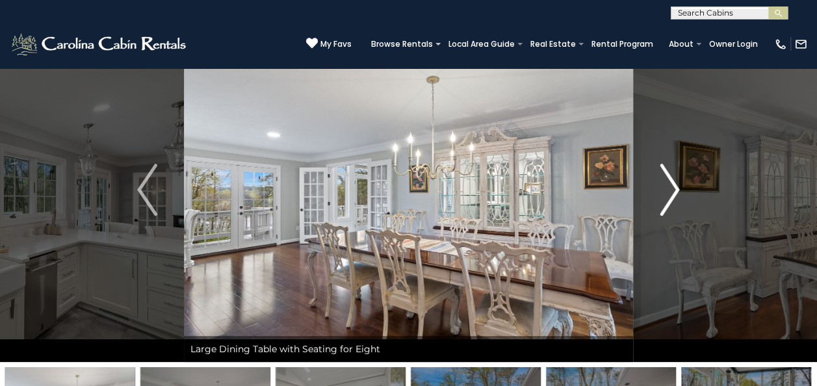
click at [671, 200] on img "Next" at bounding box center [668, 190] width 19 height 52
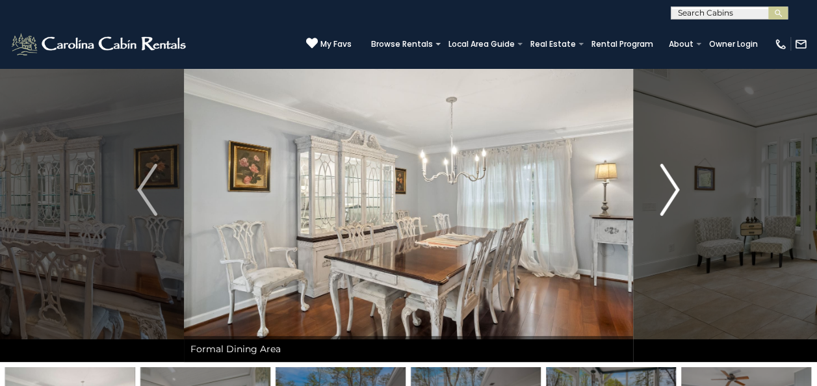
click at [671, 200] on img "Next" at bounding box center [668, 190] width 19 height 52
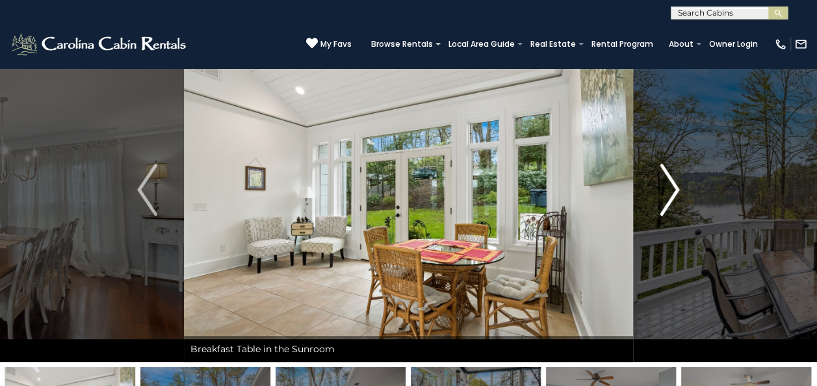
click at [671, 200] on img "Next" at bounding box center [668, 190] width 19 height 52
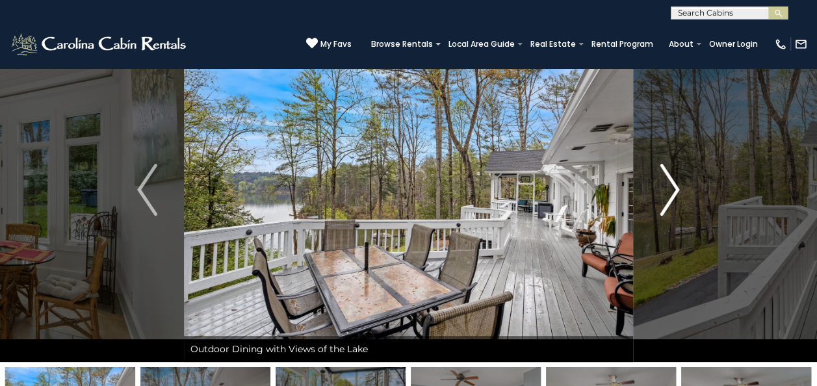
click at [671, 200] on img "Next" at bounding box center [668, 190] width 19 height 52
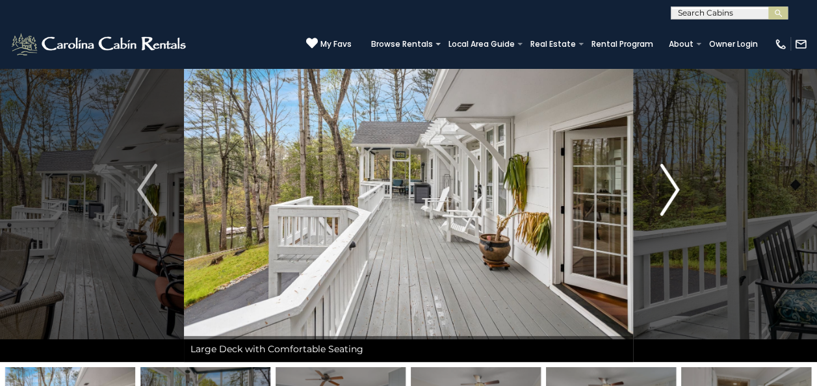
click at [671, 200] on img "Next" at bounding box center [668, 190] width 19 height 52
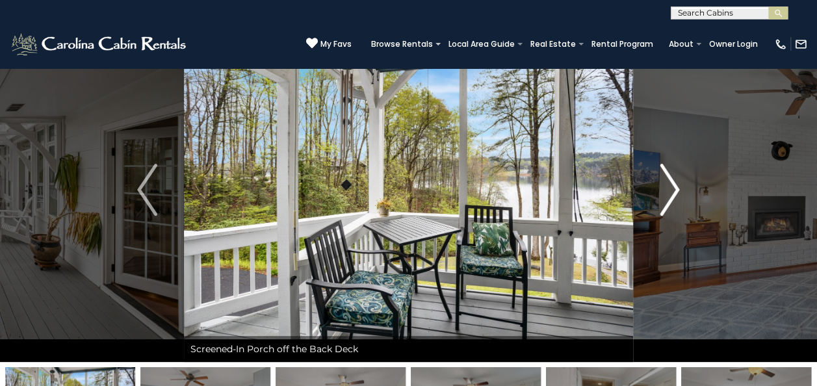
click at [671, 200] on img "Next" at bounding box center [668, 190] width 19 height 52
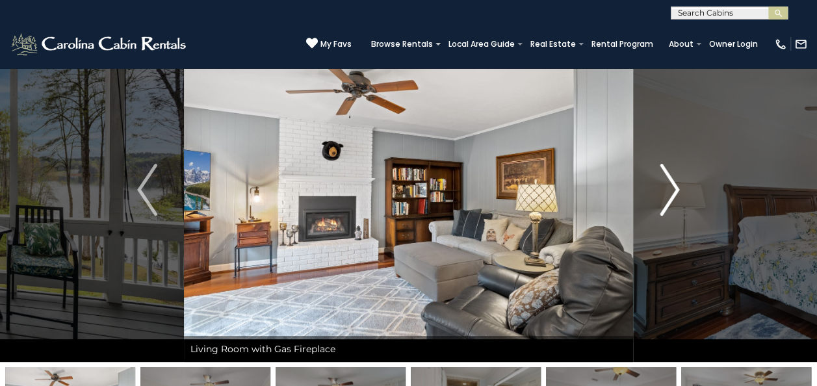
click at [671, 200] on img "Next" at bounding box center [668, 190] width 19 height 52
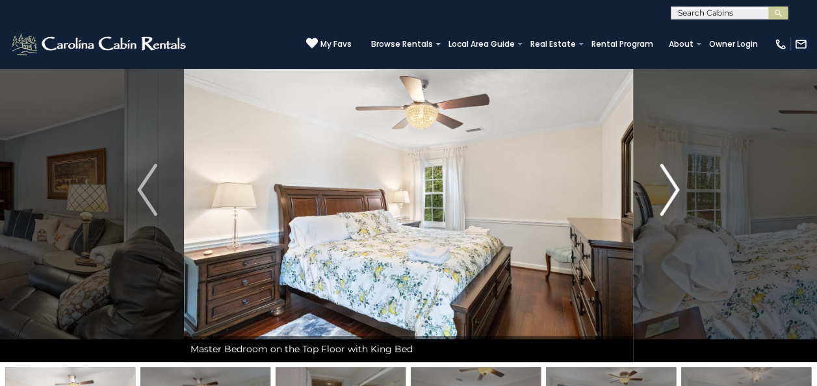
click at [671, 200] on img "Next" at bounding box center [668, 190] width 19 height 52
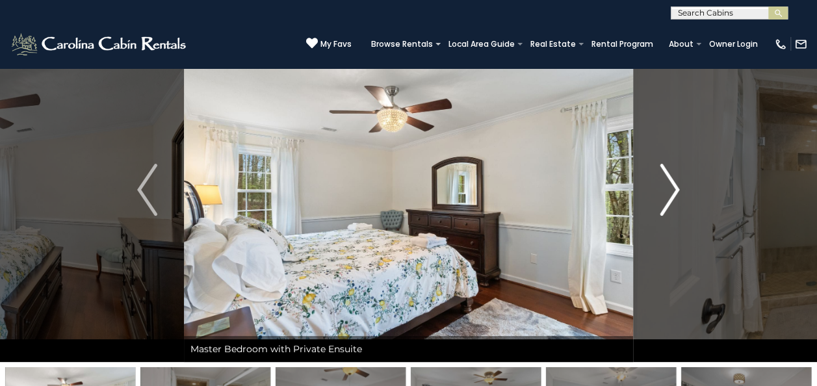
click at [671, 200] on img "Next" at bounding box center [668, 190] width 19 height 52
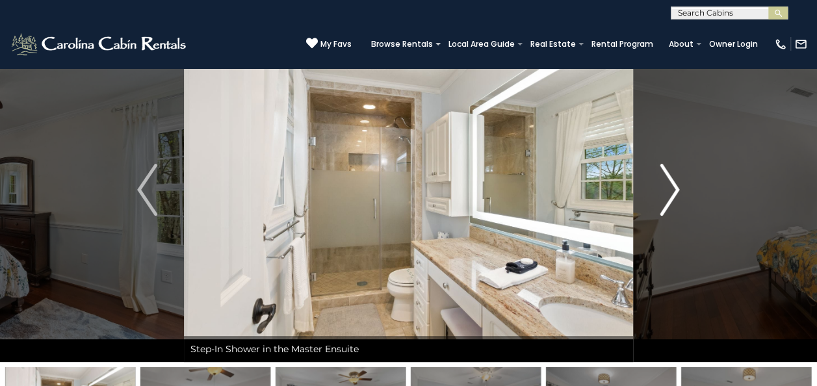
click at [671, 200] on img "Next" at bounding box center [668, 190] width 19 height 52
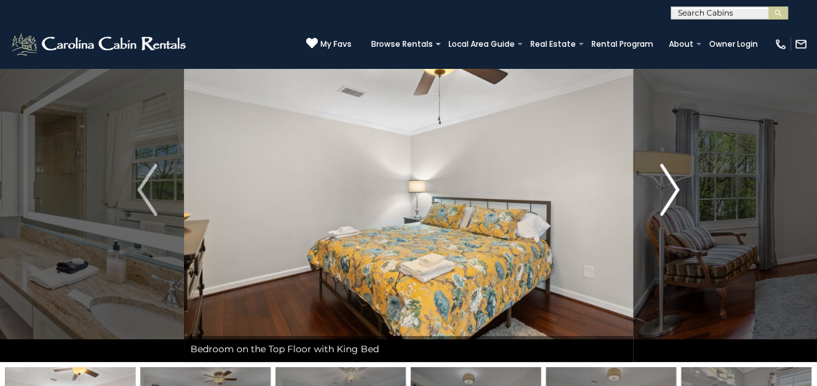
click at [671, 200] on img "Next" at bounding box center [668, 190] width 19 height 52
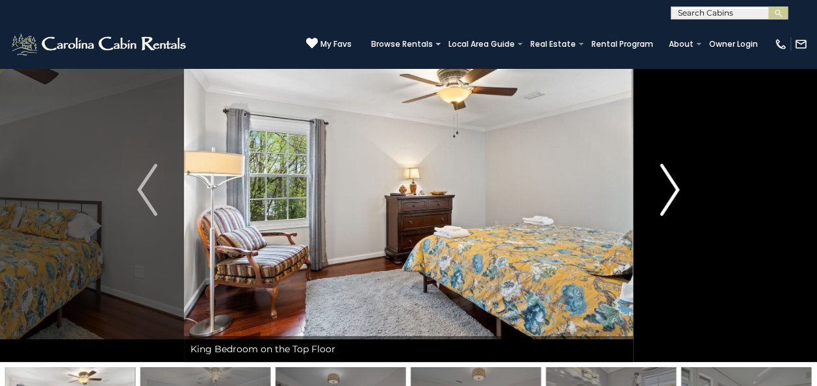
click at [671, 200] on img "Next" at bounding box center [668, 190] width 19 height 52
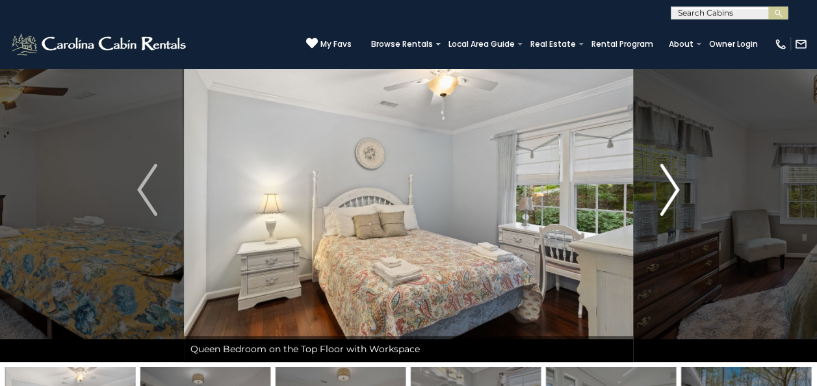
click at [671, 200] on img "Next" at bounding box center [668, 190] width 19 height 52
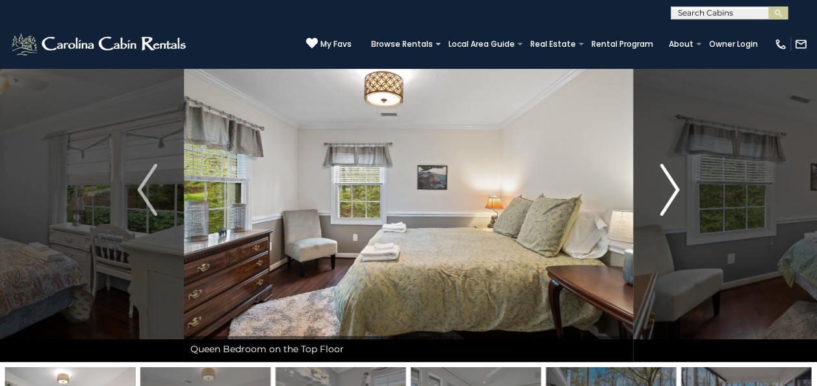
click at [671, 200] on img "Next" at bounding box center [668, 190] width 19 height 52
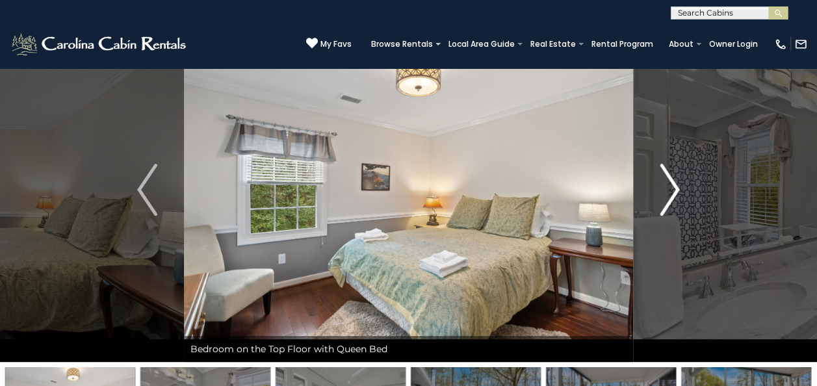
click at [671, 200] on img "Next" at bounding box center [668, 190] width 19 height 52
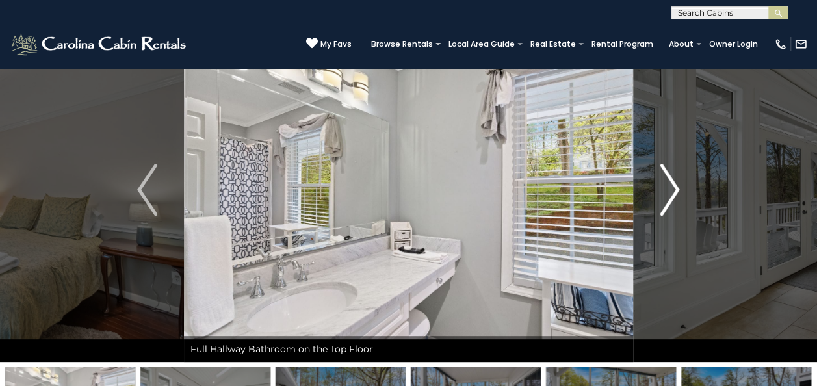
click at [671, 200] on img "Next" at bounding box center [668, 190] width 19 height 52
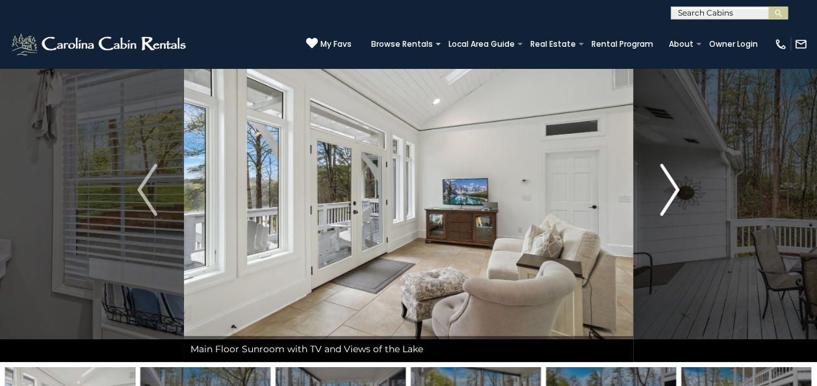
click at [671, 200] on img "Next" at bounding box center [668, 190] width 19 height 52
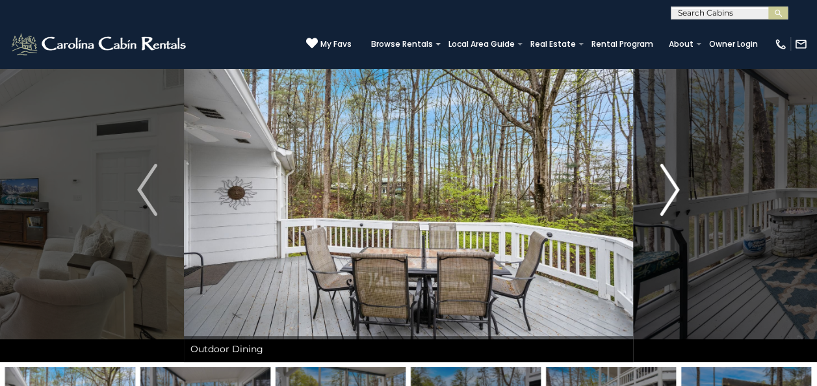
click at [671, 200] on img "Next" at bounding box center [668, 190] width 19 height 52
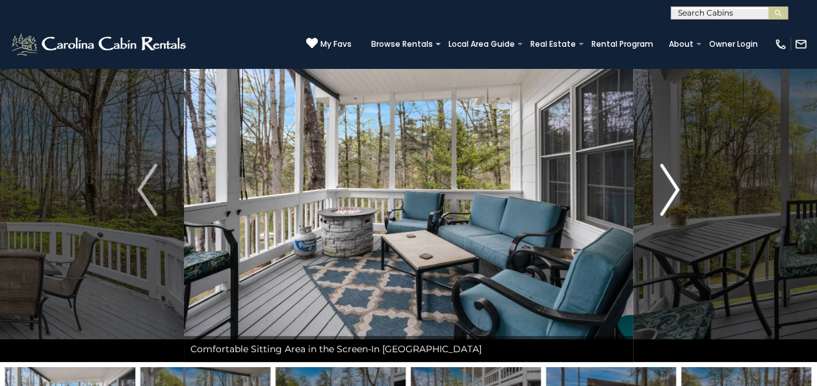
click at [671, 200] on img "Next" at bounding box center [668, 190] width 19 height 52
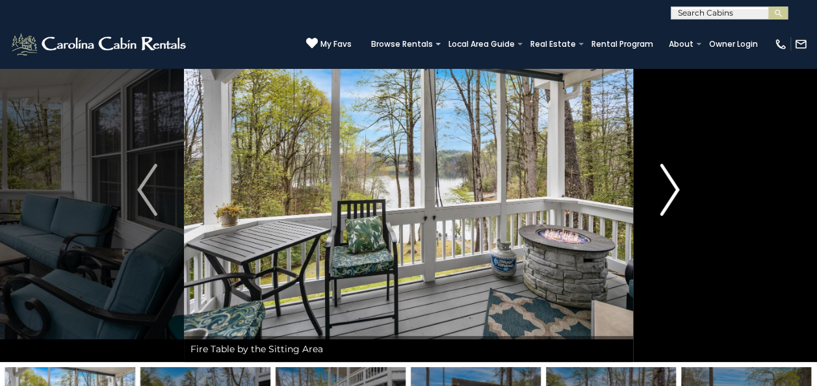
click at [671, 200] on img "Next" at bounding box center [668, 190] width 19 height 52
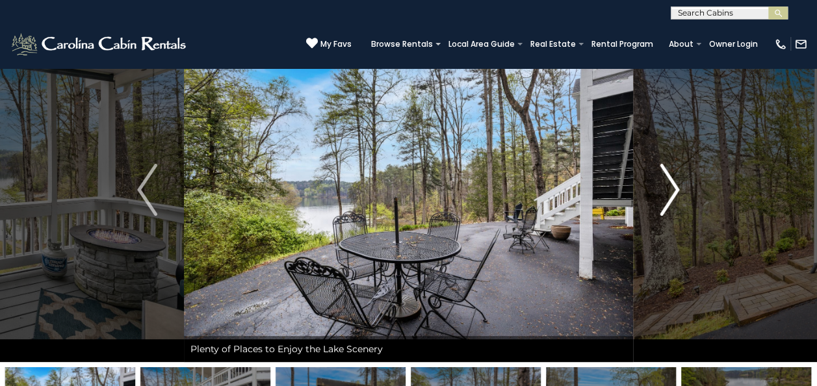
click at [671, 200] on img "Next" at bounding box center [668, 190] width 19 height 52
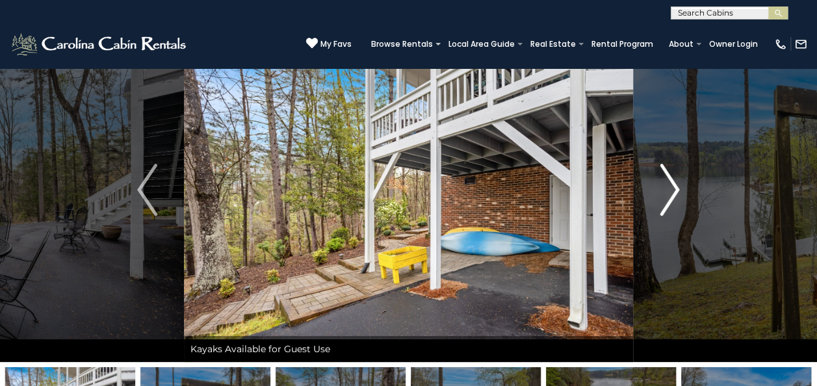
click at [671, 200] on img "Next" at bounding box center [668, 190] width 19 height 52
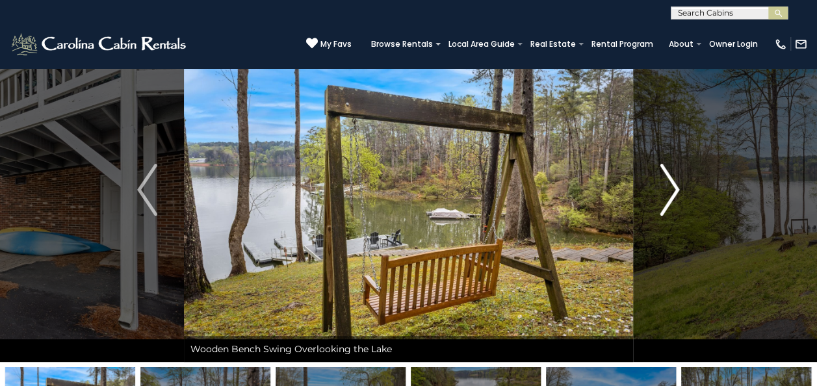
click at [671, 200] on img "Next" at bounding box center [668, 190] width 19 height 52
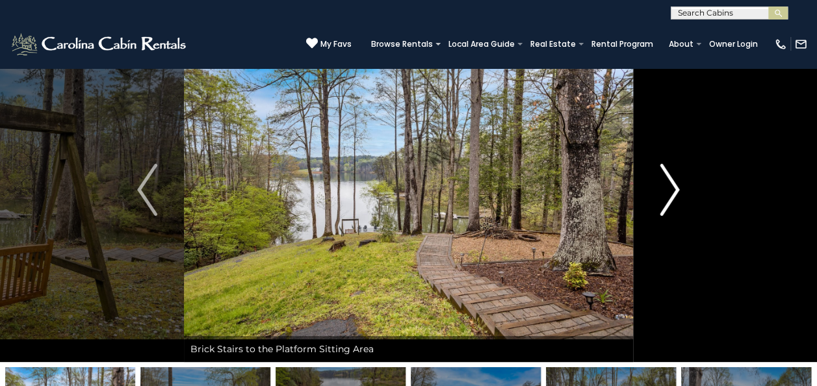
click at [671, 200] on img "Next" at bounding box center [668, 190] width 19 height 52
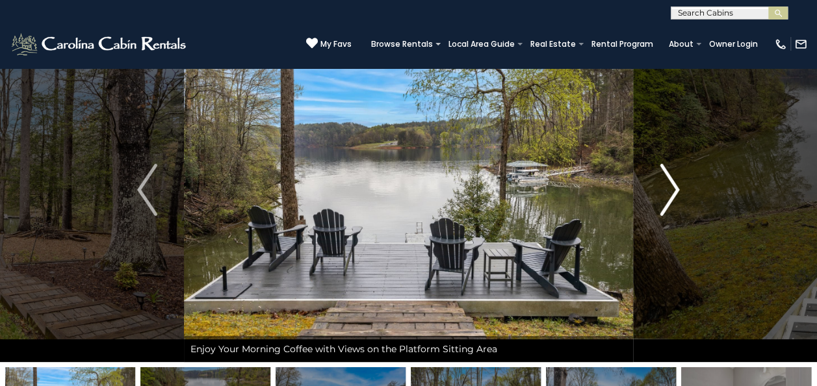
click at [671, 200] on img "Next" at bounding box center [668, 190] width 19 height 52
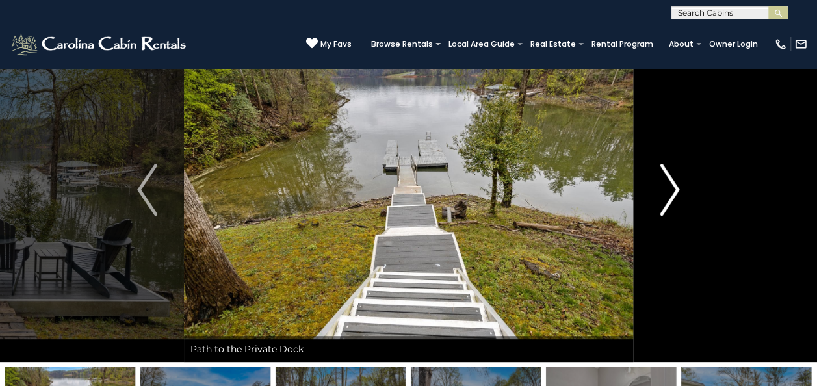
click at [671, 200] on img "Next" at bounding box center [668, 190] width 19 height 52
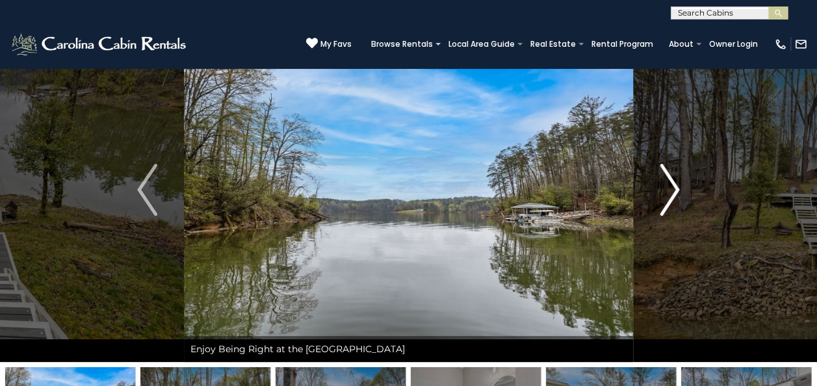
click at [671, 200] on img "Next" at bounding box center [668, 190] width 19 height 52
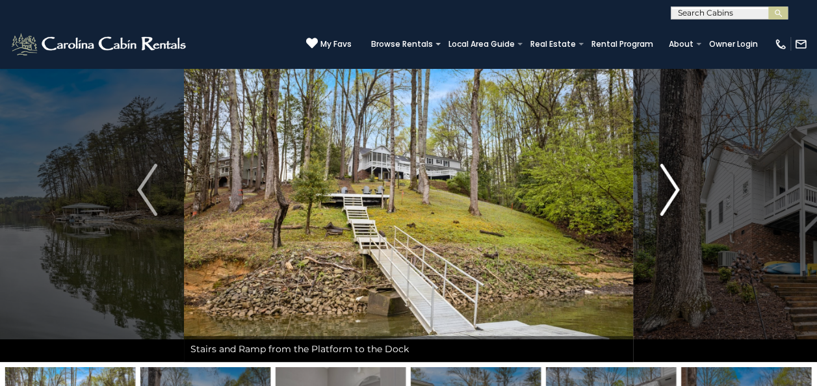
click at [671, 200] on img "Next" at bounding box center [668, 190] width 19 height 52
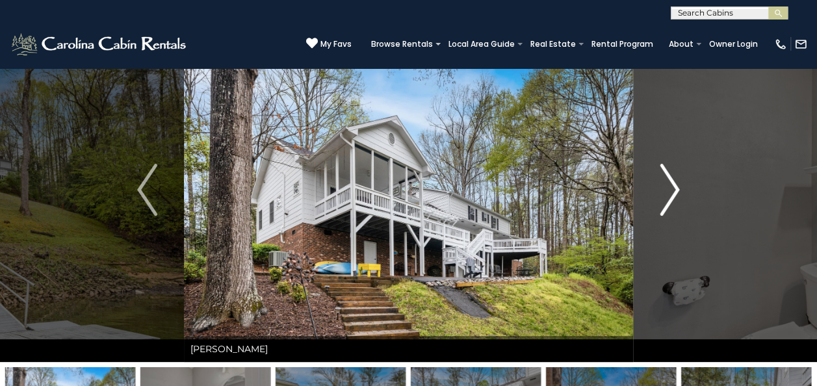
click at [671, 200] on img "Next" at bounding box center [668, 190] width 19 height 52
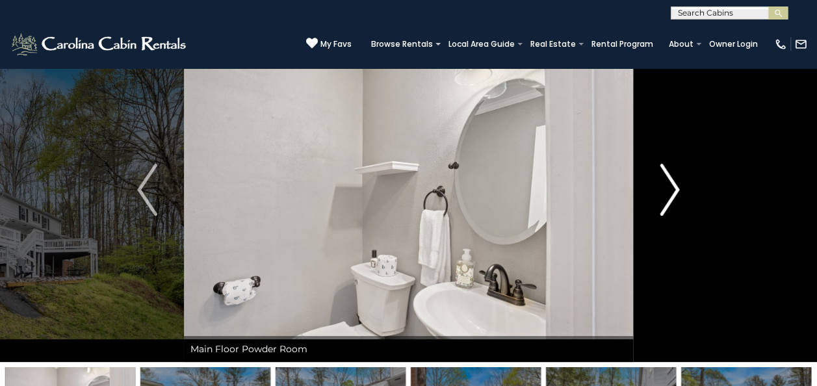
click at [671, 200] on img "Next" at bounding box center [668, 190] width 19 height 52
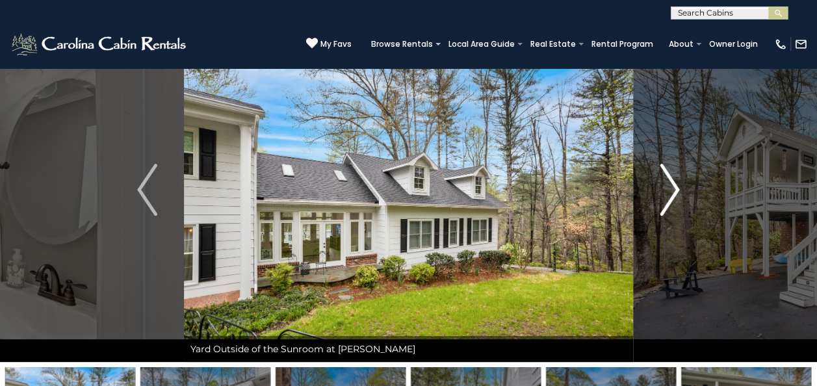
click at [671, 200] on img "Next" at bounding box center [668, 190] width 19 height 52
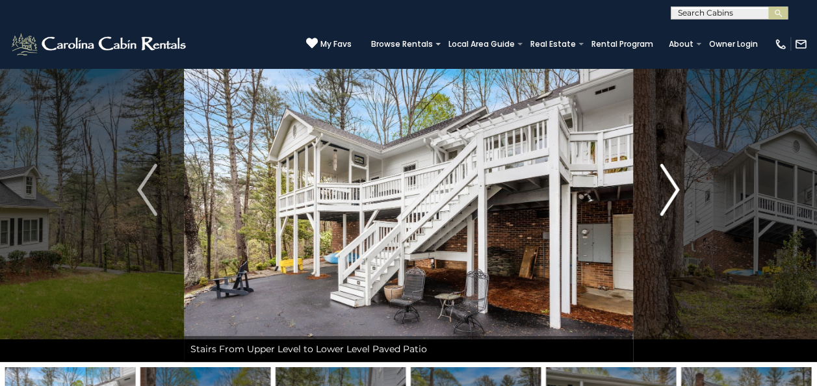
click at [671, 200] on img "Next" at bounding box center [668, 190] width 19 height 52
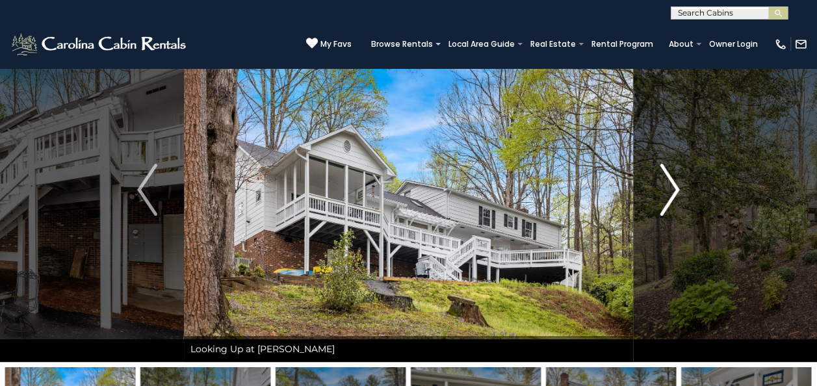
click at [671, 200] on img "Next" at bounding box center [668, 190] width 19 height 52
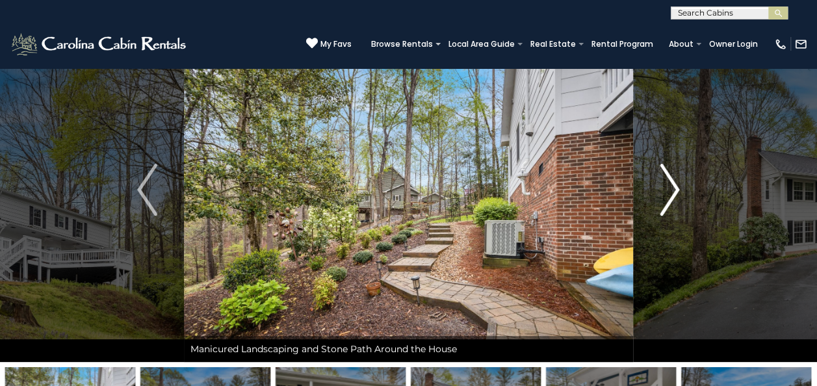
click at [671, 200] on img "Next" at bounding box center [668, 190] width 19 height 52
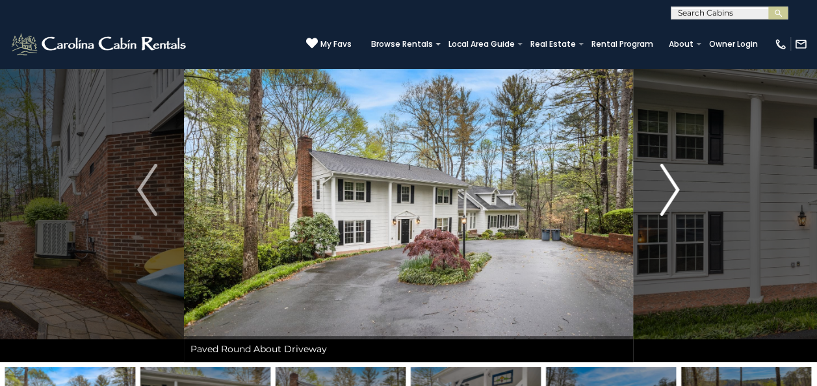
click at [671, 200] on img "Next" at bounding box center [668, 190] width 19 height 52
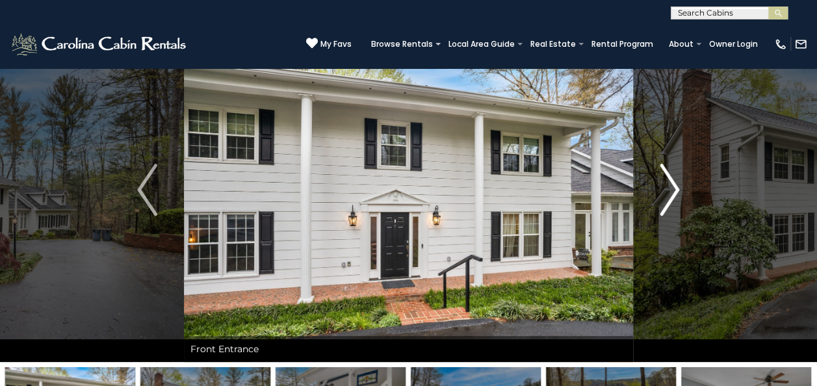
click at [671, 200] on img "Next" at bounding box center [668, 190] width 19 height 52
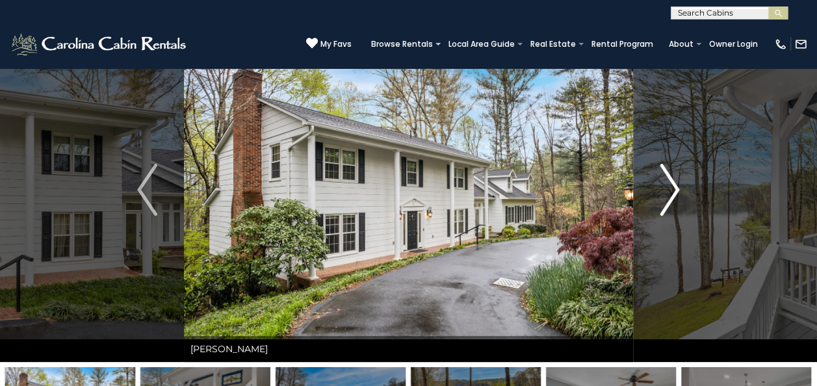
click at [671, 200] on img "Next" at bounding box center [668, 190] width 19 height 52
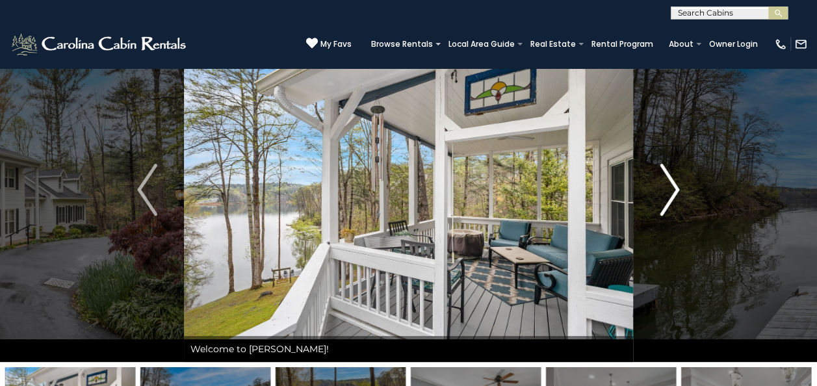
click at [671, 200] on img "Next" at bounding box center [668, 190] width 19 height 52
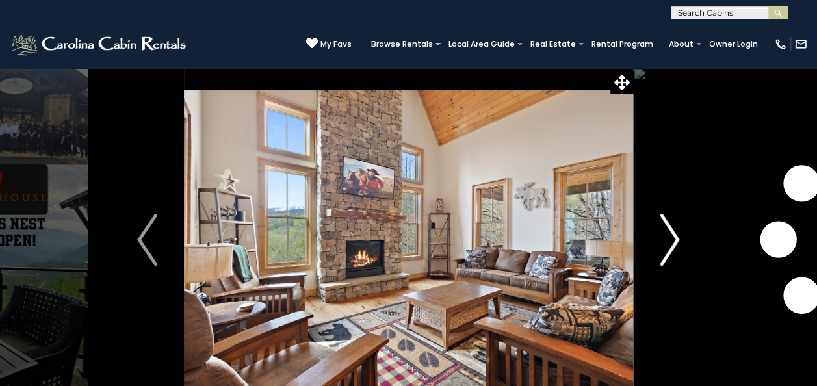
click at [663, 242] on img "Next" at bounding box center [668, 240] width 19 height 52
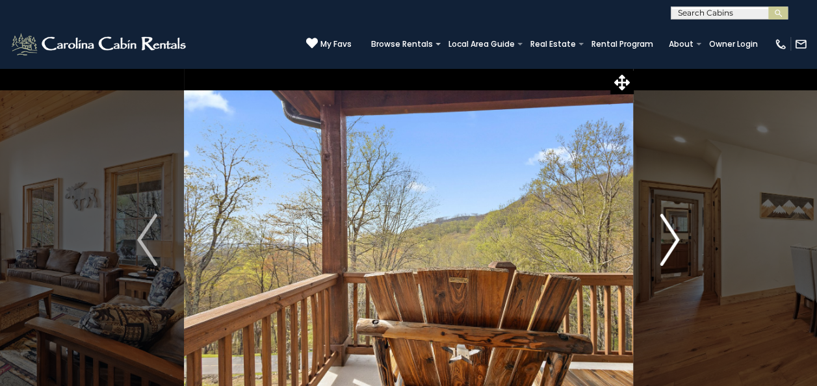
click at [663, 242] on img "Next" at bounding box center [668, 240] width 19 height 52
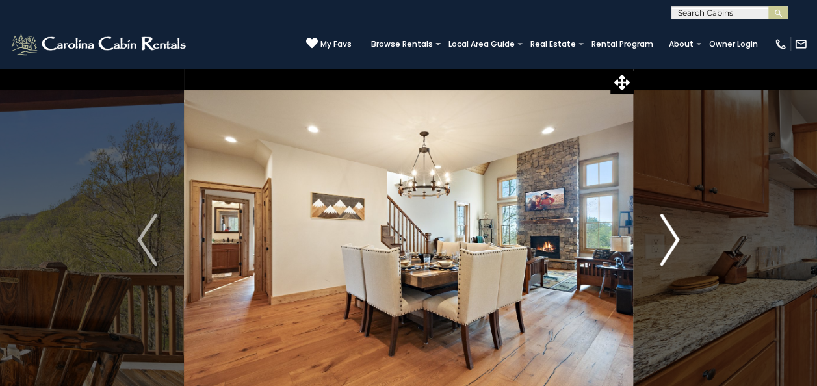
click at [663, 242] on img "Next" at bounding box center [668, 240] width 19 height 52
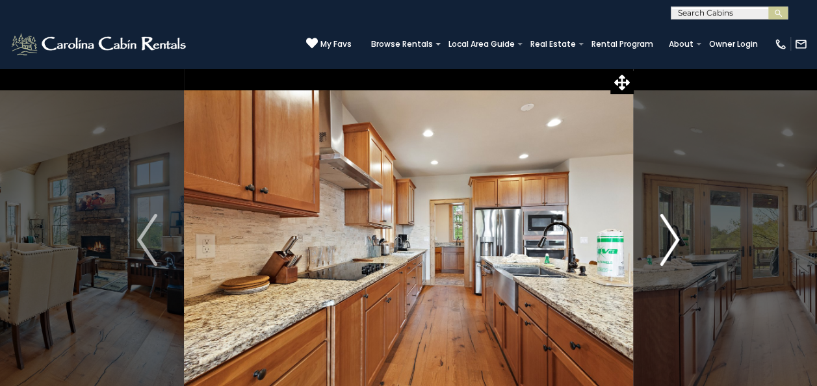
click at [663, 242] on img "Next" at bounding box center [668, 240] width 19 height 52
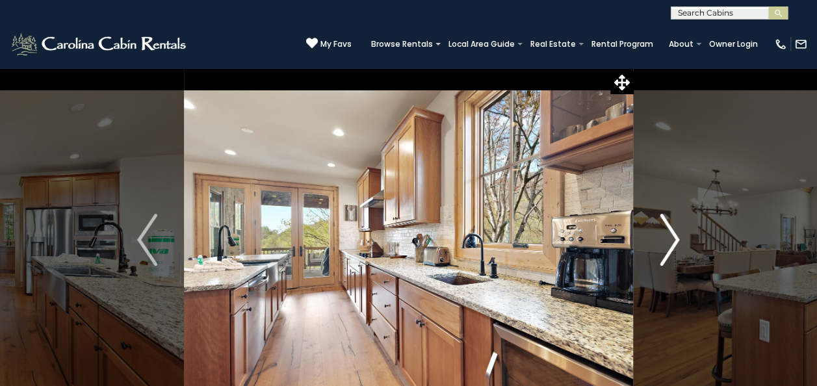
click at [663, 242] on img "Next" at bounding box center [668, 240] width 19 height 52
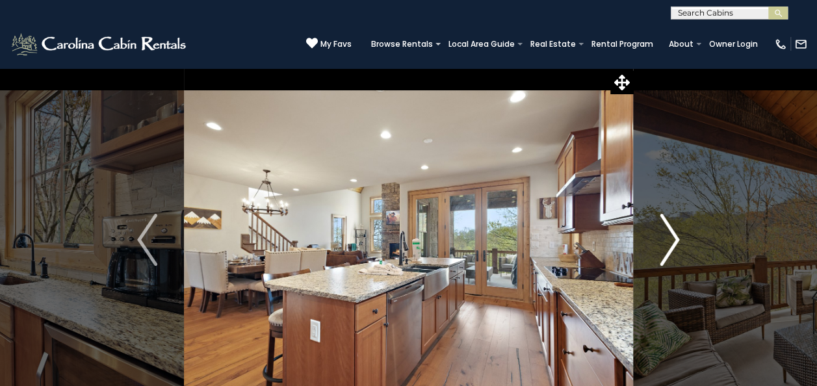
click at [663, 242] on img "Next" at bounding box center [668, 240] width 19 height 52
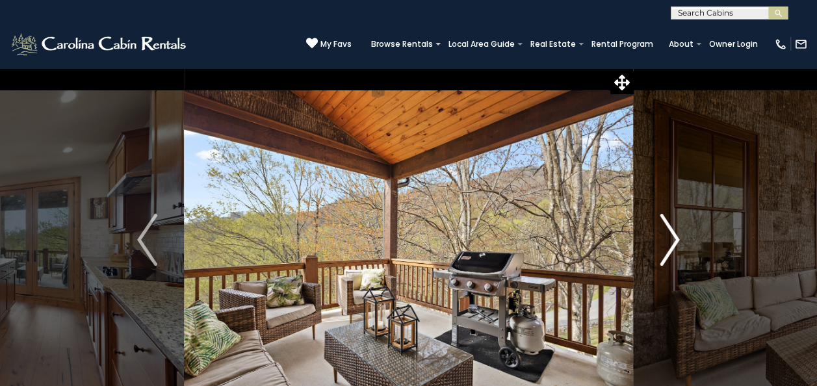
click at [663, 242] on img "Next" at bounding box center [668, 240] width 19 height 52
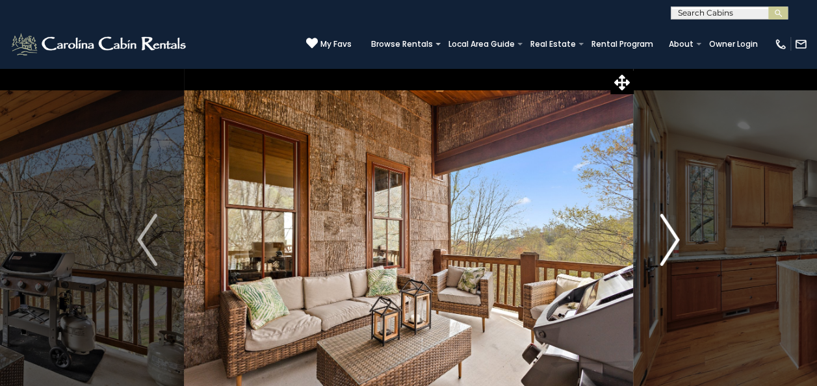
click at [663, 242] on img "Next" at bounding box center [668, 240] width 19 height 52
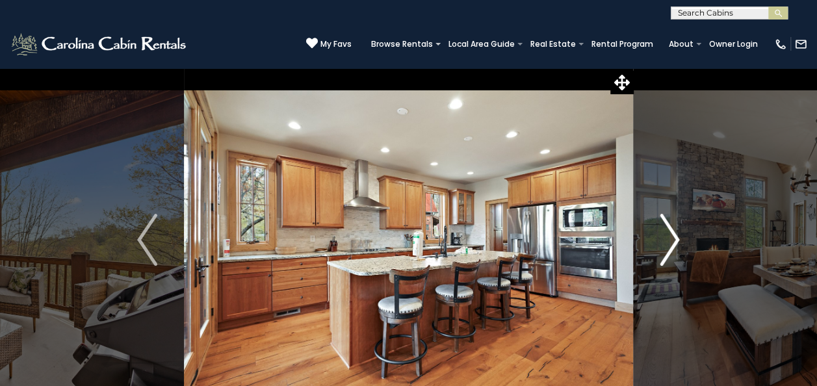
click at [663, 242] on img "Next" at bounding box center [668, 240] width 19 height 52
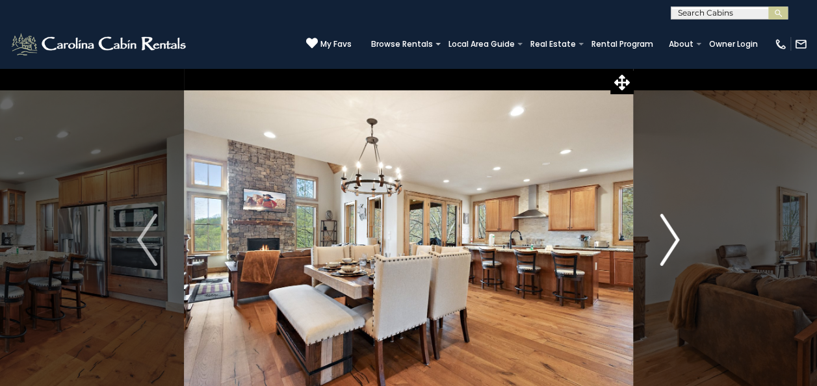
click at [663, 242] on img "Next" at bounding box center [668, 240] width 19 height 52
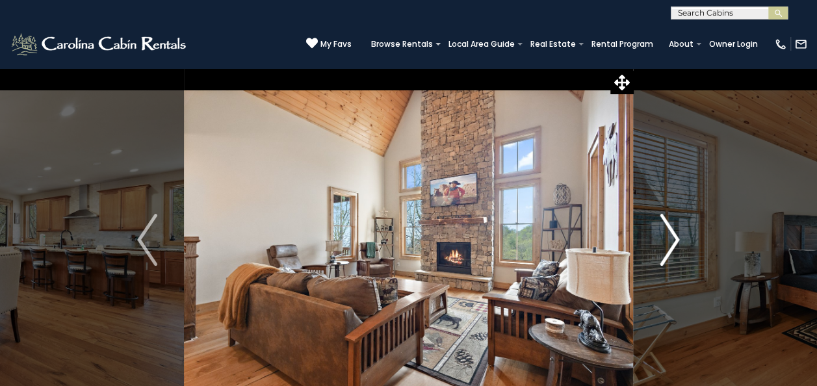
click at [674, 242] on img "Next" at bounding box center [668, 240] width 19 height 52
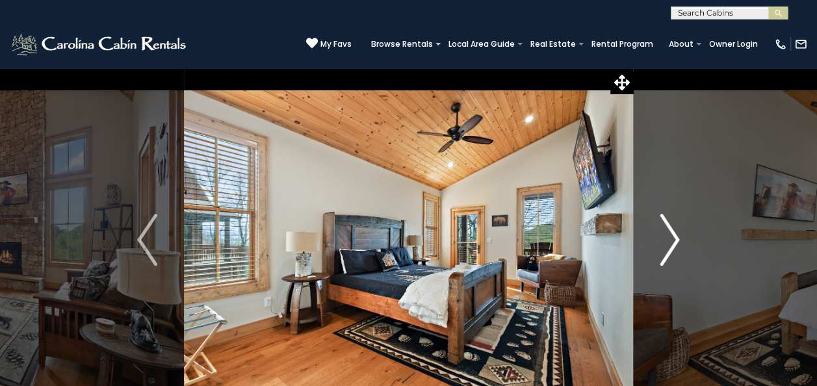
click at [674, 242] on img "Next" at bounding box center [668, 240] width 19 height 52
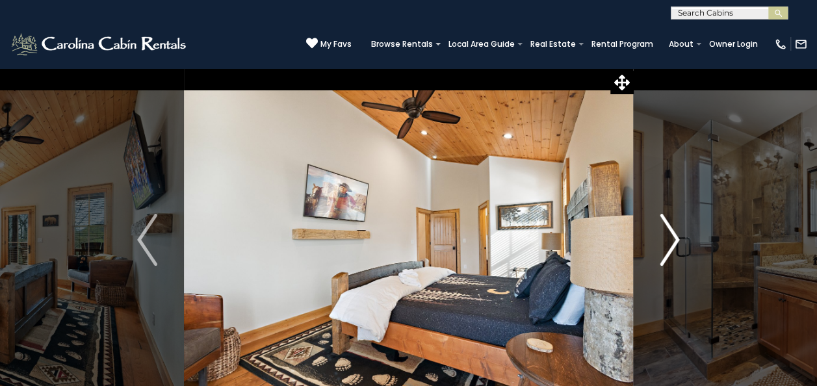
click at [674, 242] on img "Next" at bounding box center [668, 240] width 19 height 52
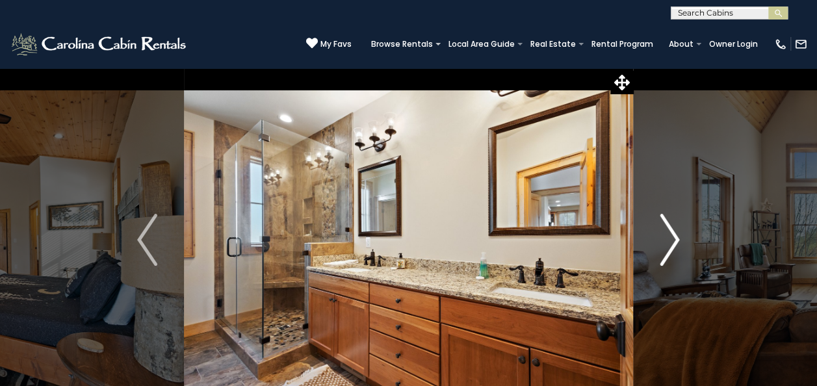
click at [674, 242] on img "Next" at bounding box center [668, 240] width 19 height 52
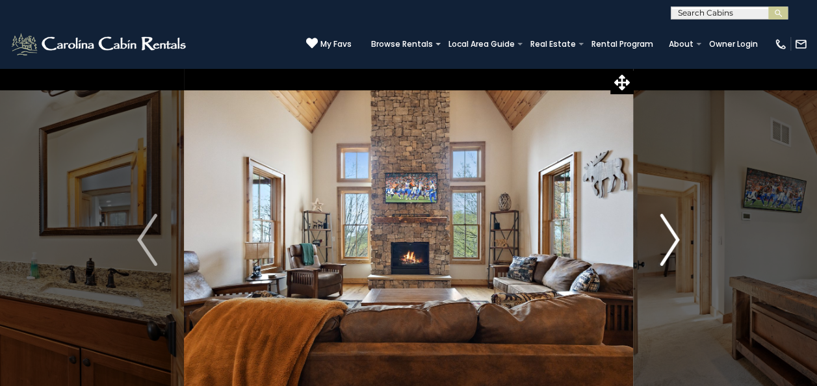
click at [670, 245] on img "Next" at bounding box center [668, 240] width 19 height 52
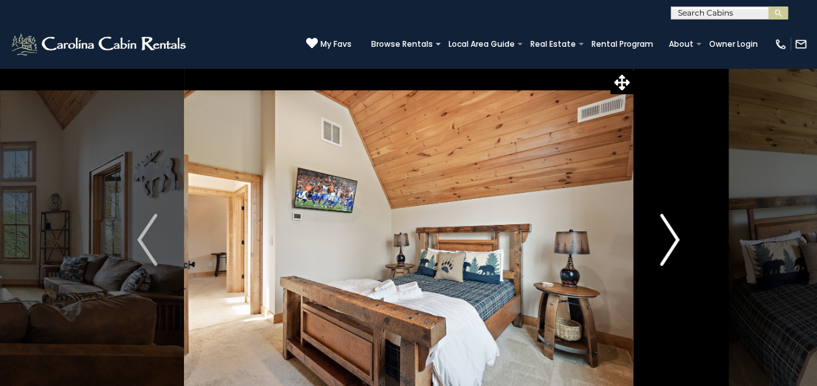
click at [670, 245] on img "Next" at bounding box center [668, 240] width 19 height 52
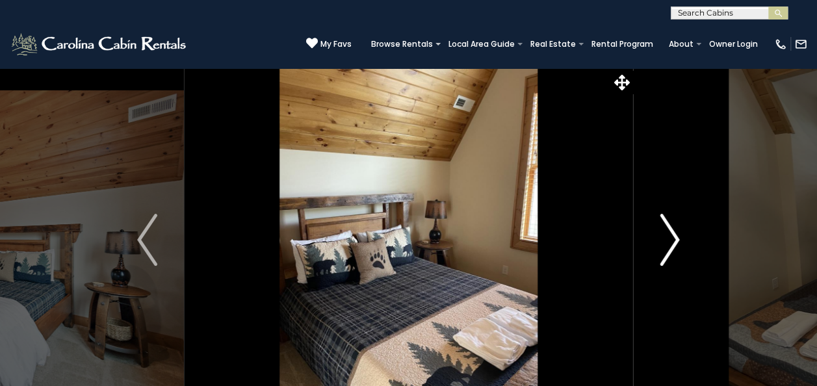
click at [670, 245] on img "Next" at bounding box center [668, 240] width 19 height 52
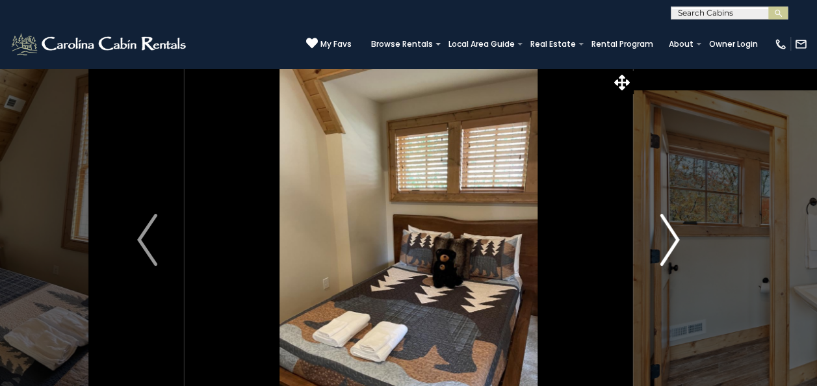
click at [670, 245] on img "Next" at bounding box center [668, 240] width 19 height 52
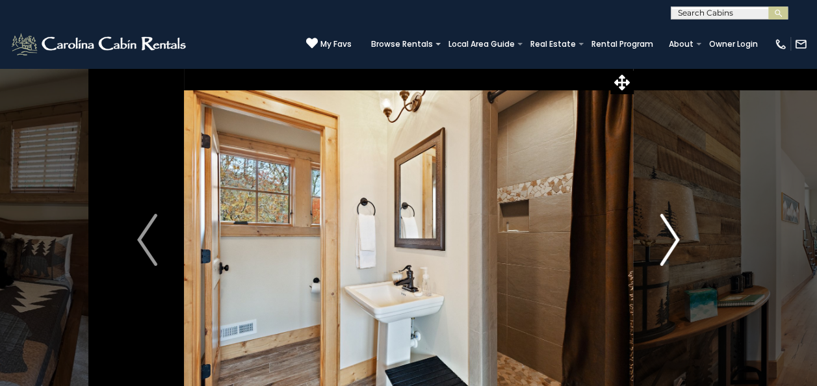
click at [670, 245] on img "Next" at bounding box center [668, 240] width 19 height 52
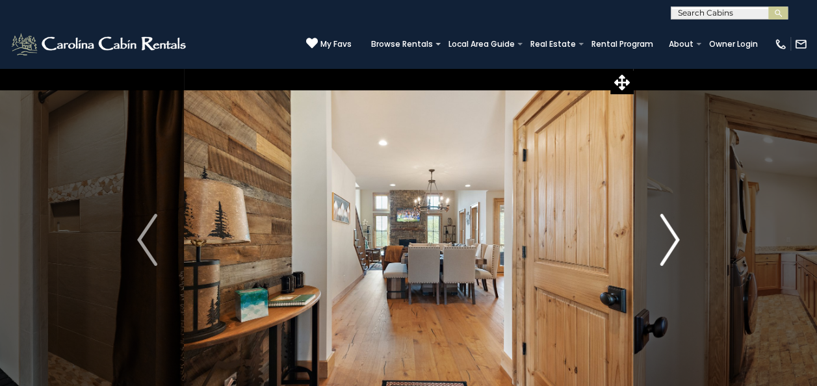
click at [670, 245] on img "Next" at bounding box center [668, 240] width 19 height 52
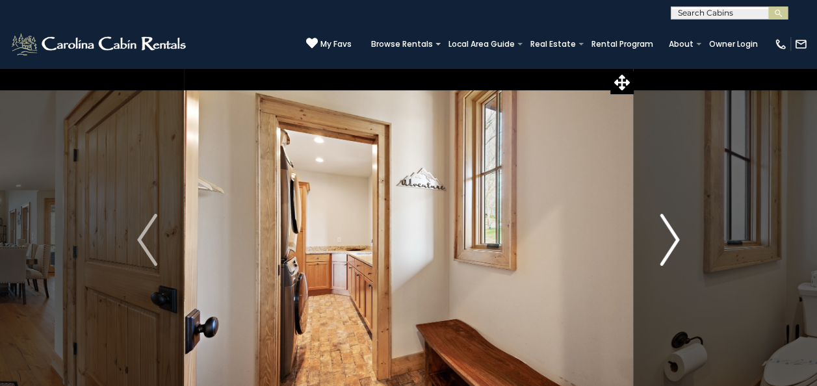
click at [670, 245] on img "Next" at bounding box center [668, 240] width 19 height 52
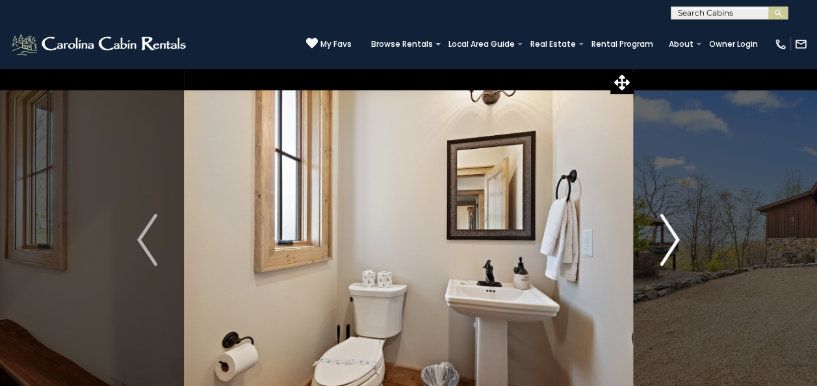
click at [670, 245] on img "Next" at bounding box center [668, 240] width 19 height 52
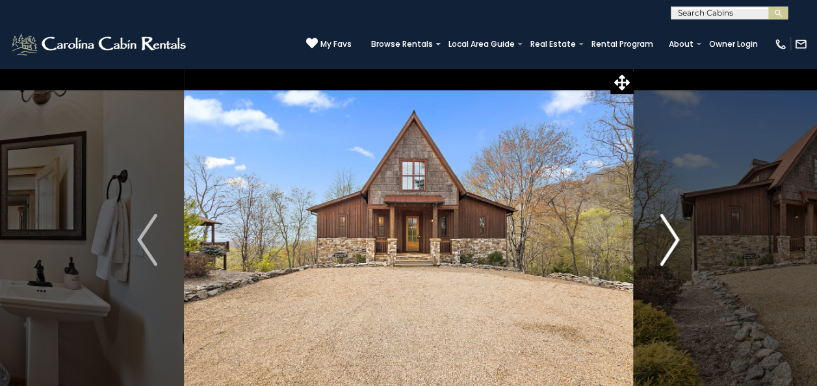
click at [670, 245] on img "Next" at bounding box center [668, 240] width 19 height 52
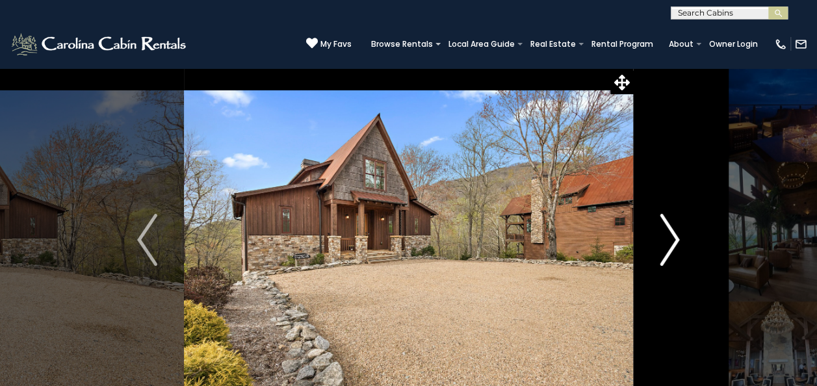
click at [670, 245] on img "Next" at bounding box center [668, 240] width 19 height 52
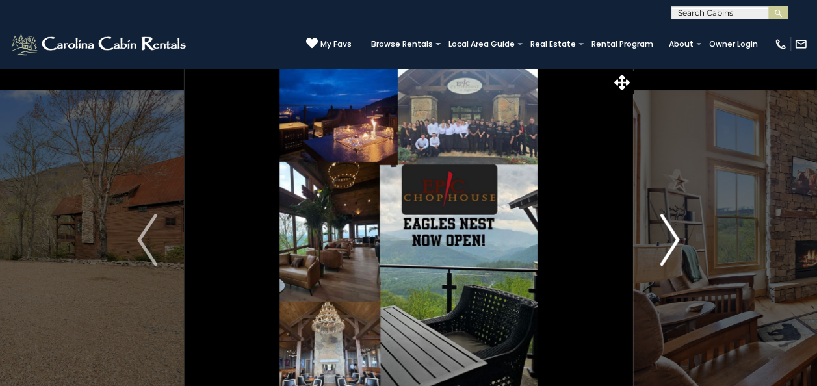
click at [670, 245] on img "Next" at bounding box center [668, 240] width 19 height 52
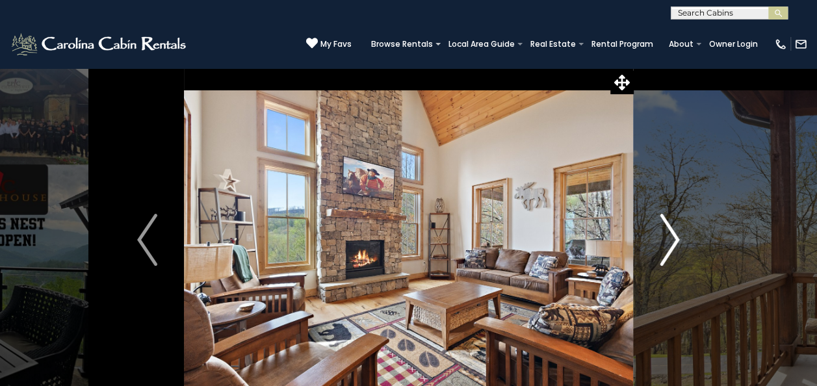
click at [670, 245] on img "Next" at bounding box center [668, 240] width 19 height 52
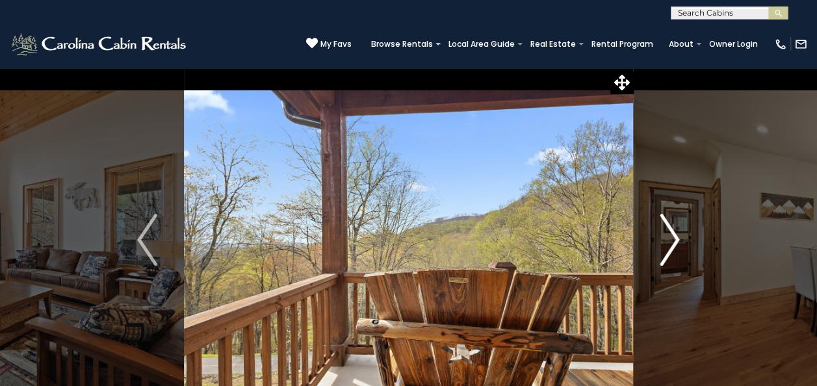
click at [670, 245] on img "Next" at bounding box center [668, 240] width 19 height 52
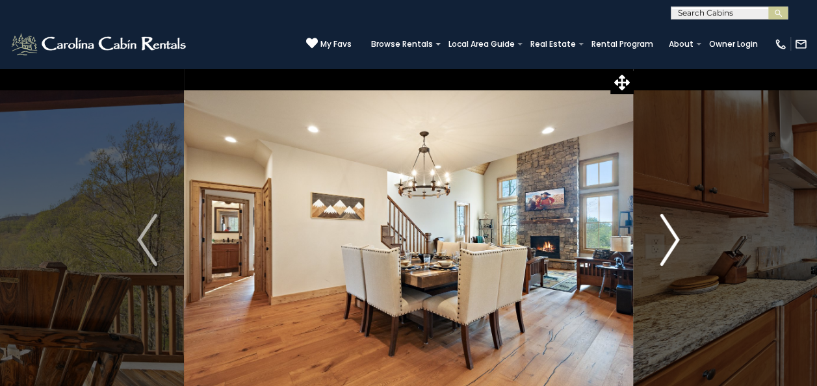
click at [670, 245] on img "Next" at bounding box center [668, 240] width 19 height 52
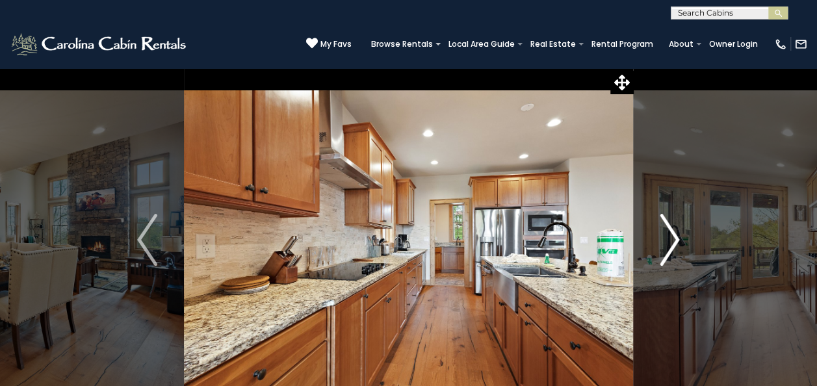
click at [670, 245] on img "Next" at bounding box center [668, 240] width 19 height 52
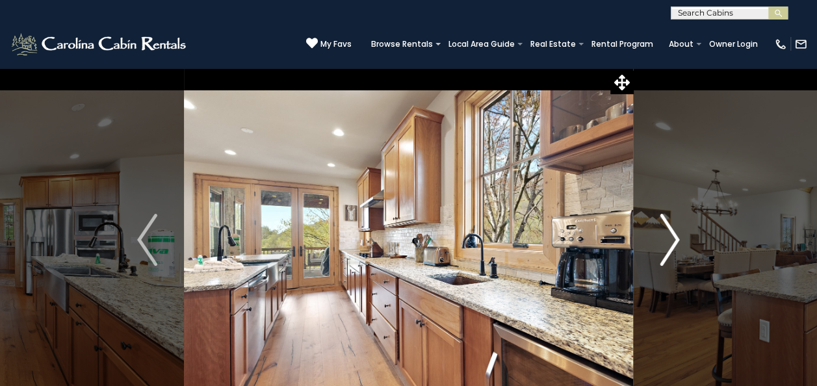
click at [670, 245] on img "Next" at bounding box center [668, 240] width 19 height 52
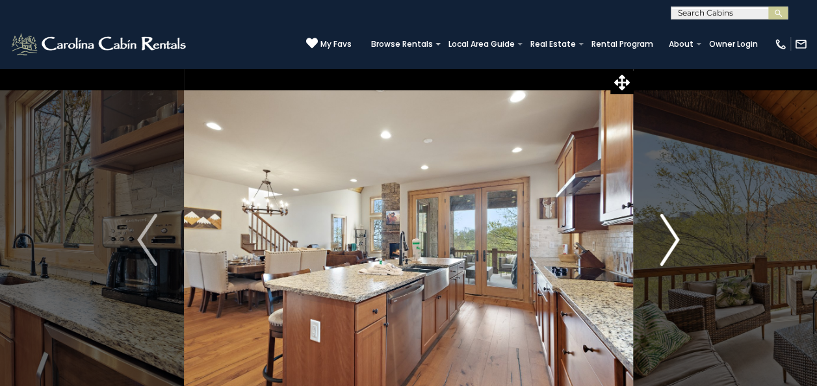
click at [670, 245] on img "Next" at bounding box center [668, 240] width 19 height 52
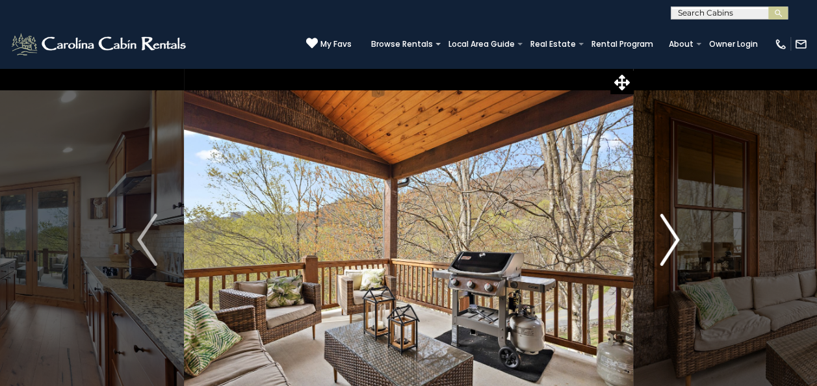
click at [670, 245] on img "Next" at bounding box center [668, 240] width 19 height 52
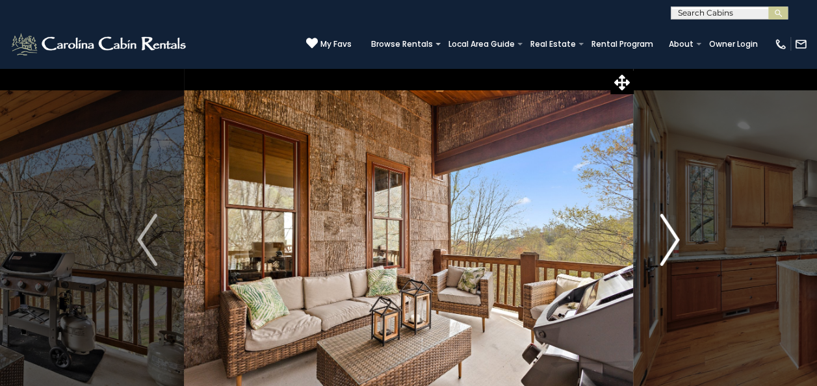
click at [670, 245] on img "Next" at bounding box center [668, 240] width 19 height 52
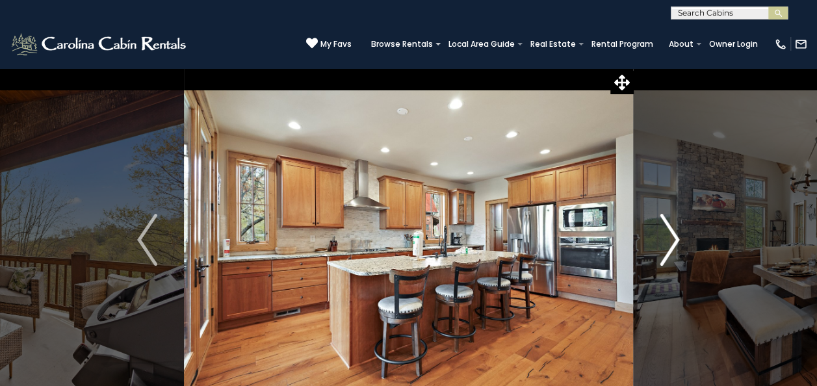
click at [670, 245] on img "Next" at bounding box center [668, 240] width 19 height 52
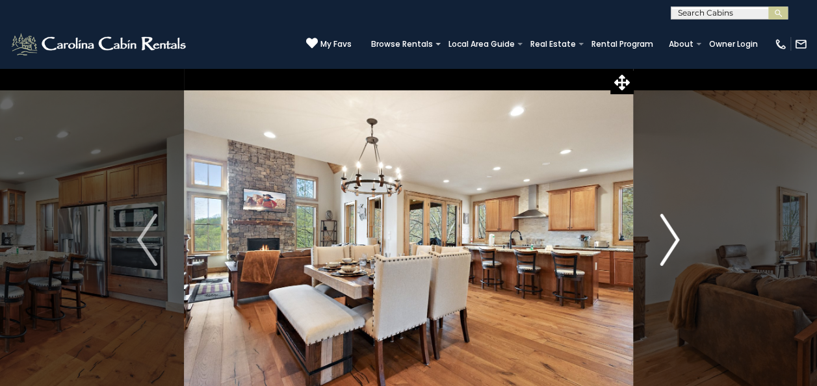
click at [670, 245] on img "Next" at bounding box center [668, 240] width 19 height 52
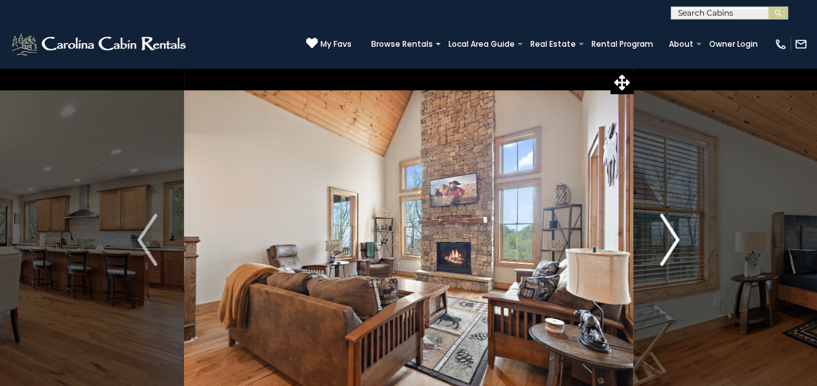
click at [670, 245] on img "Next" at bounding box center [668, 240] width 19 height 52
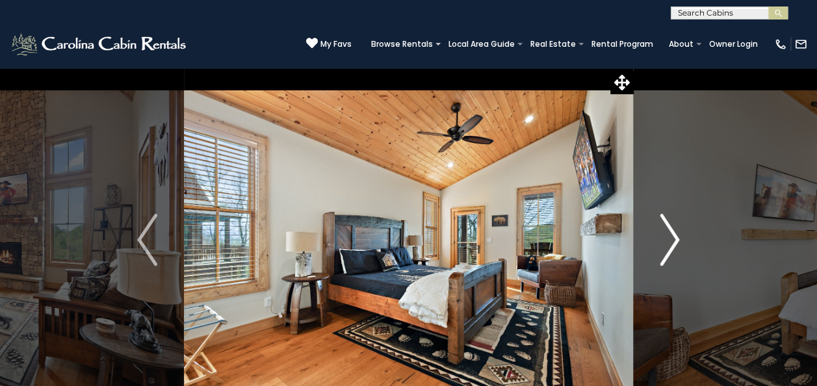
click at [670, 245] on img "Next" at bounding box center [668, 240] width 19 height 52
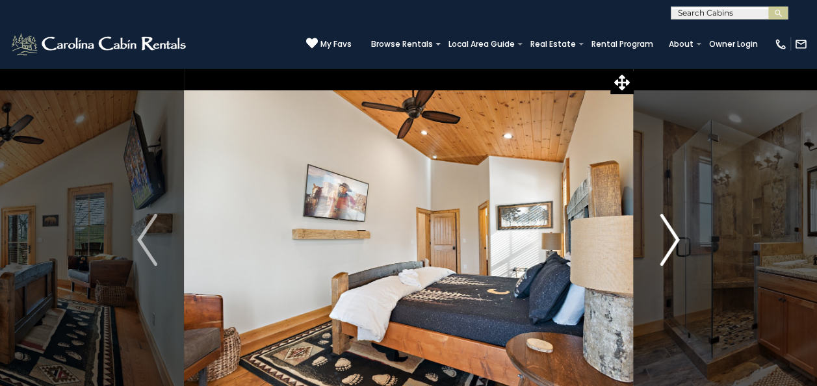
click at [670, 245] on img "Next" at bounding box center [668, 240] width 19 height 52
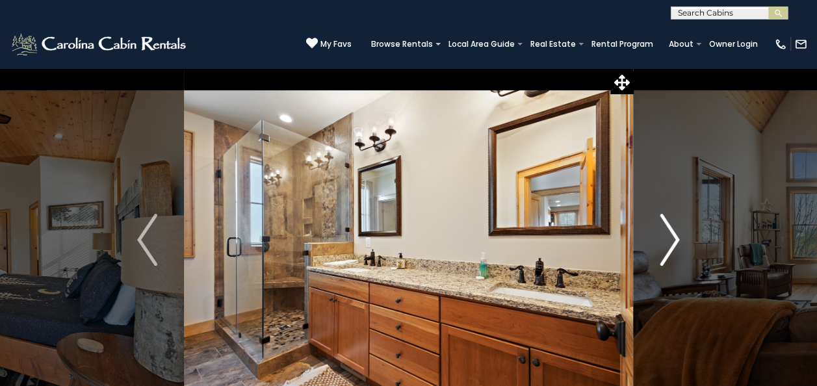
click at [670, 245] on img "Next" at bounding box center [668, 240] width 19 height 52
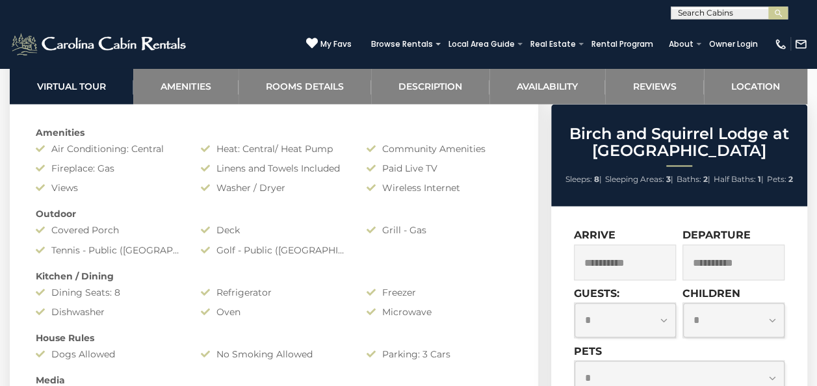
scroll to position [1009, 0]
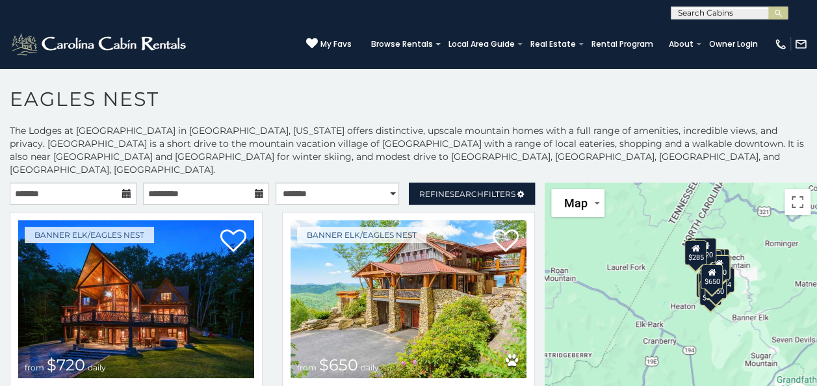
click at [122, 189] on icon at bounding box center [126, 193] width 9 height 9
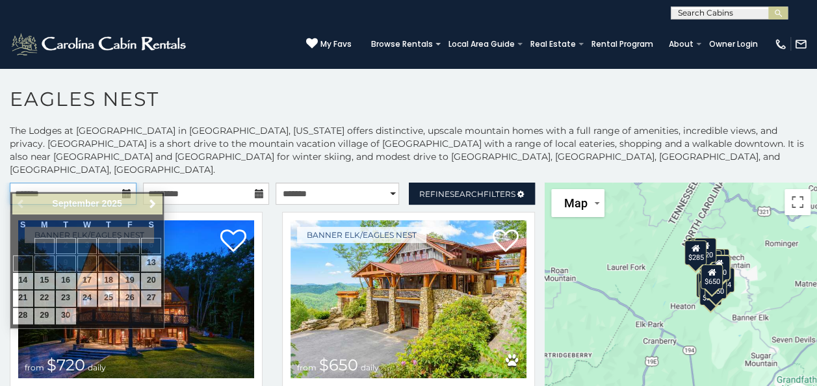
click at [117, 183] on input "text" at bounding box center [73, 194] width 127 height 22
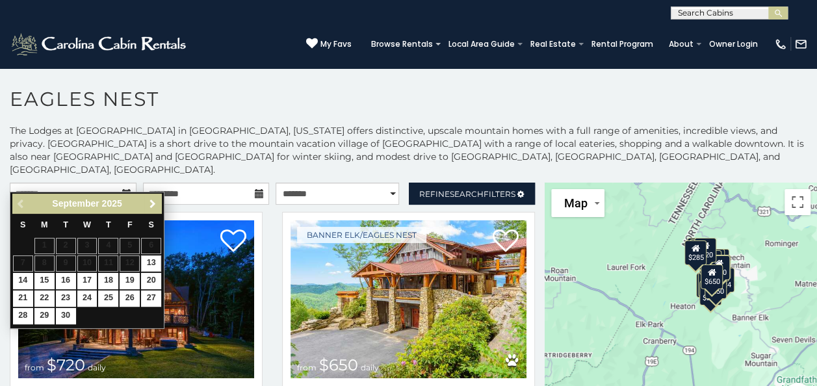
click at [151, 205] on span "Next" at bounding box center [152, 204] width 10 height 10
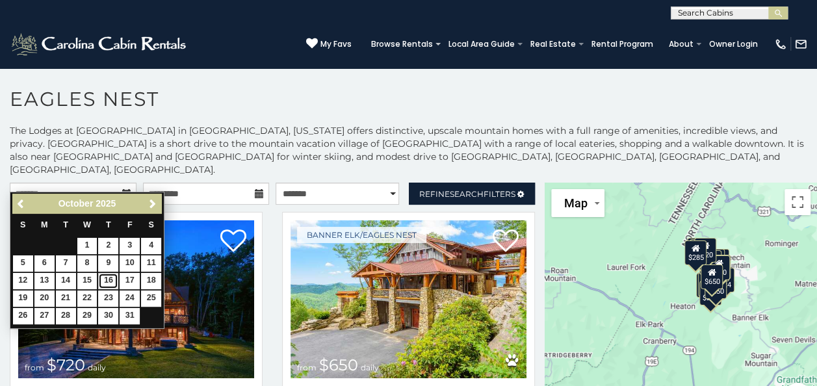
click at [110, 280] on link "16" at bounding box center [108, 281] width 20 height 16
type input "**********"
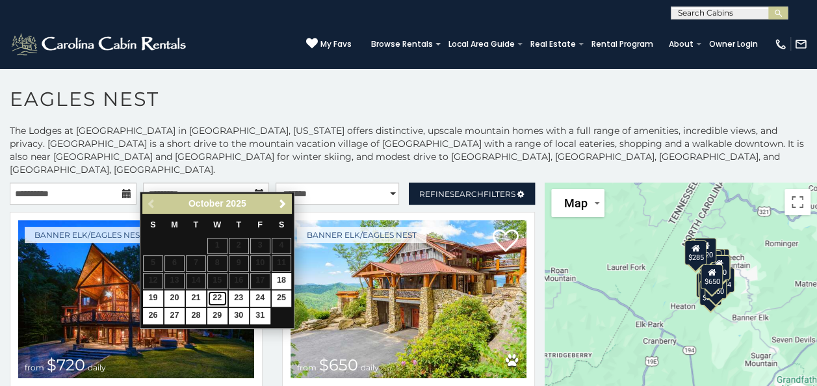
click at [214, 298] on link "22" at bounding box center [217, 298] width 20 height 16
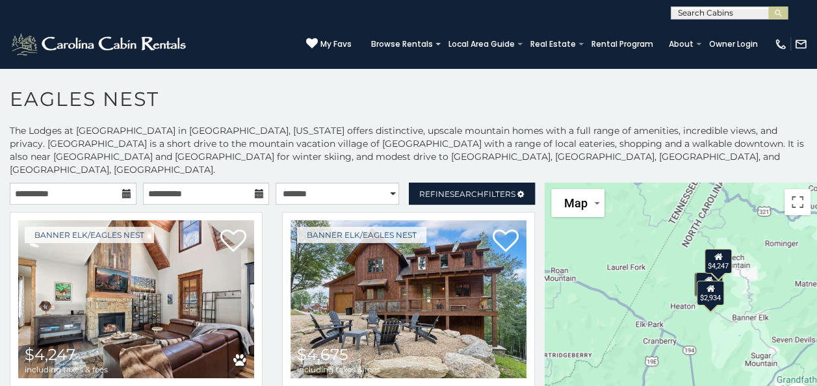
click at [255, 189] on icon at bounding box center [259, 193] width 9 height 9
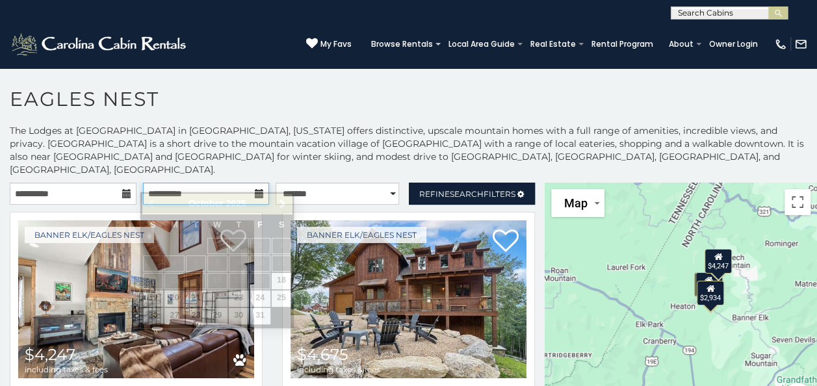
drag, startPoint x: 251, startPoint y: 182, endPoint x: 210, endPoint y: 172, distance: 42.2
click at [210, 183] on input "**********" at bounding box center [206, 194] width 127 height 22
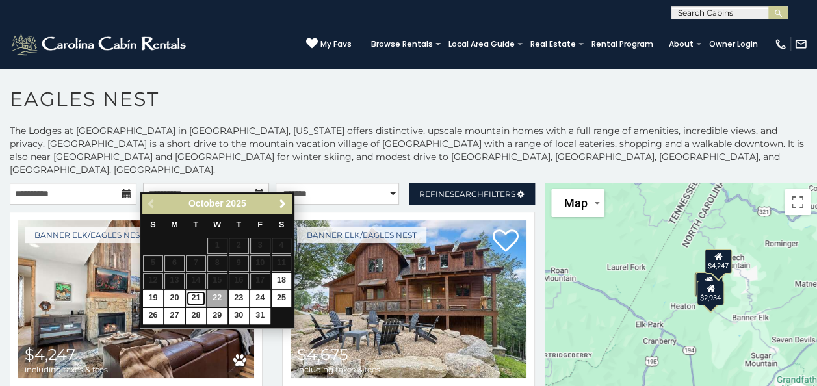
click at [194, 294] on link "21" at bounding box center [196, 298] width 20 height 16
type input "**********"
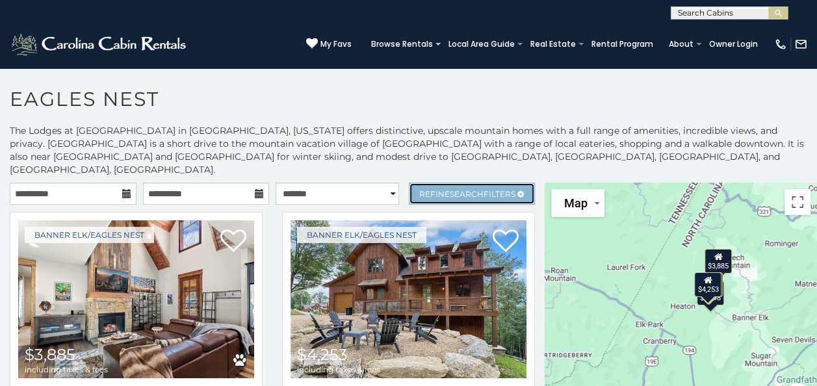
click at [469, 189] on span "Search" at bounding box center [467, 194] width 34 height 10
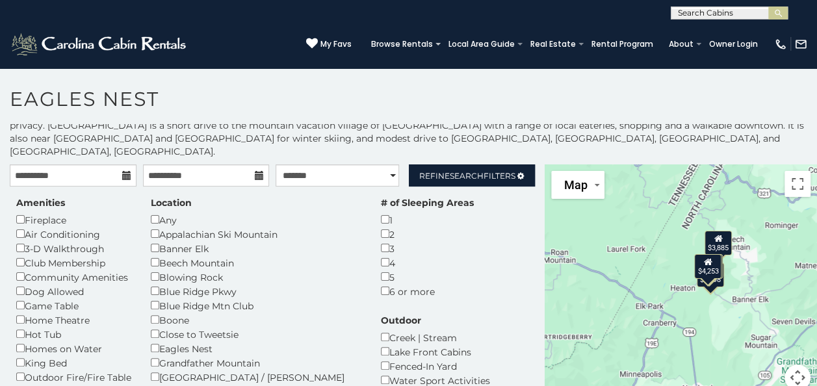
click at [355, 115] on h1 "Eagles Nest" at bounding box center [408, 105] width 817 height 37
click at [450, 171] on span "Search" at bounding box center [467, 176] width 34 height 10
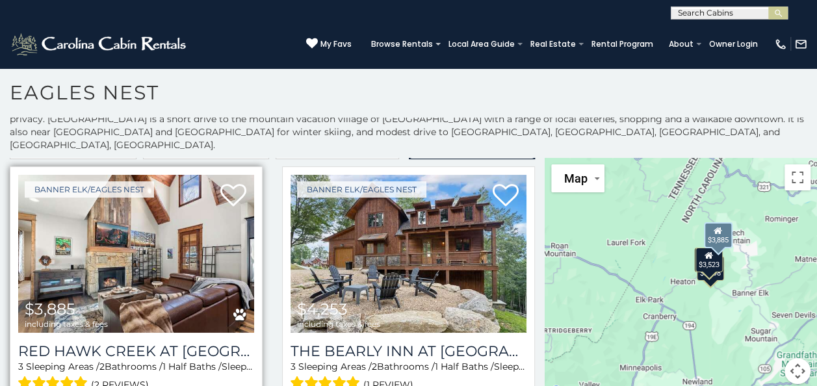
scroll to position [16, 0]
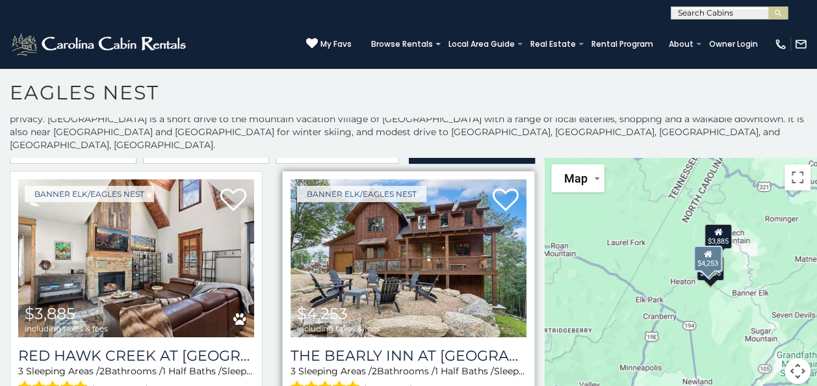
click at [346, 260] on img at bounding box center [408, 258] width 236 height 158
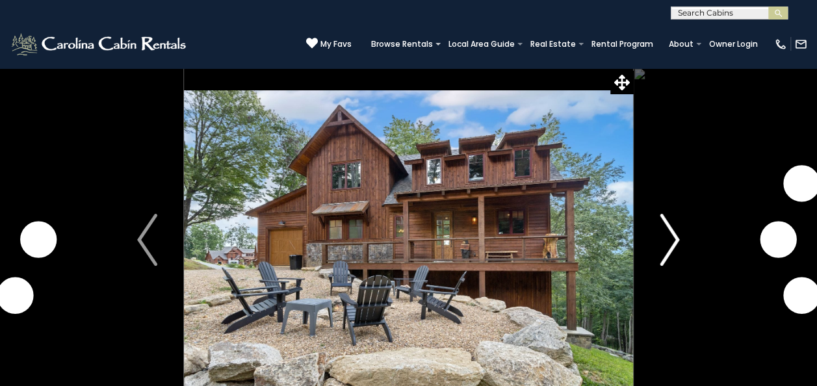
click at [667, 253] on img "Next" at bounding box center [668, 240] width 19 height 52
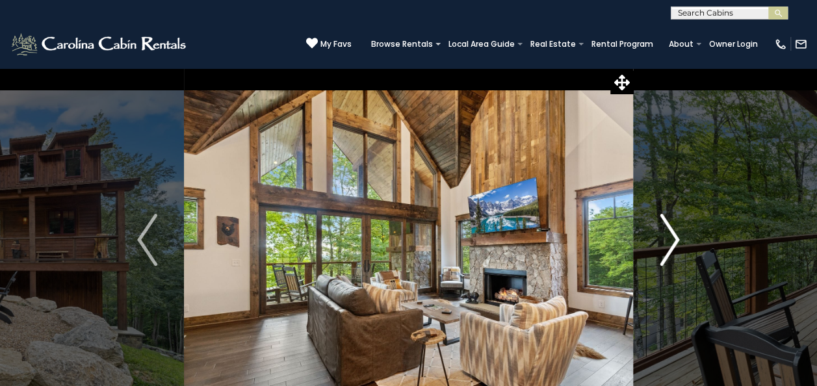
click at [667, 253] on img "Next" at bounding box center [668, 240] width 19 height 52
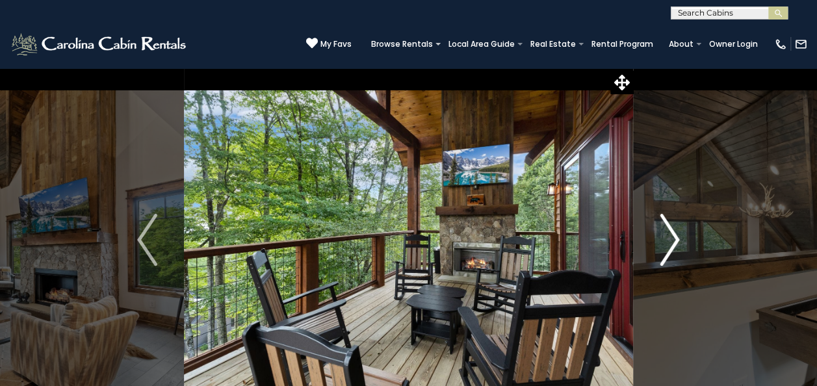
click at [667, 253] on img "Next" at bounding box center [668, 240] width 19 height 52
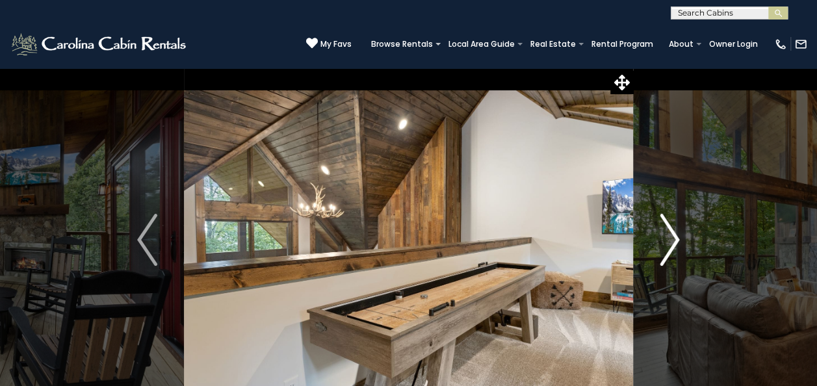
click at [667, 253] on img "Next" at bounding box center [668, 240] width 19 height 52
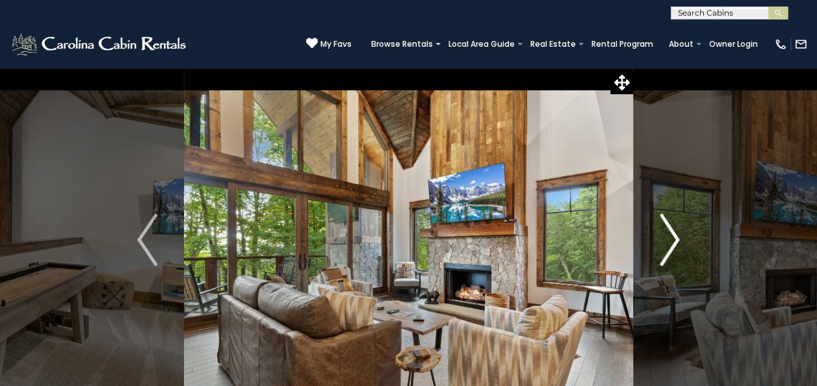
click at [667, 253] on img "Next" at bounding box center [668, 240] width 19 height 52
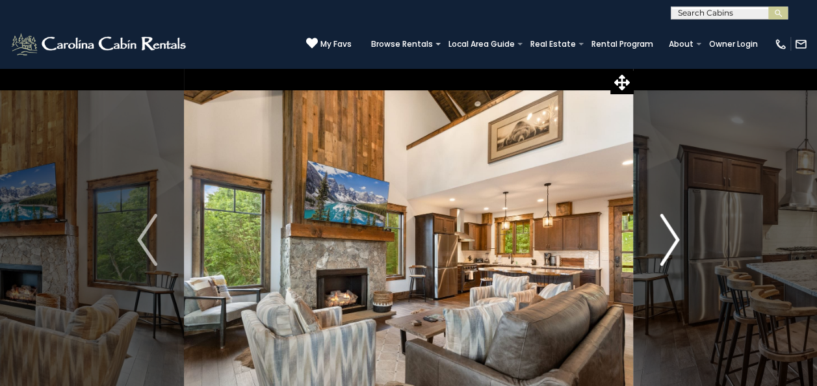
click at [667, 253] on img "Next" at bounding box center [668, 240] width 19 height 52
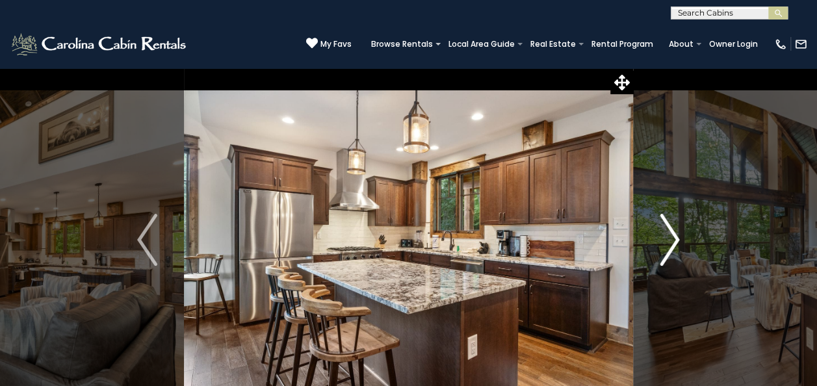
click at [667, 253] on img "Next" at bounding box center [668, 240] width 19 height 52
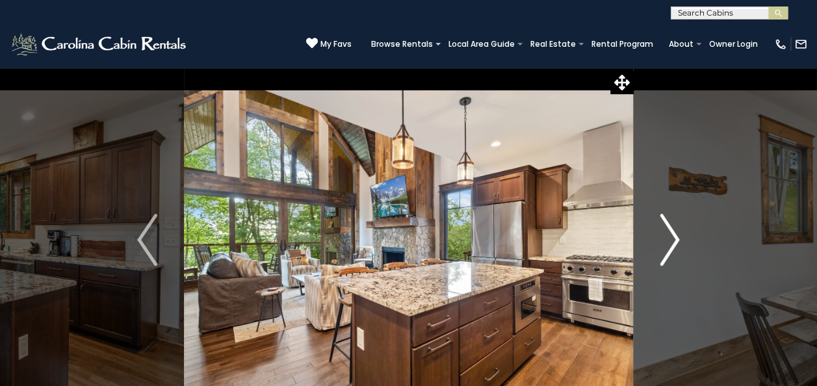
click at [667, 253] on img "Next" at bounding box center [668, 240] width 19 height 52
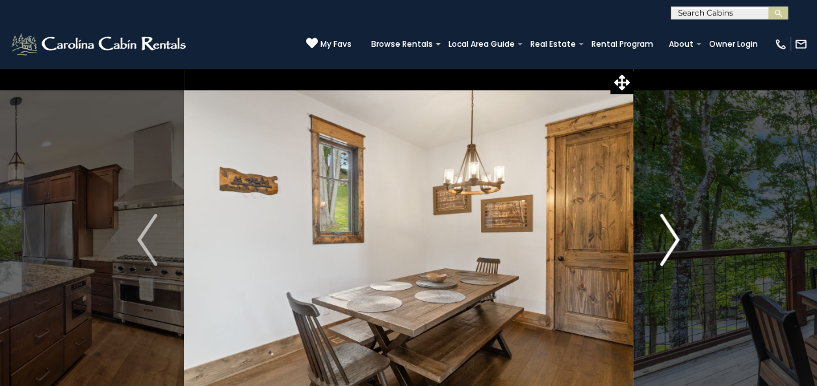
click at [667, 253] on img "Next" at bounding box center [668, 240] width 19 height 52
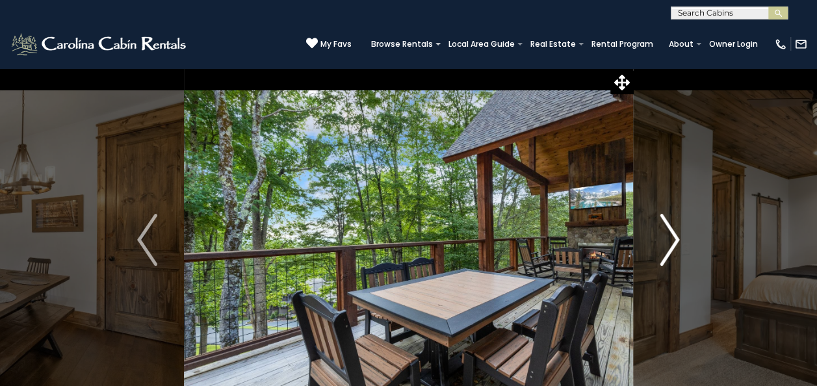
click at [667, 253] on img "Next" at bounding box center [668, 240] width 19 height 52
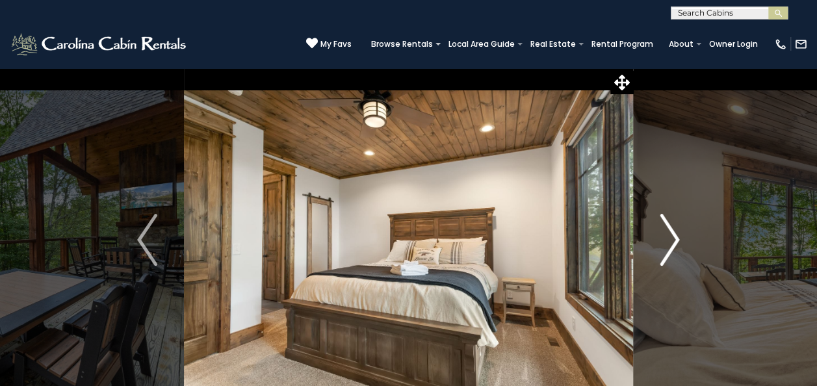
click at [667, 253] on img "Next" at bounding box center [668, 240] width 19 height 52
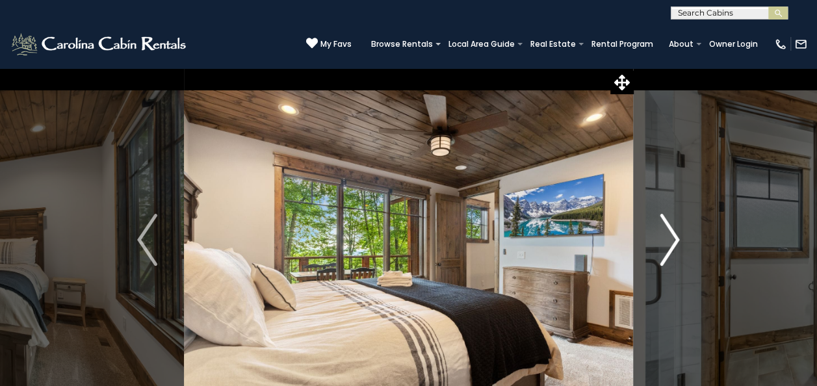
click at [667, 253] on img "Next" at bounding box center [668, 240] width 19 height 52
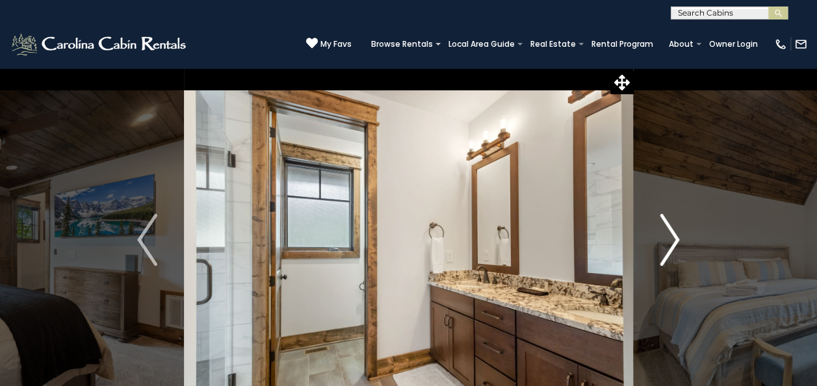
click at [667, 253] on img "Next" at bounding box center [668, 240] width 19 height 52
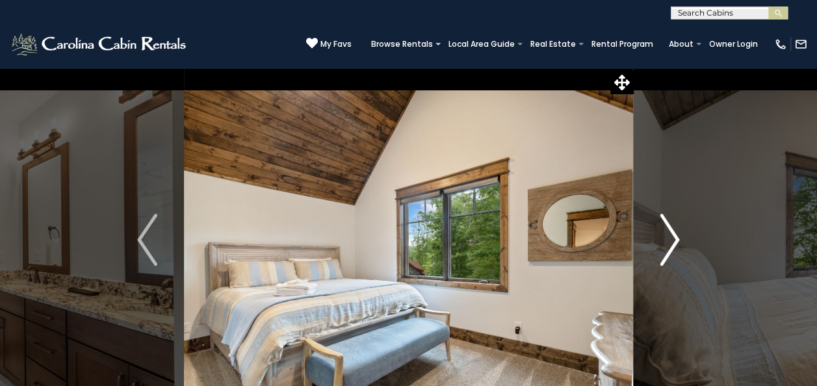
click at [667, 253] on img "Next" at bounding box center [668, 240] width 19 height 52
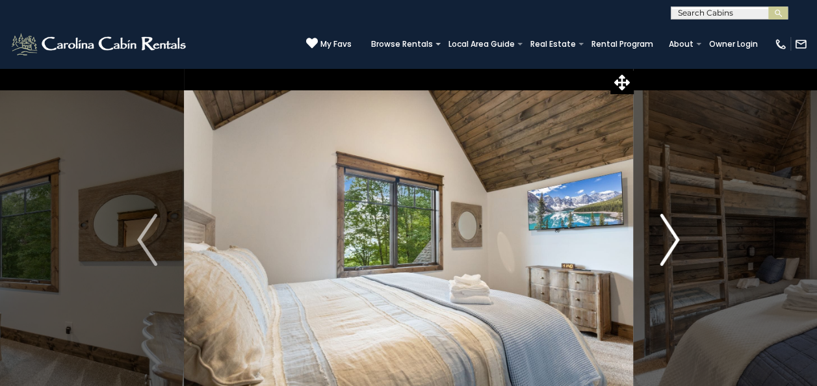
click at [667, 253] on img "Next" at bounding box center [668, 240] width 19 height 52
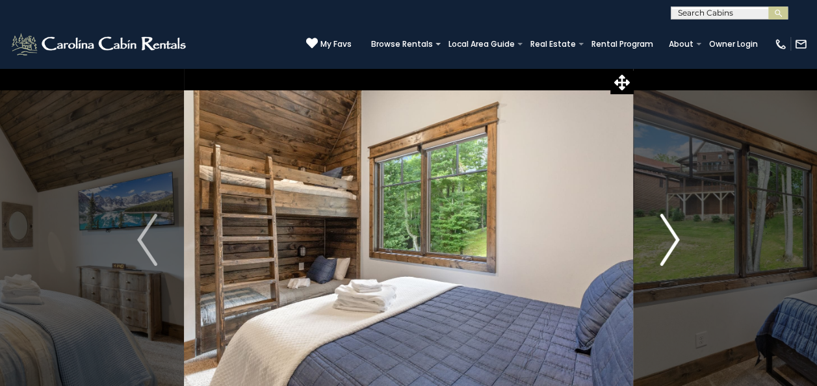
click at [667, 253] on img "Next" at bounding box center [668, 240] width 19 height 52
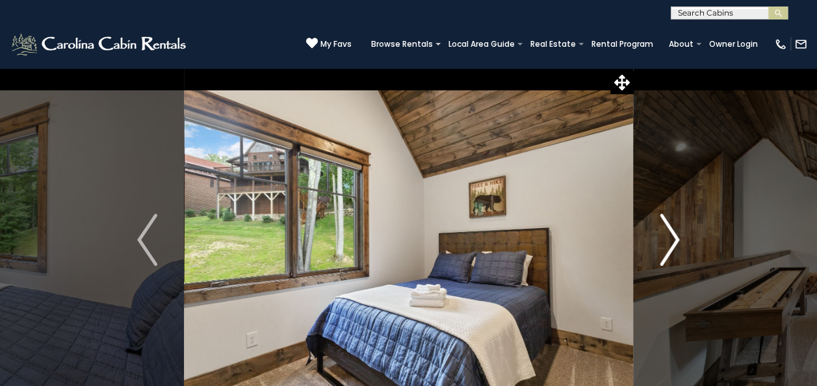
click at [667, 253] on img "Next" at bounding box center [668, 240] width 19 height 52
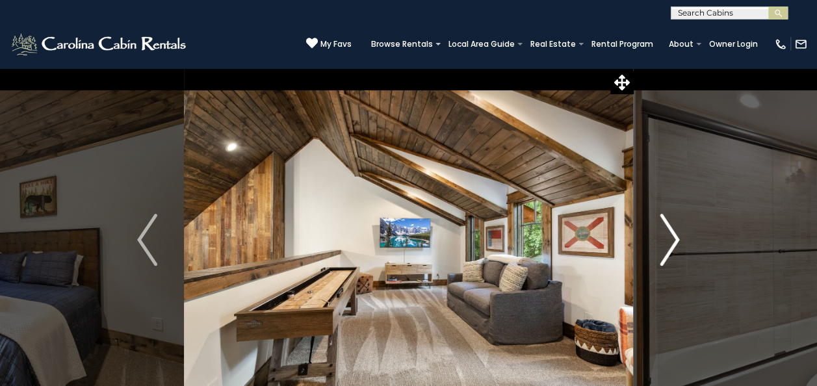
click at [667, 253] on img "Next" at bounding box center [668, 240] width 19 height 52
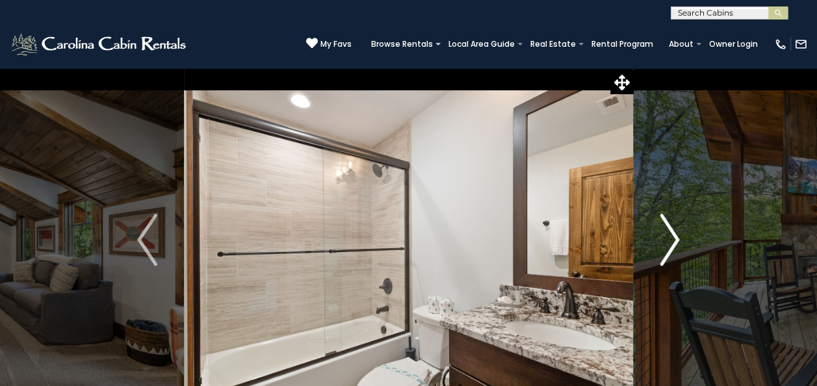
click at [667, 253] on img "Next" at bounding box center [668, 240] width 19 height 52
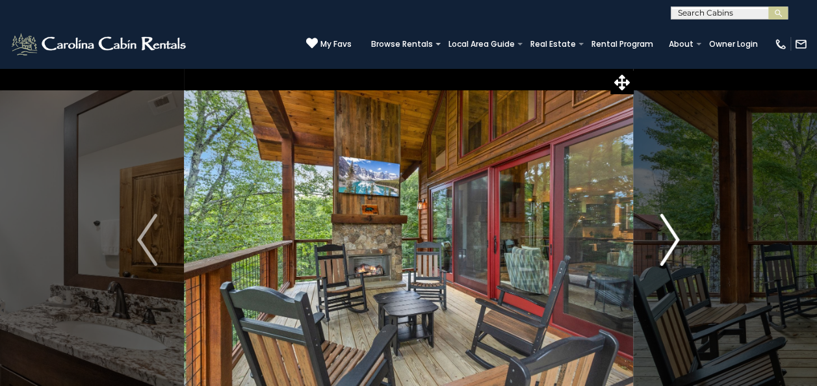
click at [667, 253] on img "Next" at bounding box center [668, 240] width 19 height 52
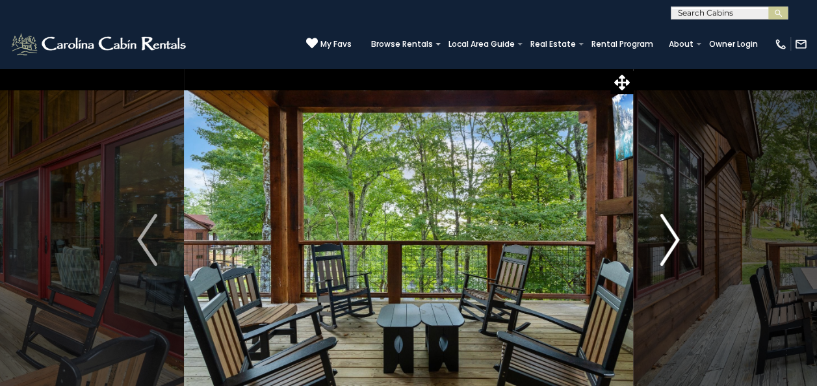
click at [667, 253] on img "Next" at bounding box center [668, 240] width 19 height 52
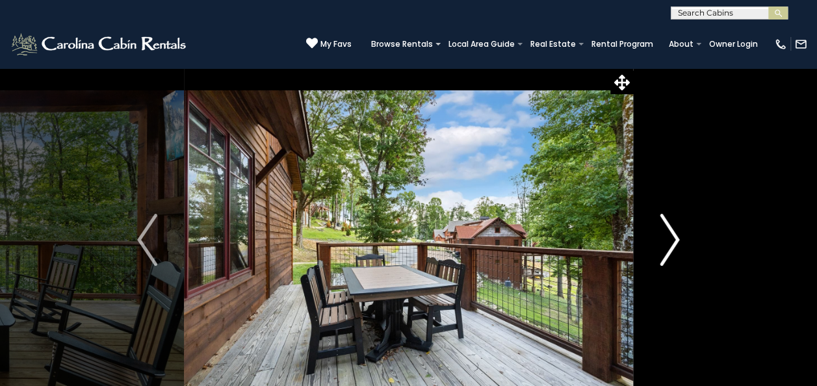
click at [664, 235] on img "Next" at bounding box center [668, 240] width 19 height 52
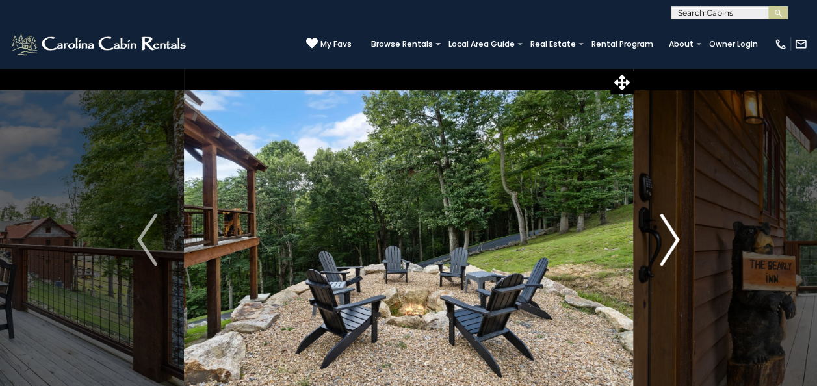
click at [664, 235] on img "Next" at bounding box center [668, 240] width 19 height 52
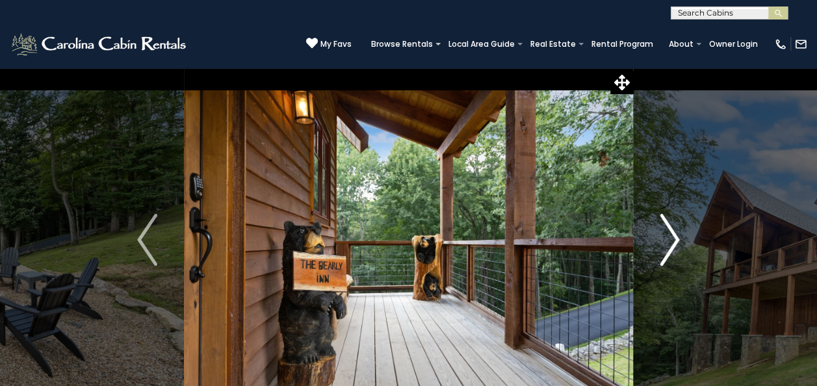
click at [664, 235] on img "Next" at bounding box center [668, 240] width 19 height 52
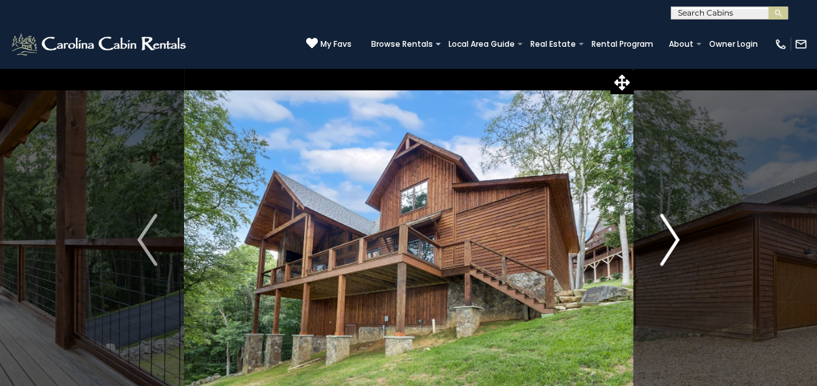
click at [664, 235] on img "Next" at bounding box center [668, 240] width 19 height 52
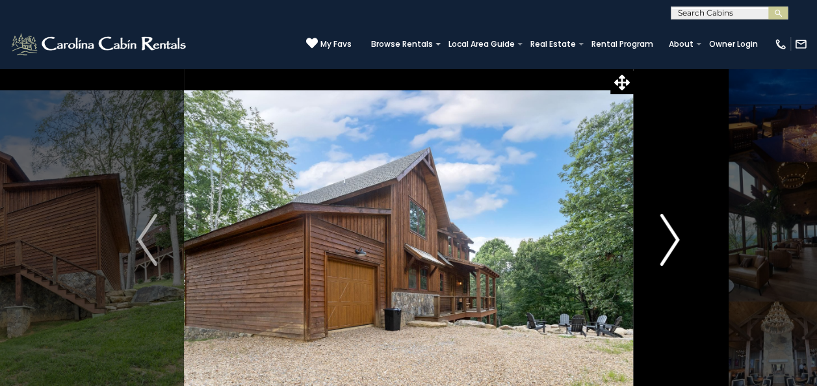
click at [664, 235] on img "Next" at bounding box center [668, 240] width 19 height 52
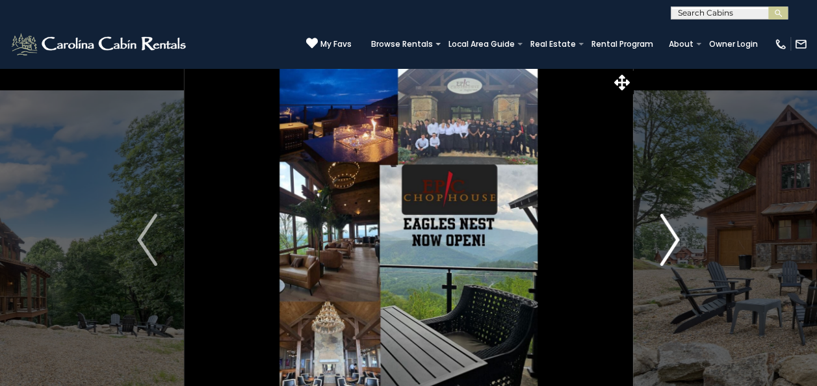
click at [664, 235] on img "Next" at bounding box center [668, 240] width 19 height 52
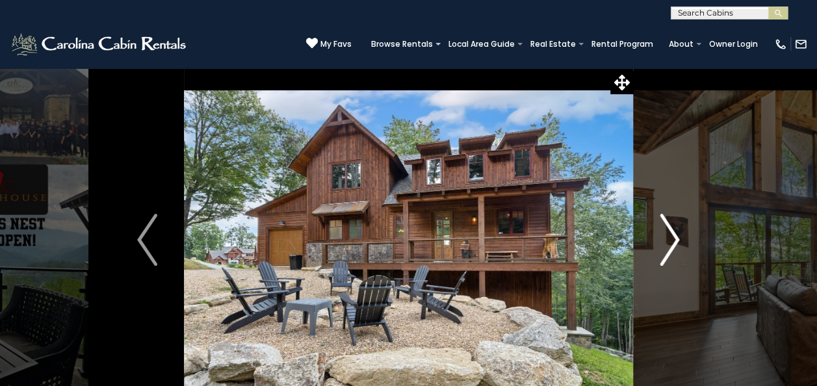
click at [664, 235] on img "Next" at bounding box center [668, 240] width 19 height 52
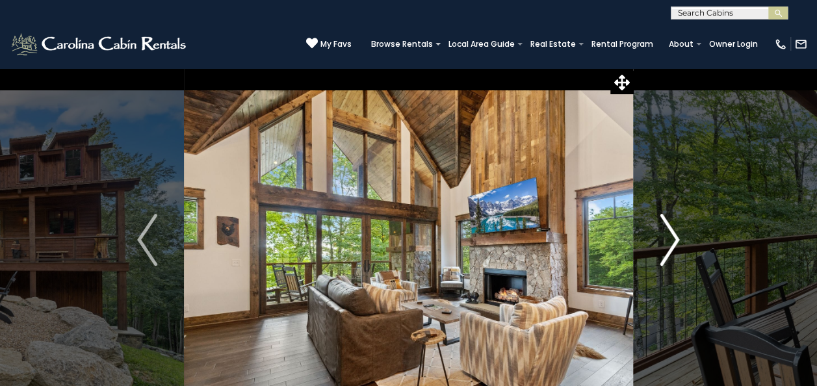
click at [664, 235] on img "Next" at bounding box center [668, 240] width 19 height 52
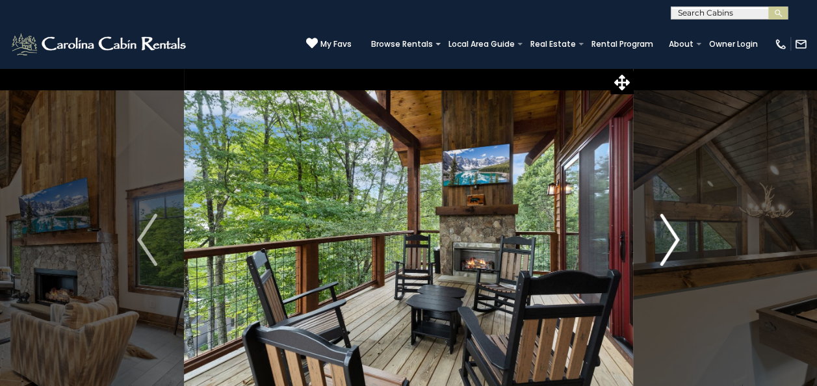
click at [664, 235] on img "Next" at bounding box center [668, 240] width 19 height 52
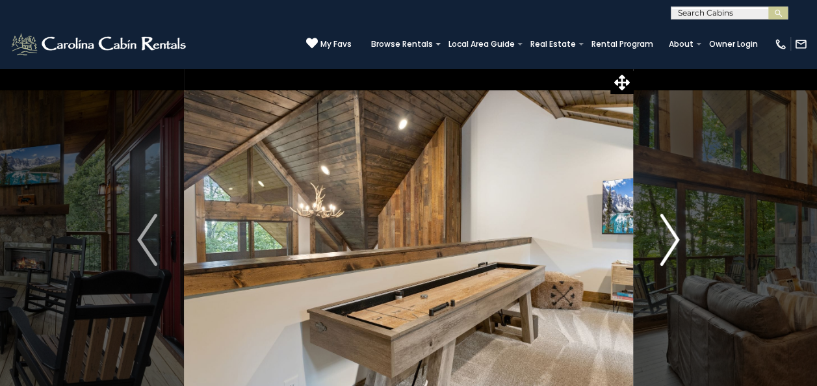
click at [664, 235] on img "Next" at bounding box center [668, 240] width 19 height 52
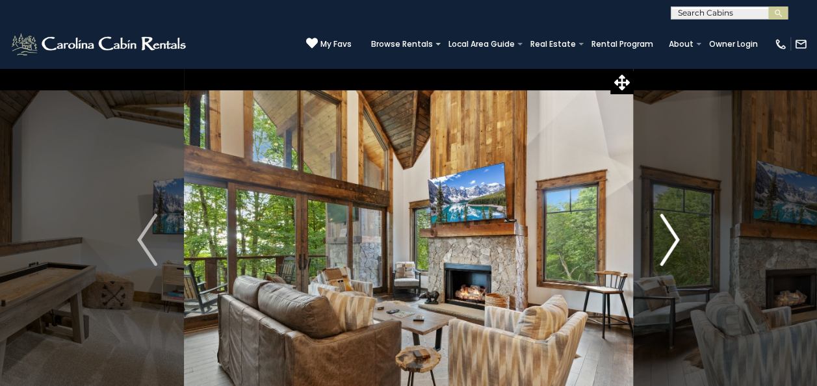
click at [664, 235] on img "Next" at bounding box center [668, 240] width 19 height 52
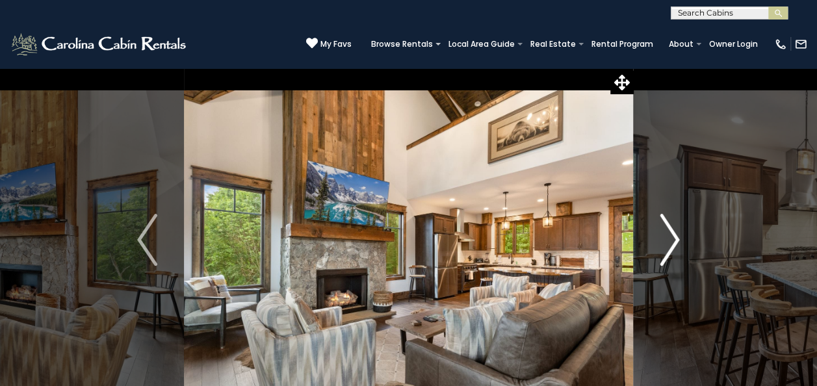
click at [664, 235] on img "Next" at bounding box center [668, 240] width 19 height 52
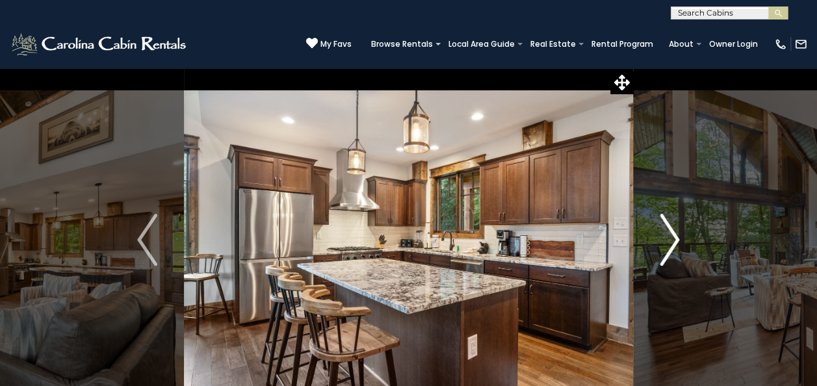
click at [664, 235] on img "Next" at bounding box center [668, 240] width 19 height 52
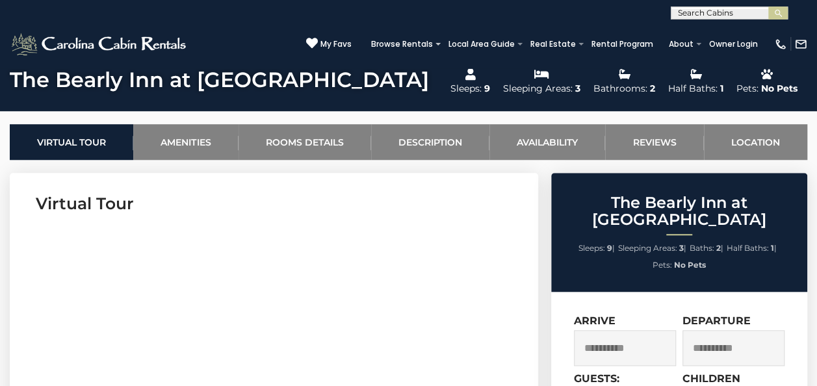
scroll to position [459, 0]
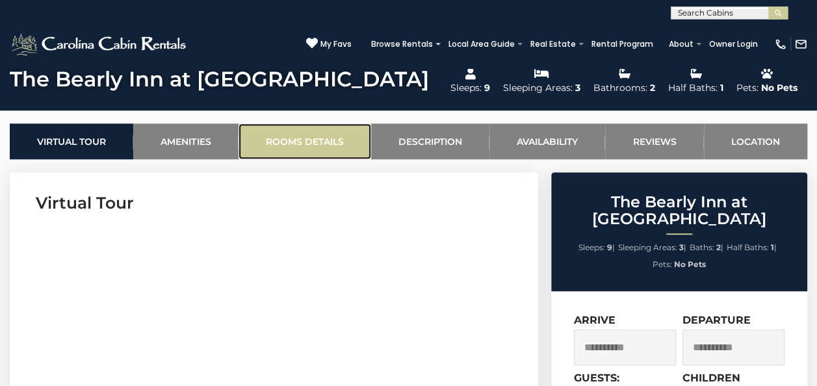
click at [331, 134] on link "Rooms Details" at bounding box center [304, 141] width 133 height 36
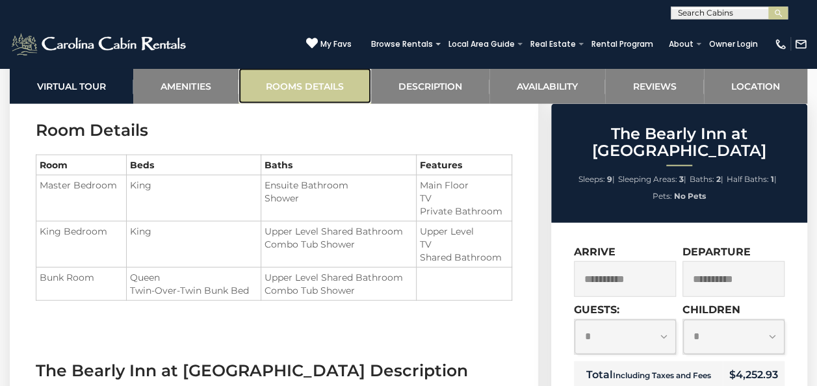
scroll to position [1404, 0]
